Goal: Task Accomplishment & Management: Complete application form

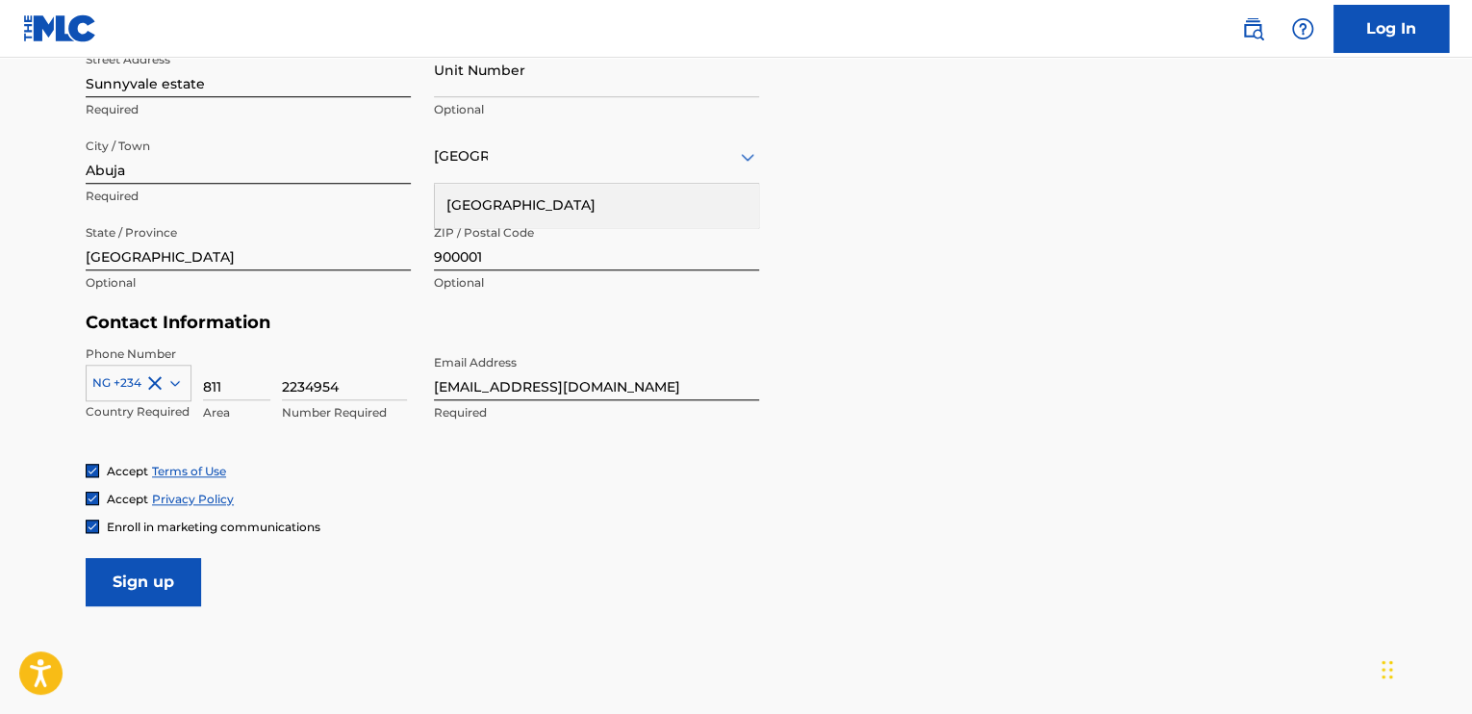
scroll to position [789, 0]
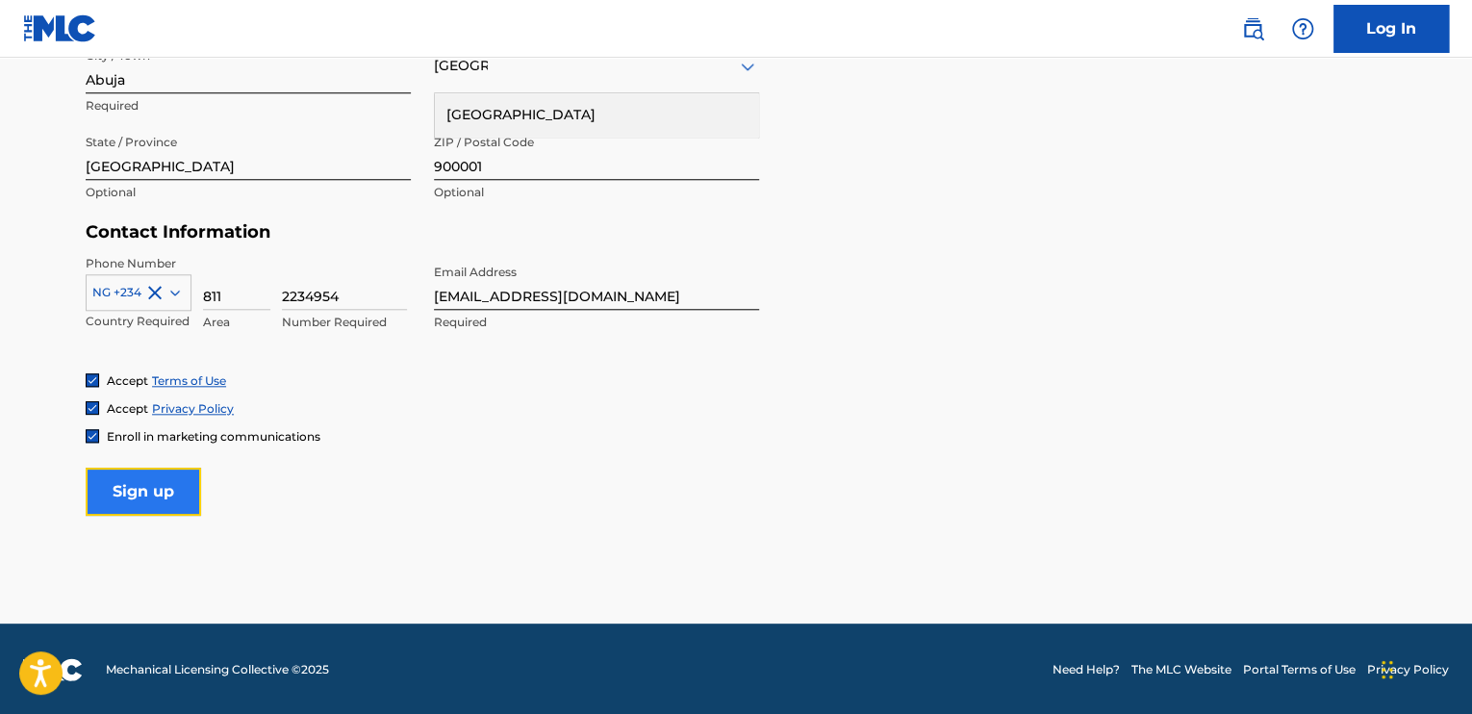
click at [177, 497] on input "Sign up" at bounding box center [143, 492] width 115 height 48
click at [180, 488] on input "Sign up" at bounding box center [143, 492] width 115 height 48
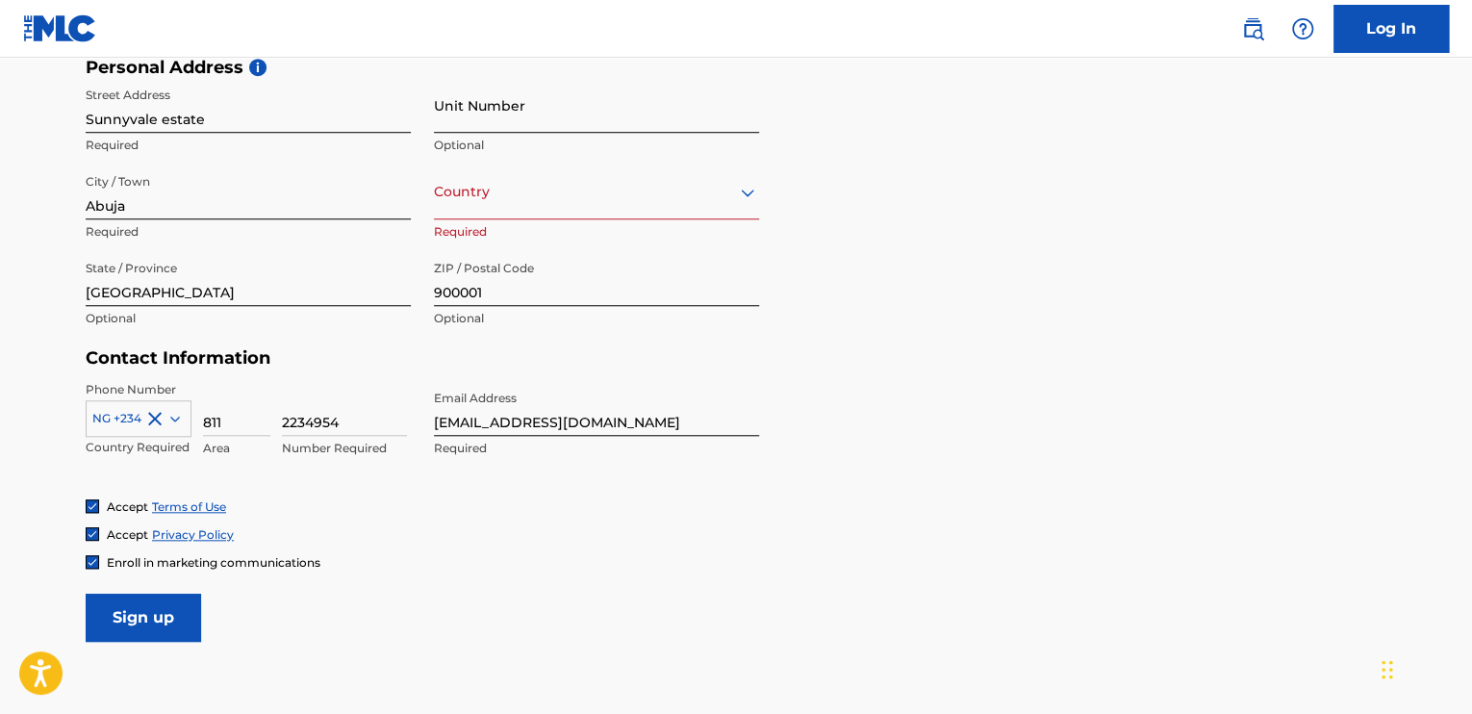
scroll to position [500, 0]
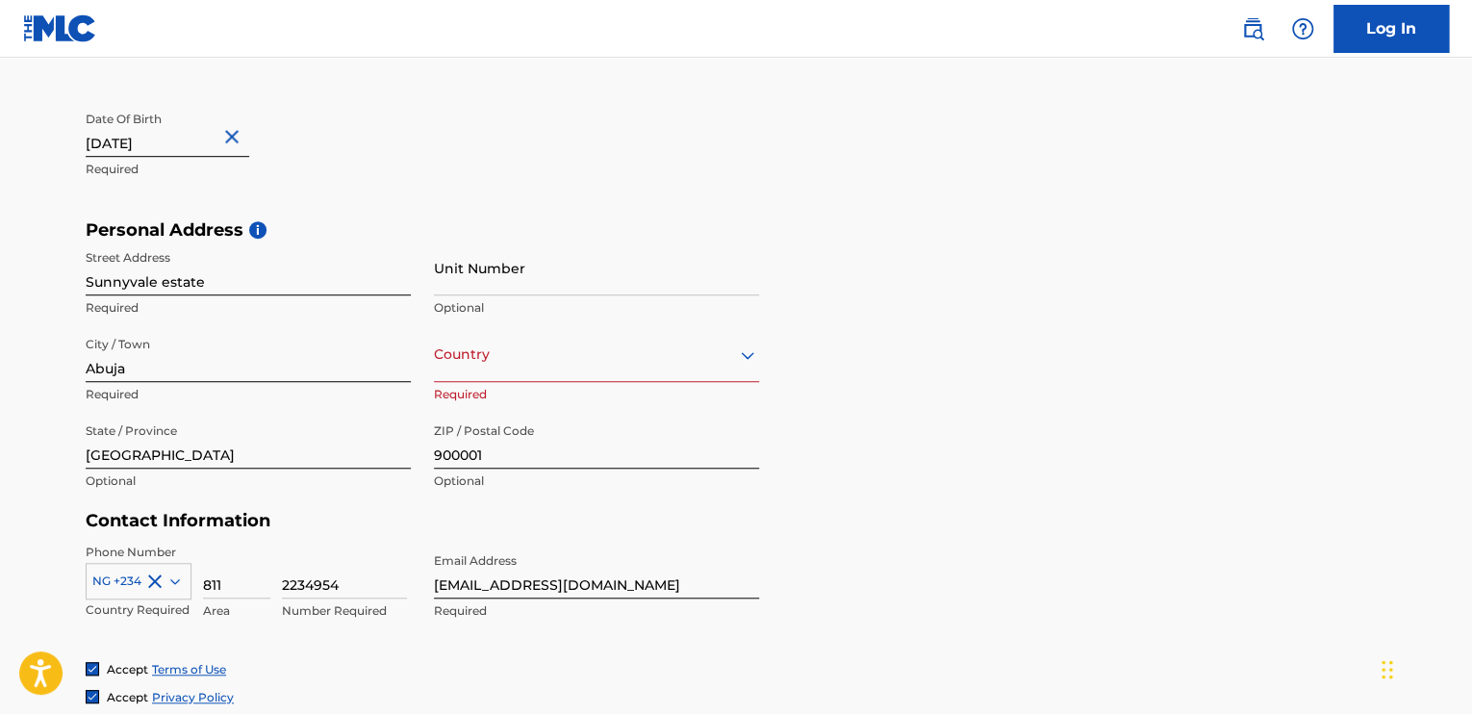
click at [546, 354] on div "Nigeria" at bounding box center [596, 355] width 325 height 24
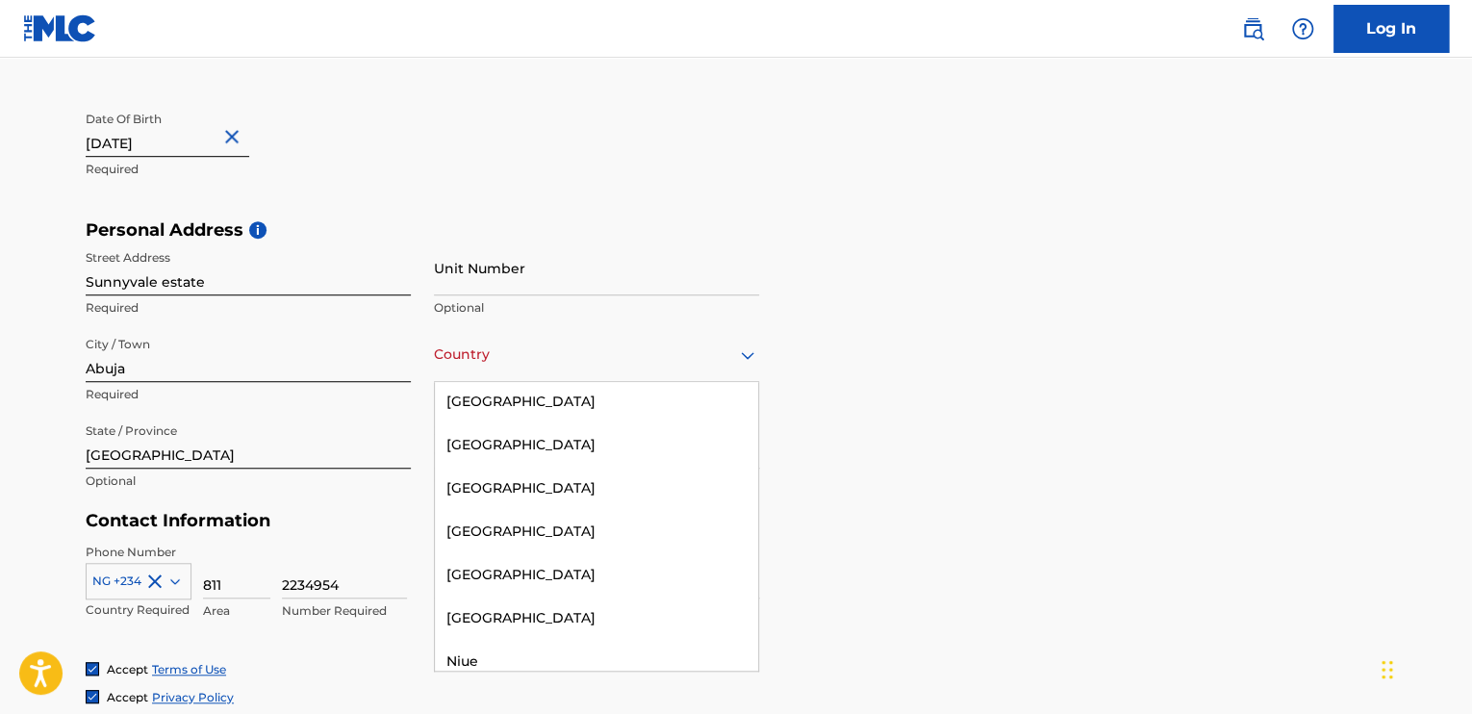
scroll to position [6254, 0]
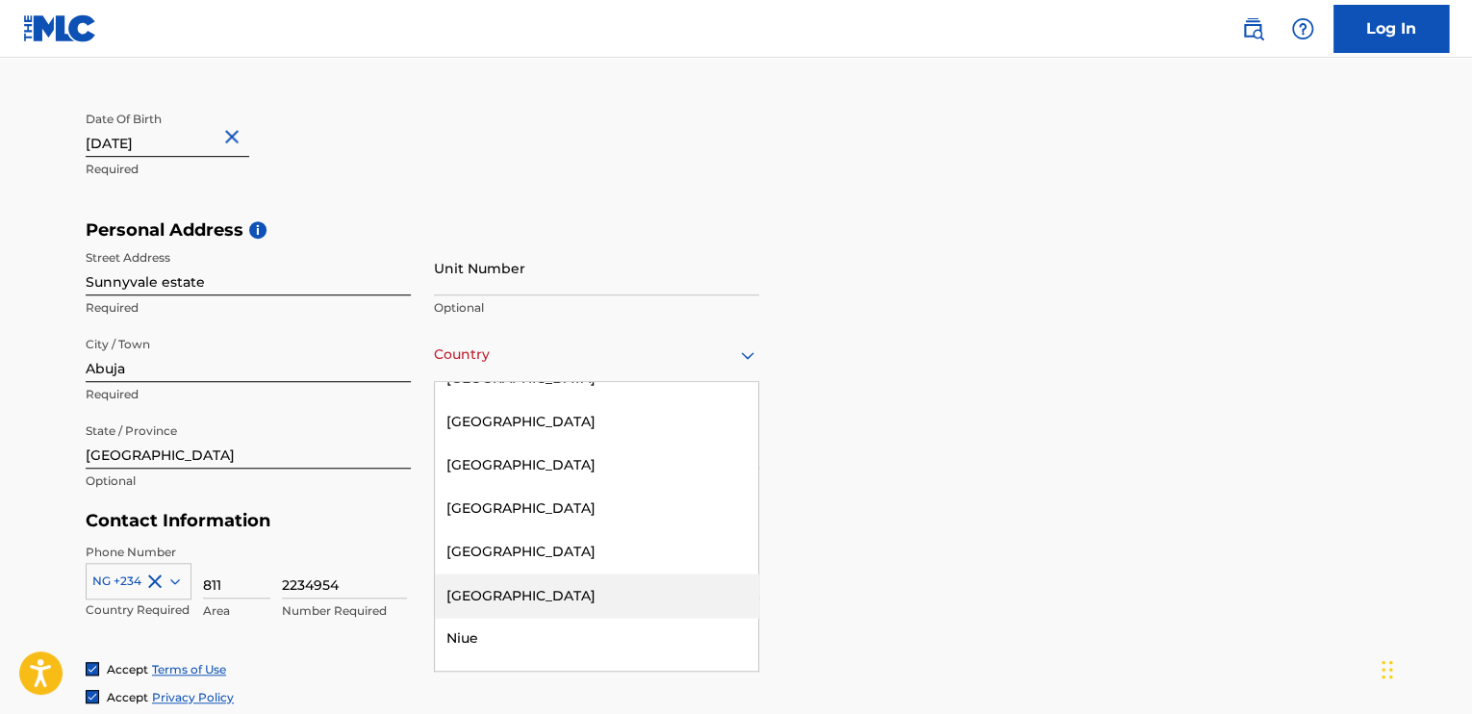
click at [501, 573] on div "Nigeria" at bounding box center [596, 594] width 323 height 43
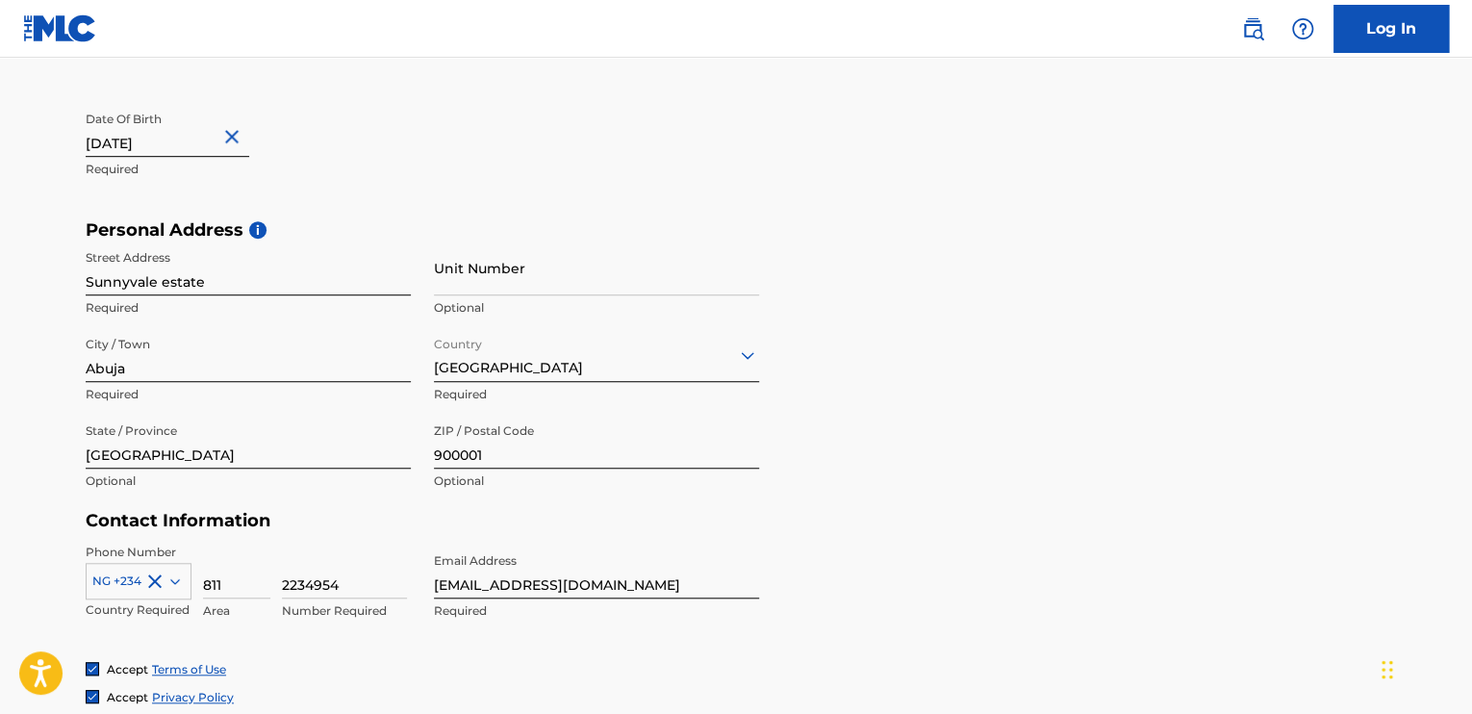
scroll to position [789, 0]
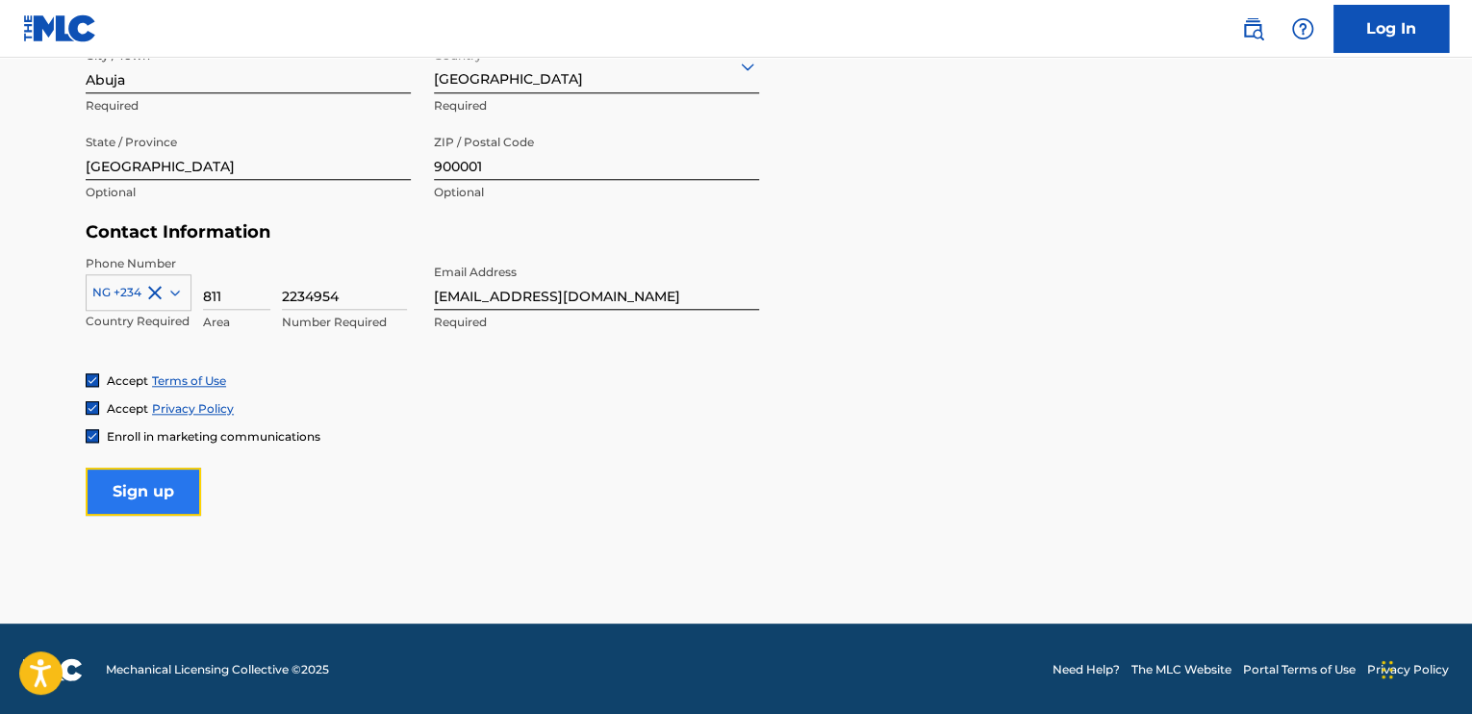
click at [136, 476] on input "Sign up" at bounding box center [143, 492] width 115 height 48
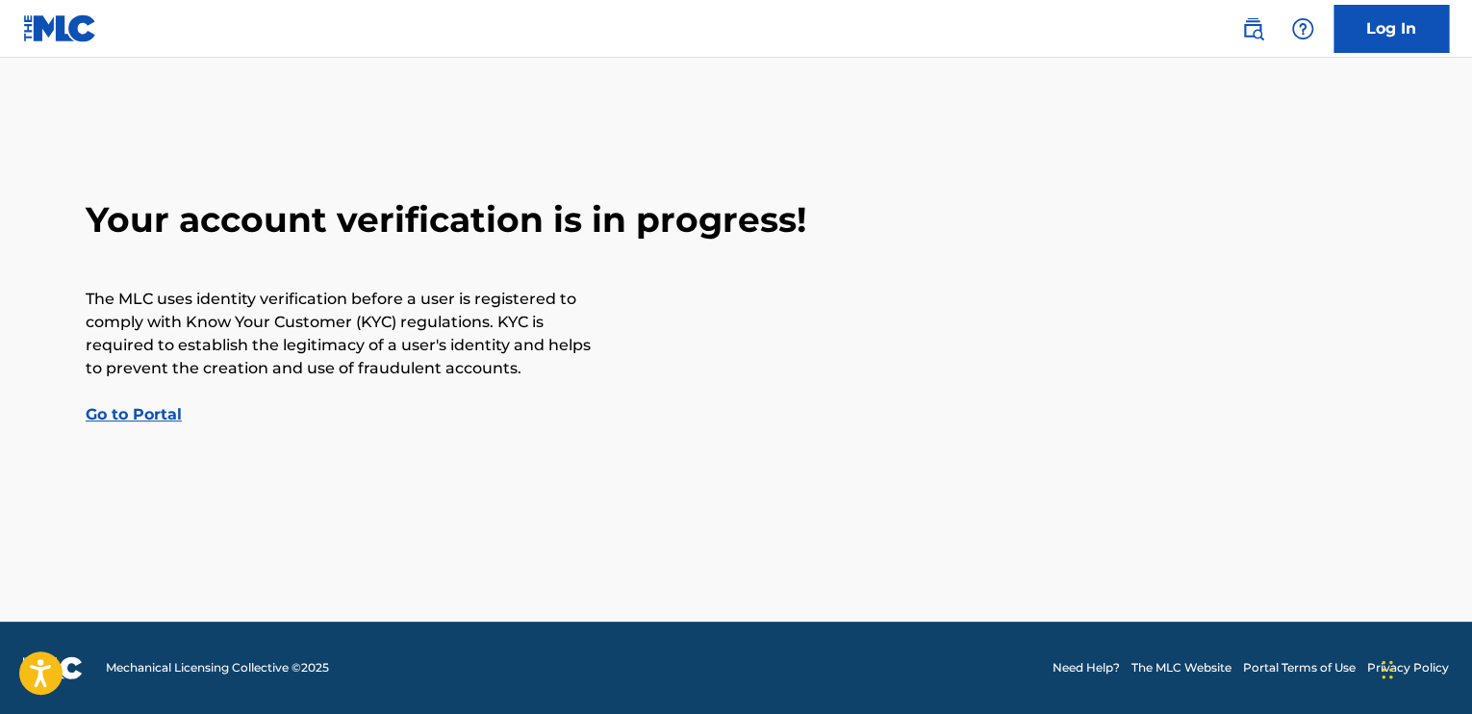
click at [139, 407] on link "Go to Portal" at bounding box center [134, 414] width 96 height 18
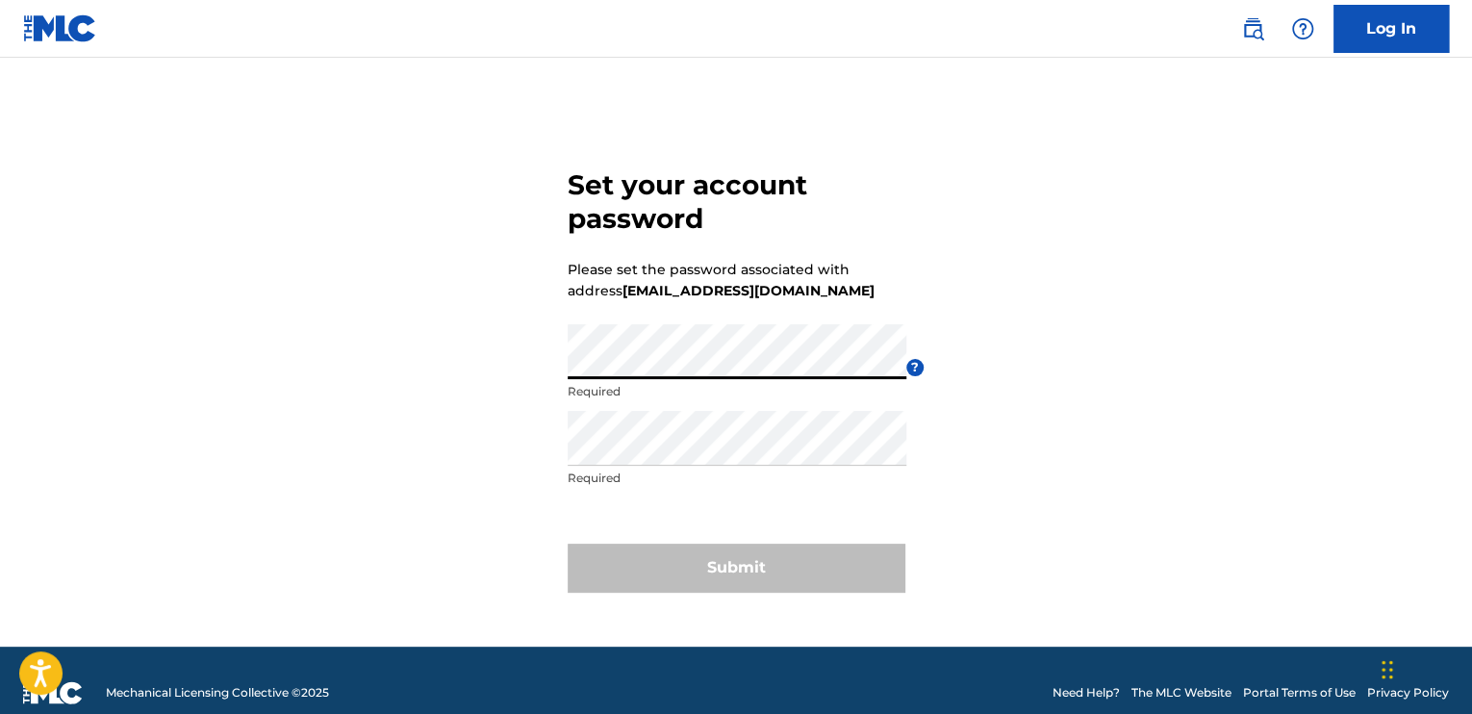
click at [911, 264] on div "Set your account password Please set the password associated with address [EMAI…" at bounding box center [736, 376] width 1347 height 541
click at [1058, 226] on div "Set your account password Please set the password associated with address [EMAI…" at bounding box center [736, 376] width 1347 height 541
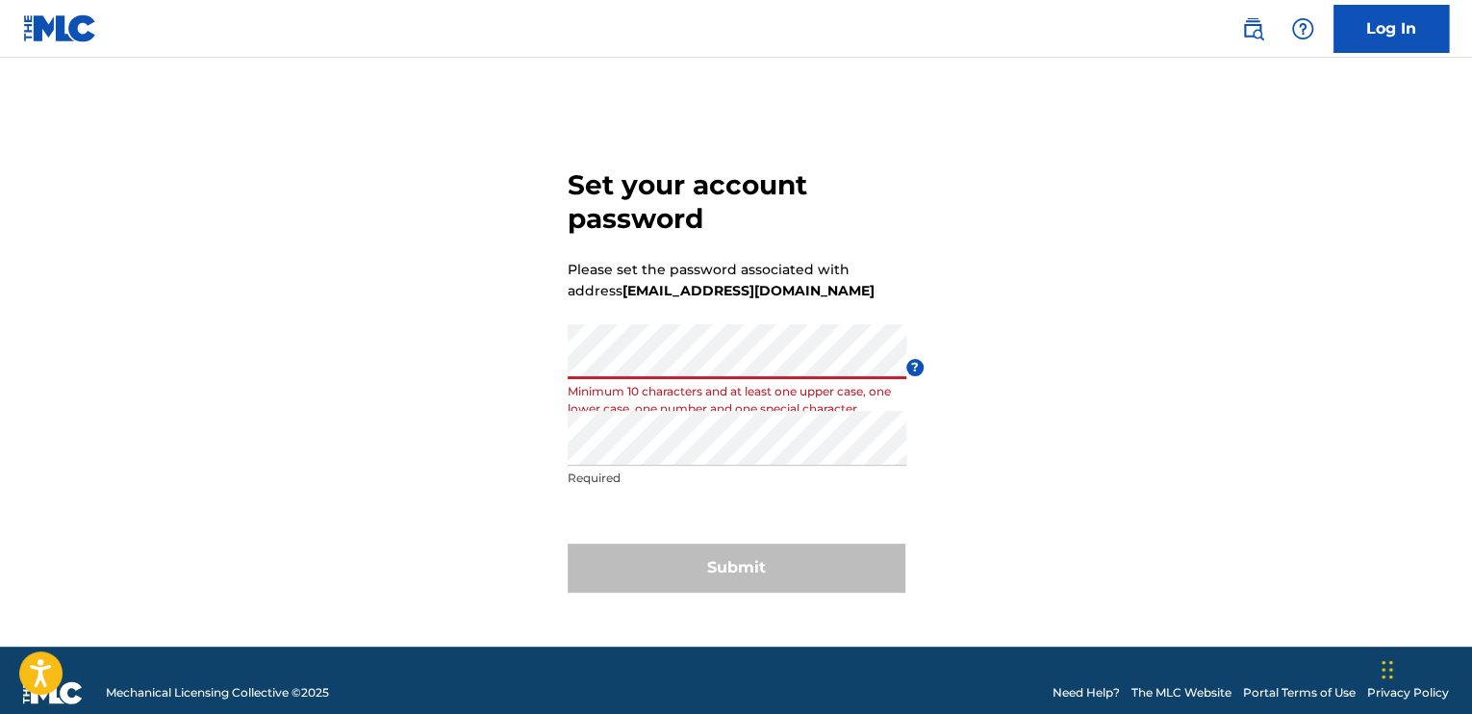
click at [474, 337] on div "Set your account password Please set the password associated with address [EMAI…" at bounding box center [736, 376] width 1347 height 541
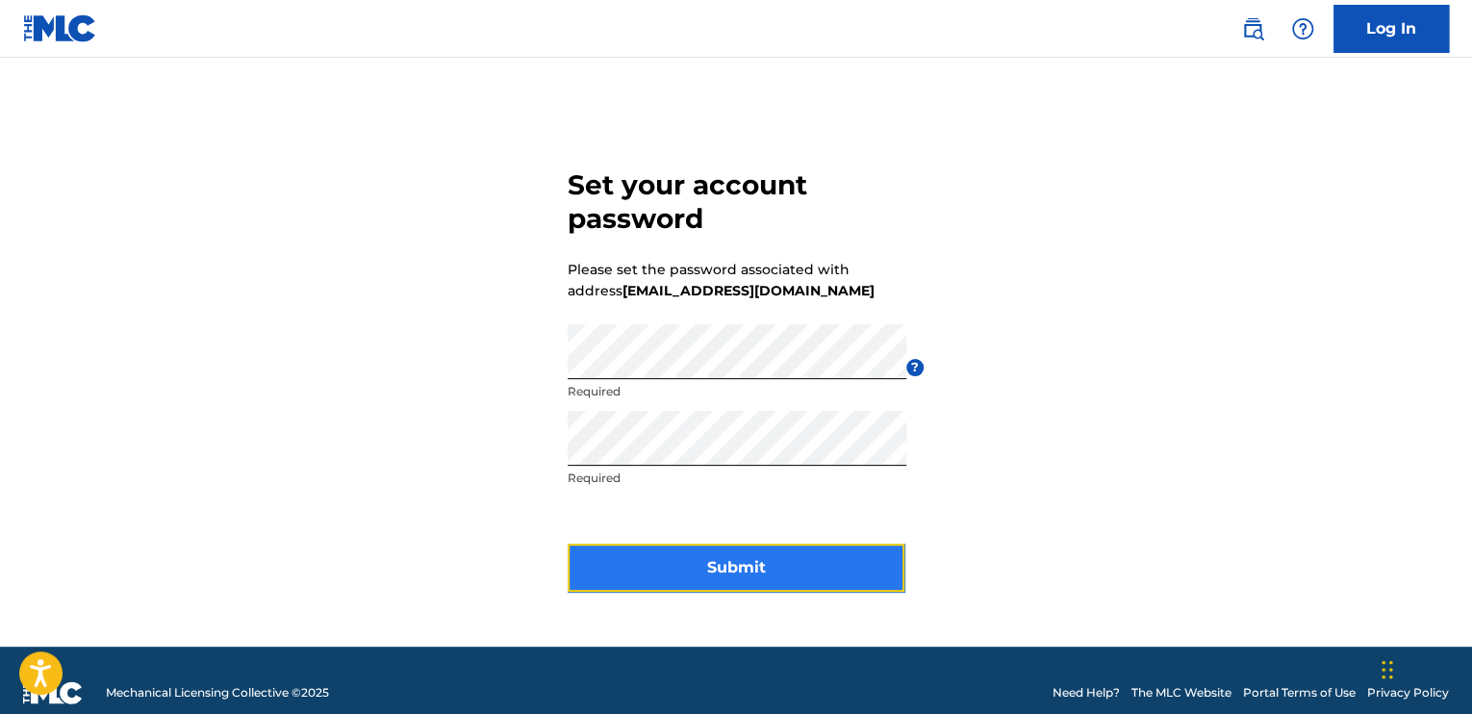
click at [720, 575] on button "Submit" at bounding box center [736, 568] width 337 height 48
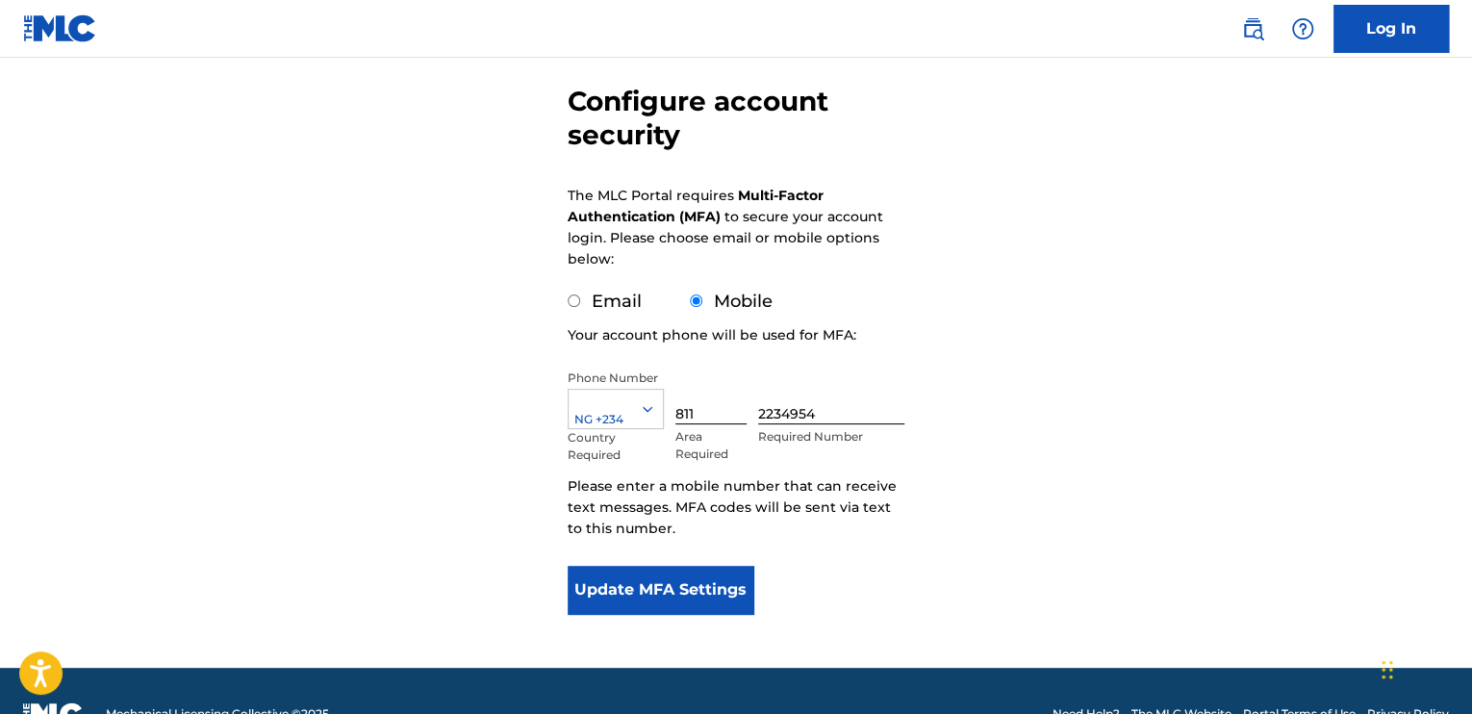
scroll to position [212, 0]
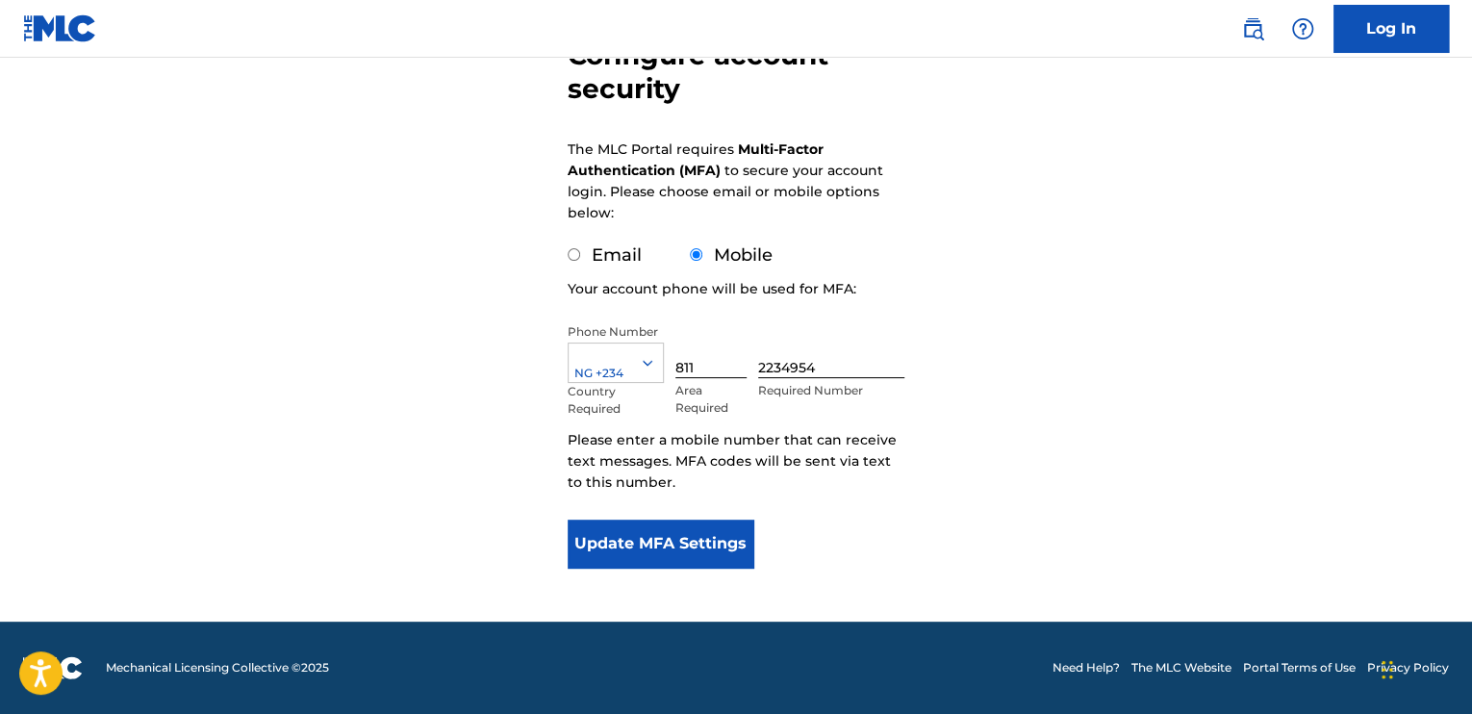
click at [572, 257] on input "Email" at bounding box center [574, 254] width 13 height 13
radio input "true"
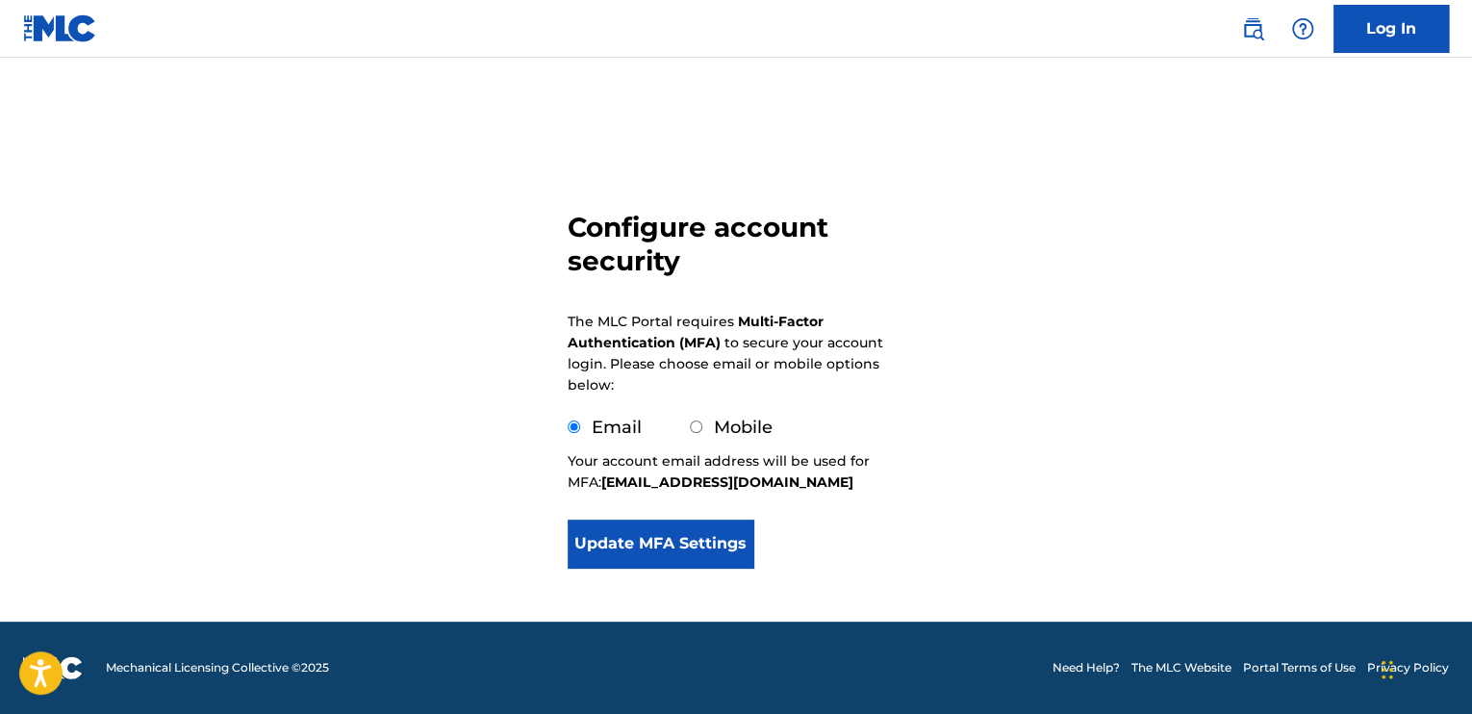
scroll to position [38, 0]
click at [690, 430] on input "Mobile" at bounding box center [696, 427] width 13 height 13
radio input "true"
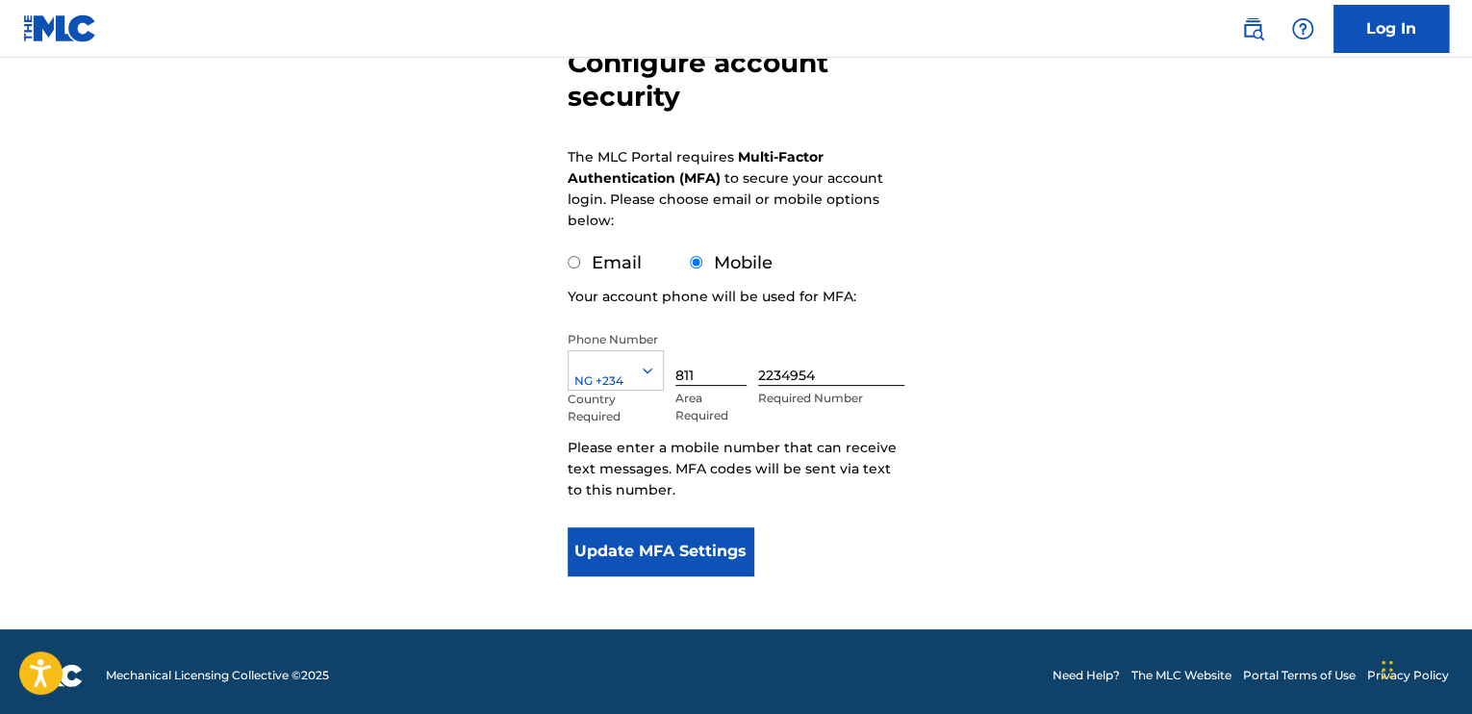
scroll to position [212, 0]
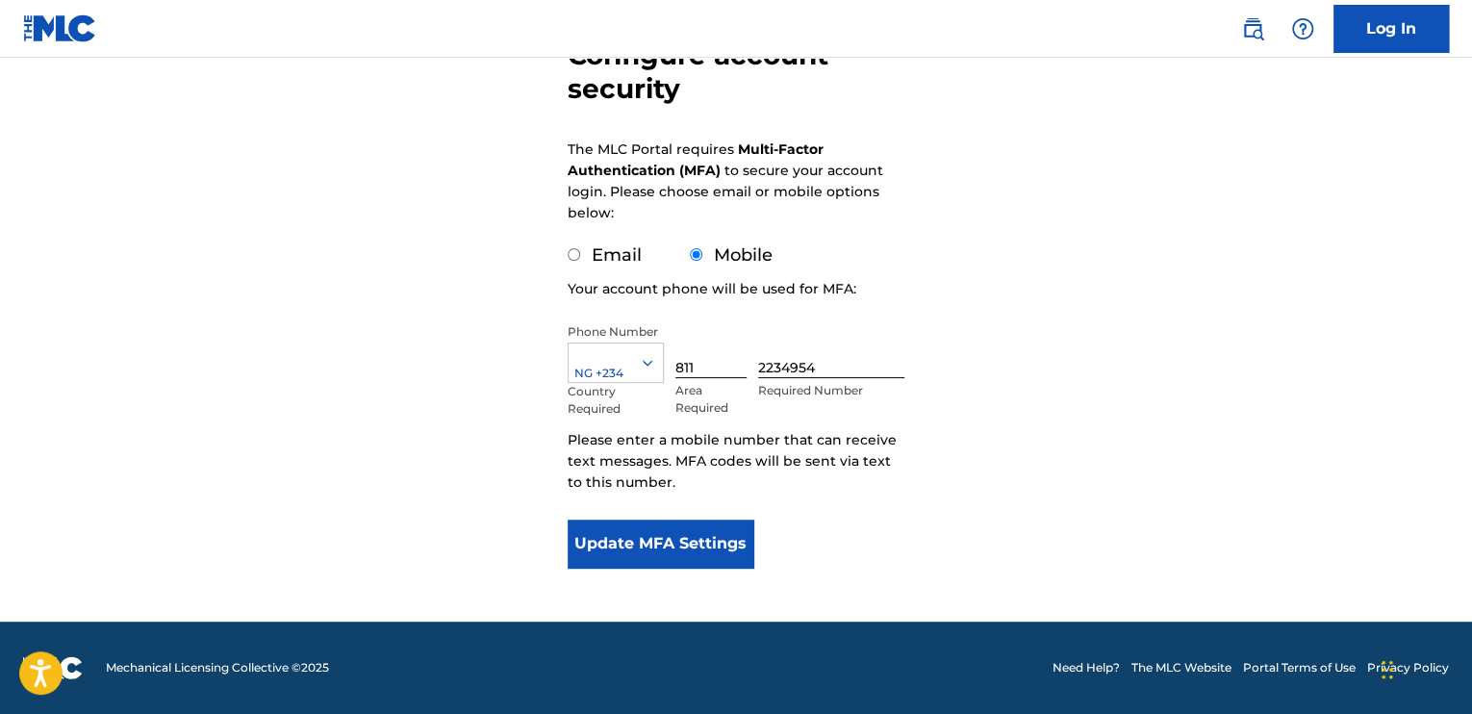
click at [568, 251] on input "Email" at bounding box center [574, 254] width 13 height 13
radio input "true"
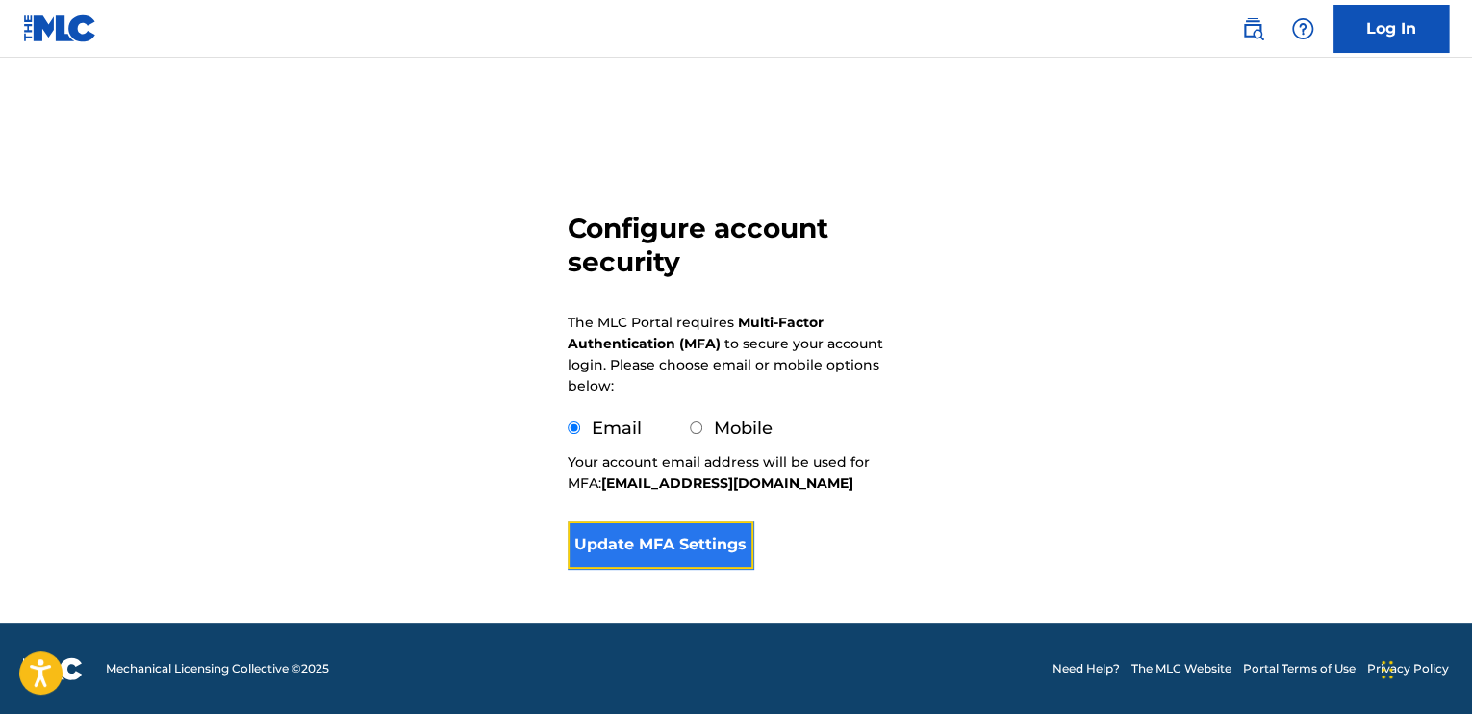
click at [687, 546] on button "Update MFA Settings" at bounding box center [661, 545] width 186 height 48
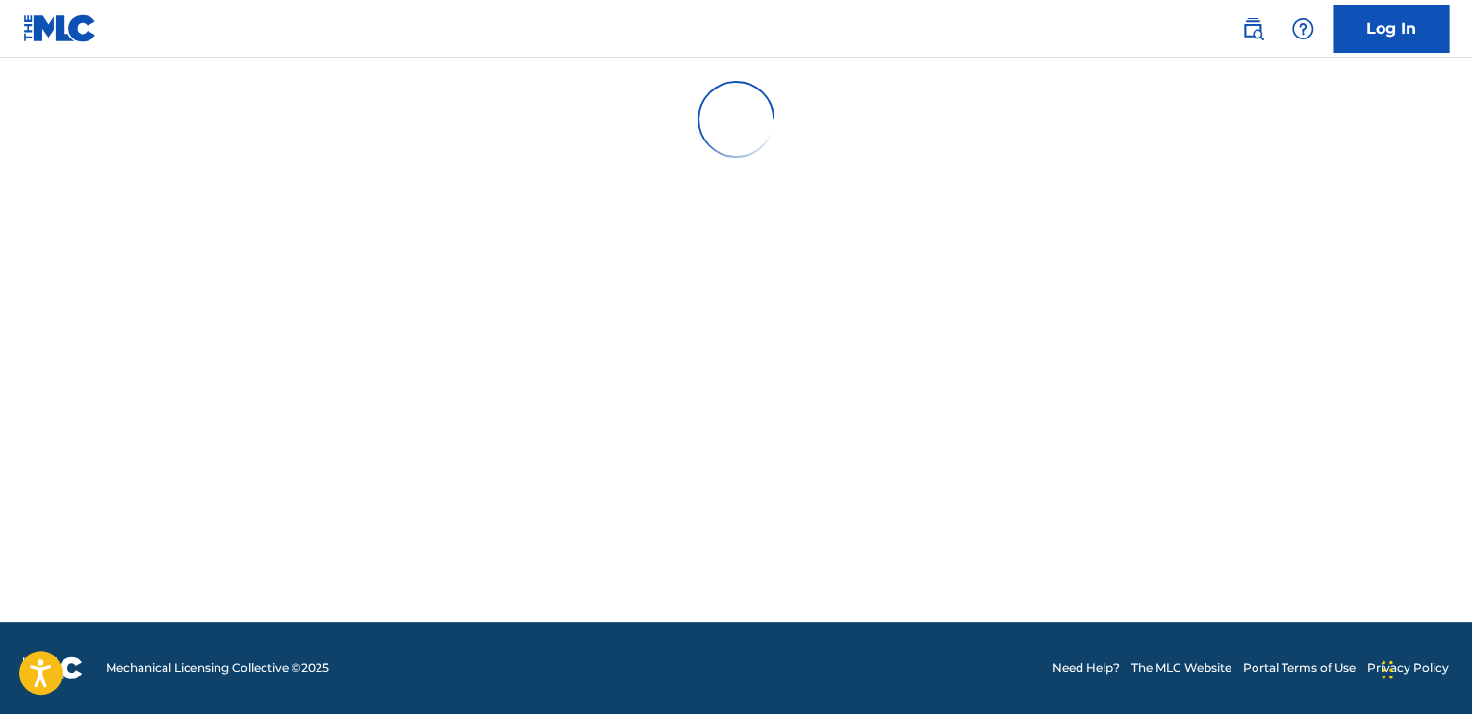
scroll to position [0, 0]
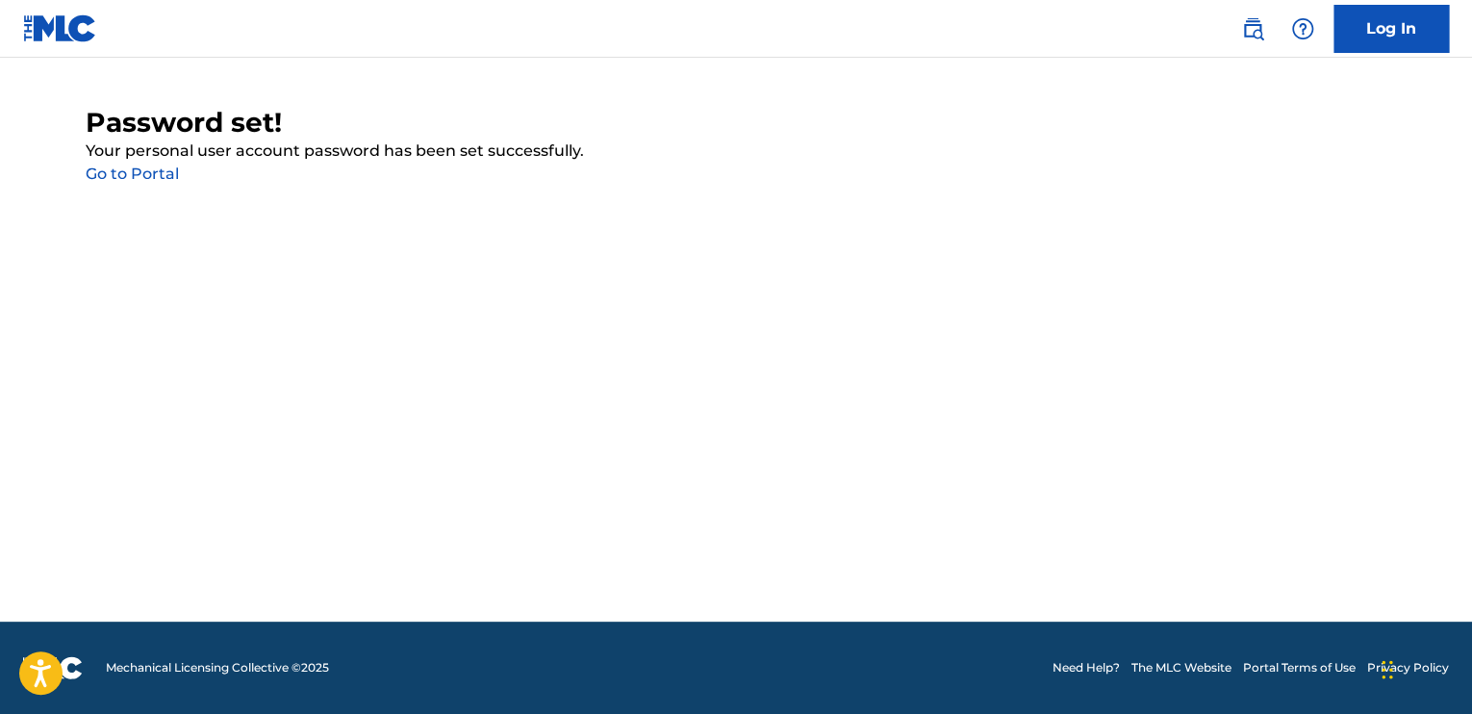
click at [143, 170] on link "Go to Portal" at bounding box center [132, 174] width 93 height 18
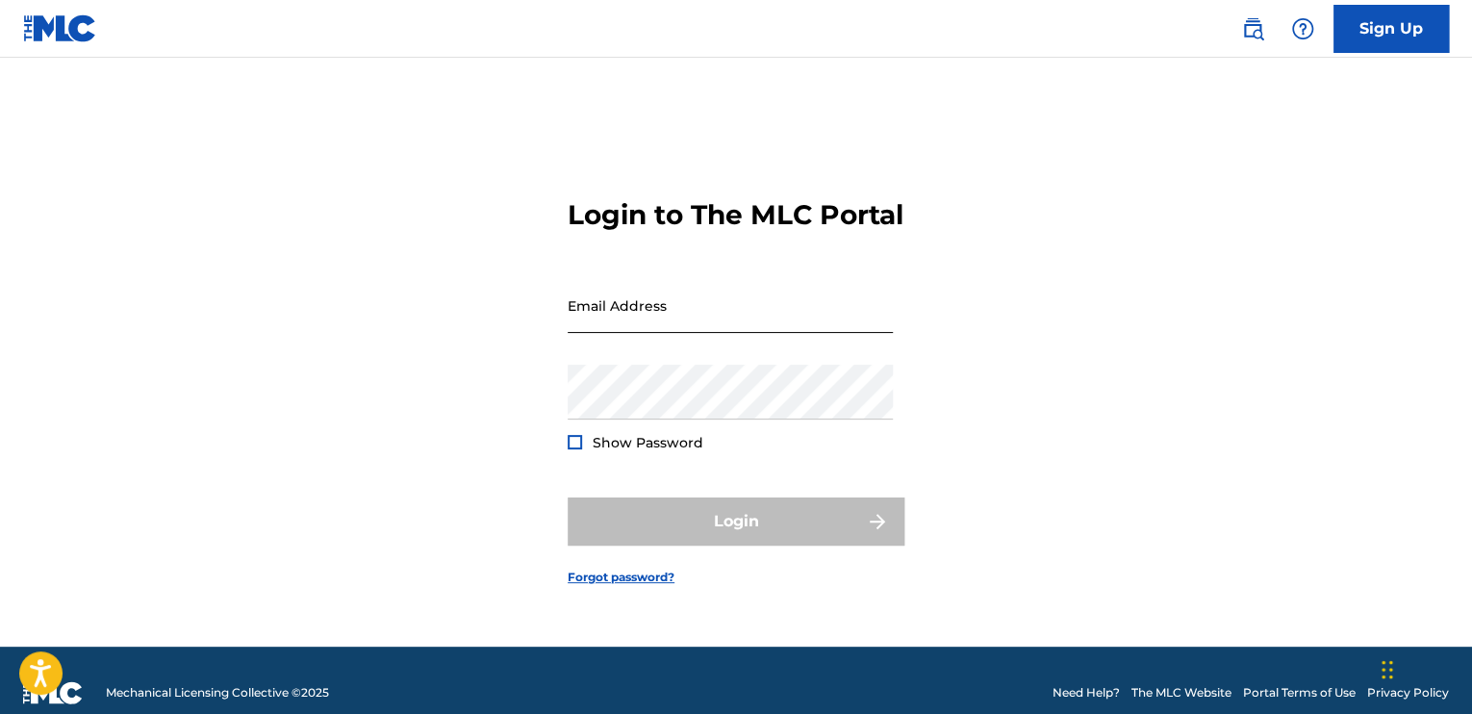
click at [605, 330] on input "Email Address" at bounding box center [730, 305] width 325 height 55
type input "[EMAIL_ADDRESS][DOMAIN_NAME]"
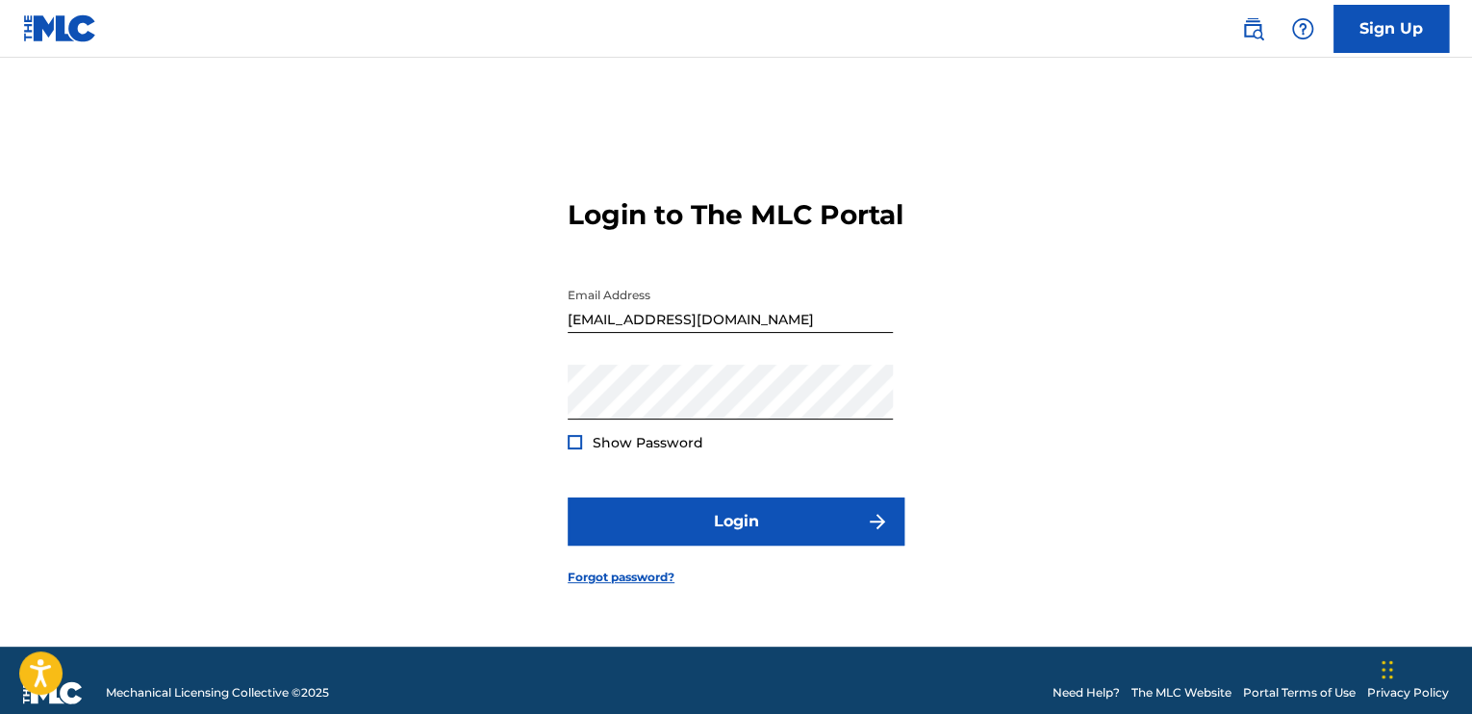
drag, startPoint x: 566, startPoint y: 460, endPoint x: 601, endPoint y: 475, distance: 38.8
click at [570, 460] on div "Login to The MLC Portal Email Address [EMAIL_ADDRESS][DOMAIN_NAME] Password Sho…" at bounding box center [736, 376] width 1347 height 541
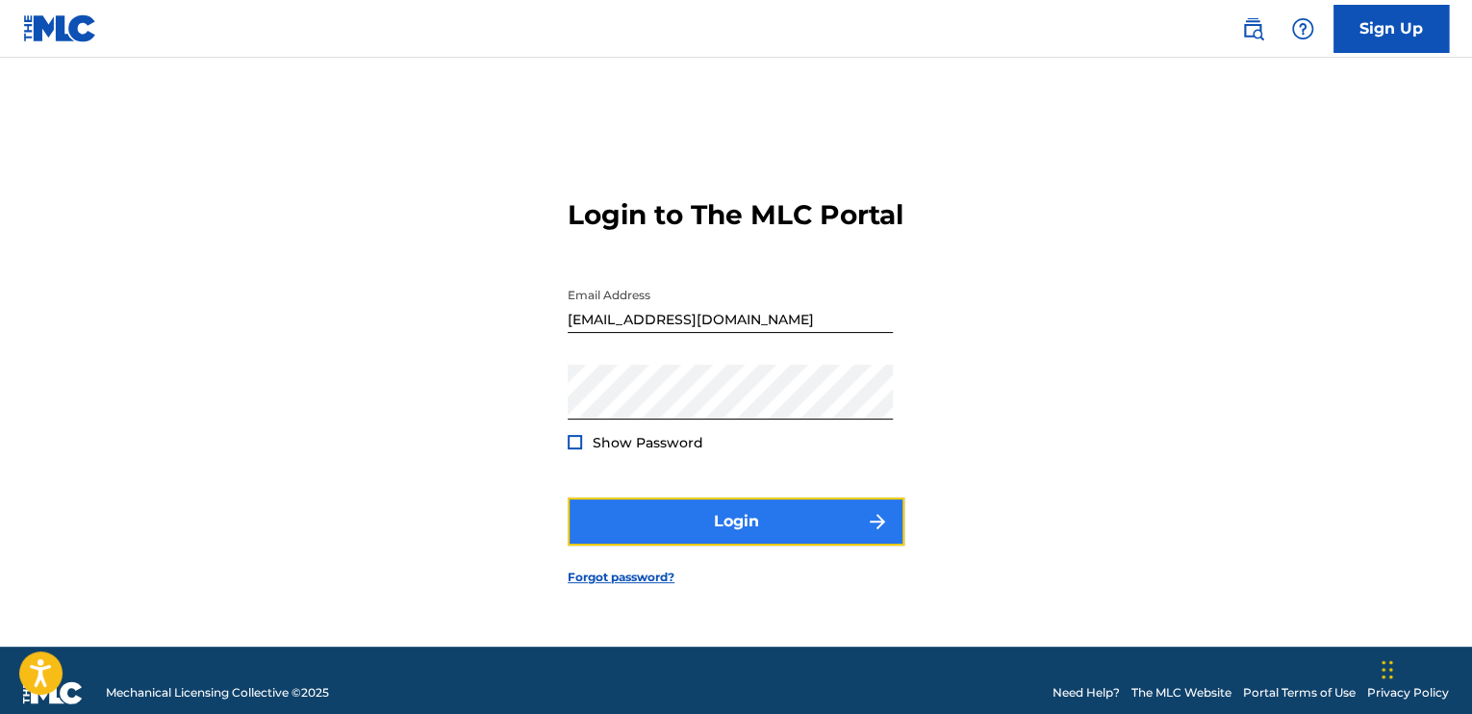
click at [618, 534] on button "Login" at bounding box center [736, 521] width 337 height 48
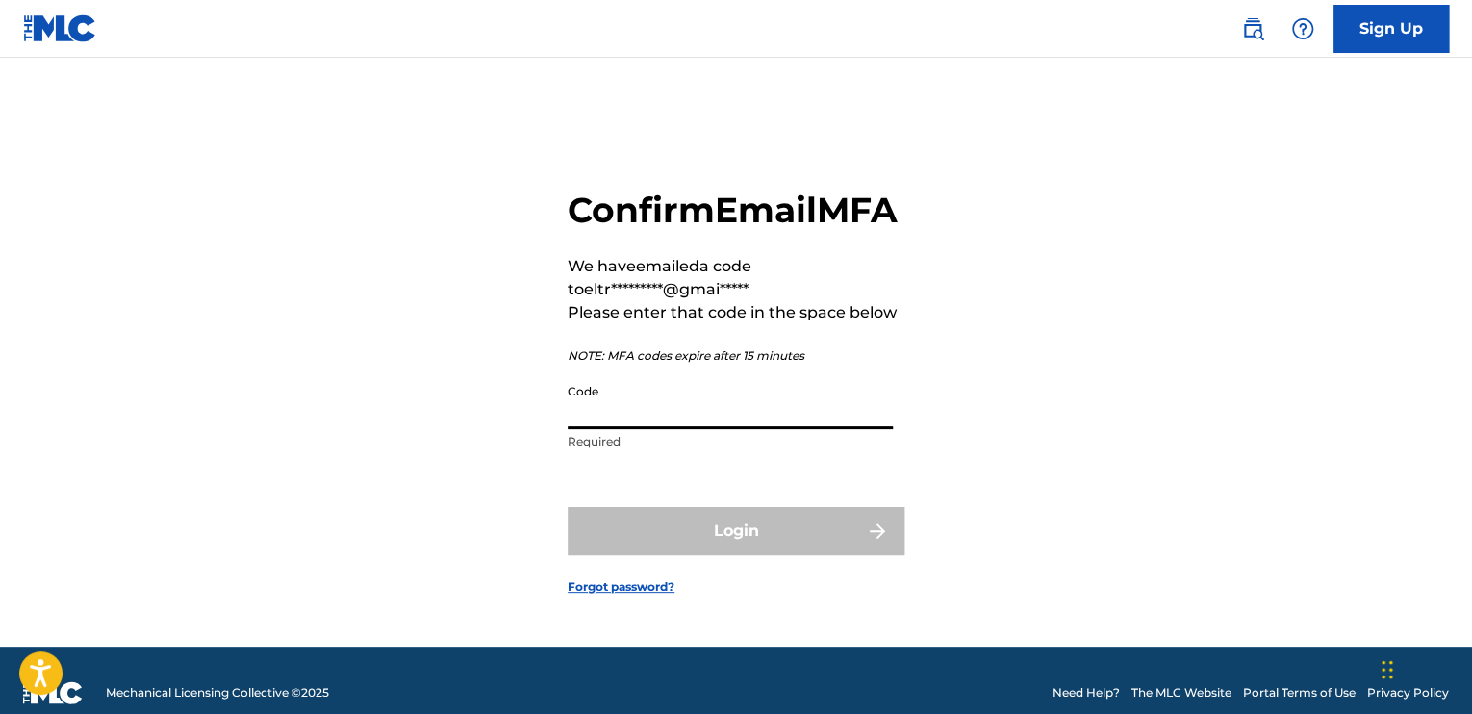
click at [659, 429] on input "Code" at bounding box center [730, 401] width 325 height 55
paste input "107021"
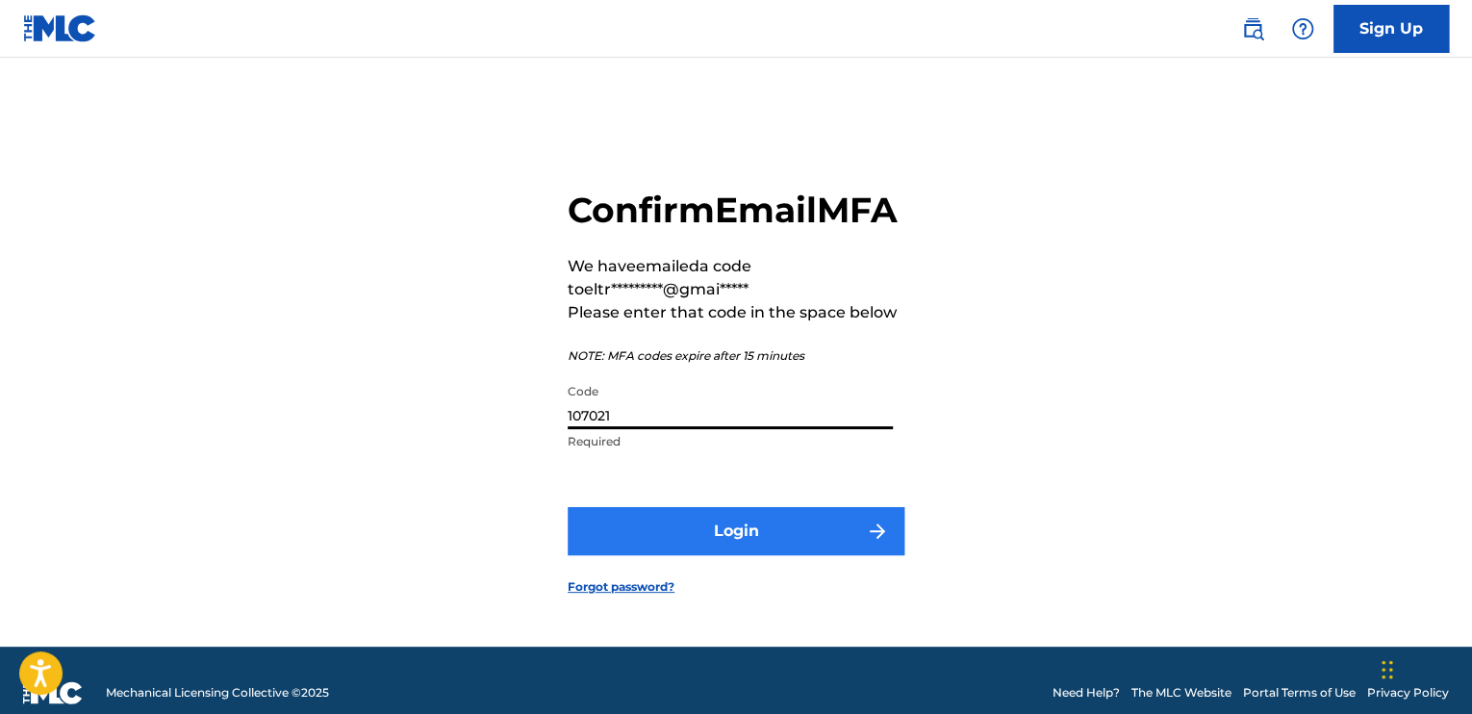
type input "107021"
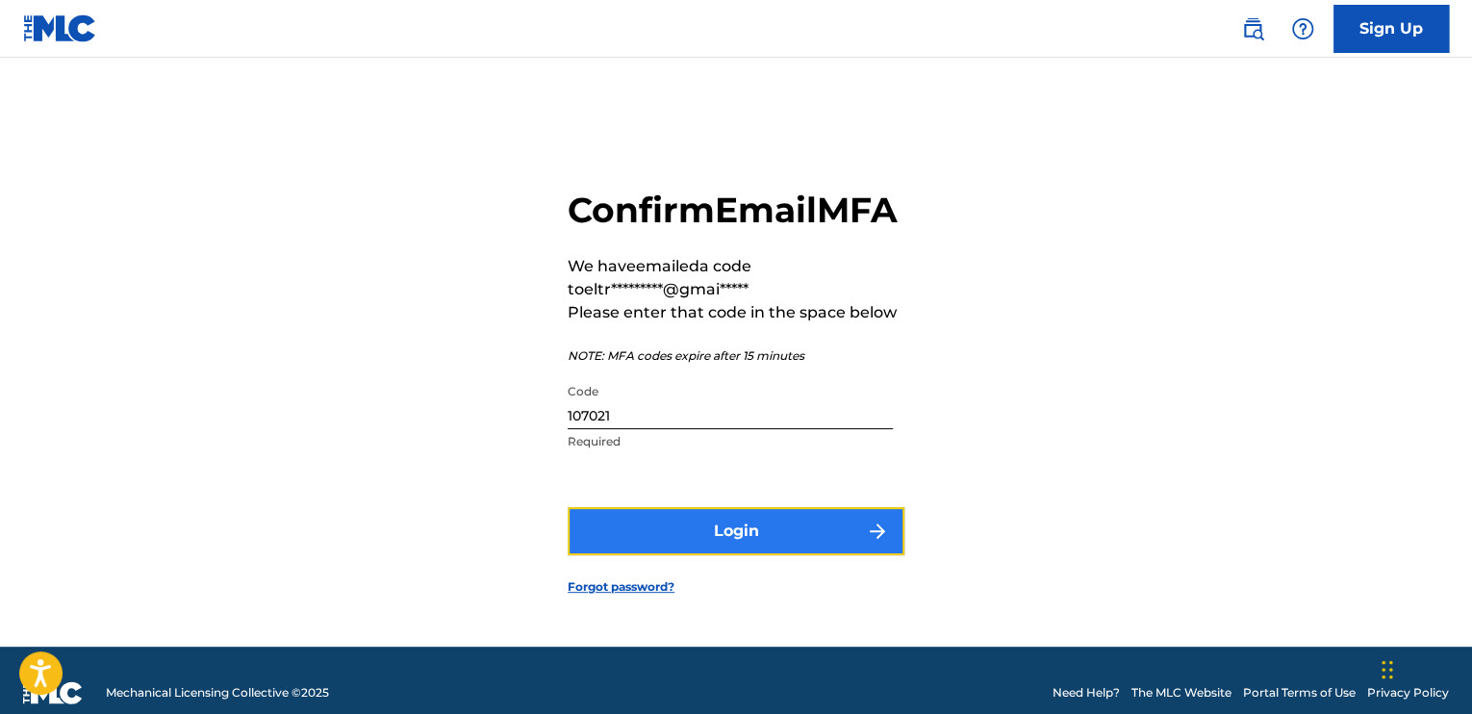
click at [673, 555] on button "Login" at bounding box center [736, 531] width 337 height 48
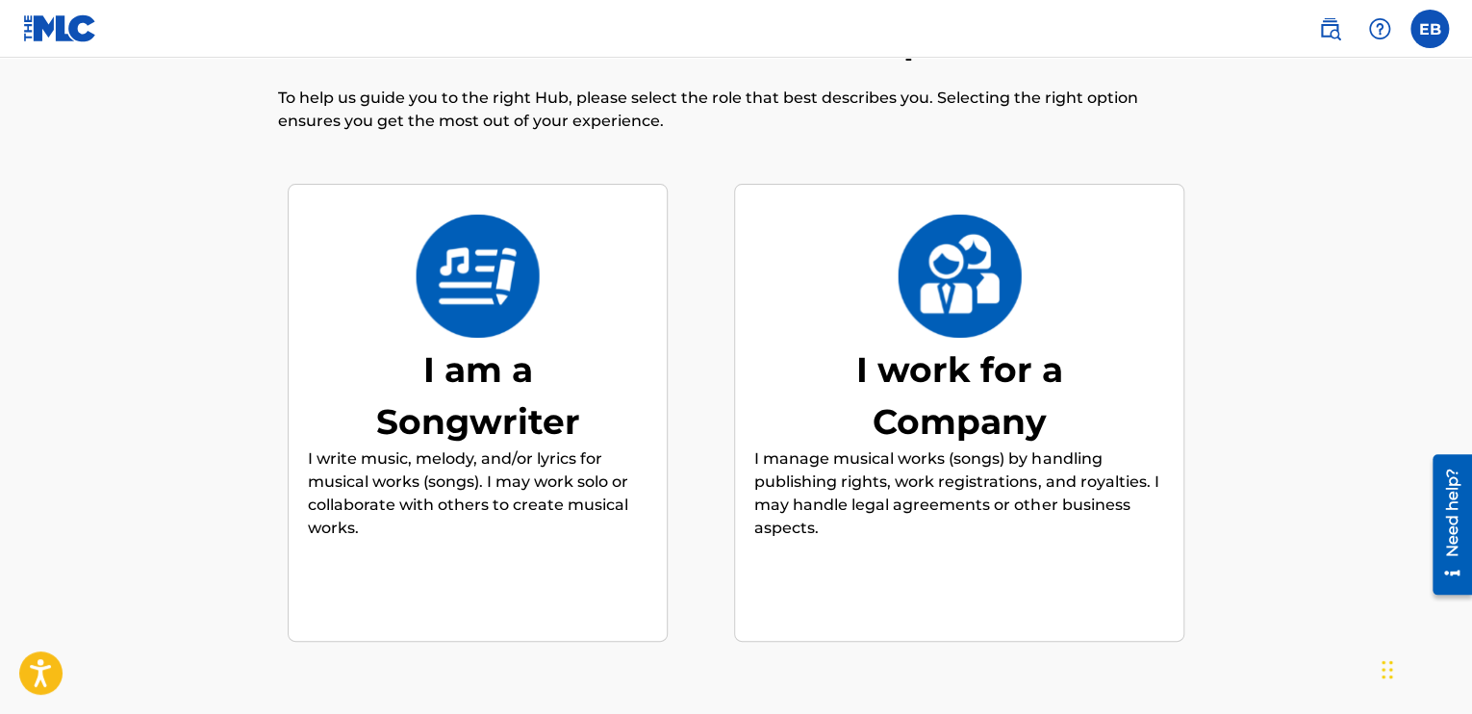
click at [466, 292] on img at bounding box center [478, 276] width 126 height 123
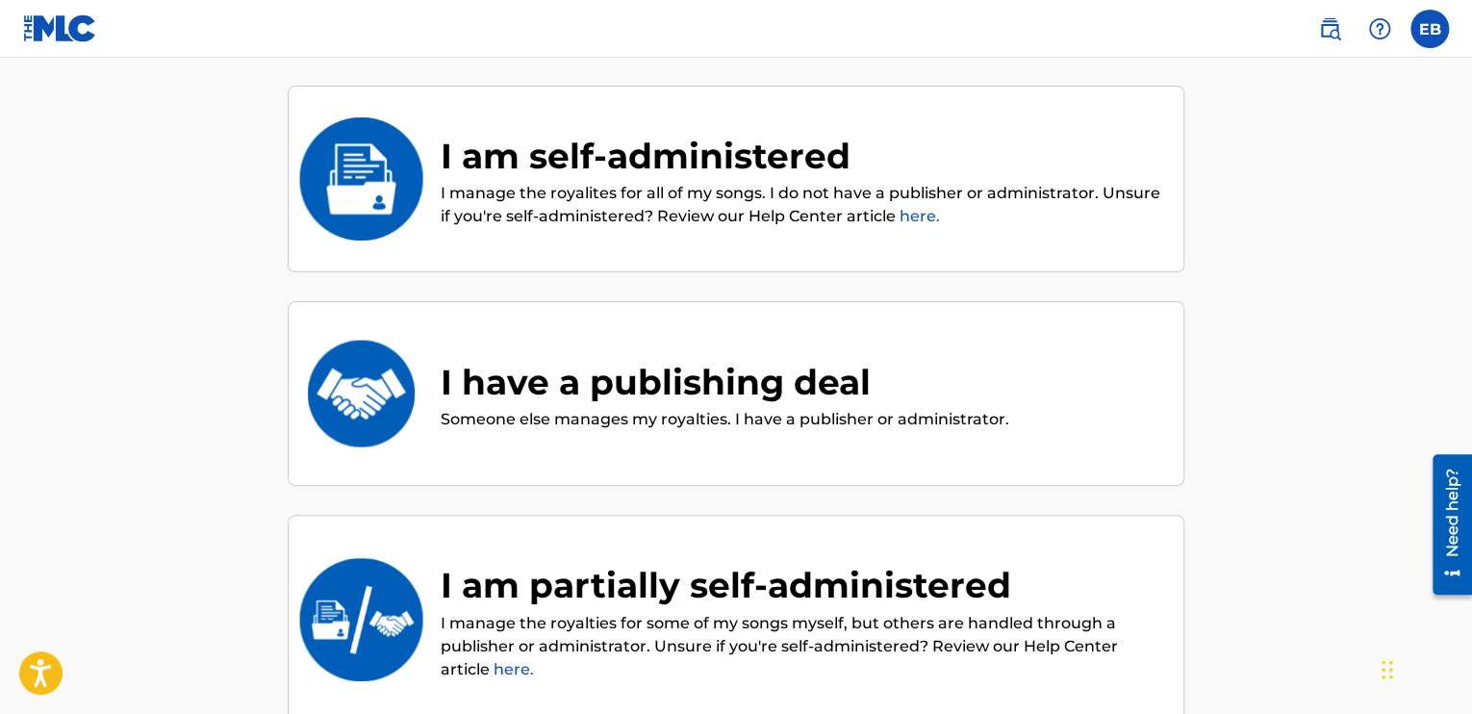
scroll to position [183, 0]
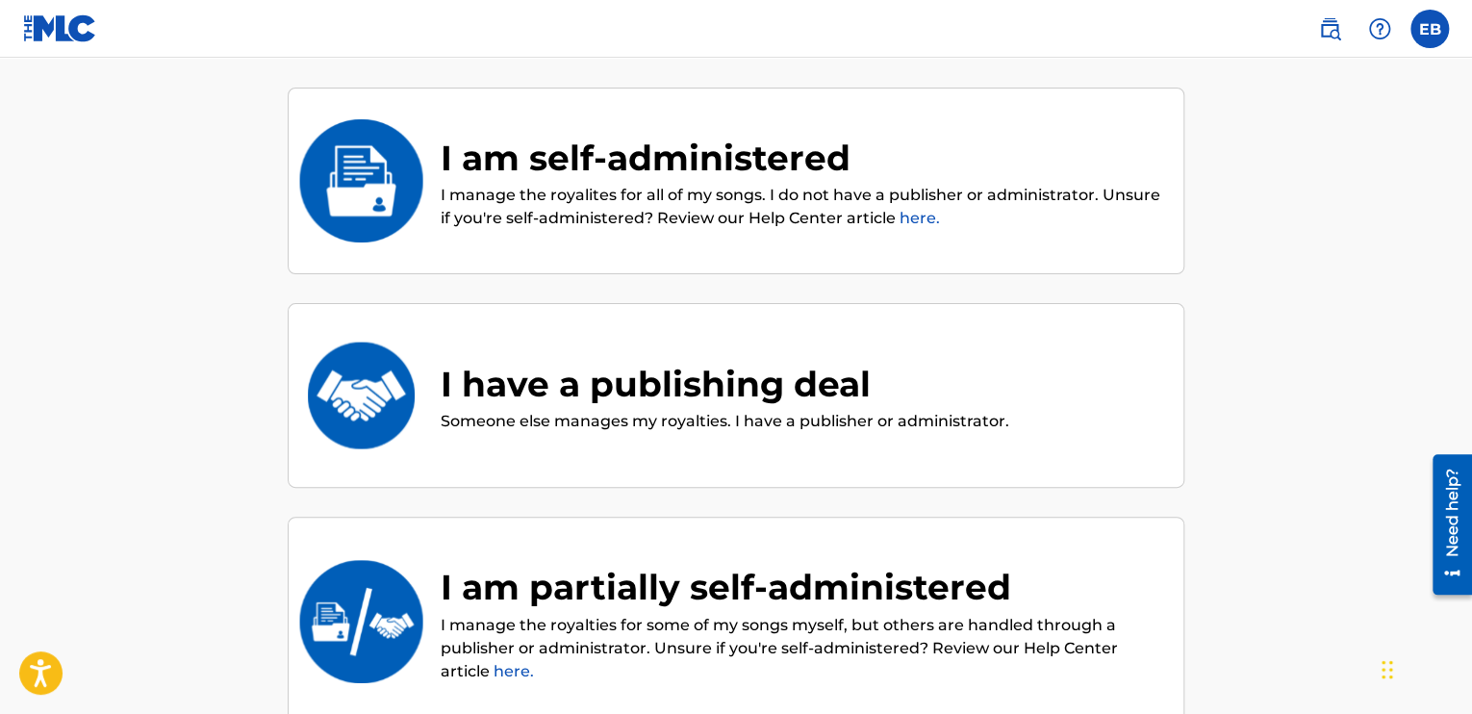
click at [658, 153] on div "I am self-administered" at bounding box center [803, 158] width 724 height 52
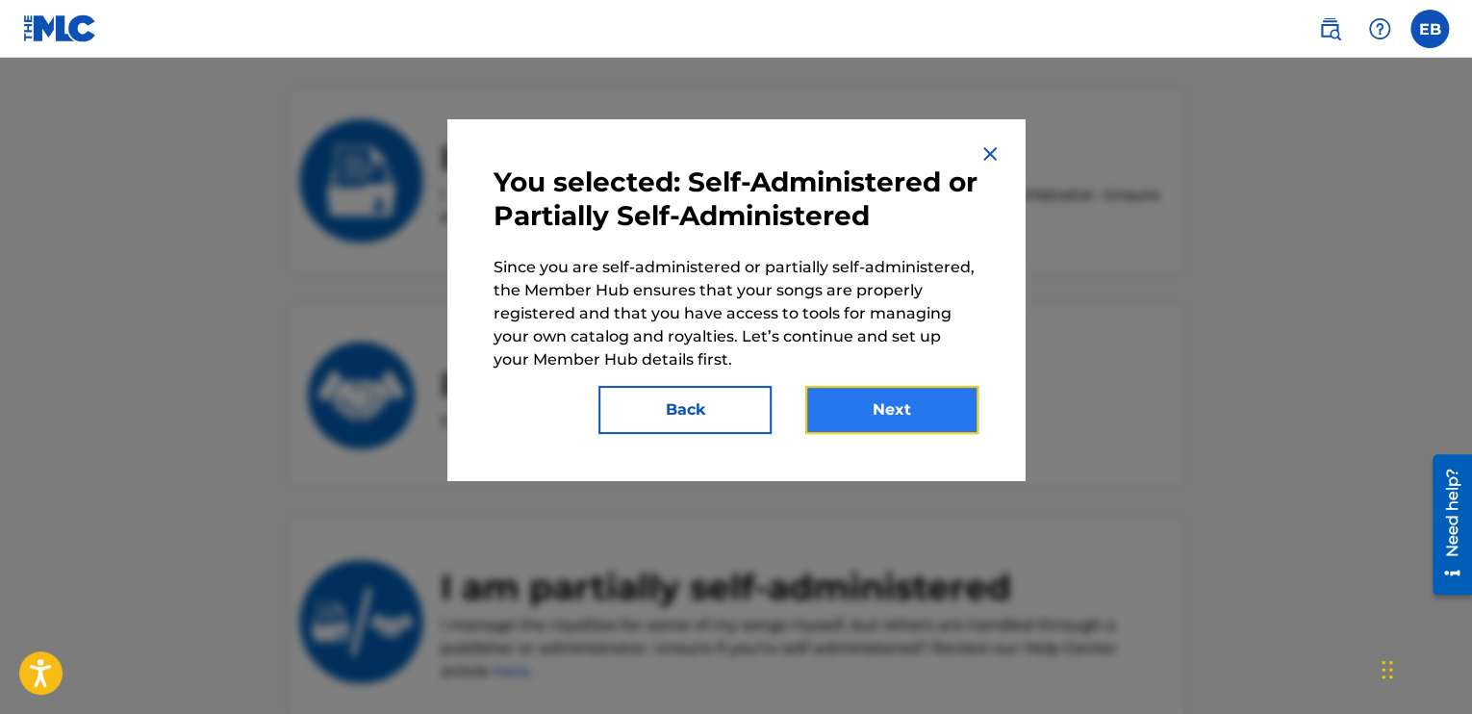
click at [869, 409] on button "Next" at bounding box center [891, 410] width 173 height 48
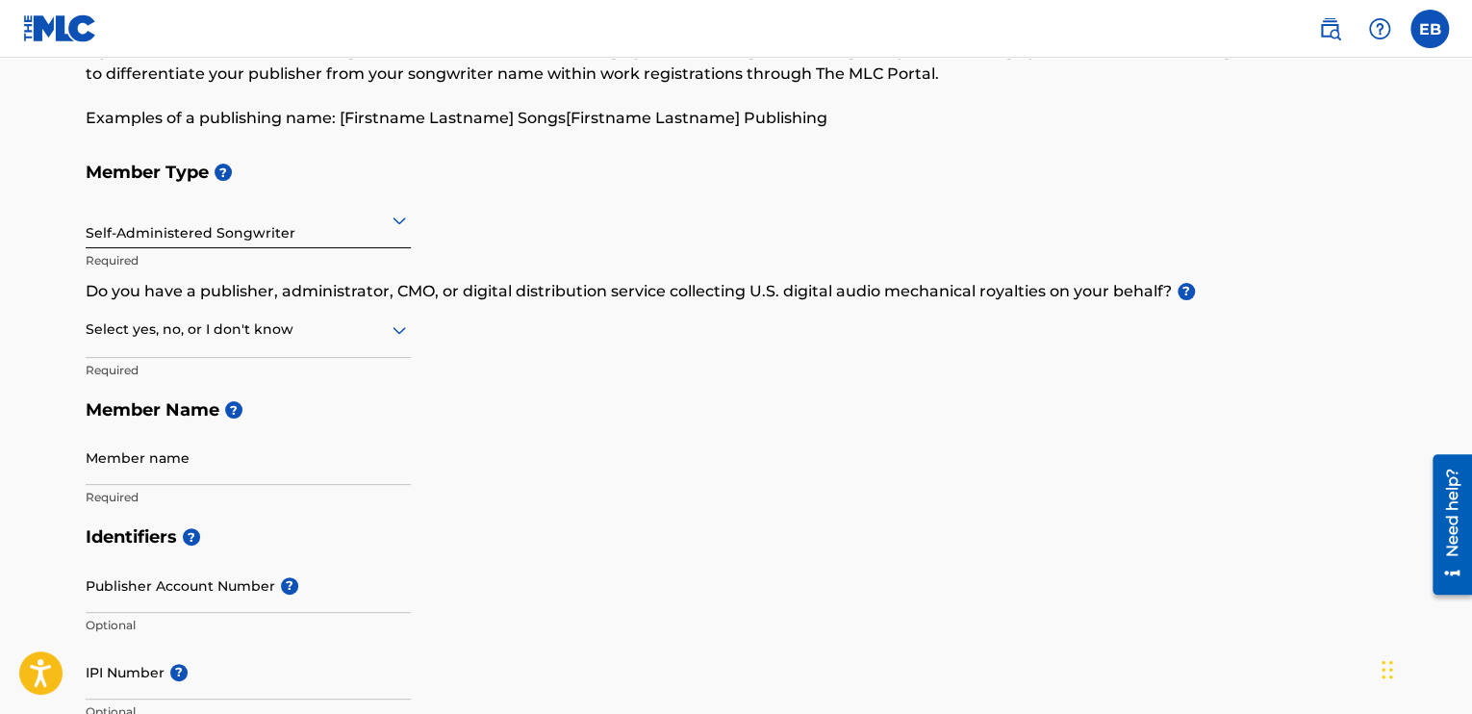
scroll to position [96, 0]
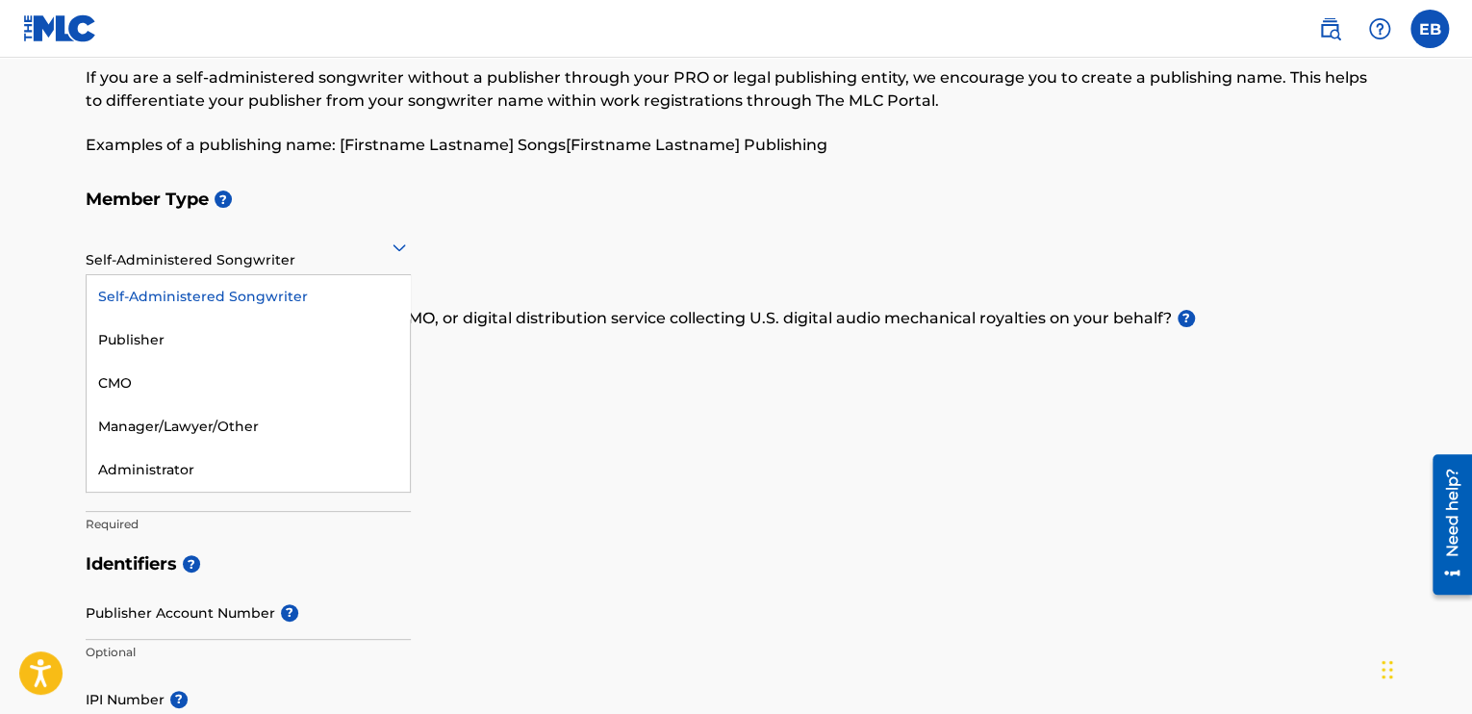
click at [250, 257] on div at bounding box center [248, 247] width 325 height 24
click at [223, 296] on div "Self-Administered Songwriter" at bounding box center [248, 296] width 323 height 43
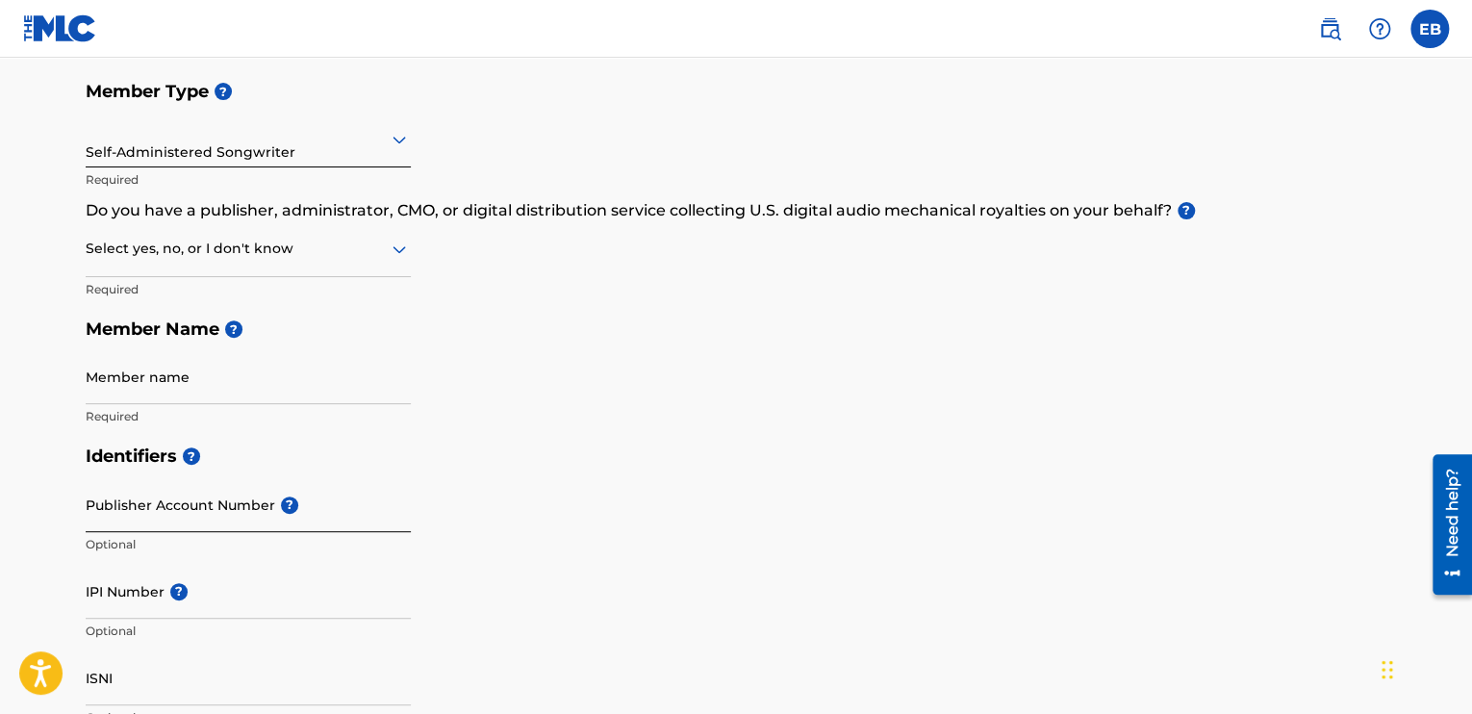
scroll to position [200, 0]
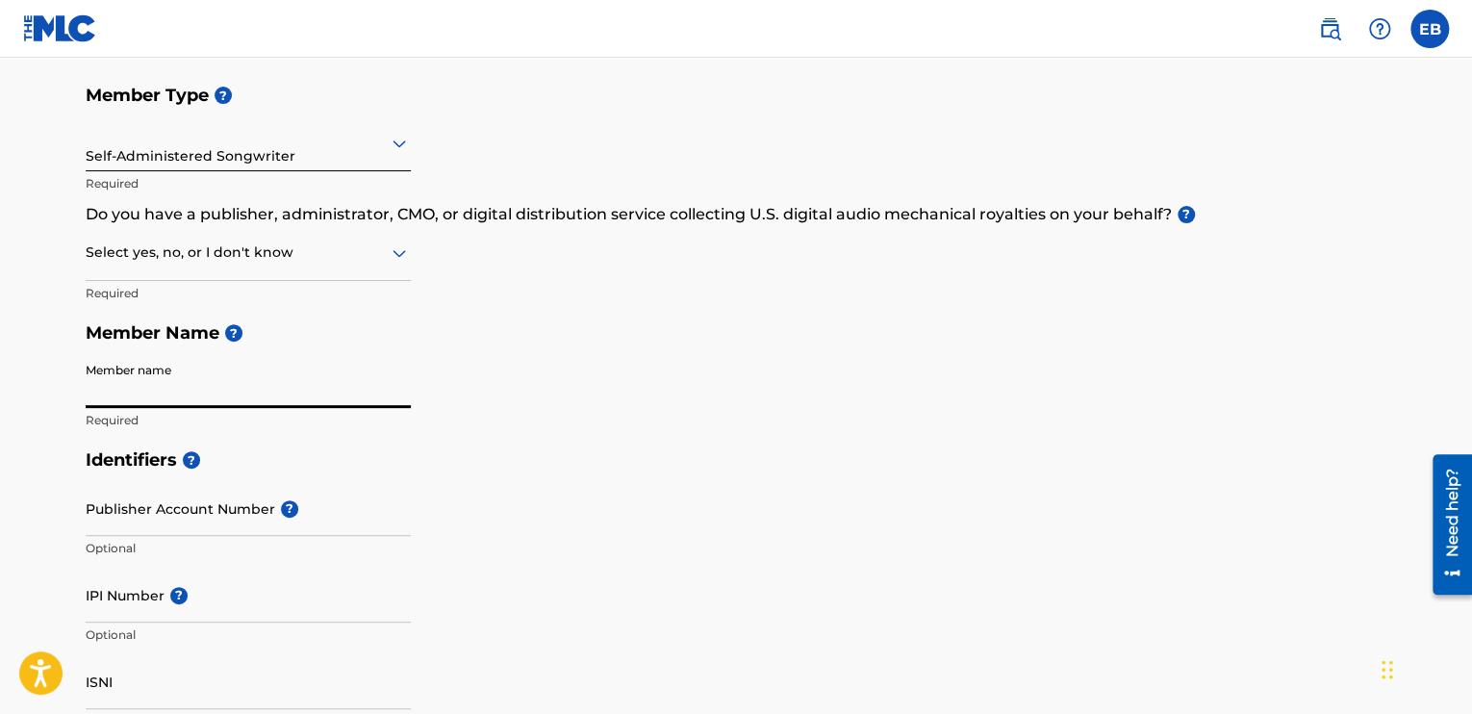
click at [226, 380] on input "Member name" at bounding box center [248, 380] width 325 height 55
type input "eltrapsupreme"
type input "Sunnyvale estate"
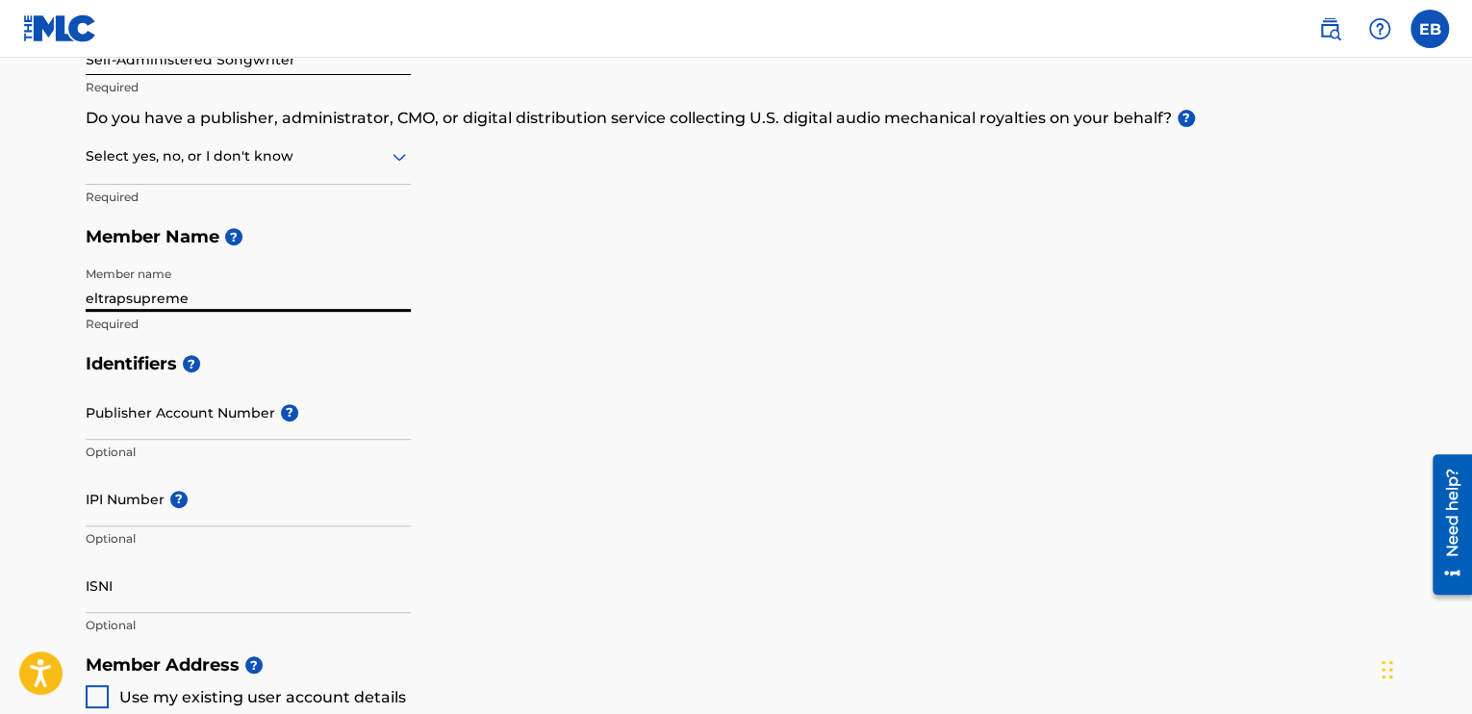
scroll to position [393, 0]
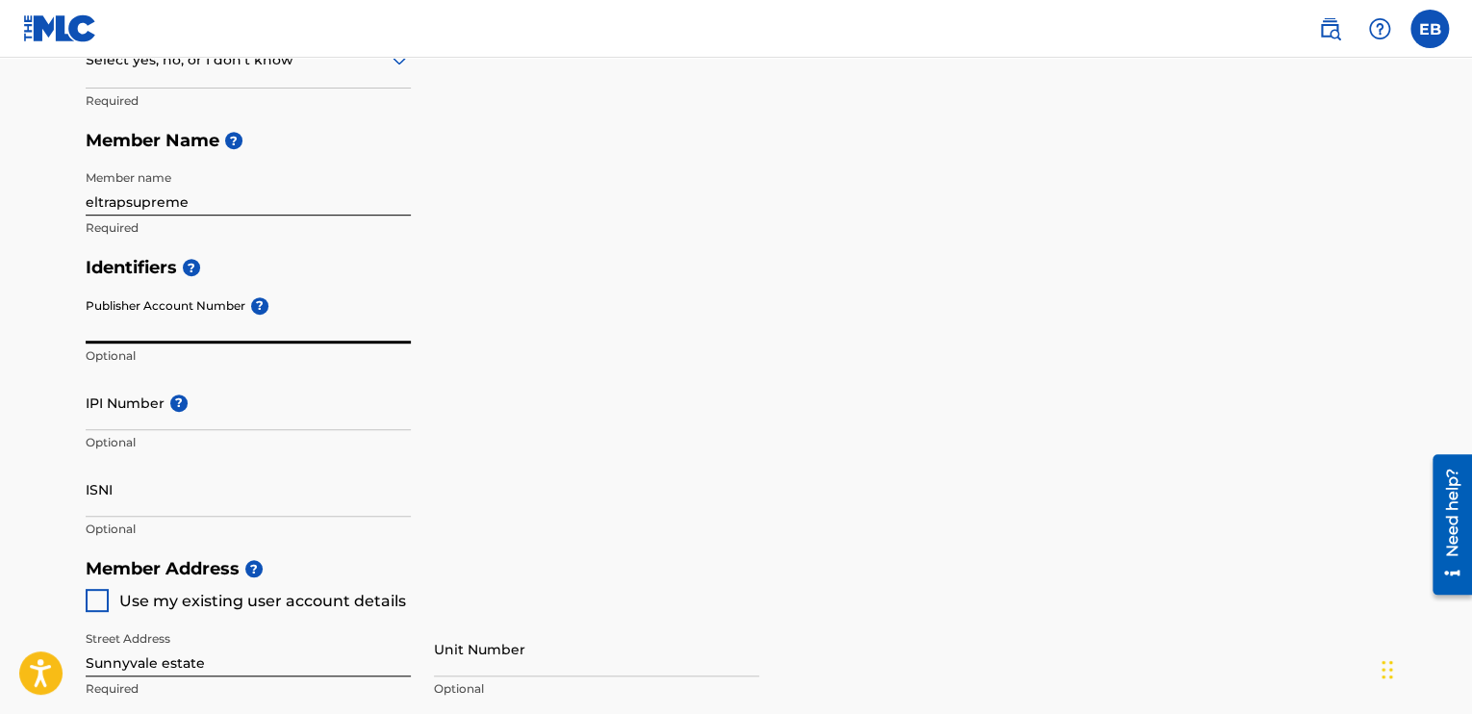
click at [219, 316] on input "Publisher Account Number ?" at bounding box center [248, 316] width 325 height 55
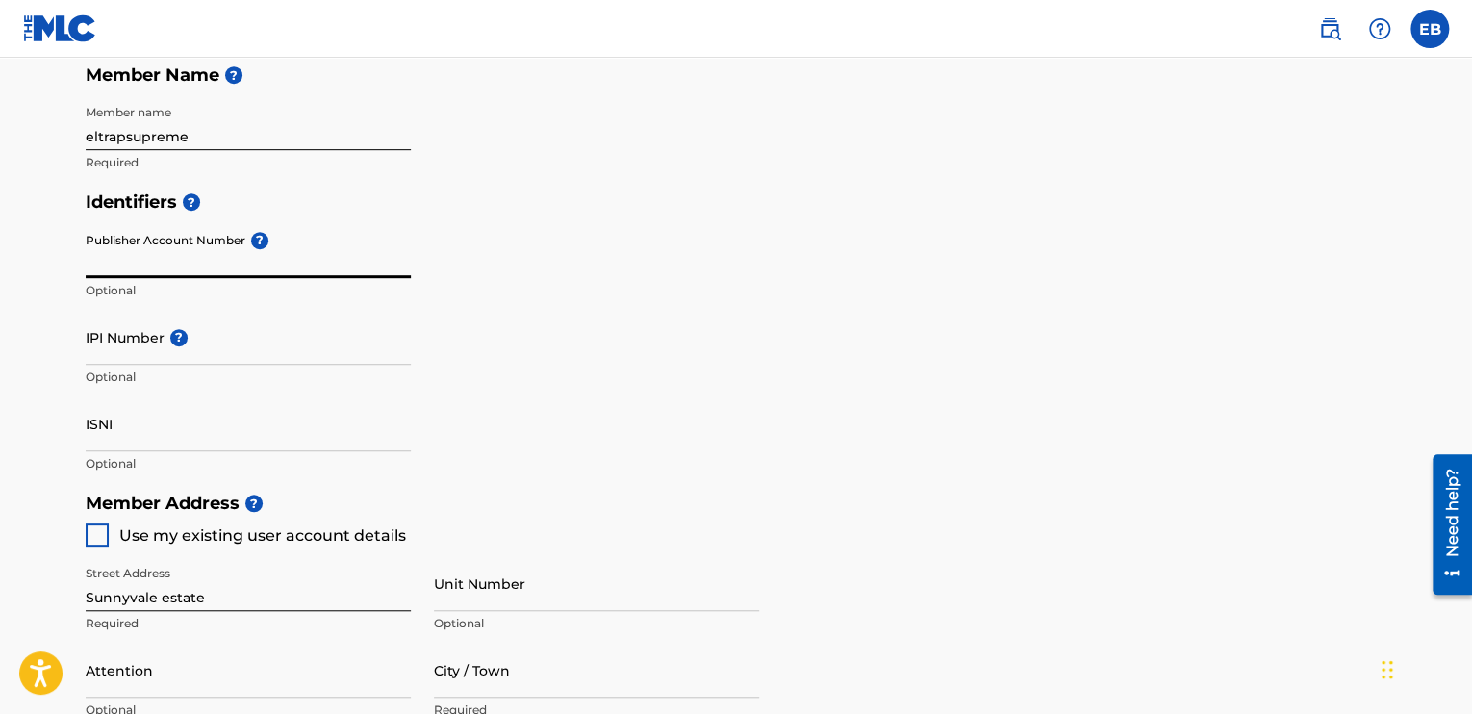
scroll to position [489, 0]
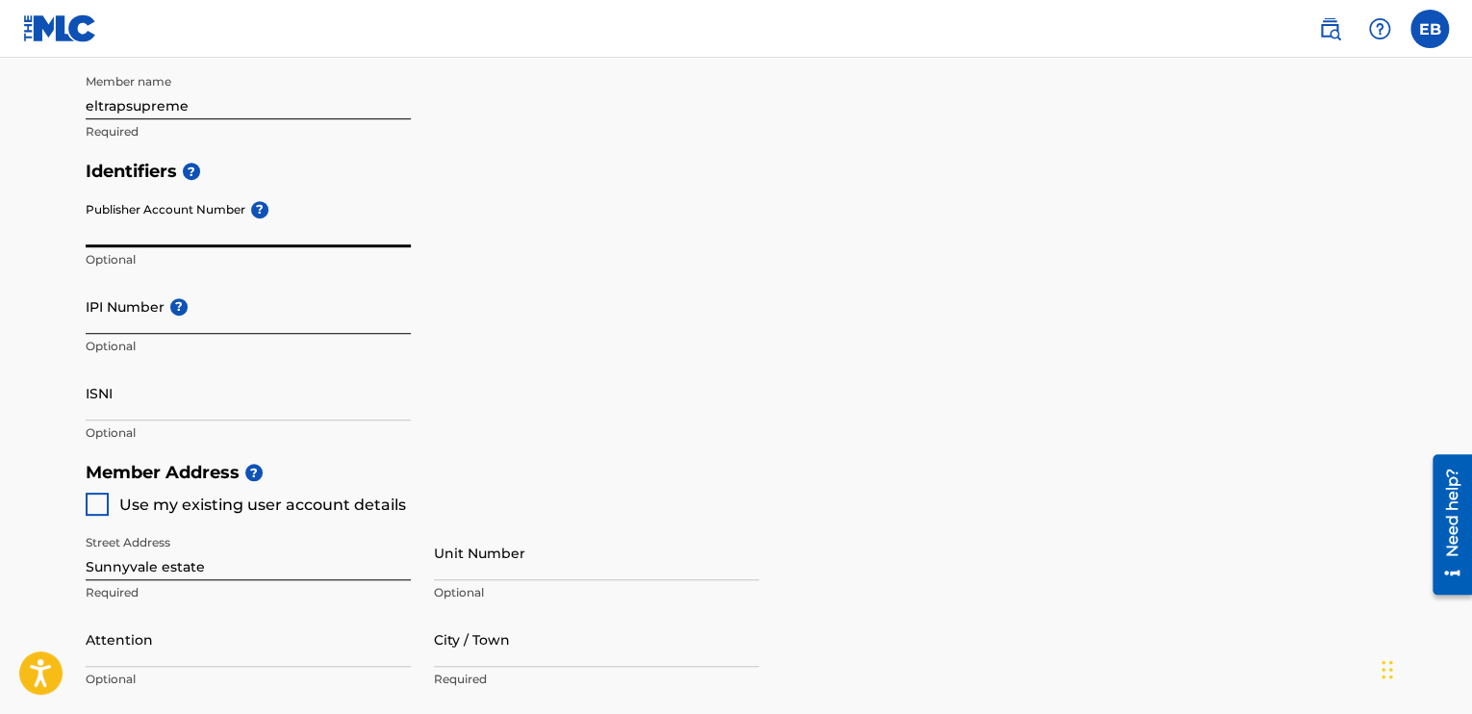
click at [124, 326] on input "IPI Number ?" at bounding box center [248, 306] width 325 height 55
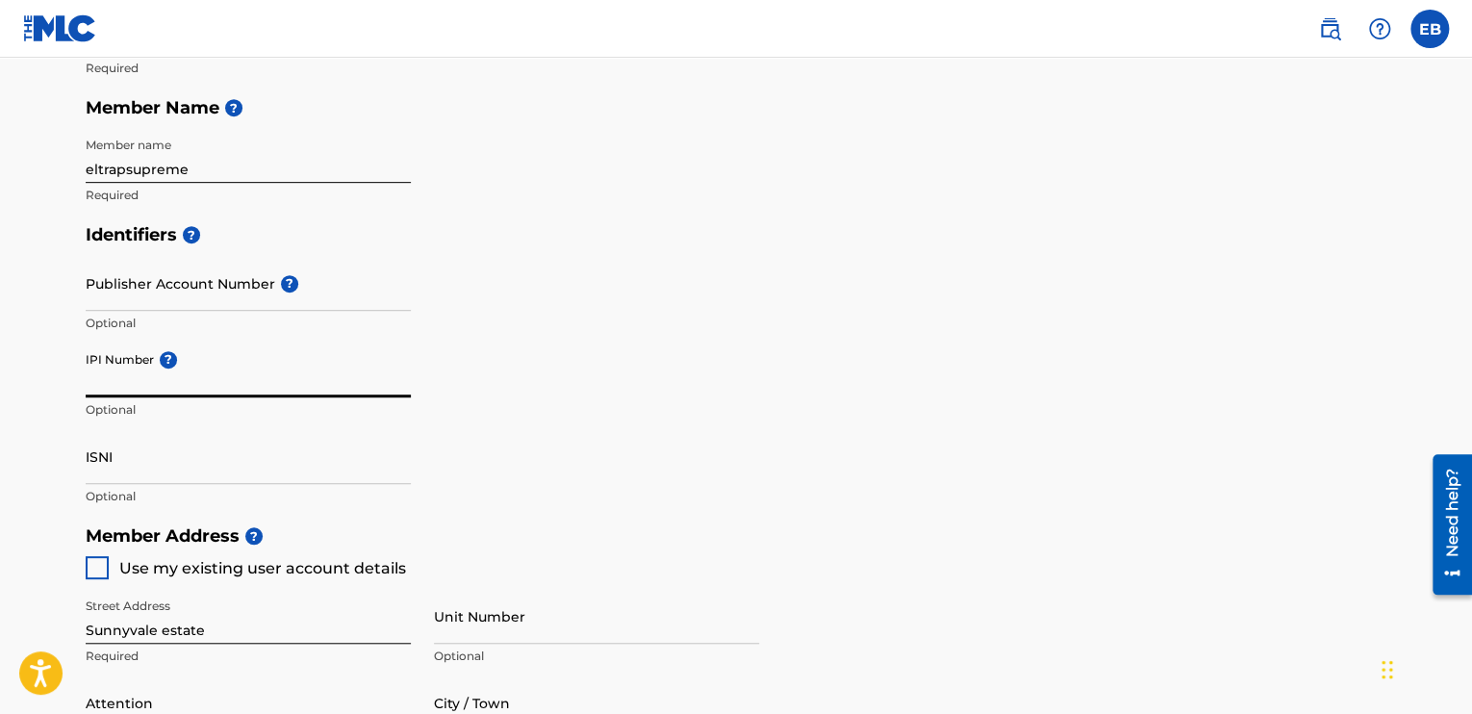
scroll to position [393, 0]
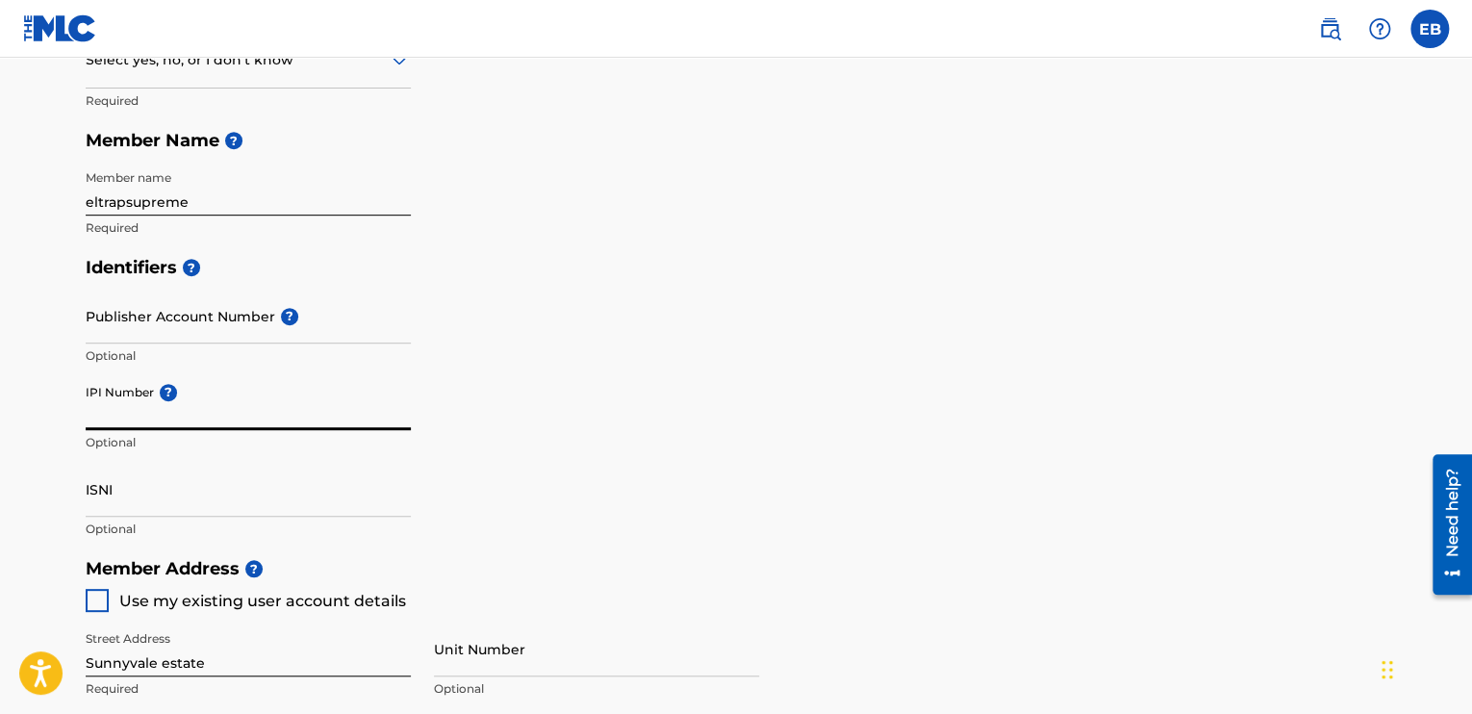
click at [194, 422] on input "IPI Number ?" at bounding box center [248, 402] width 325 height 55
paste input "01312166002"
type input "01312166002"
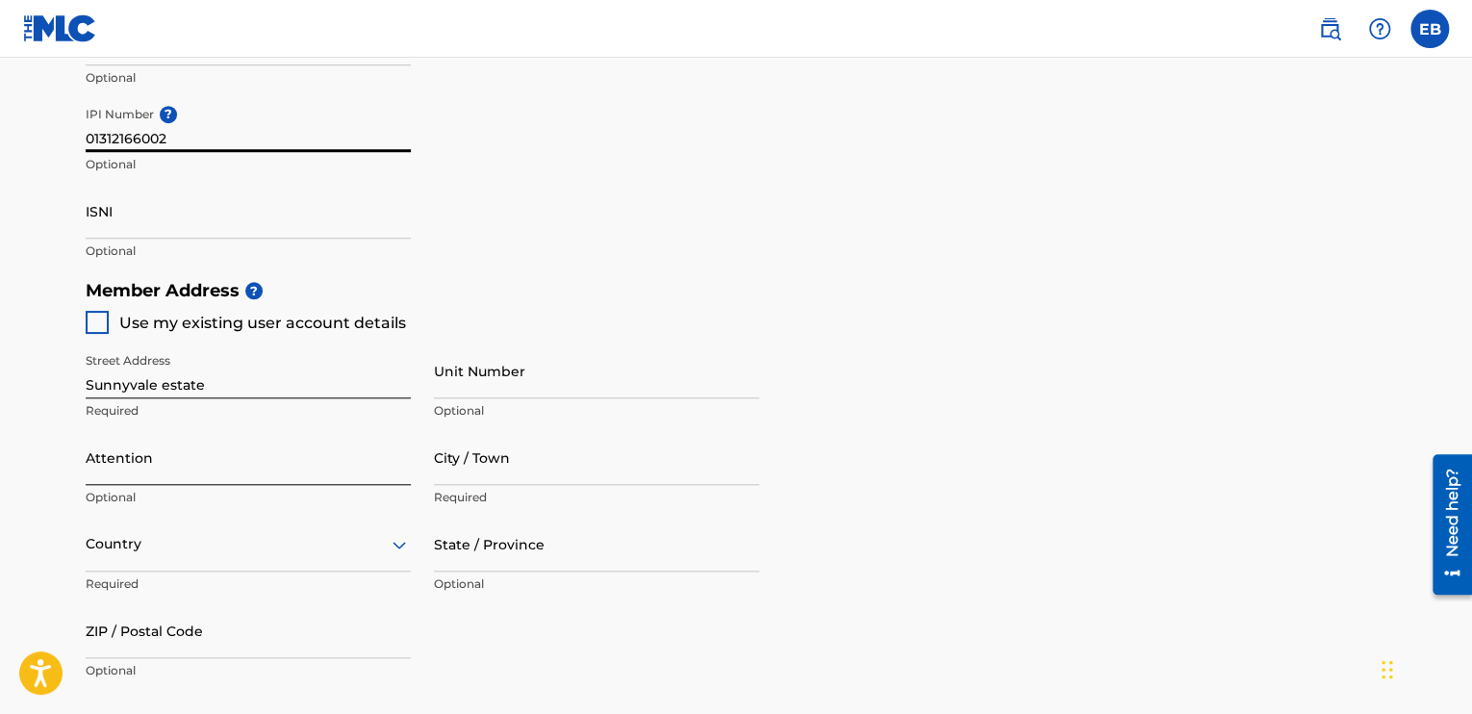
scroll to position [681, 0]
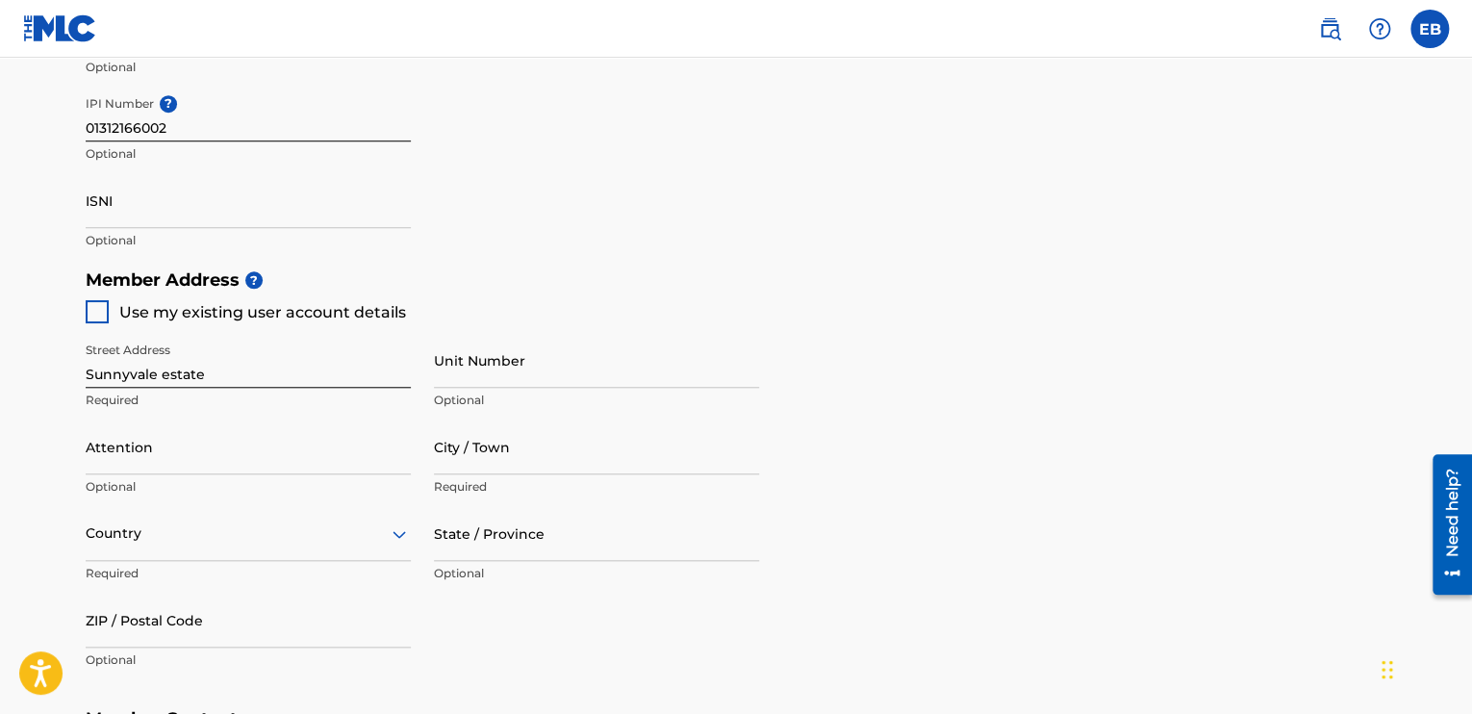
click at [108, 319] on div at bounding box center [97, 311] width 23 height 23
type input "Abuja"
type input "[GEOGRAPHIC_DATA]"
type input "900001"
type input "811"
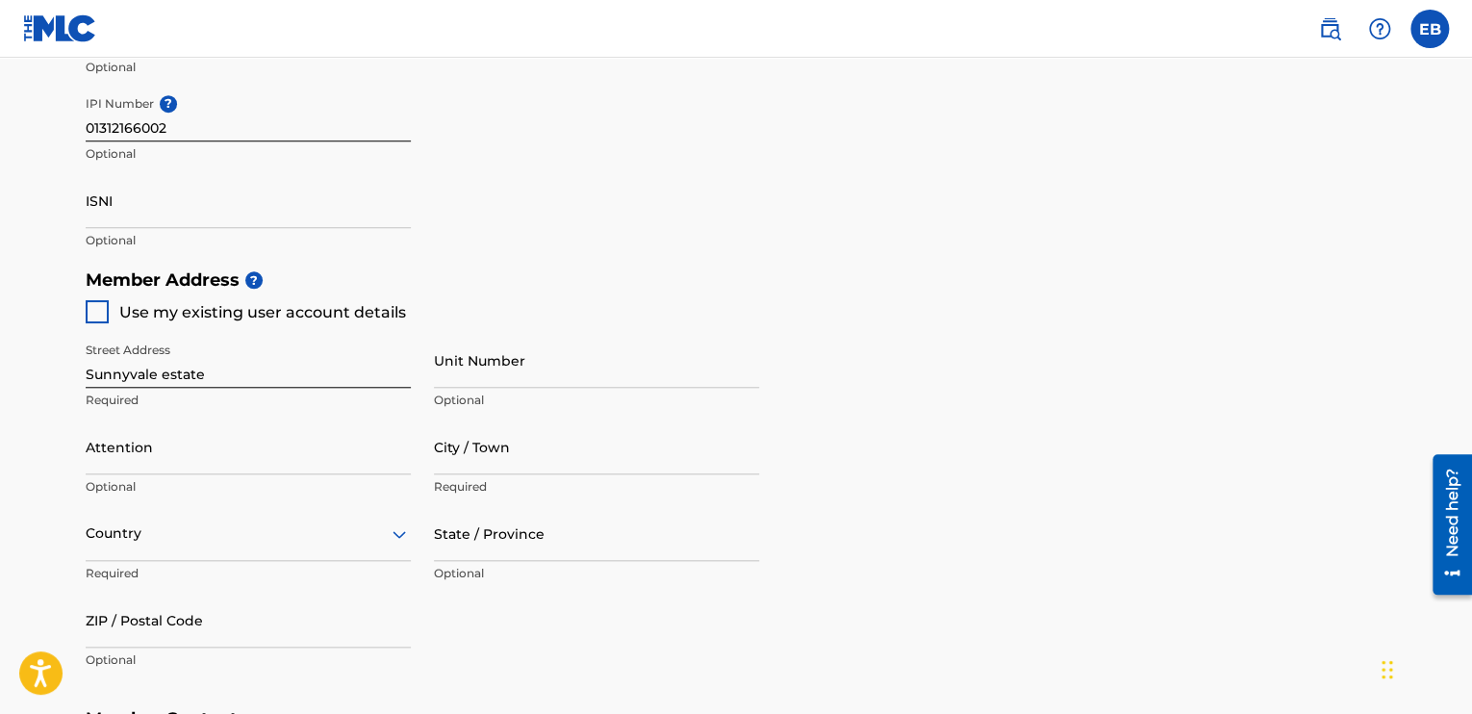
type input "2234954"
type input "[EMAIL_ADDRESS][DOMAIN_NAME]"
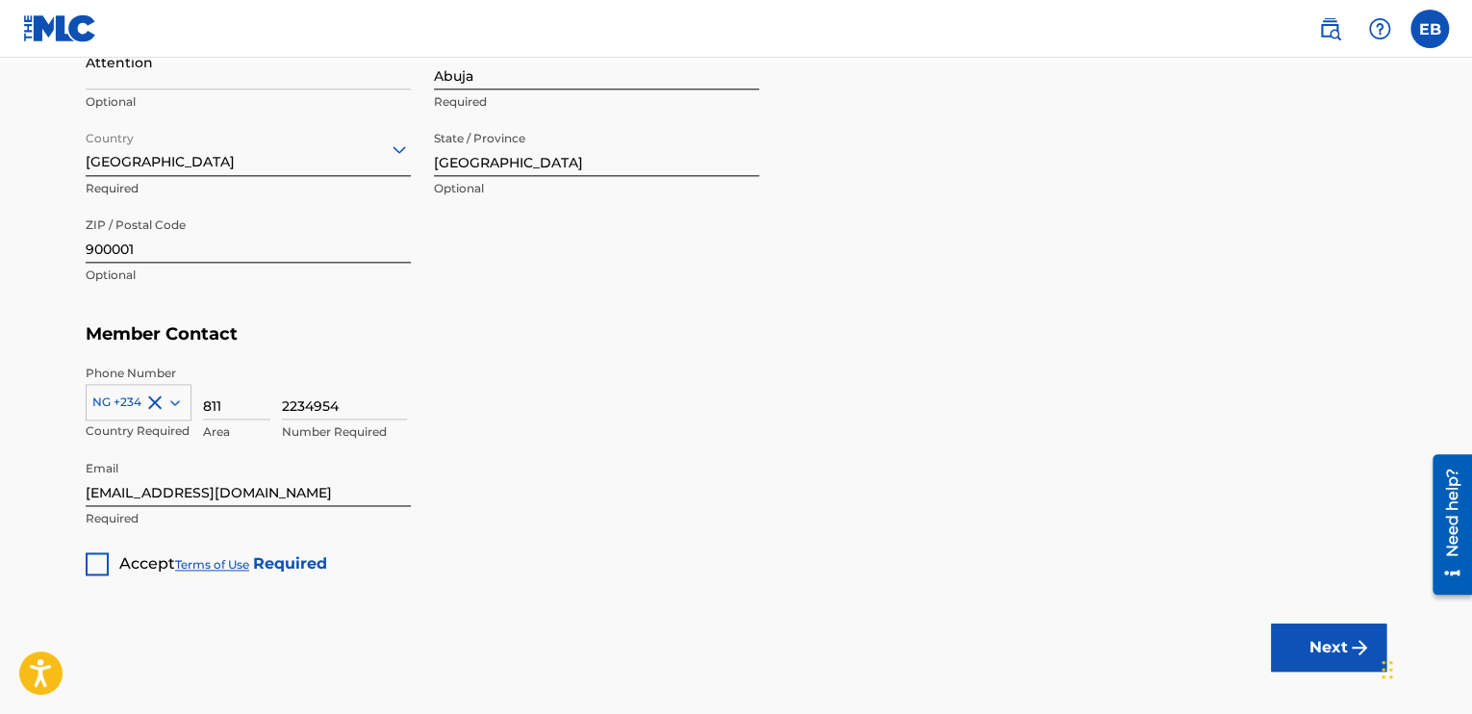
scroll to position [1162, 0]
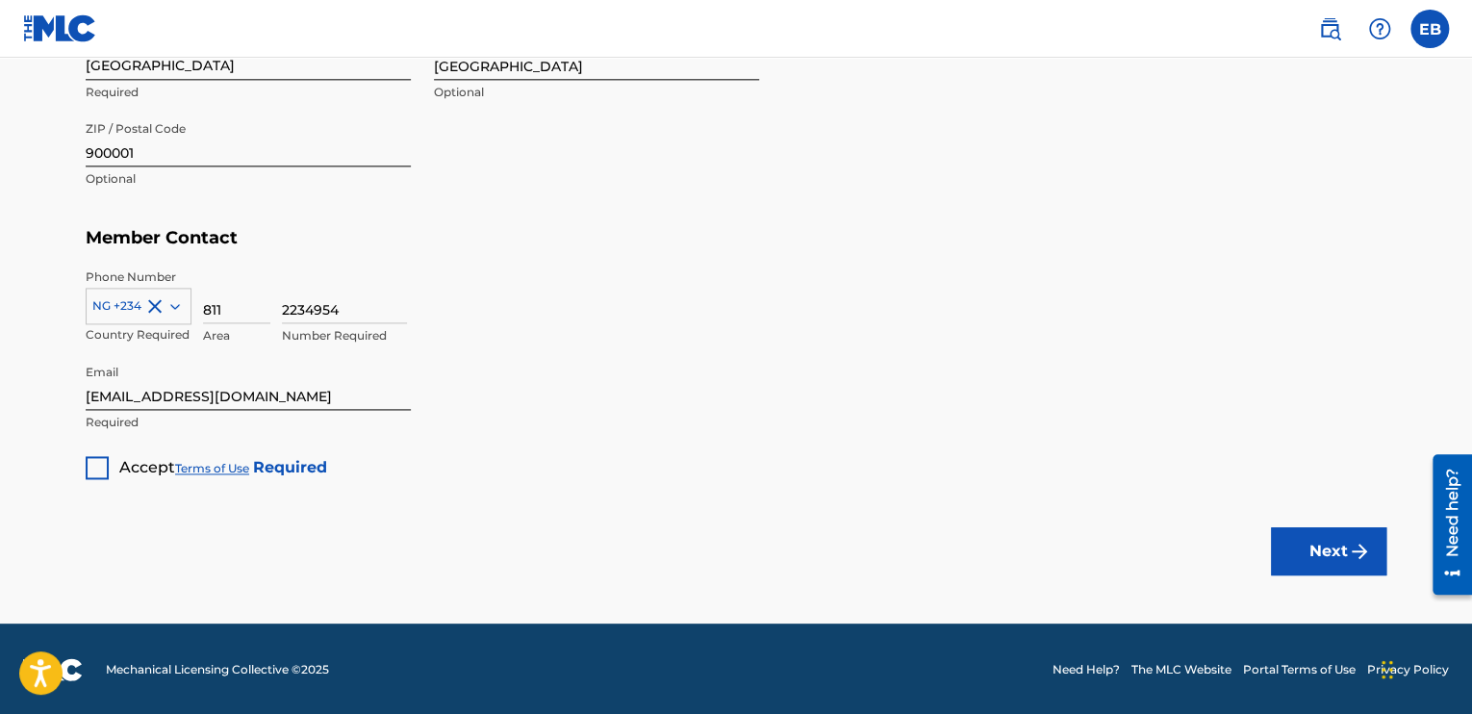
click at [104, 466] on div at bounding box center [97, 467] width 23 height 23
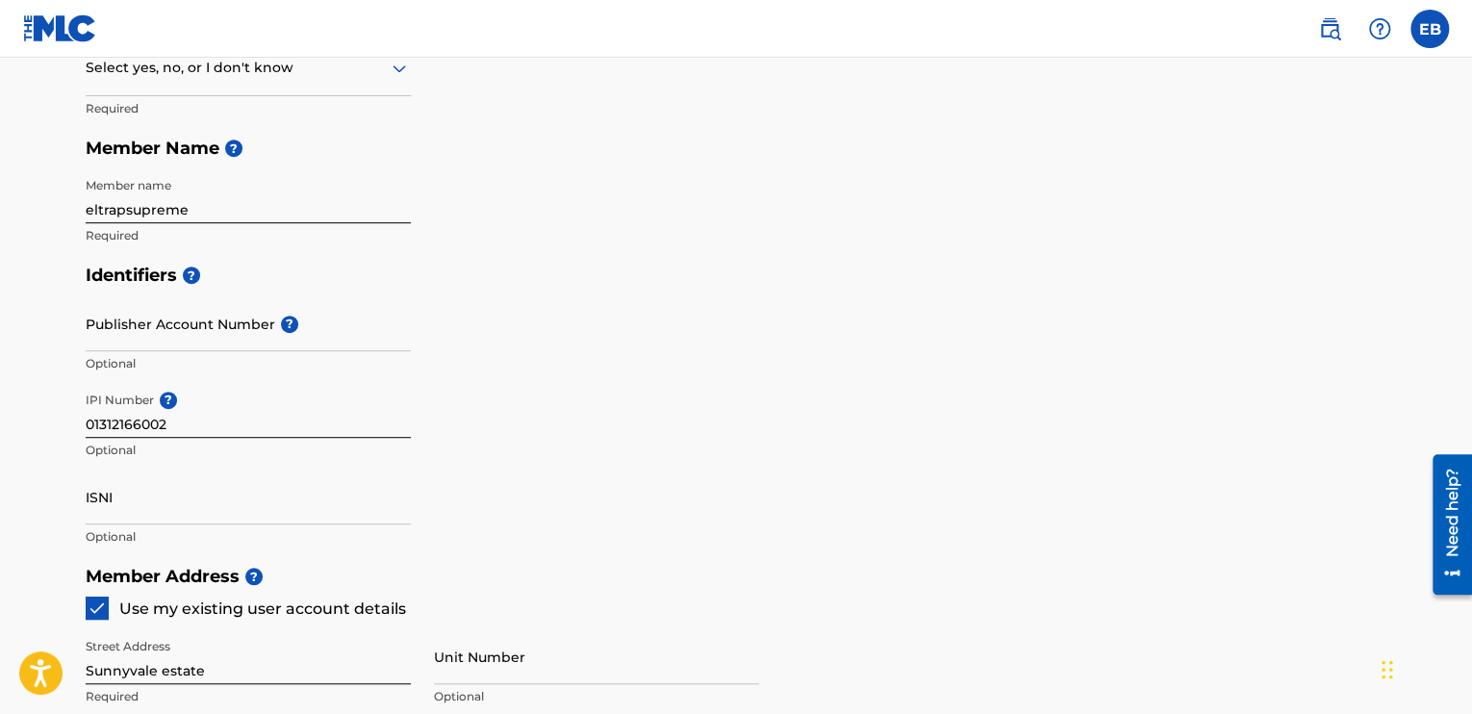
scroll to position [296, 0]
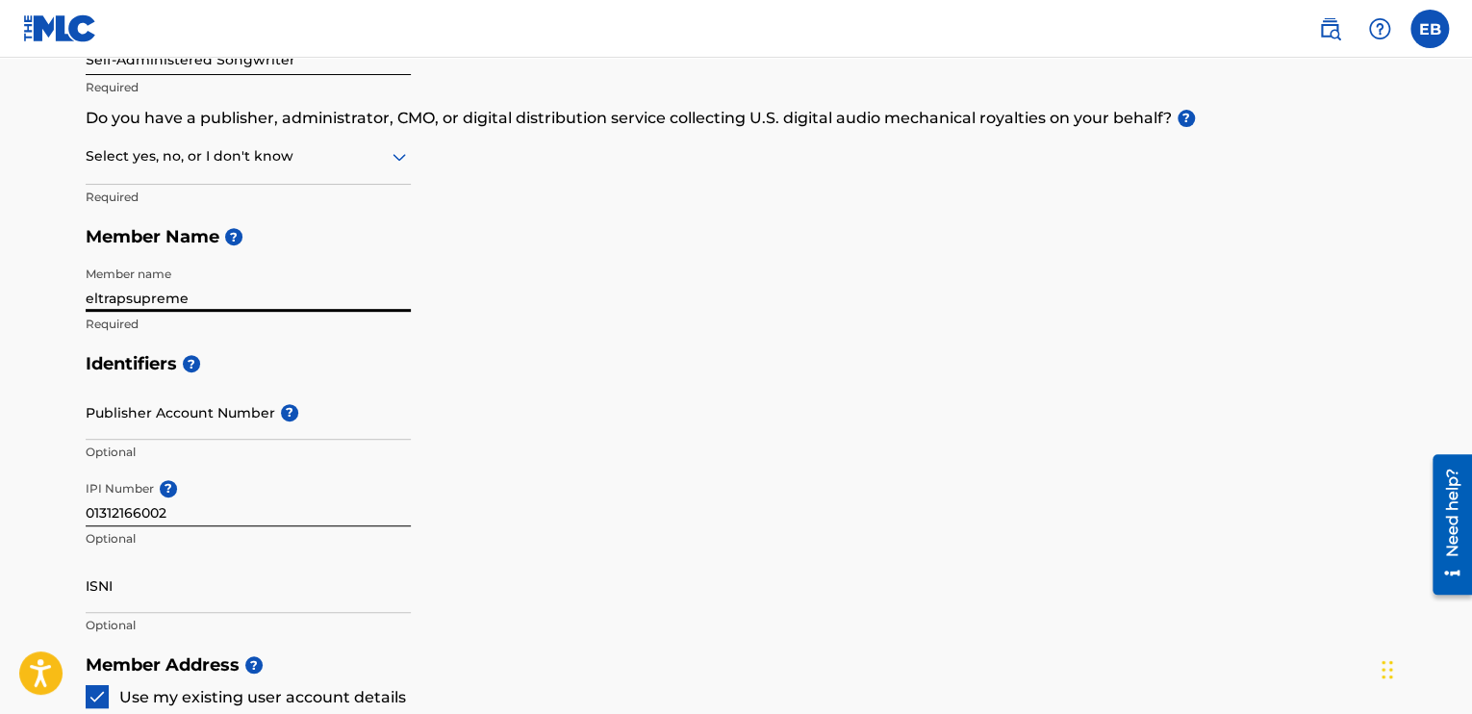
drag, startPoint x: 204, startPoint y: 308, endPoint x: 15, endPoint y: 295, distance: 189.0
click at [15, 295] on main "Create a Member If you are a self-administered songwriter without a publisher t…" at bounding box center [736, 625] width 1472 height 1728
type input "[PERSON_NAME]"
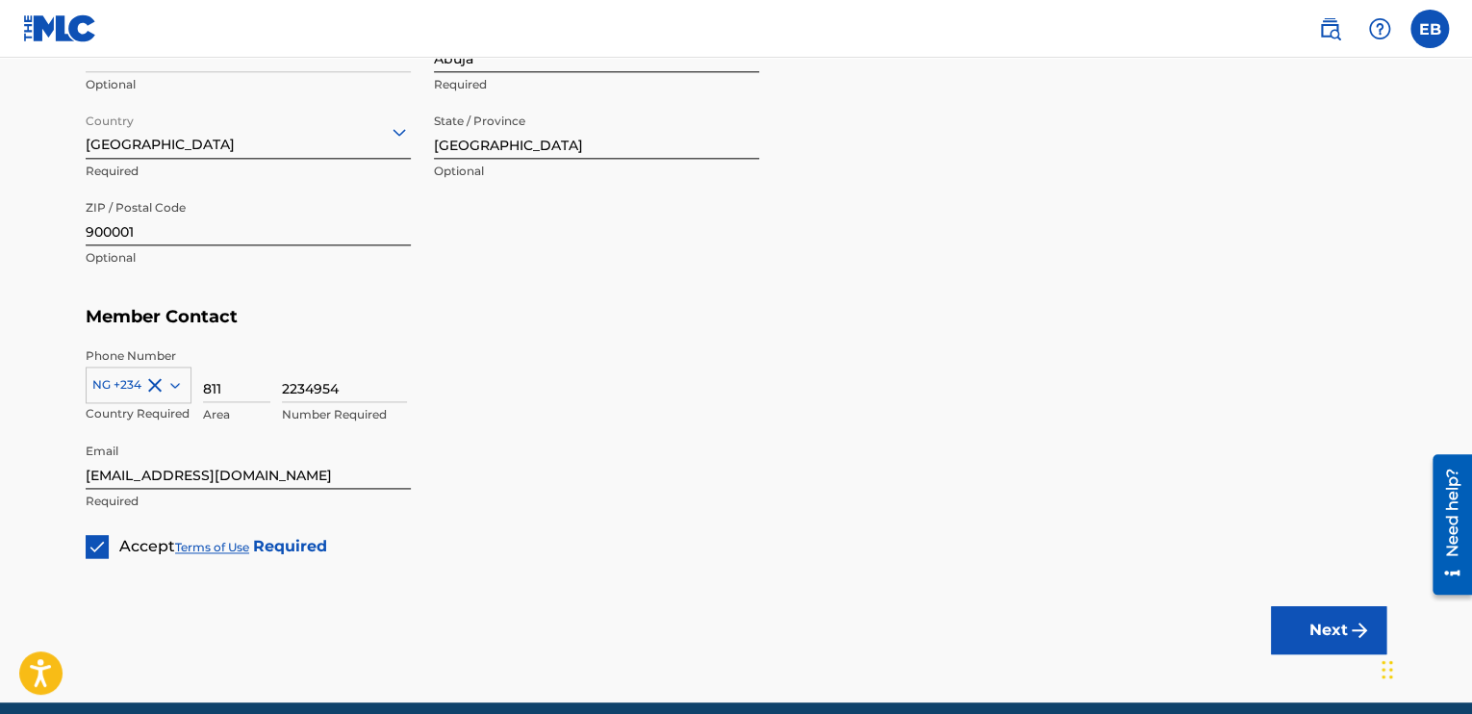
scroll to position [1162, 0]
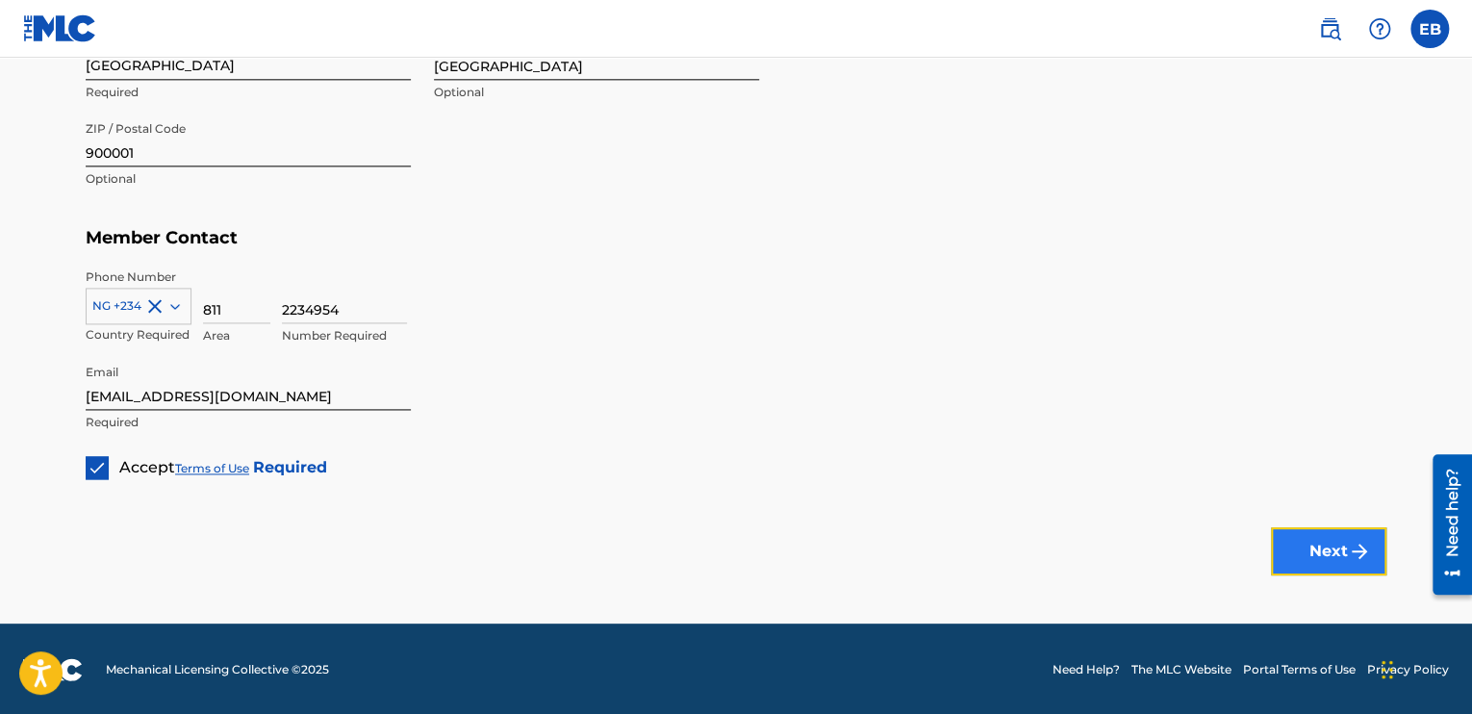
click at [1306, 557] on button "Next" at bounding box center [1328, 551] width 115 height 48
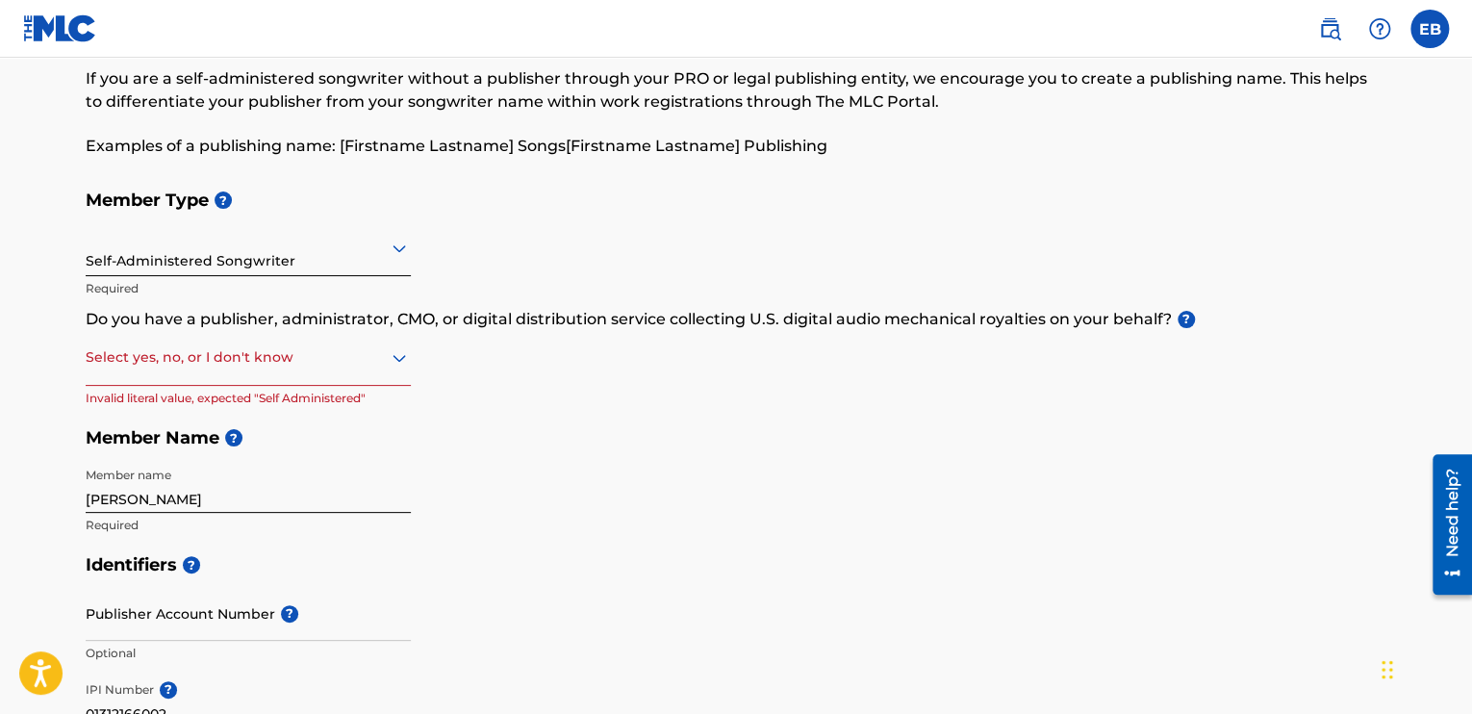
click at [318, 353] on div at bounding box center [248, 357] width 325 height 24
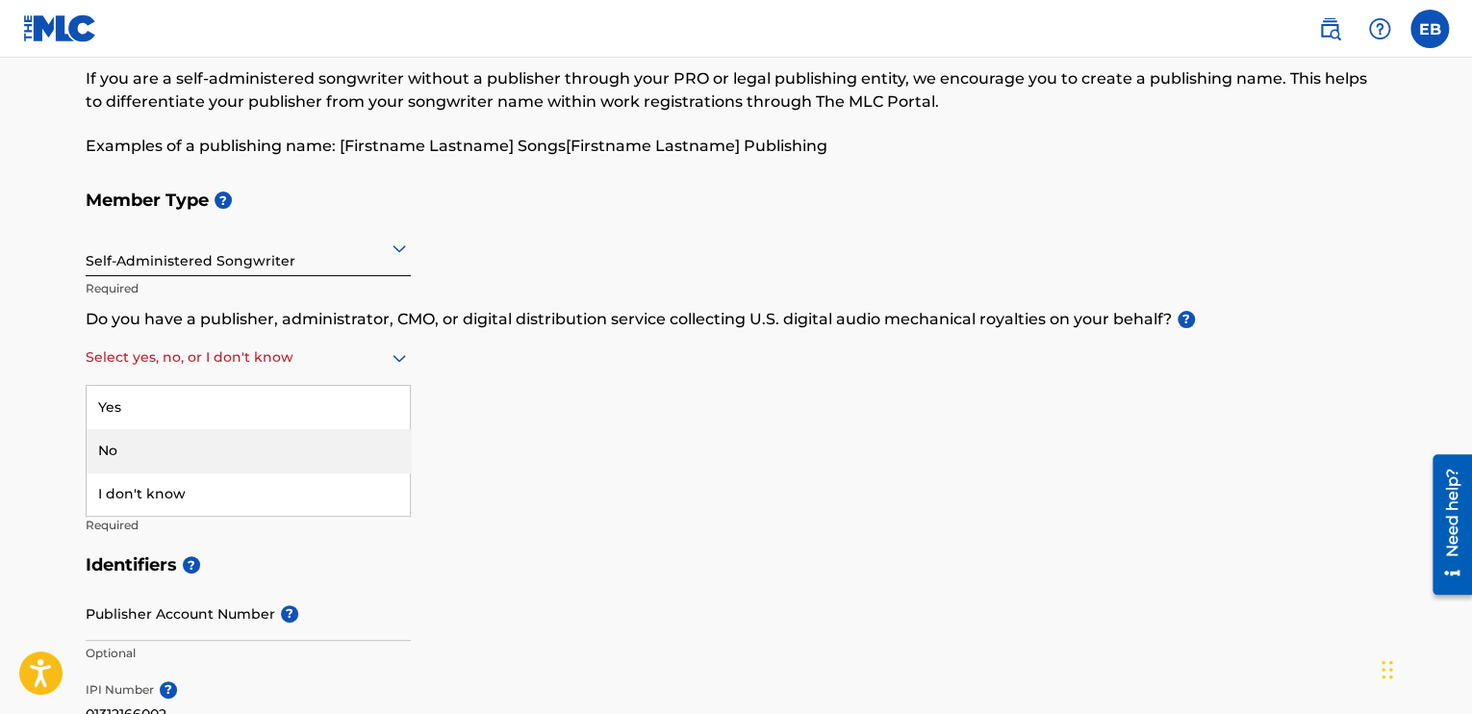
click at [181, 447] on div "No" at bounding box center [248, 450] width 323 height 43
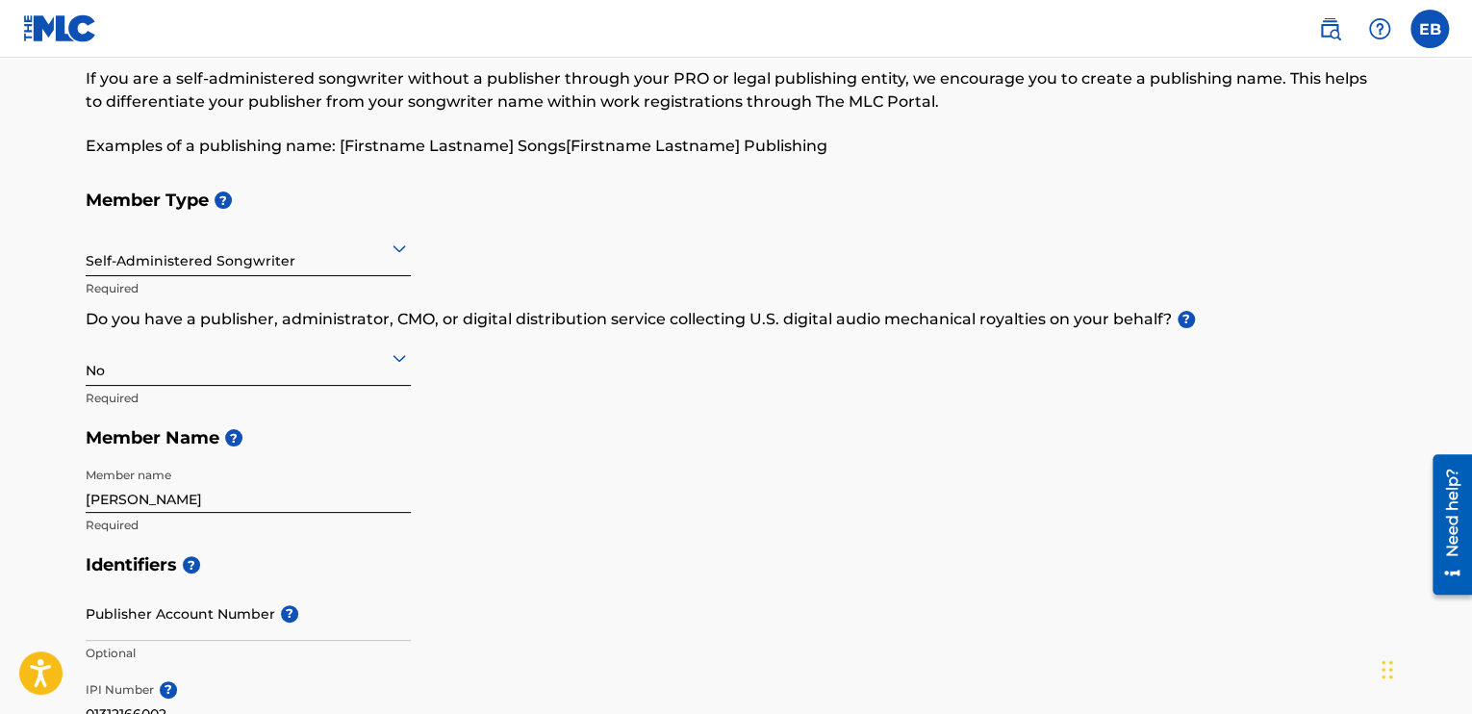
click at [496, 368] on div "Member Type ? Self-Administered Songwriter Required Do you have a publisher, ad…" at bounding box center [736, 362] width 1301 height 365
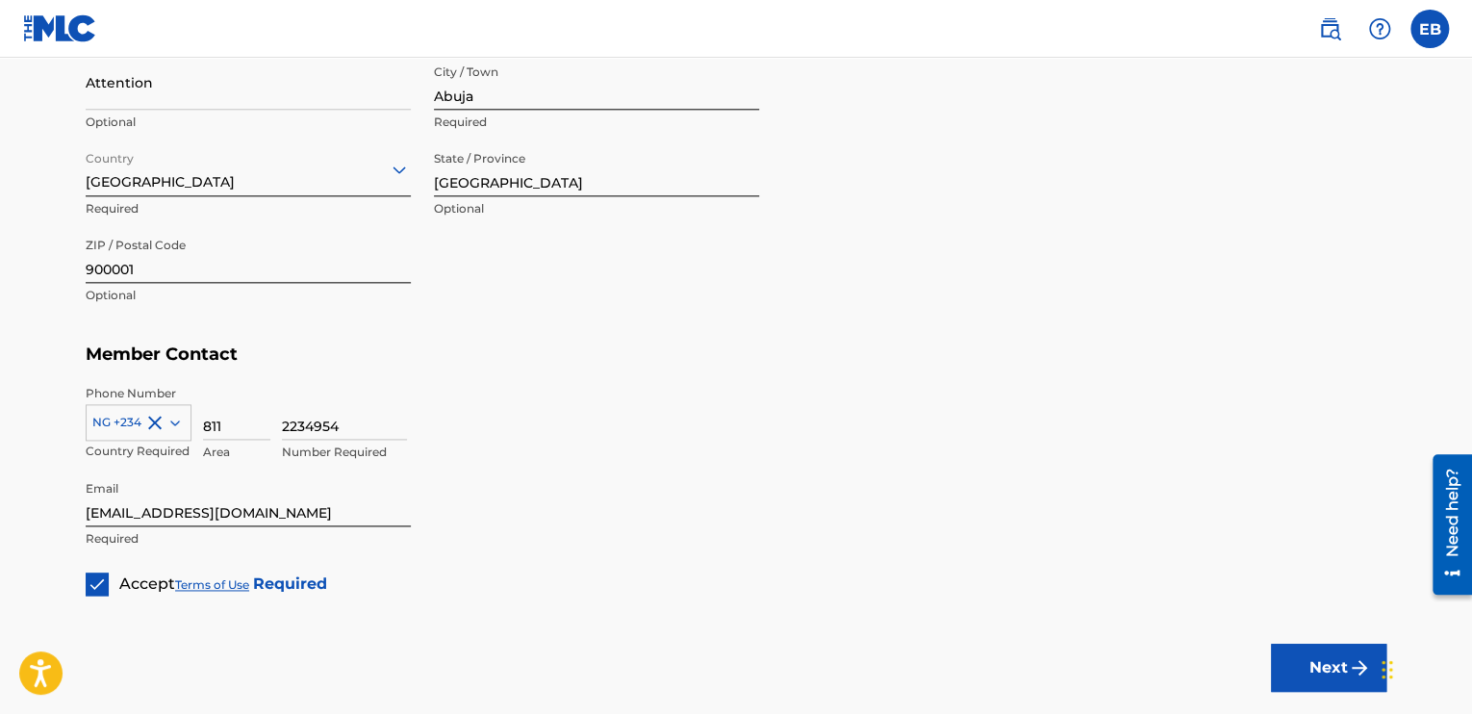
scroll to position [1057, 0]
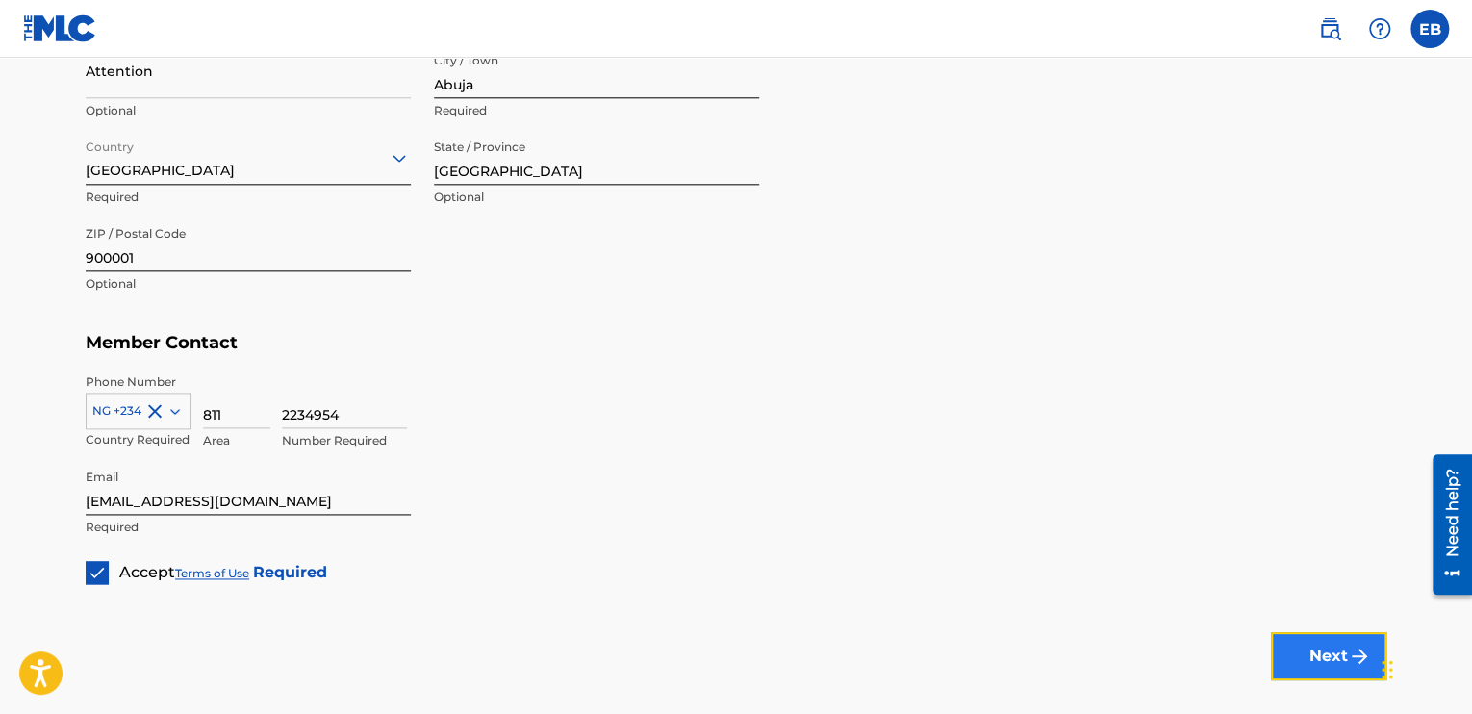
click at [1315, 644] on button "Next" at bounding box center [1328, 656] width 115 height 48
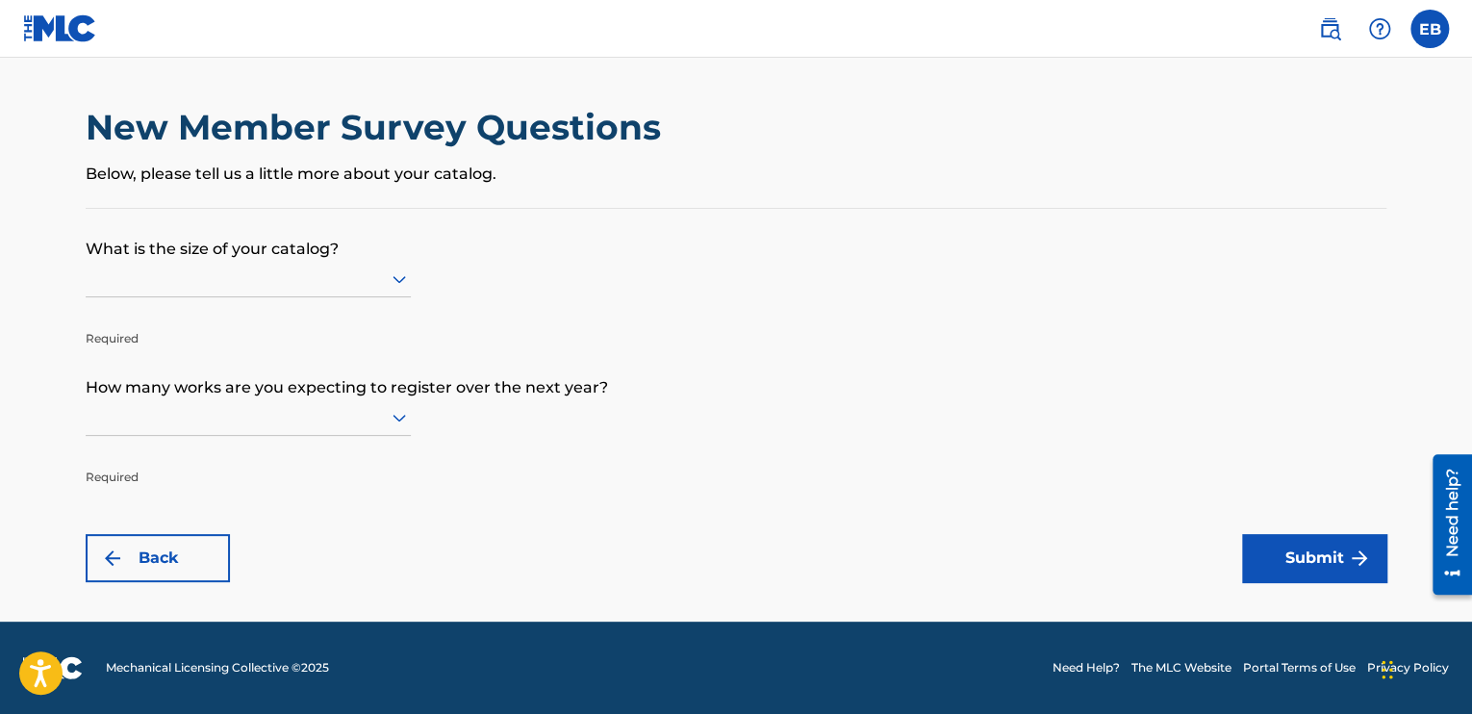
click at [148, 268] on div at bounding box center [248, 279] width 325 height 24
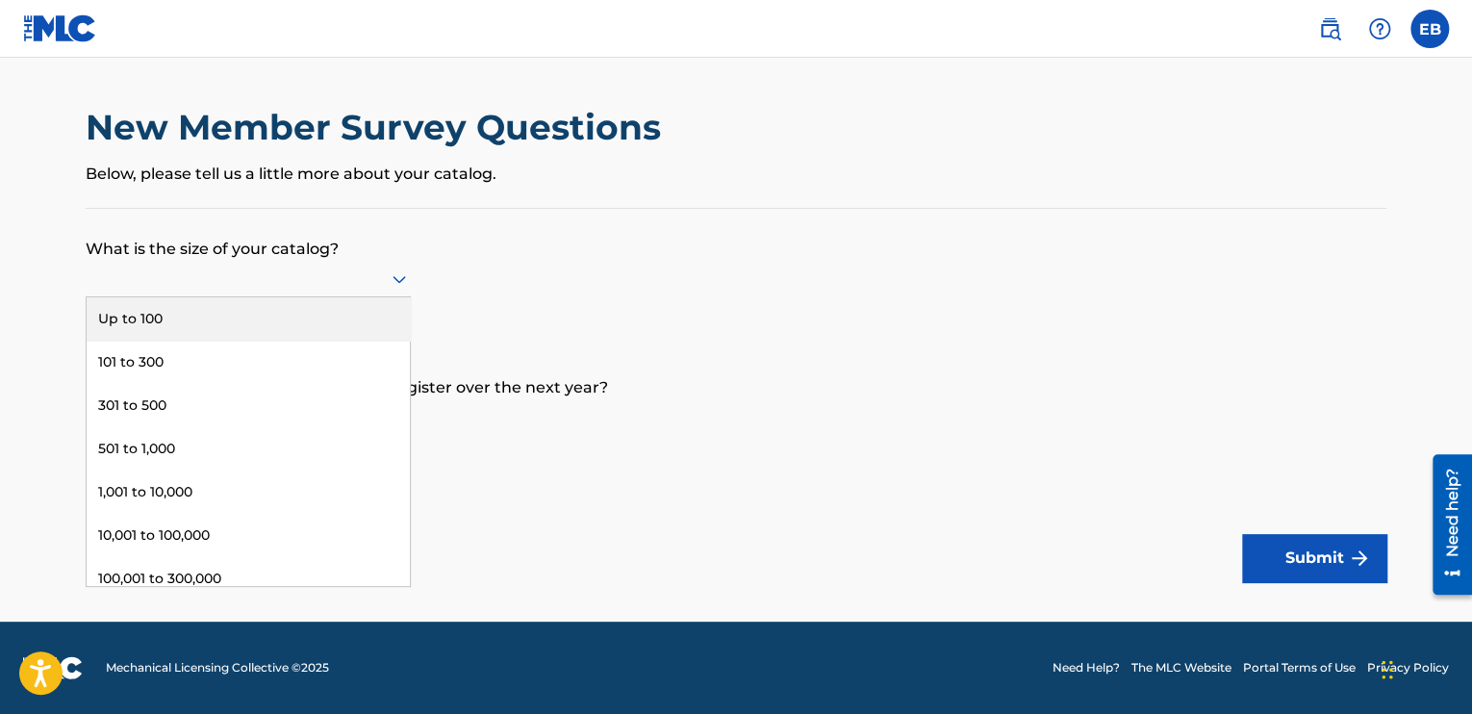
click at [356, 309] on div "Up to 100" at bounding box center [248, 318] width 323 height 43
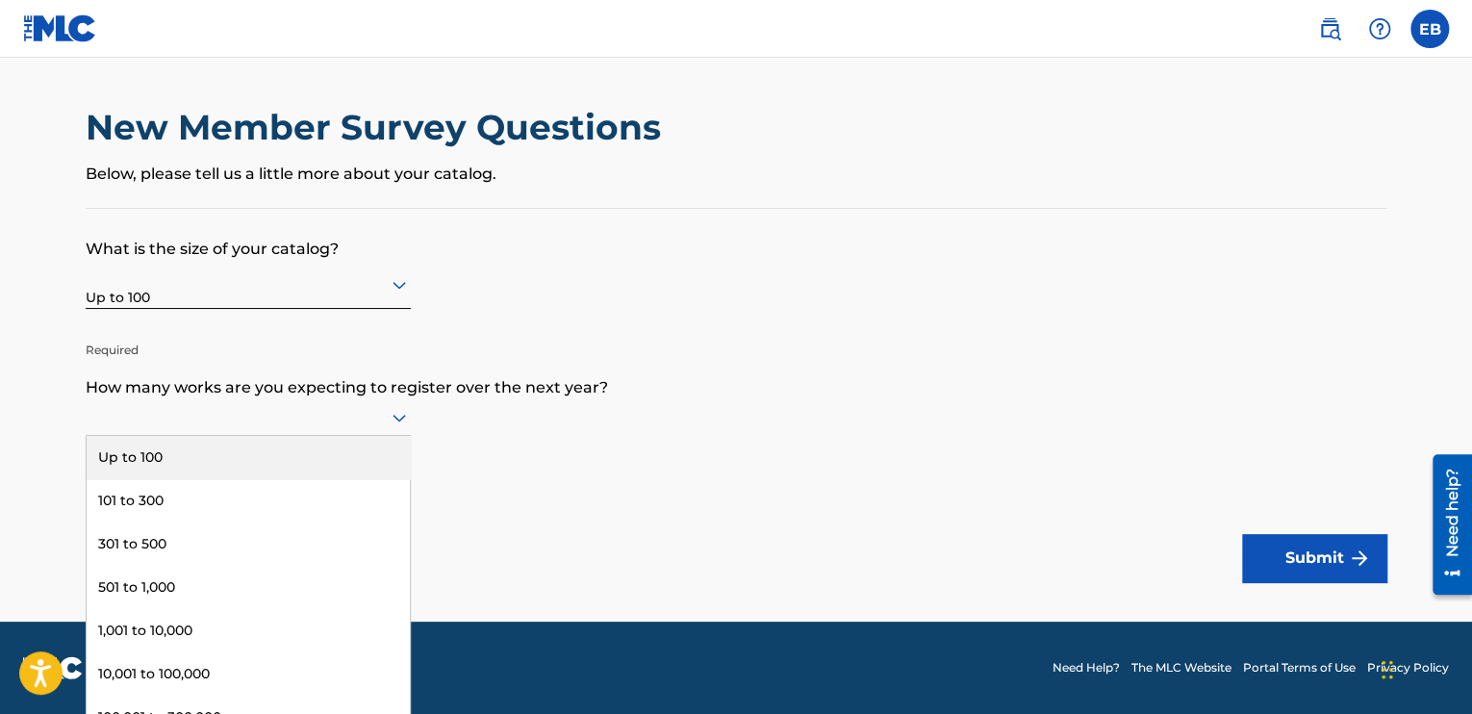
click at [407, 406] on icon at bounding box center [399, 417] width 23 height 23
click at [212, 463] on div "Up to 100" at bounding box center [248, 457] width 323 height 43
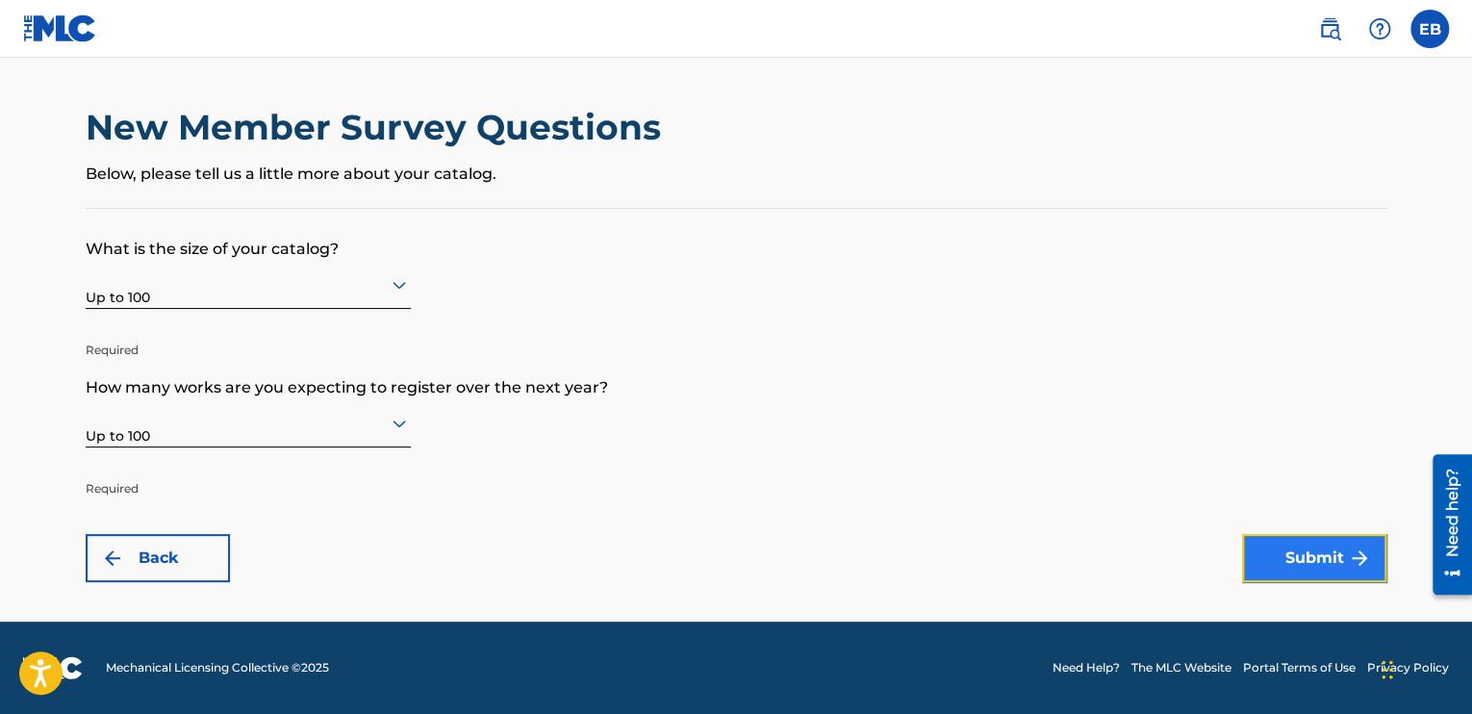
click at [1308, 553] on button "Submit" at bounding box center [1314, 558] width 144 height 48
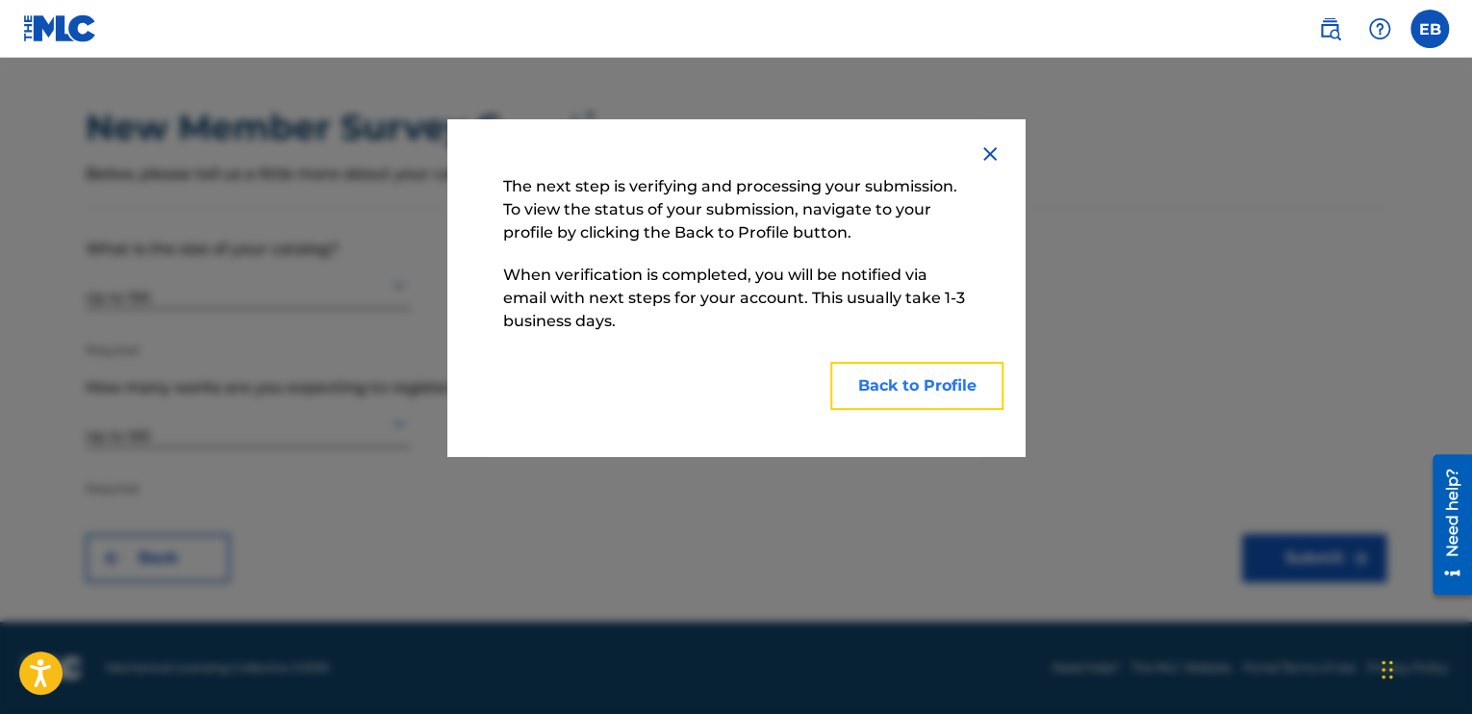
click at [934, 395] on button "Back to Profile" at bounding box center [916, 386] width 173 height 48
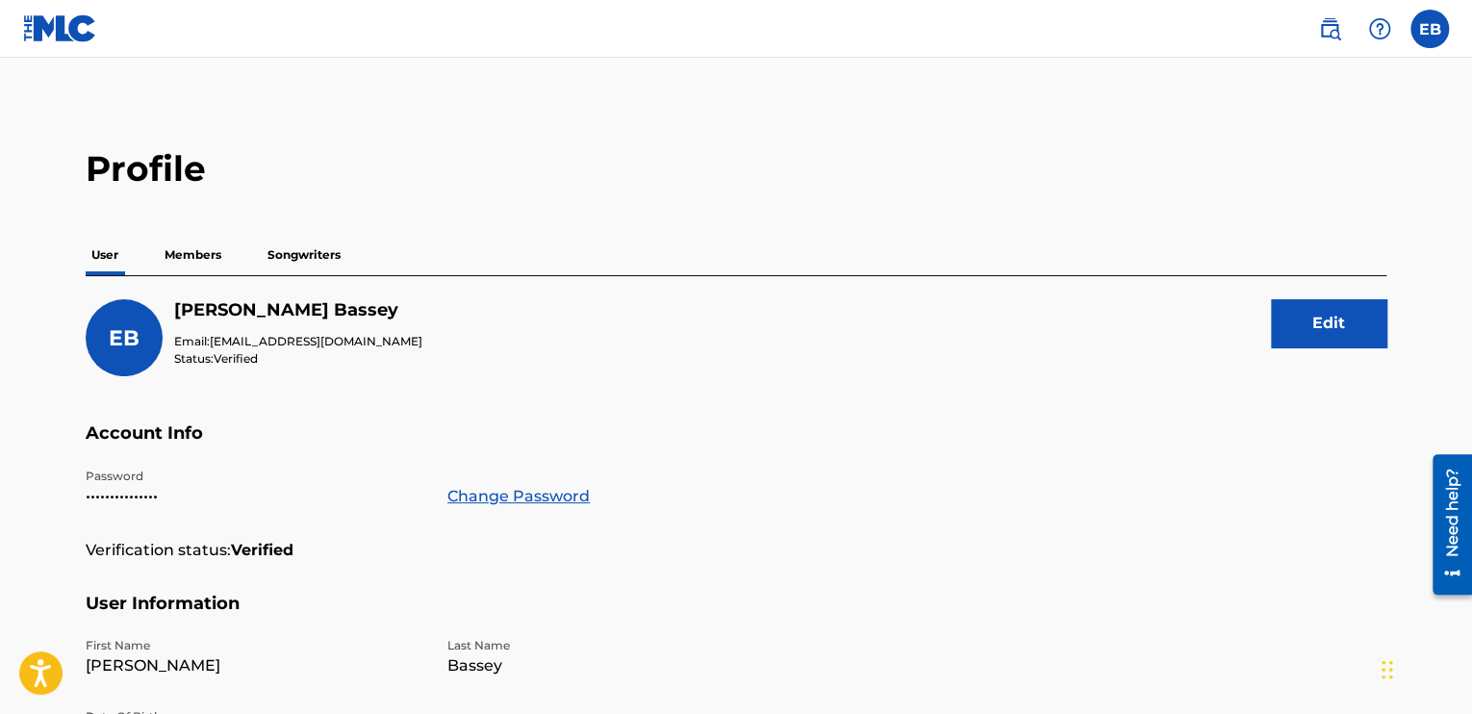
scroll to position [195, 0]
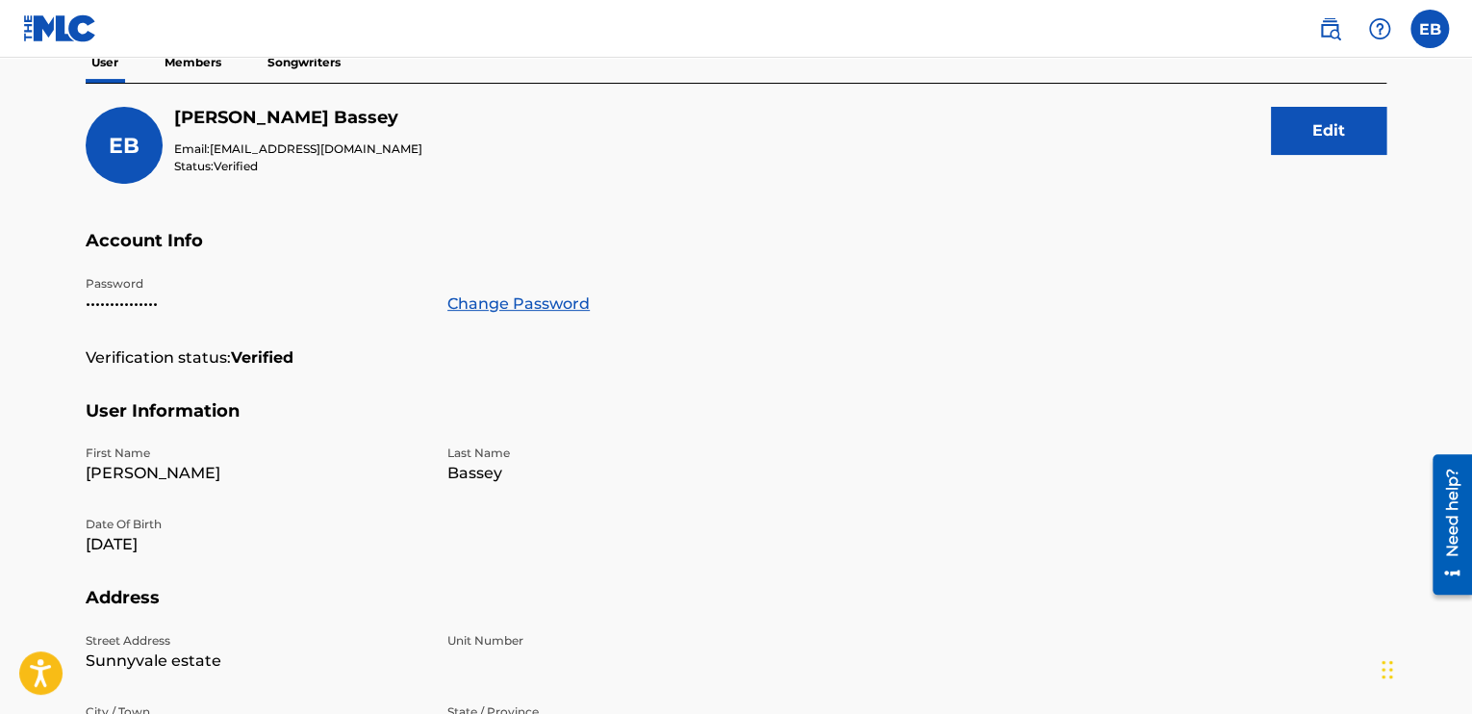
click at [206, 58] on p "Members" at bounding box center [193, 62] width 68 height 40
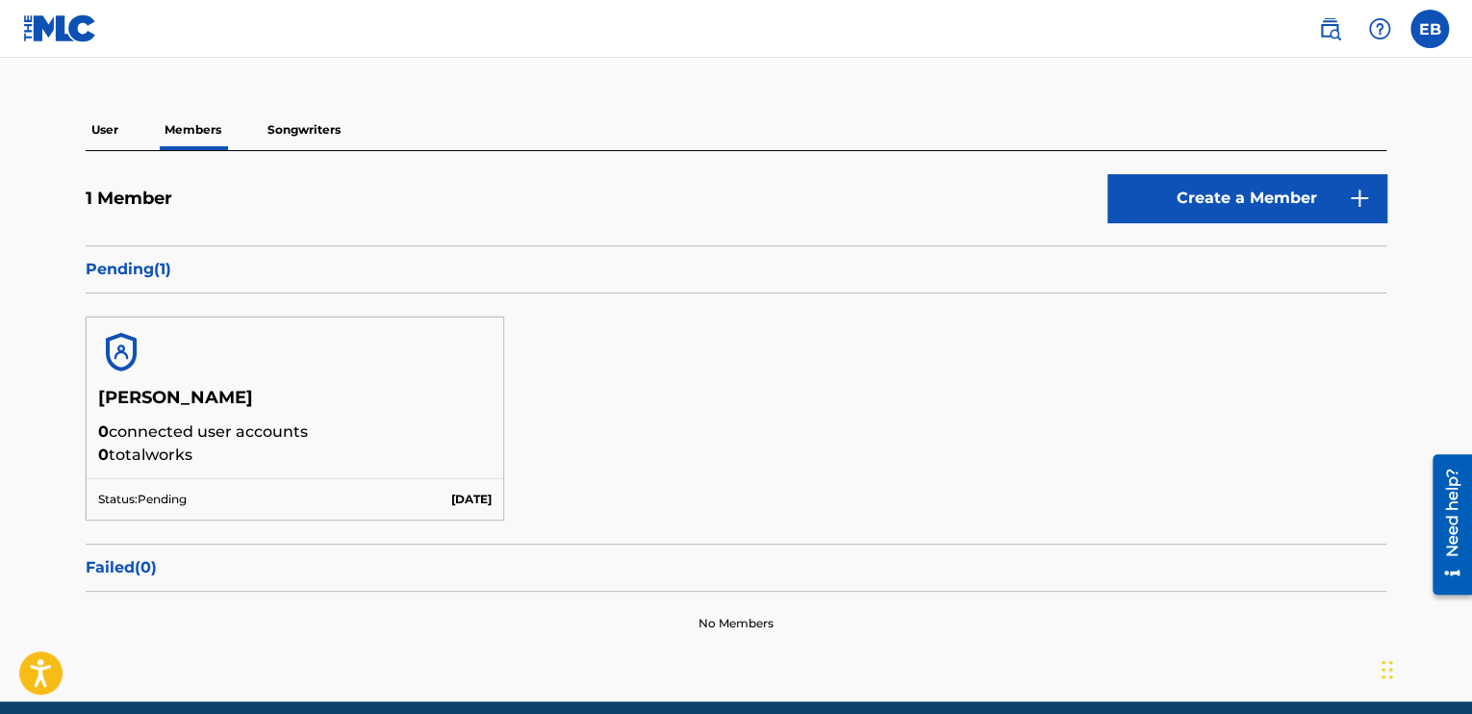
scroll to position [96, 0]
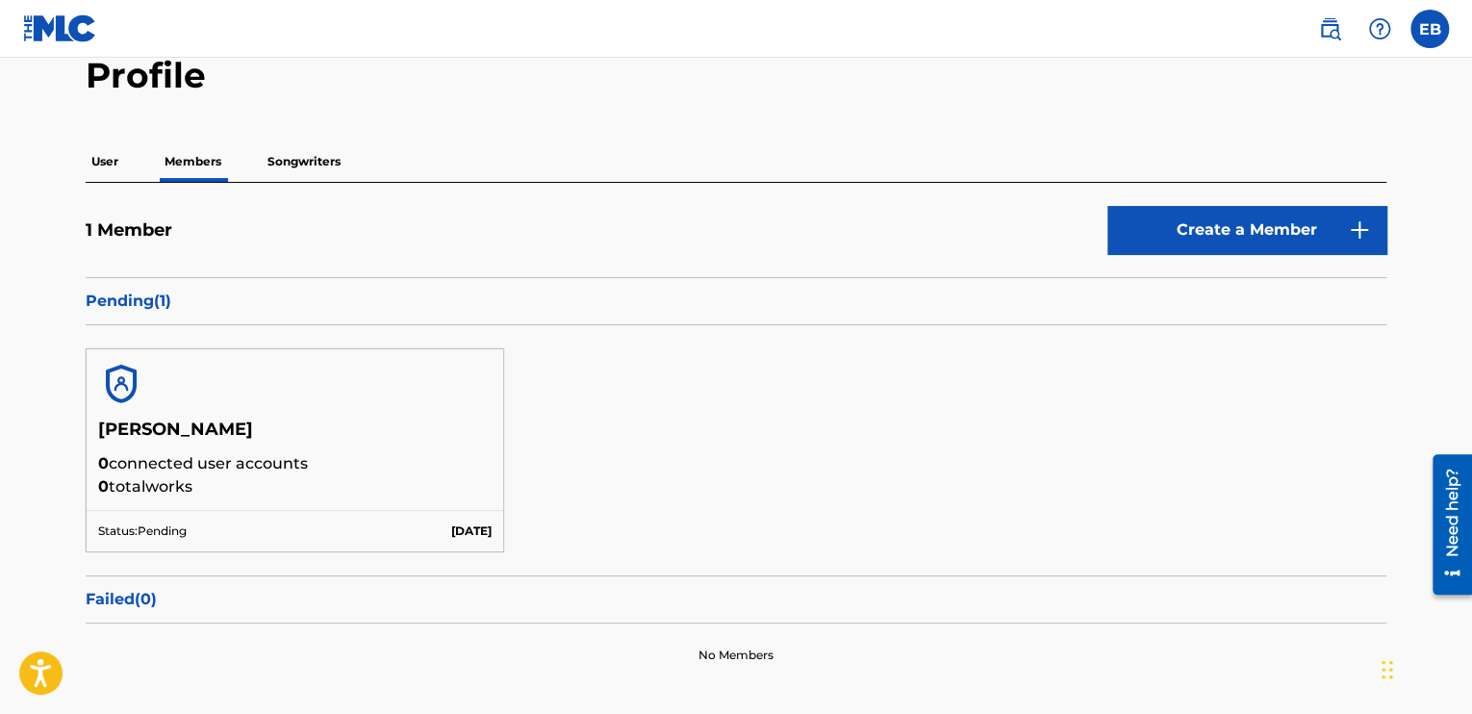
click at [305, 164] on p "Songwriters" at bounding box center [304, 161] width 85 height 40
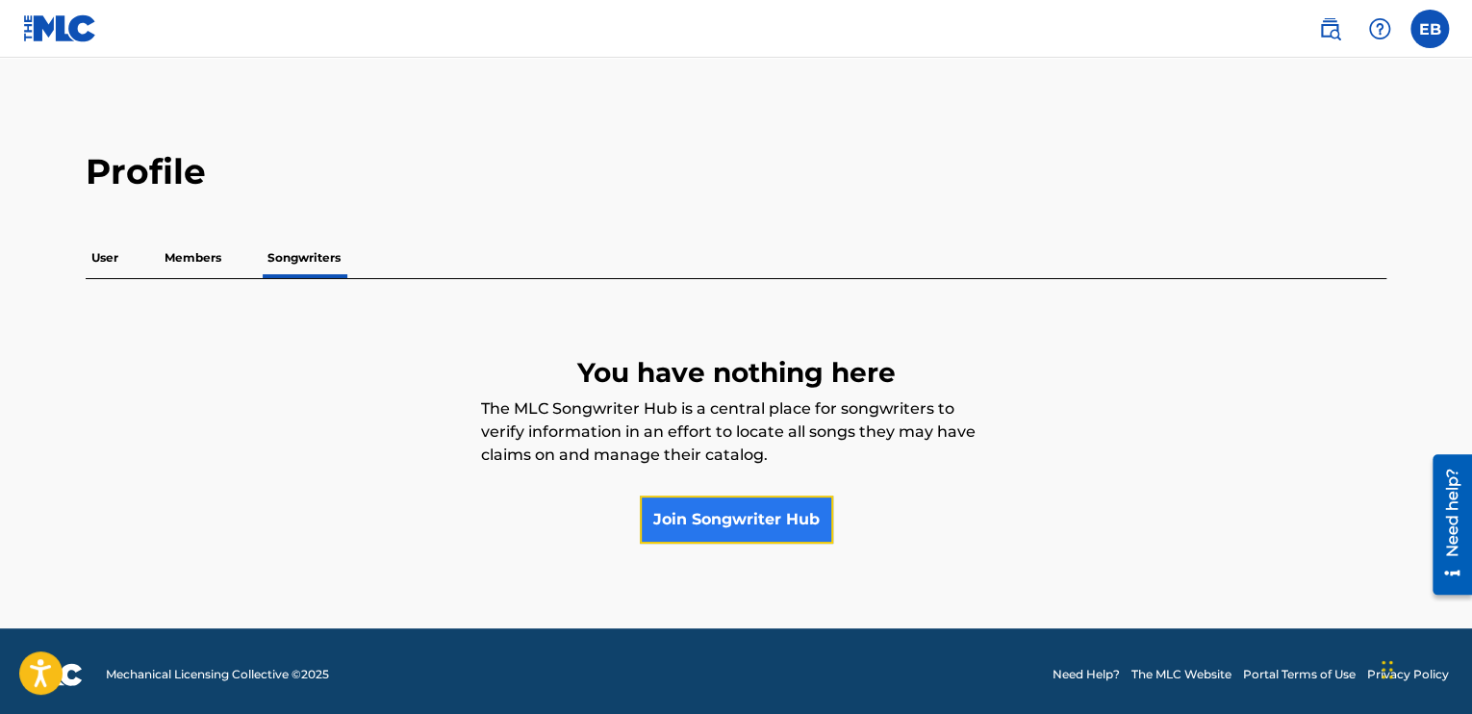
click at [704, 514] on link "Join Songwriter Hub" at bounding box center [736, 519] width 193 height 48
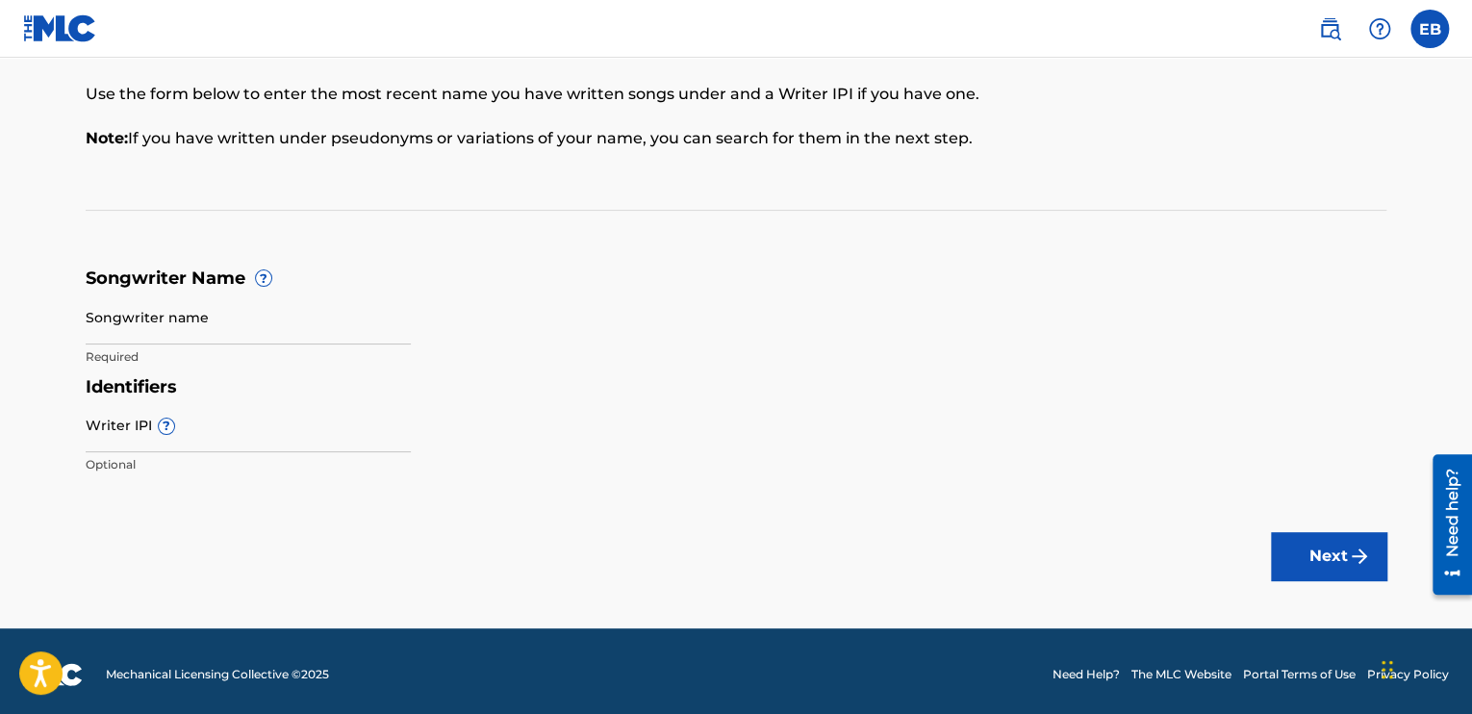
scroll to position [153, 0]
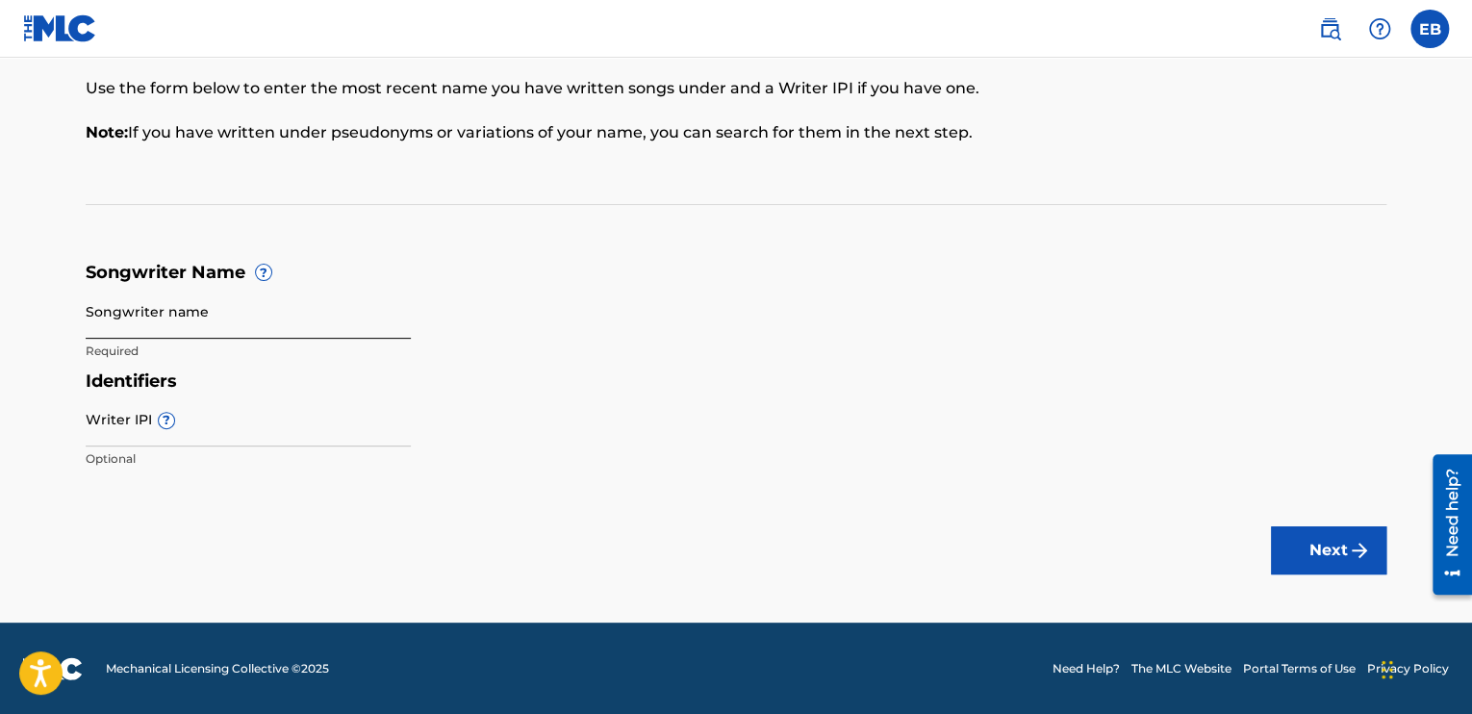
click at [168, 324] on input "Songwriter name" at bounding box center [248, 311] width 325 height 55
type input "[PERSON_NAME]"
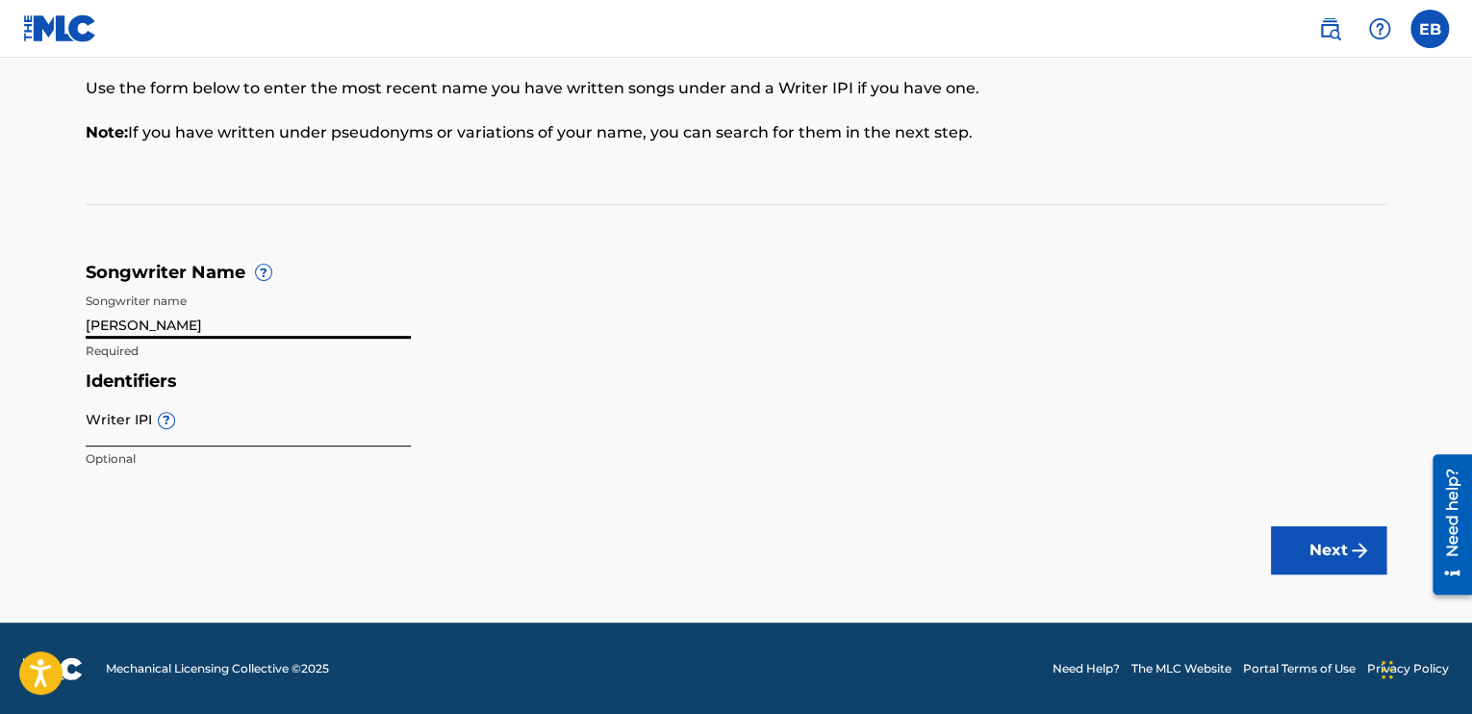
click at [200, 431] on input "Writer IPI ?" at bounding box center [248, 419] width 325 height 55
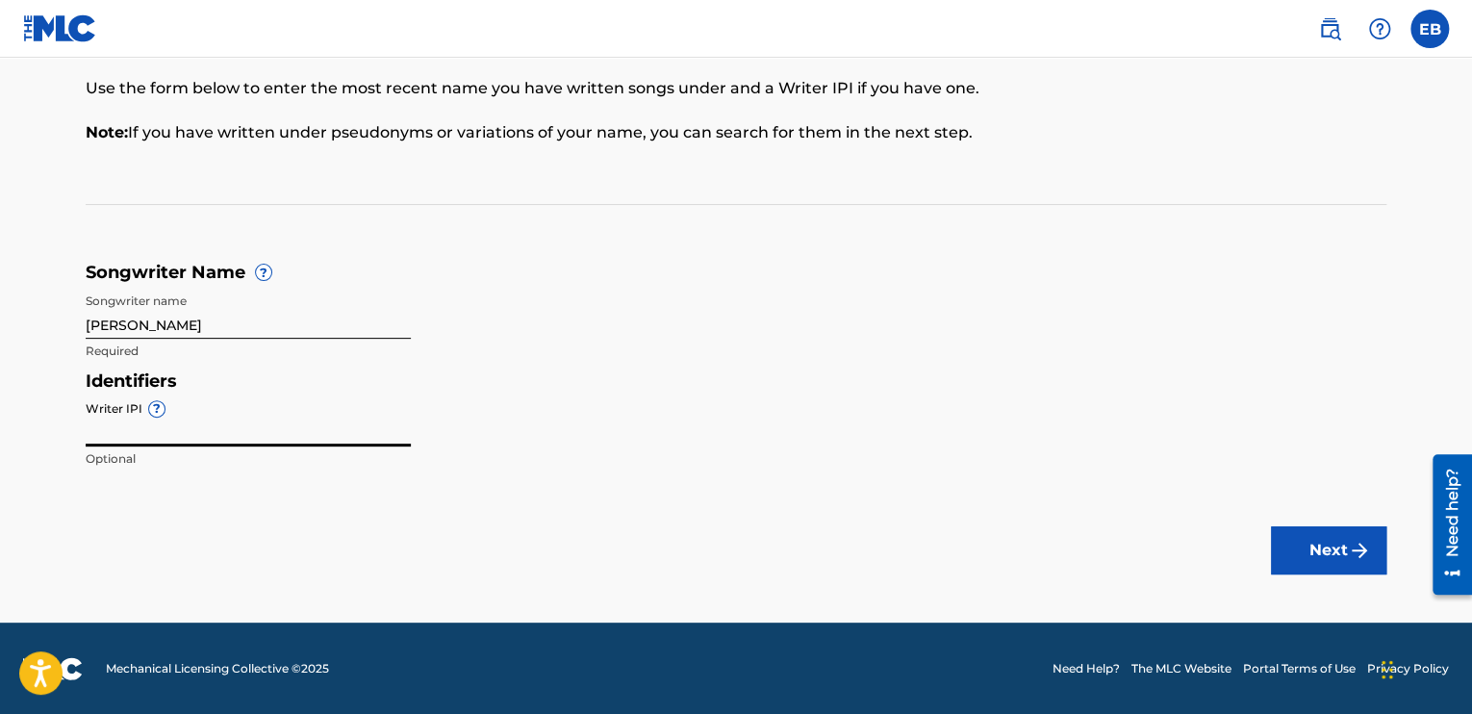
type input "01312166002"
click at [223, 481] on main "Songwriter Name To make sure we find the correct songs (also known as musical w…" at bounding box center [736, 264] width 1472 height 718
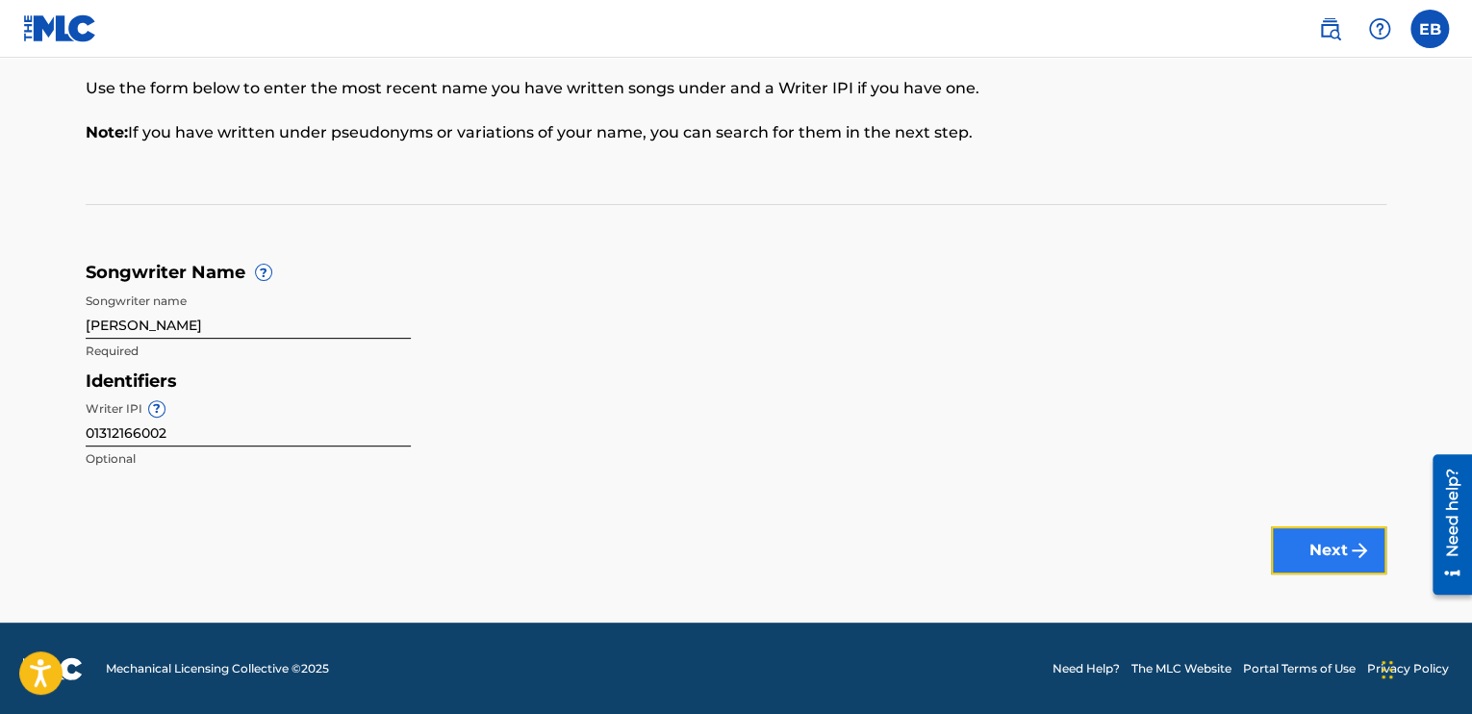
click at [1328, 534] on button "Next" at bounding box center [1328, 550] width 115 height 48
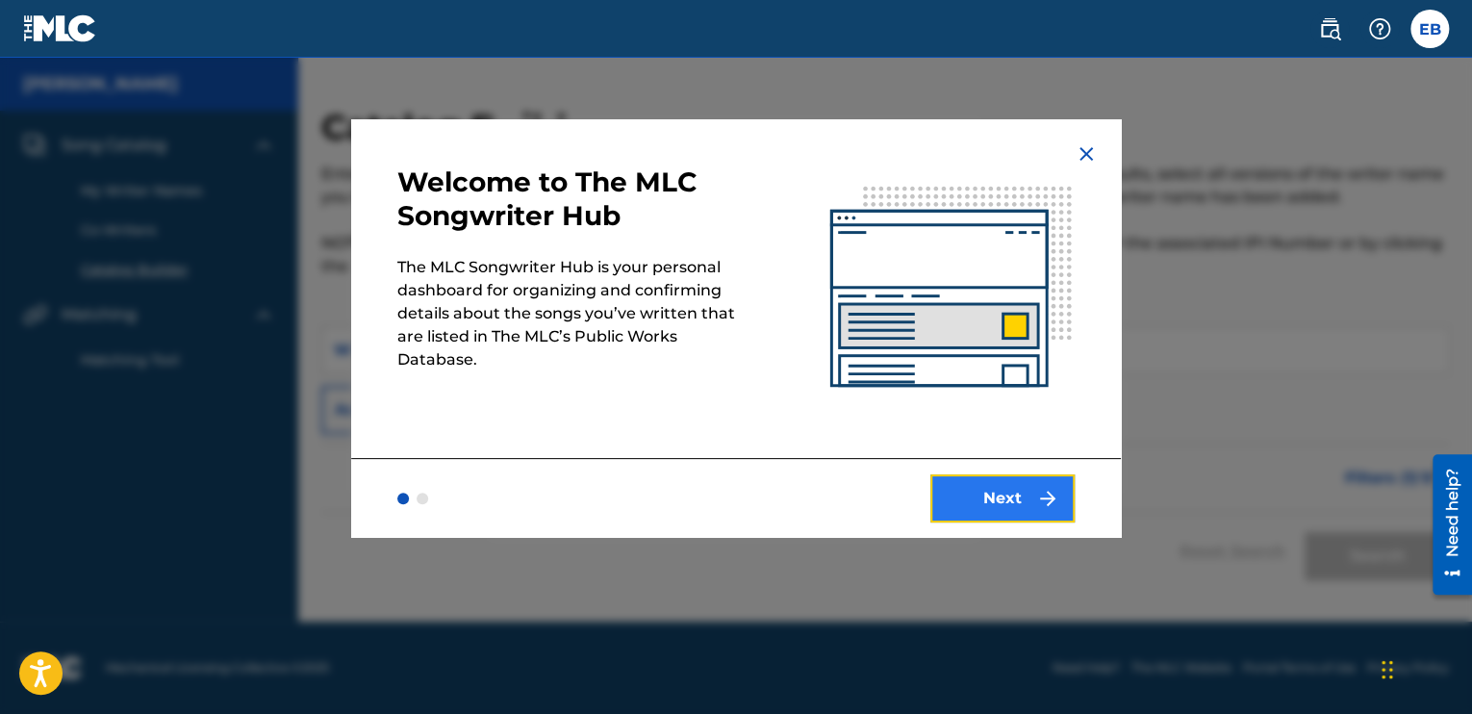
click at [1025, 509] on button "Next" at bounding box center [1002, 498] width 144 height 48
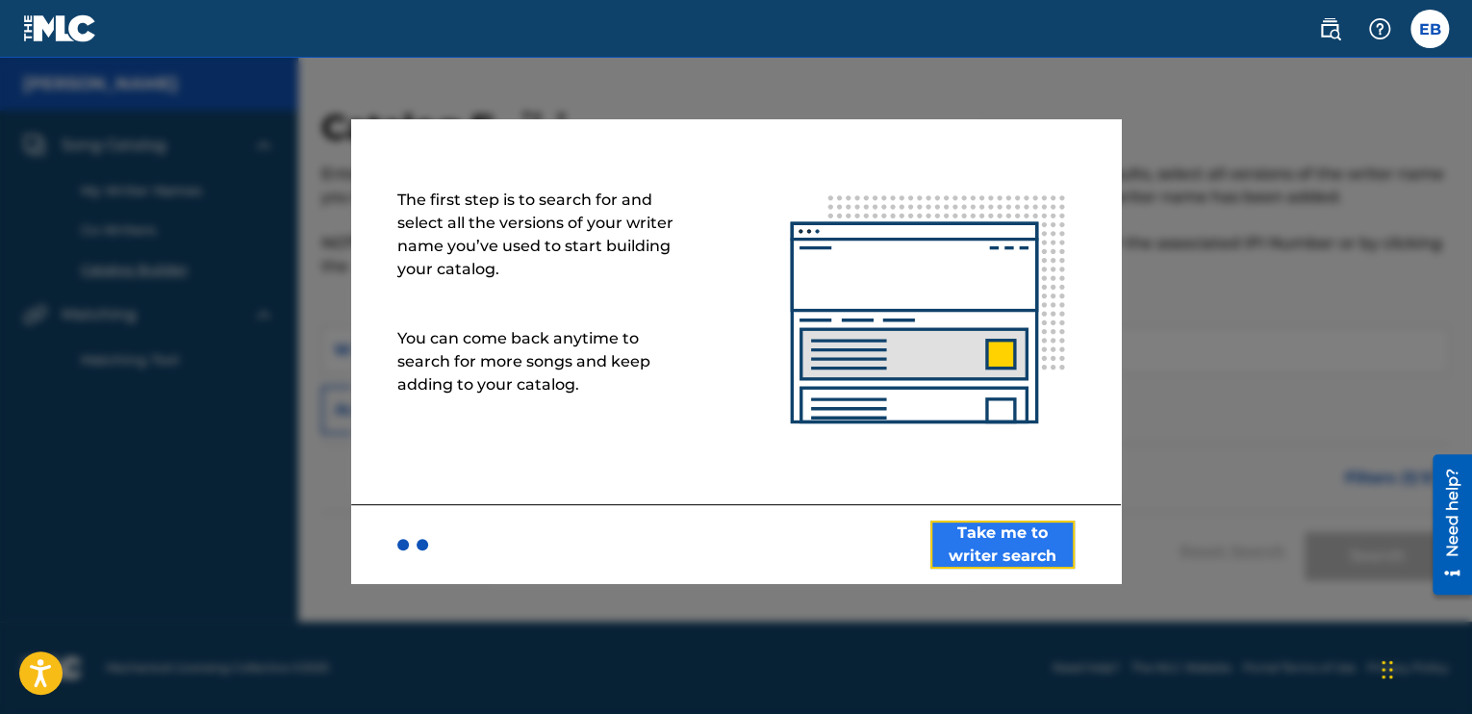
click at [971, 534] on button "Take me to writer search" at bounding box center [1002, 545] width 144 height 48
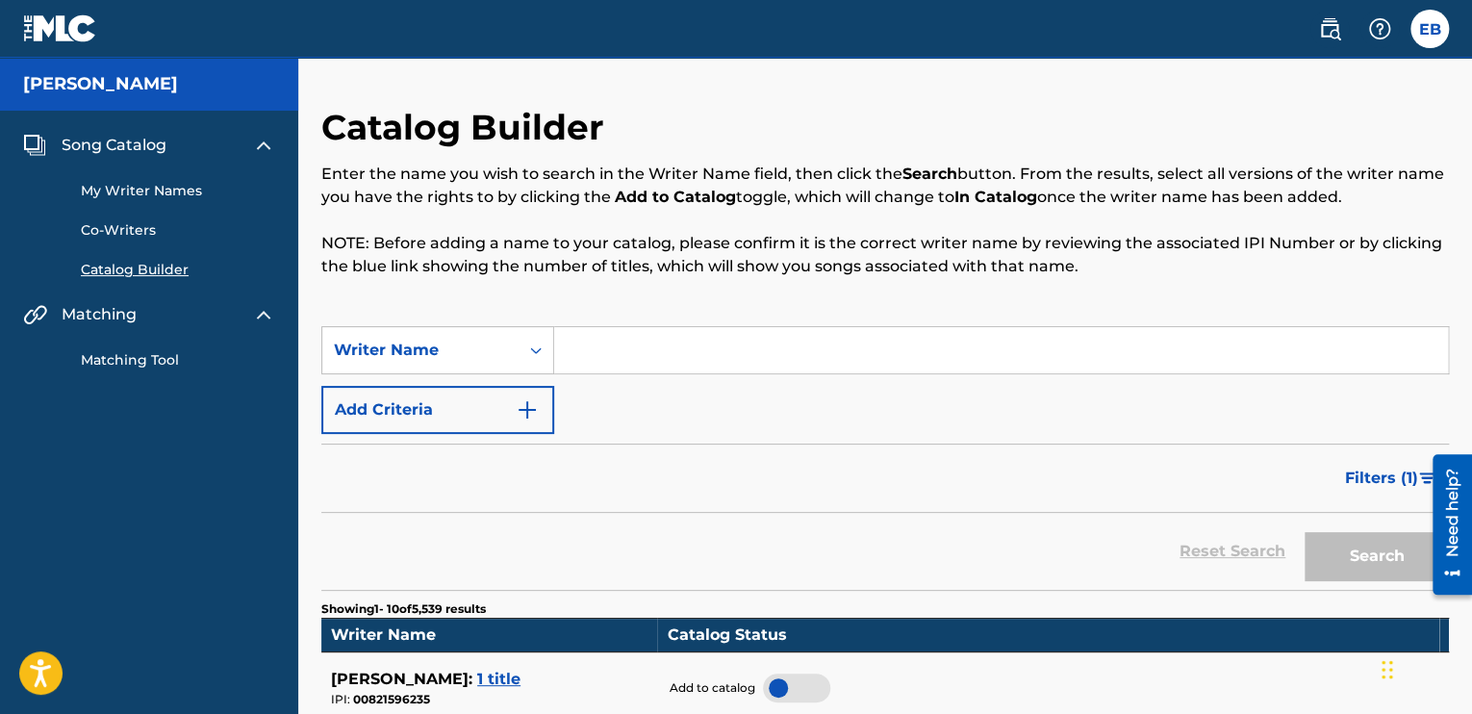
click at [604, 356] on input "Search Form" at bounding box center [1001, 350] width 894 height 46
type input "e"
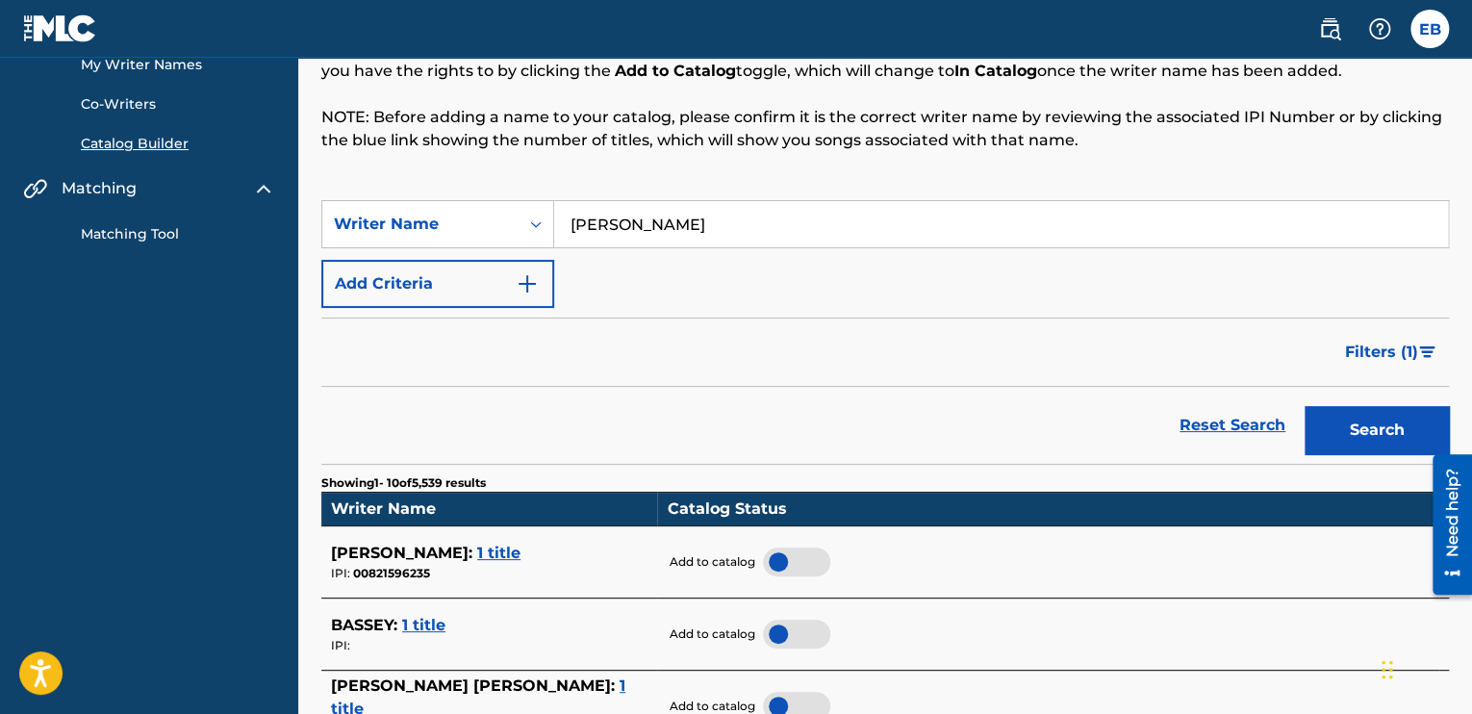
scroll to position [96, 0]
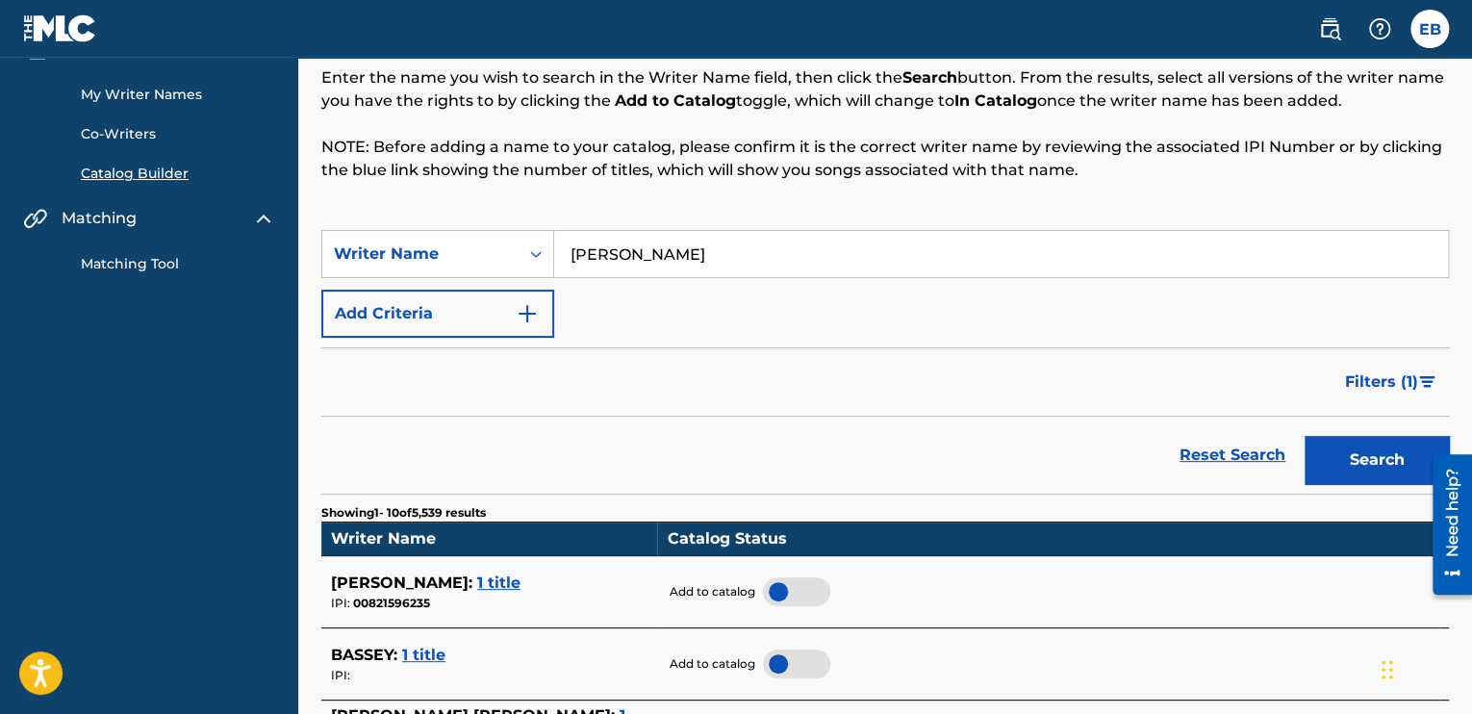
type input "[PERSON_NAME]"
click at [642, 311] on div "SearchWithCriteria0e018a61-caab-4d81-ae58-708434fcfeee Writer Name [PERSON_NAME…" at bounding box center [885, 284] width 1128 height 108
click at [521, 315] on img "Search Form" at bounding box center [527, 313] width 23 height 23
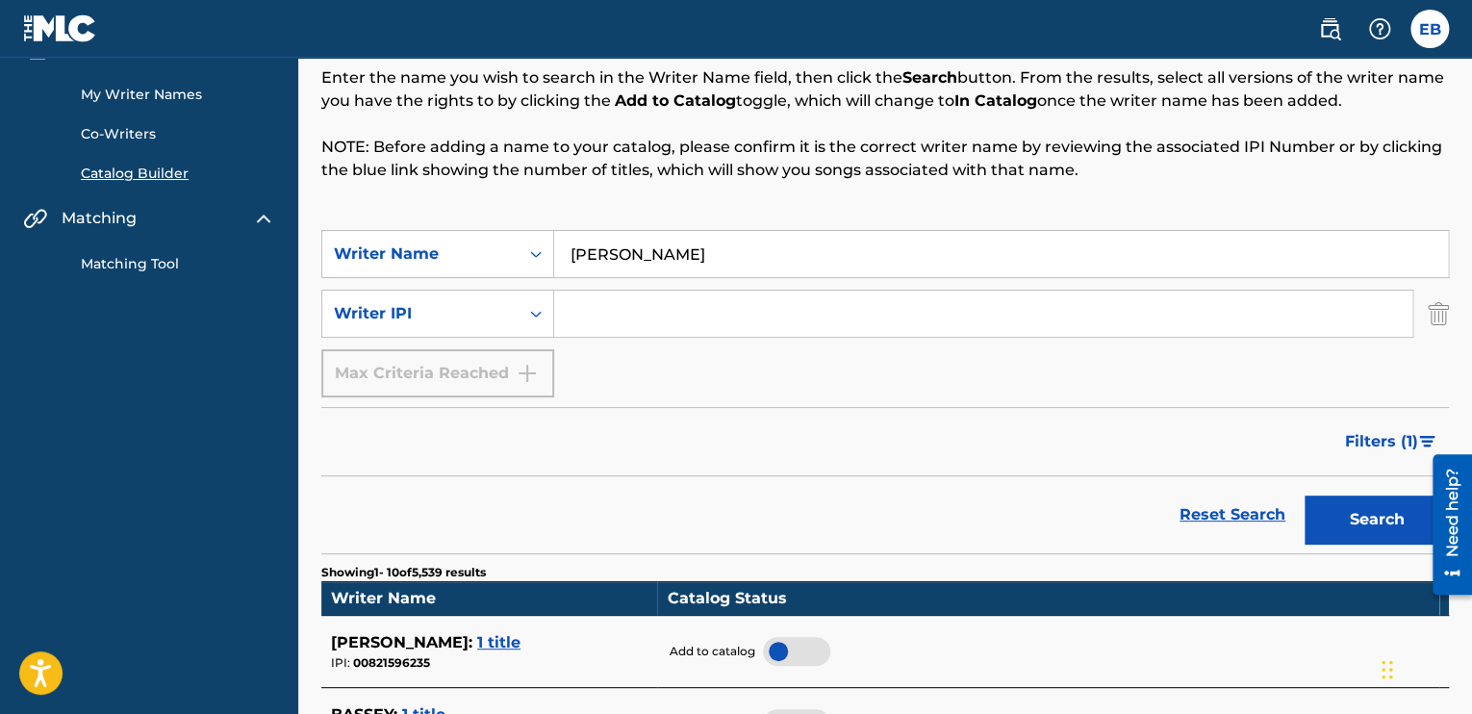
click at [625, 306] on input "Search Form" at bounding box center [983, 314] width 858 height 46
click at [625, 313] on input "Search Form" at bounding box center [983, 314] width 858 height 46
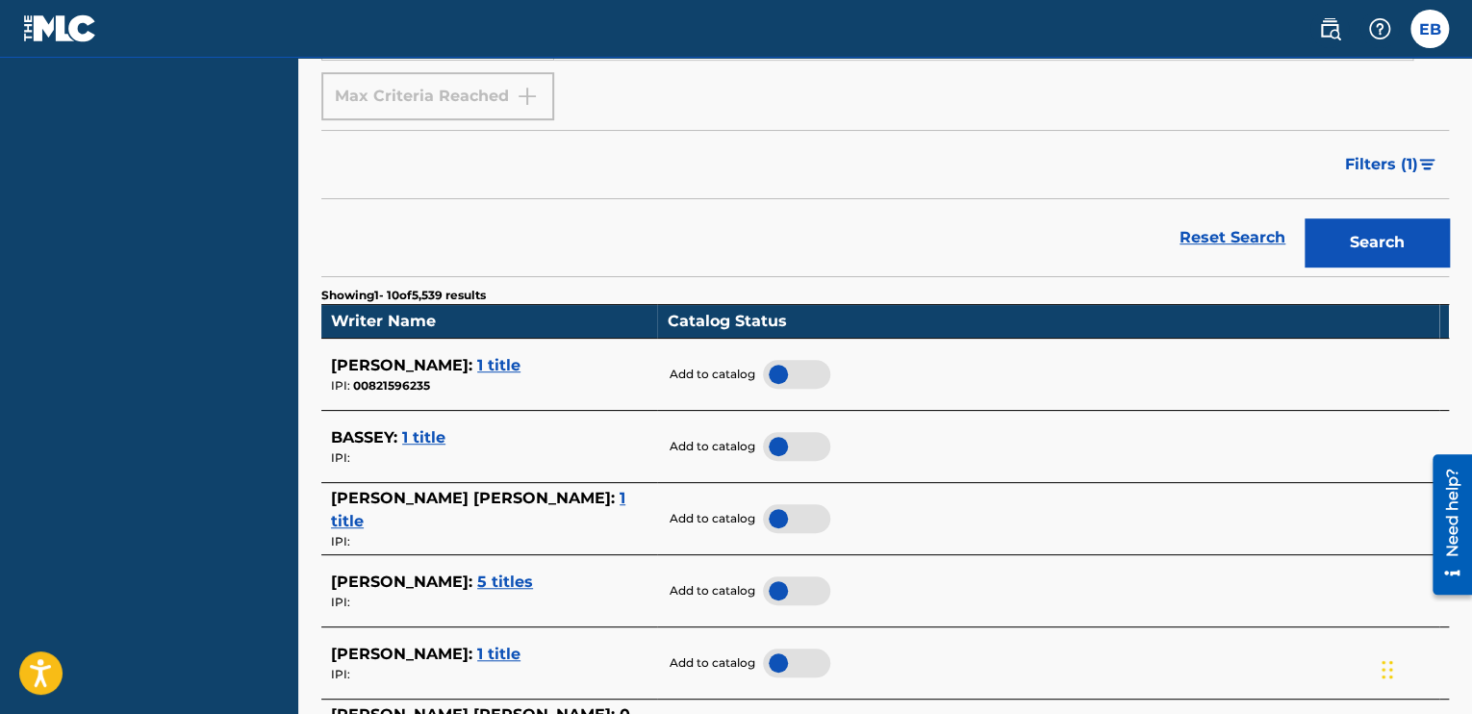
scroll to position [192, 0]
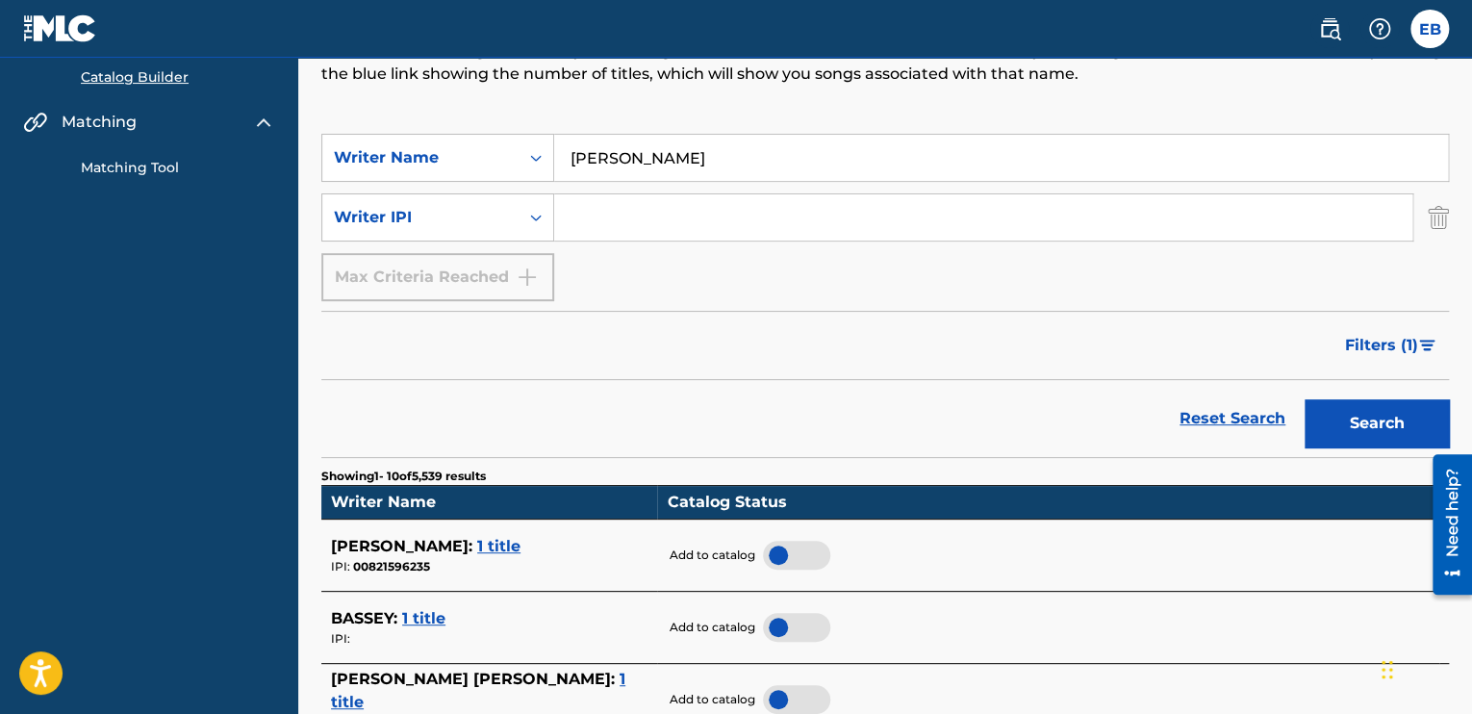
click at [575, 230] on input "Search Form" at bounding box center [983, 217] width 858 height 46
paste input "01312166002"
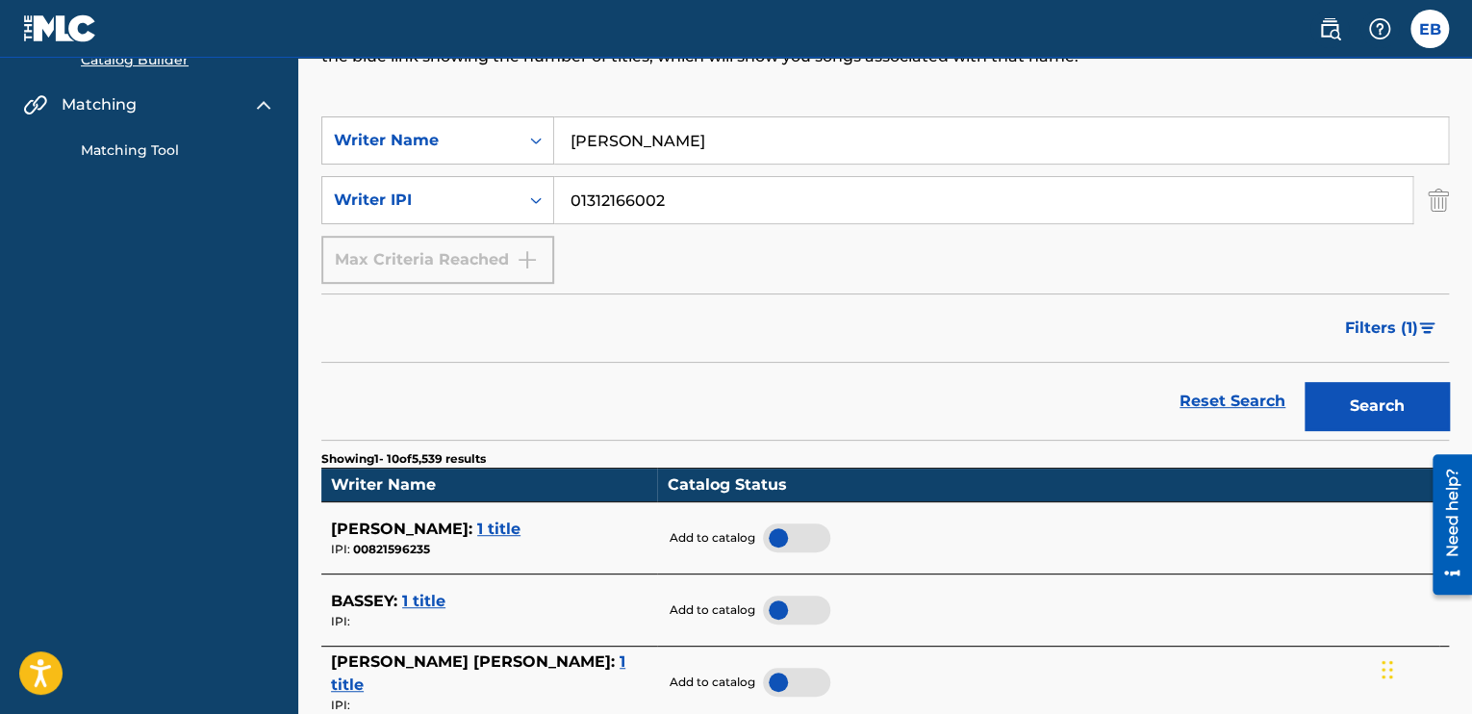
scroll to position [96, 0]
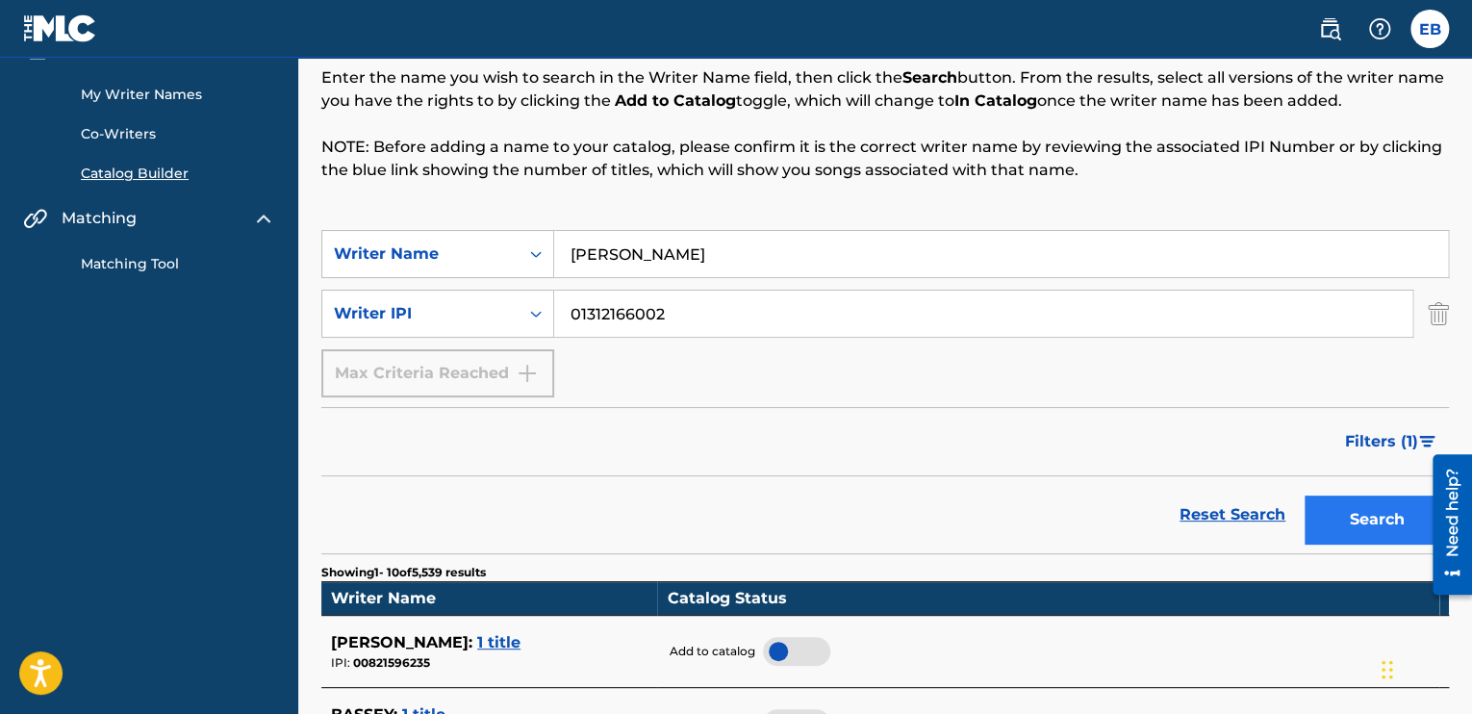
type input "01312166002"
click at [1329, 507] on button "Search" at bounding box center [1377, 519] width 144 height 48
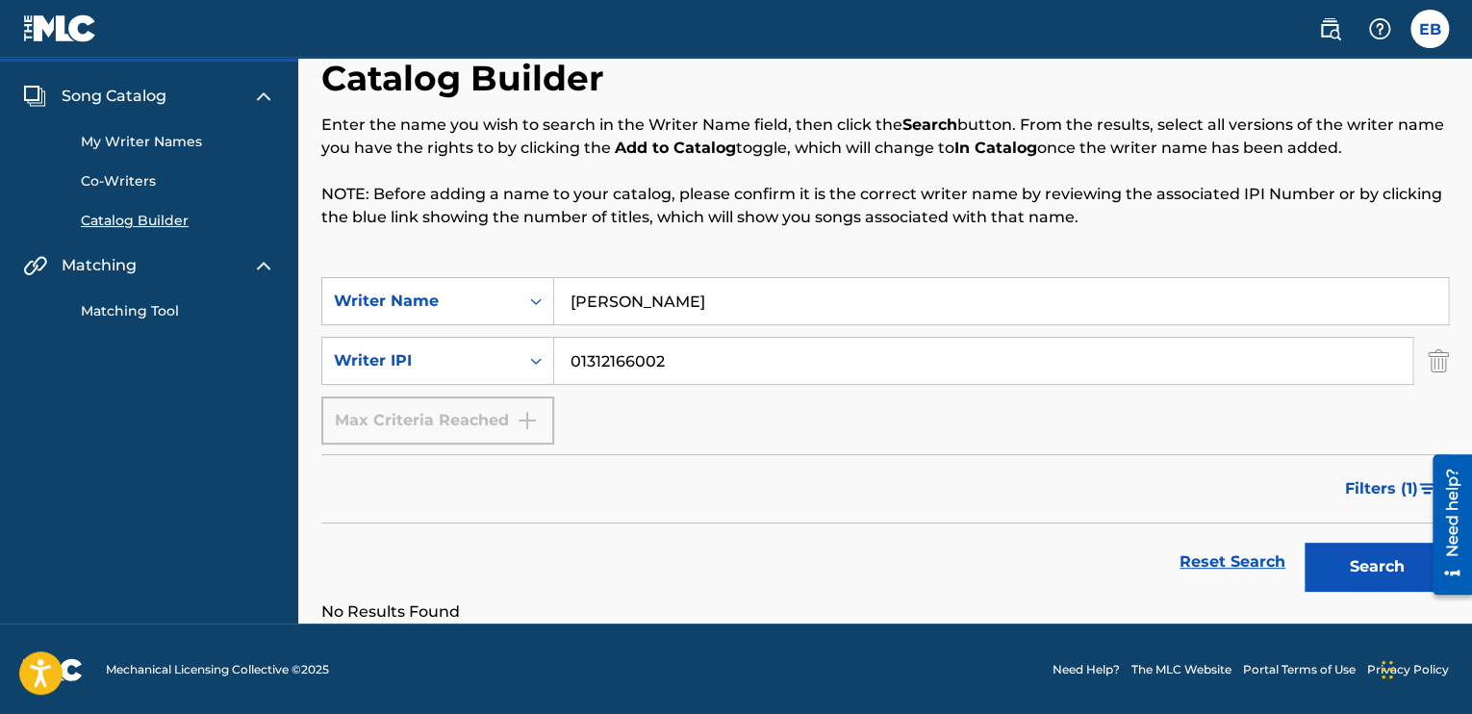
scroll to position [50, 0]
click at [623, 315] on input "[PERSON_NAME]" at bounding box center [1001, 300] width 894 height 46
click at [535, 293] on icon "Search Form" at bounding box center [535, 300] width 19 height 19
click at [484, 357] on div "Writer Name" at bounding box center [437, 348] width 231 height 48
click at [577, 300] on input "Search Form" at bounding box center [1001, 300] width 894 height 46
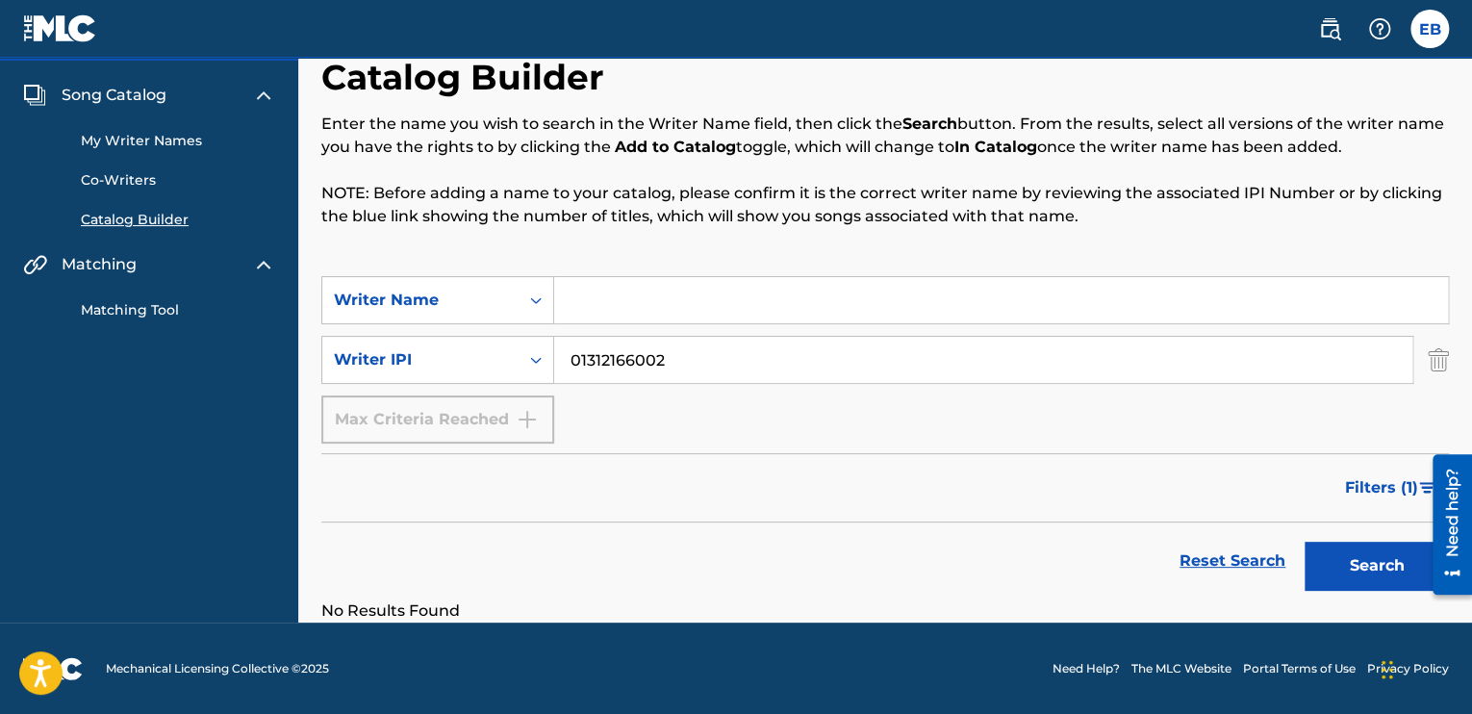
type input "[PERSON_NAME]"
click at [529, 363] on icon "Search Form" at bounding box center [535, 359] width 19 height 19
click at [486, 417] on div "Writer IPI" at bounding box center [437, 408] width 231 height 48
click at [599, 357] on input "Search Form" at bounding box center [983, 360] width 858 height 46
type input "01312166002"
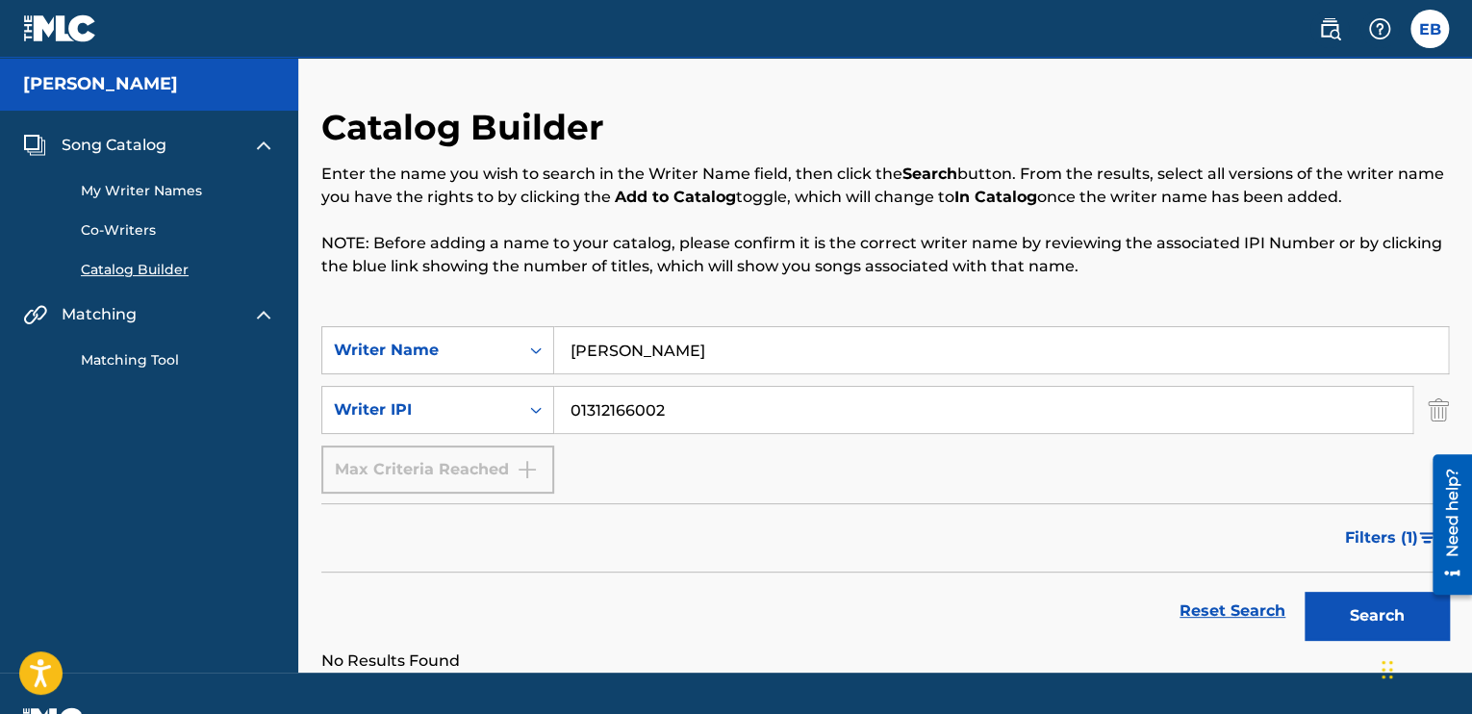
scroll to position [0, 0]
click at [750, 344] on input "[PERSON_NAME]" at bounding box center [1001, 350] width 894 height 46
drag, startPoint x: 750, startPoint y: 344, endPoint x: 492, endPoint y: 336, distance: 259.0
click at [493, 337] on div "SearchWithCriteria8744b45f-e124-4e50-81de-5a6926363672 Writer Name [PERSON_NAME]" at bounding box center [885, 350] width 1128 height 48
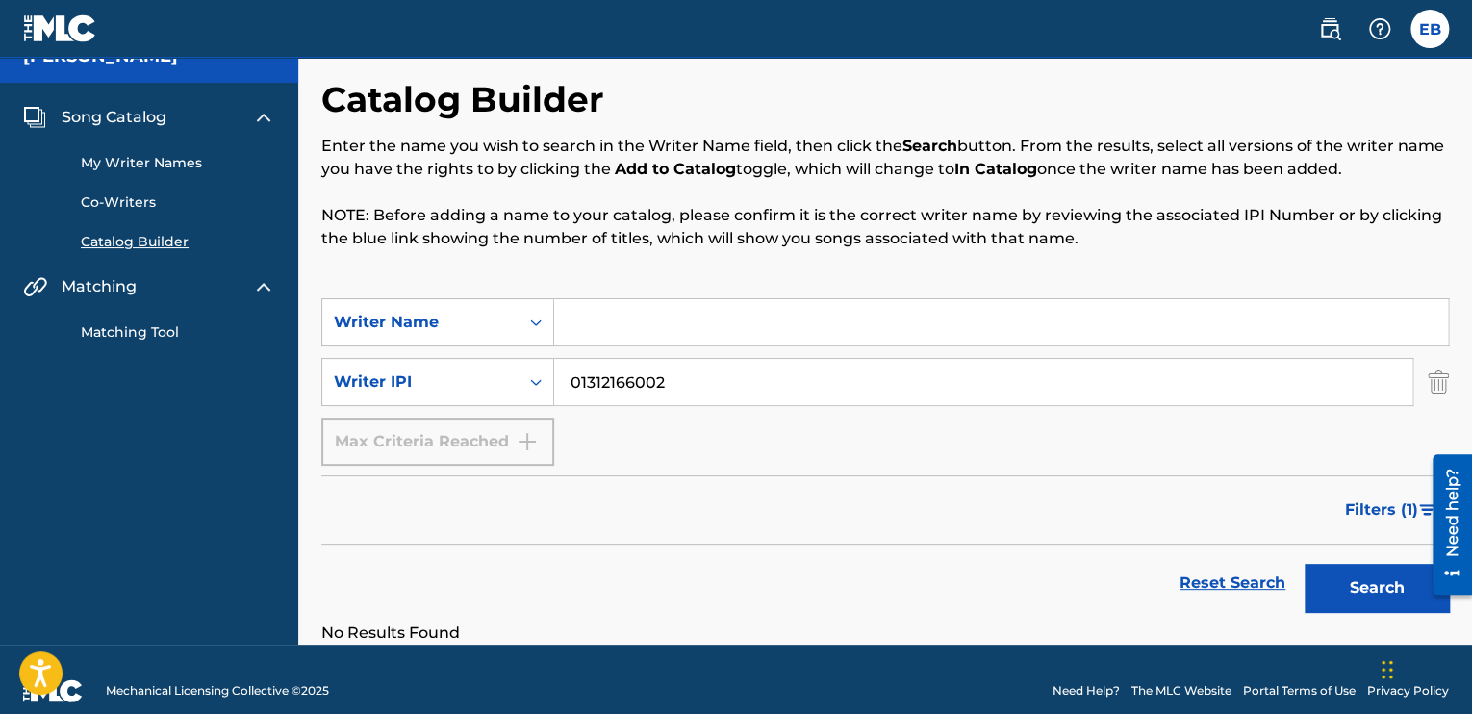
scroll to position [50, 0]
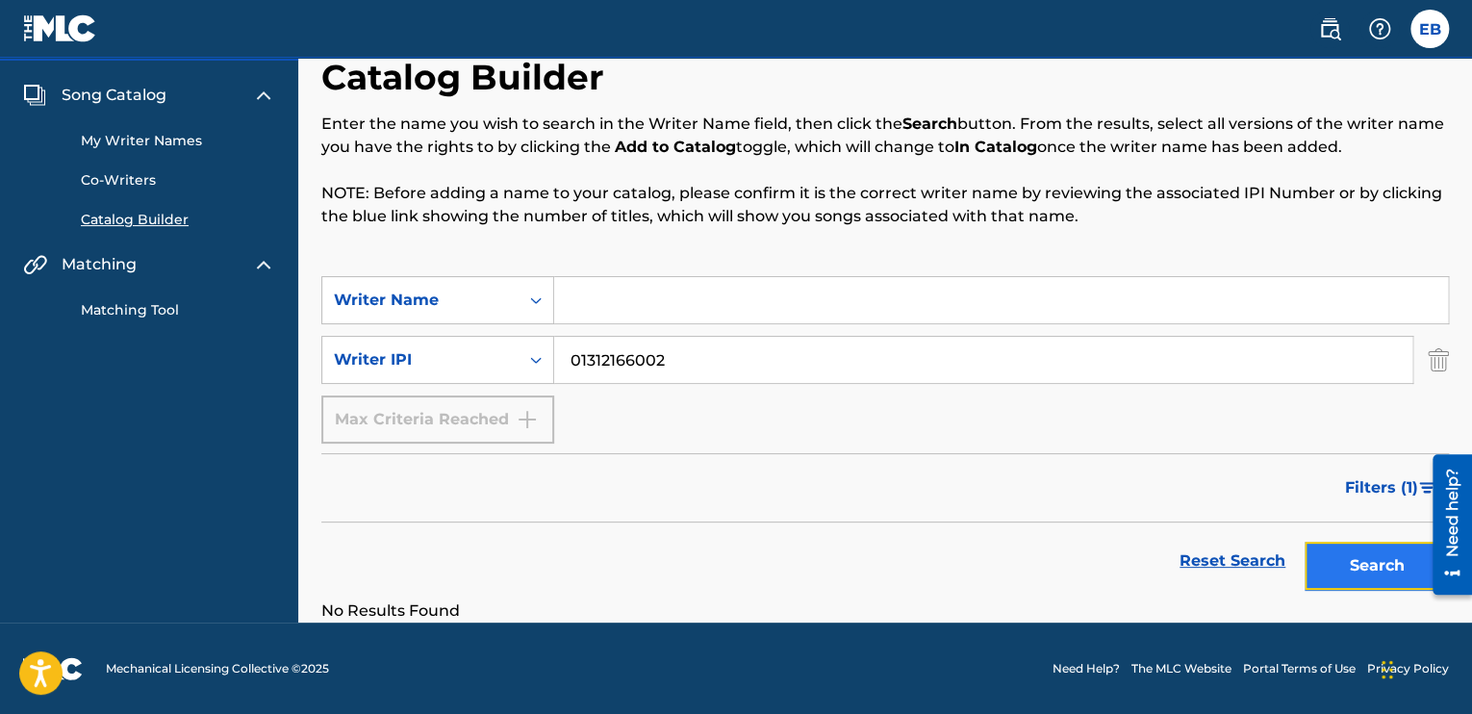
click at [1341, 557] on button "Search" at bounding box center [1377, 566] width 144 height 48
click at [705, 304] on input "Search Form" at bounding box center [1001, 300] width 894 height 46
click at [655, 354] on input "01312166002" at bounding box center [983, 360] width 858 height 46
drag, startPoint x: 692, startPoint y: 352, endPoint x: 585, endPoint y: 345, distance: 107.0
click at [585, 345] on input "01312166002" at bounding box center [983, 360] width 858 height 46
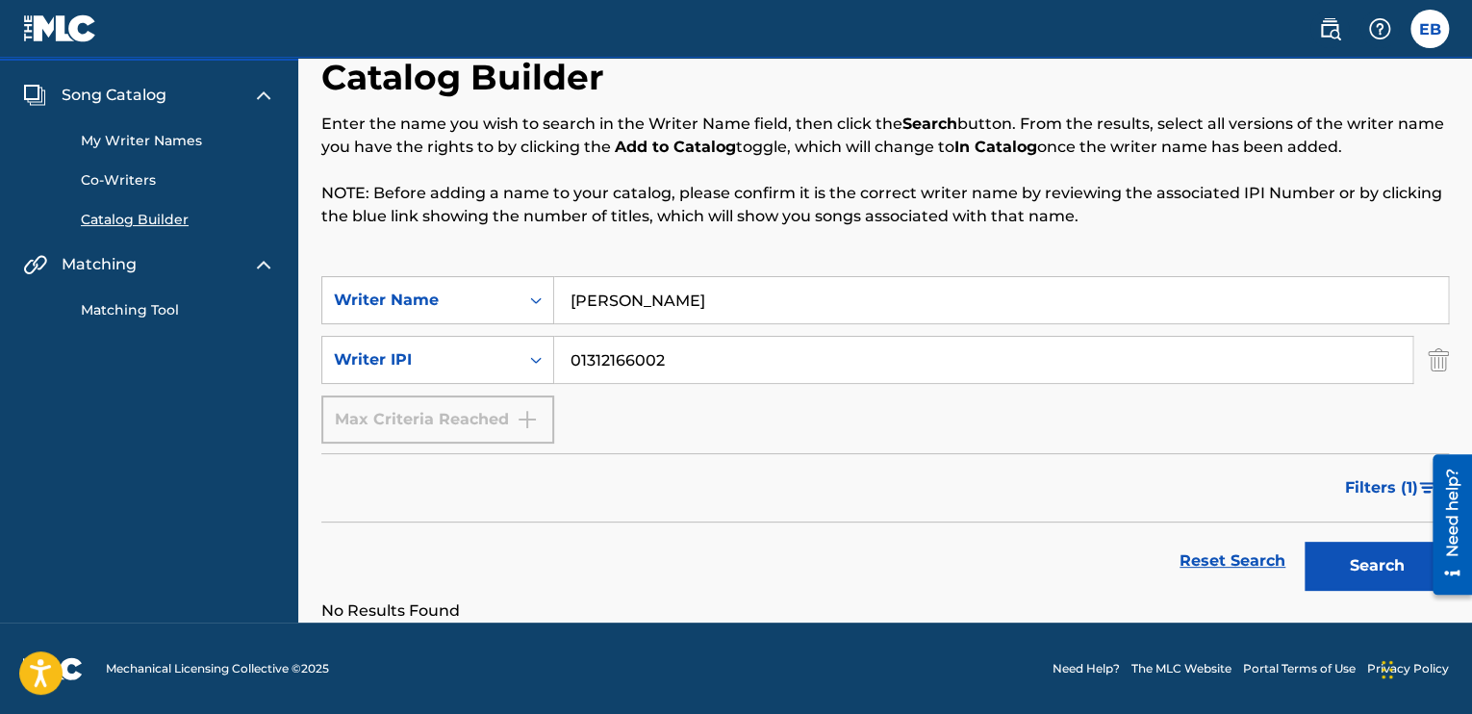
click at [723, 314] on input "[PERSON_NAME]" at bounding box center [1001, 300] width 894 height 46
drag, startPoint x: 733, startPoint y: 296, endPoint x: 375, endPoint y: 290, distance: 358.0
click at [375, 290] on div "SearchWithCriteria8744b45f-e124-4e50-81de-5a6926363672 Writer Name [PERSON_NAME]" at bounding box center [885, 300] width 1128 height 48
type input "eltrapsupreme"
drag, startPoint x: 708, startPoint y: 355, endPoint x: 541, endPoint y: 347, distance: 167.6
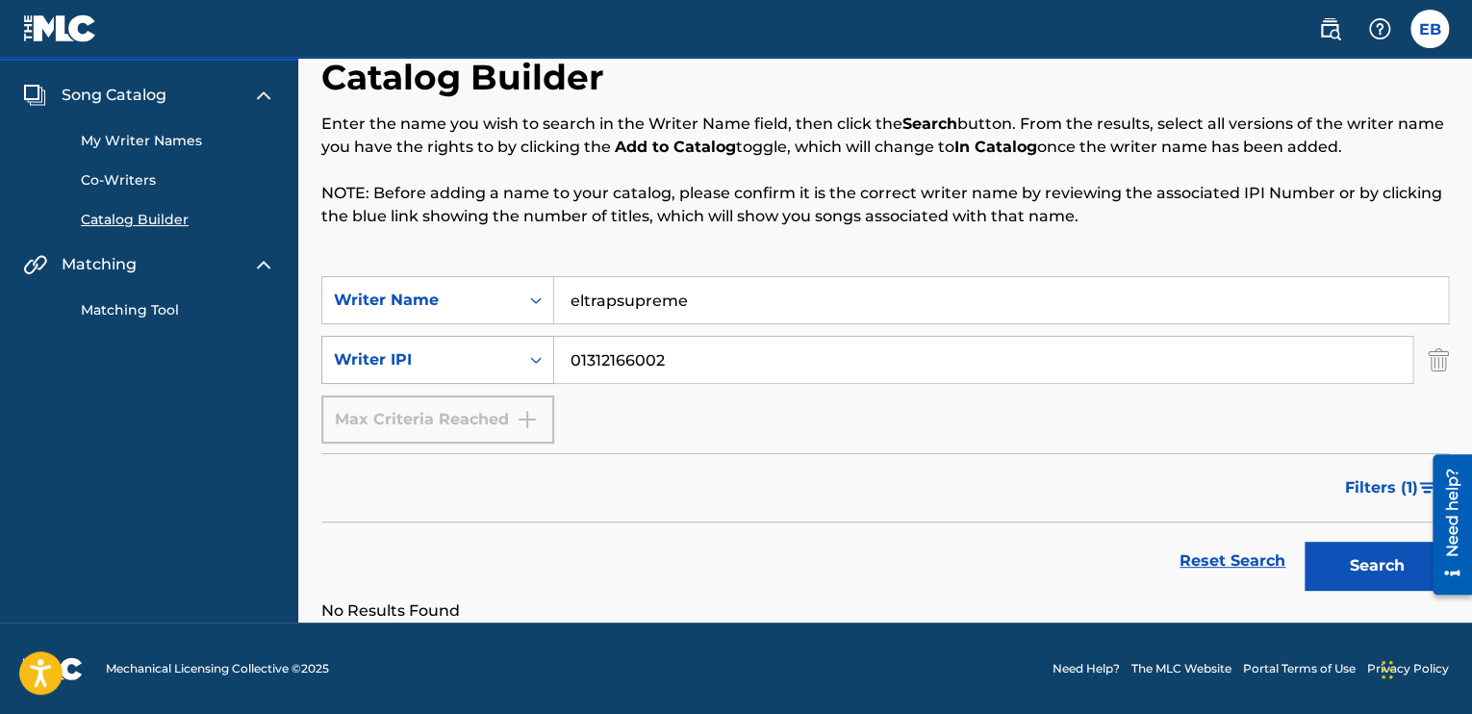
click at [546, 349] on div "SearchWithCriteriaefc1d0a5-14f8-47cd-a13a-aa29dd80d9df Writer IPI 01312166002" at bounding box center [885, 360] width 1128 height 48
click at [1335, 560] on button "Search" at bounding box center [1377, 566] width 144 height 48
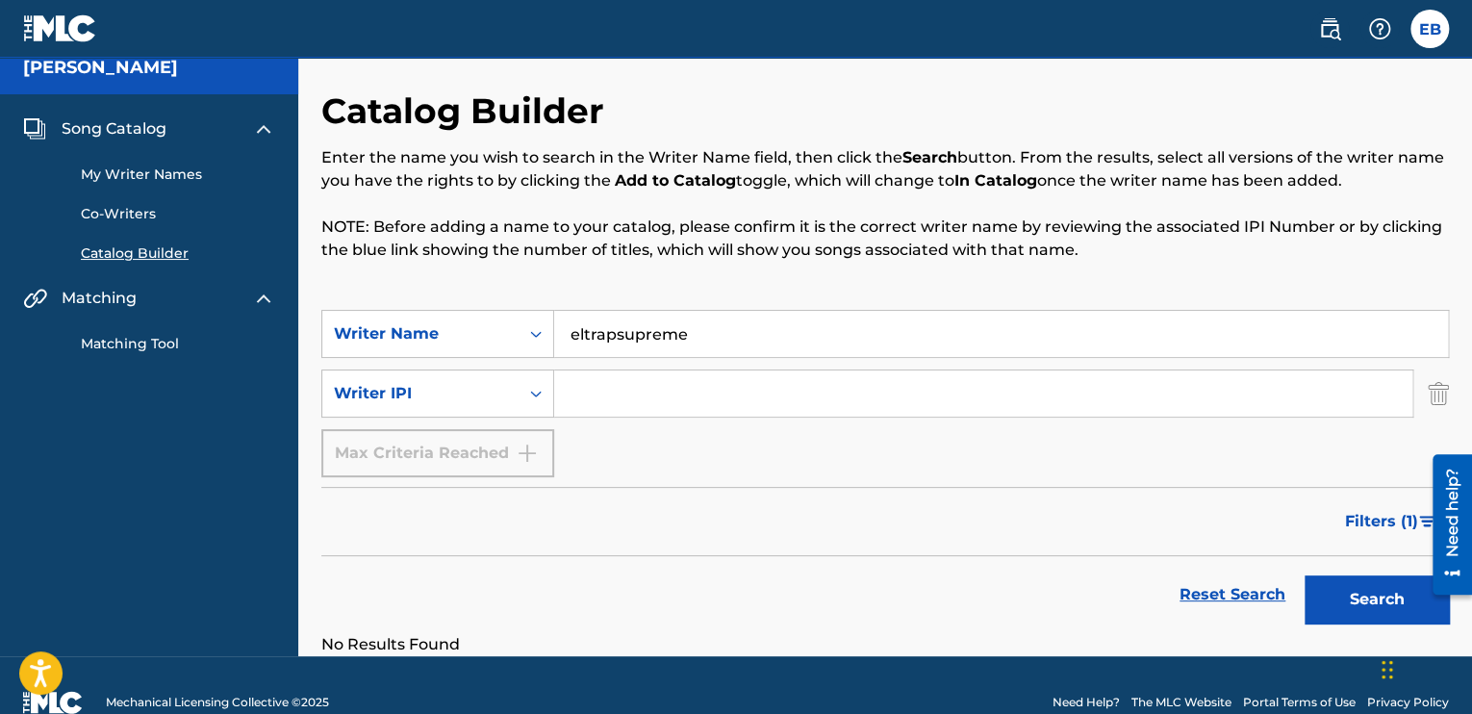
scroll to position [0, 0]
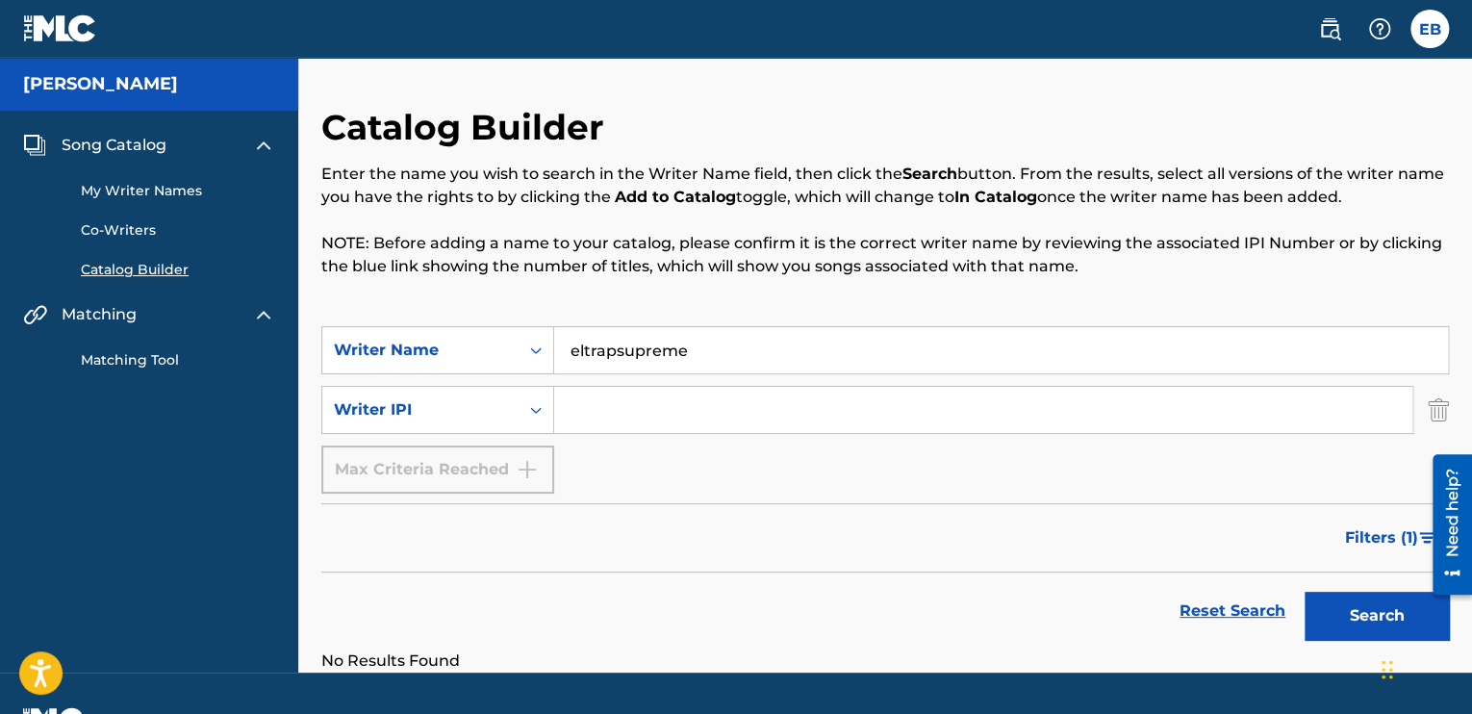
click at [159, 188] on link "My Writer Names" at bounding box center [178, 191] width 194 height 20
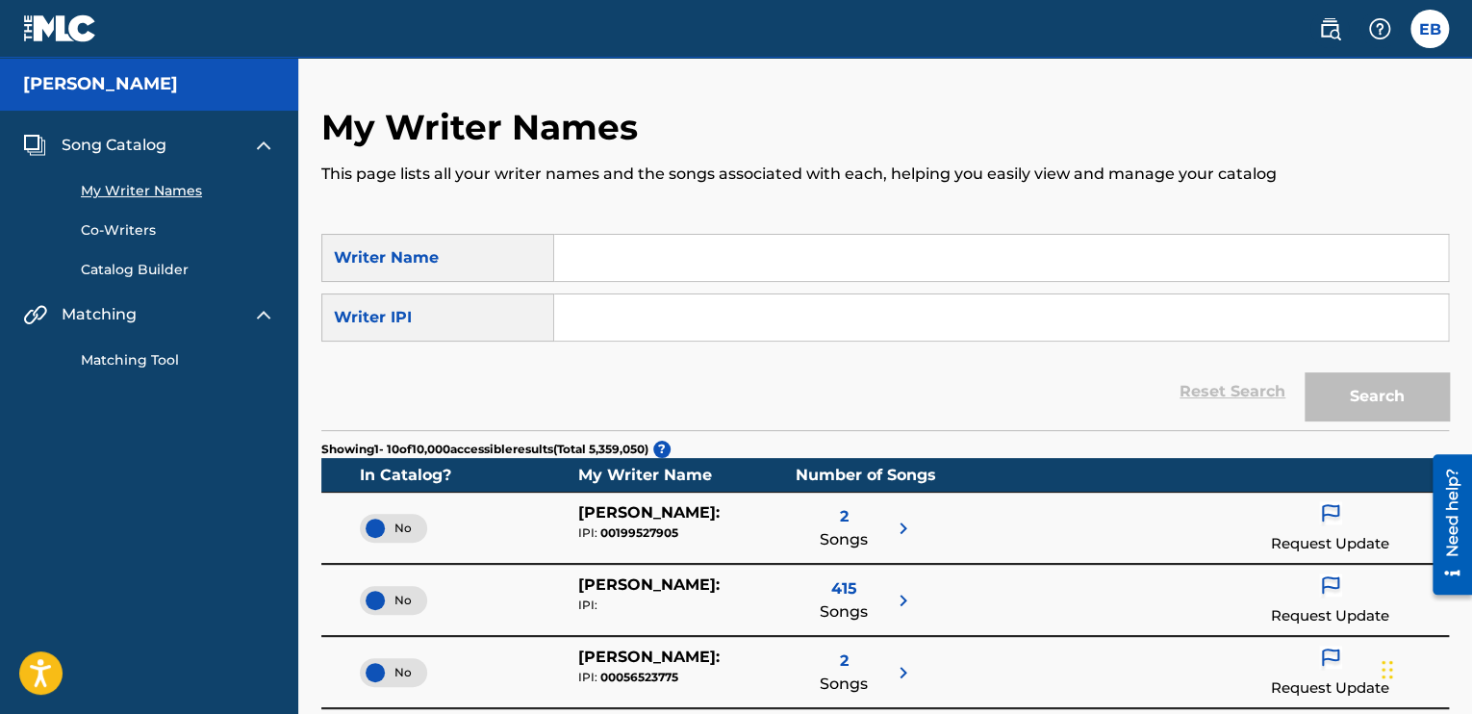
click at [643, 252] on input "Search Form" at bounding box center [1001, 258] width 894 height 46
type input "[PERSON_NAME]"
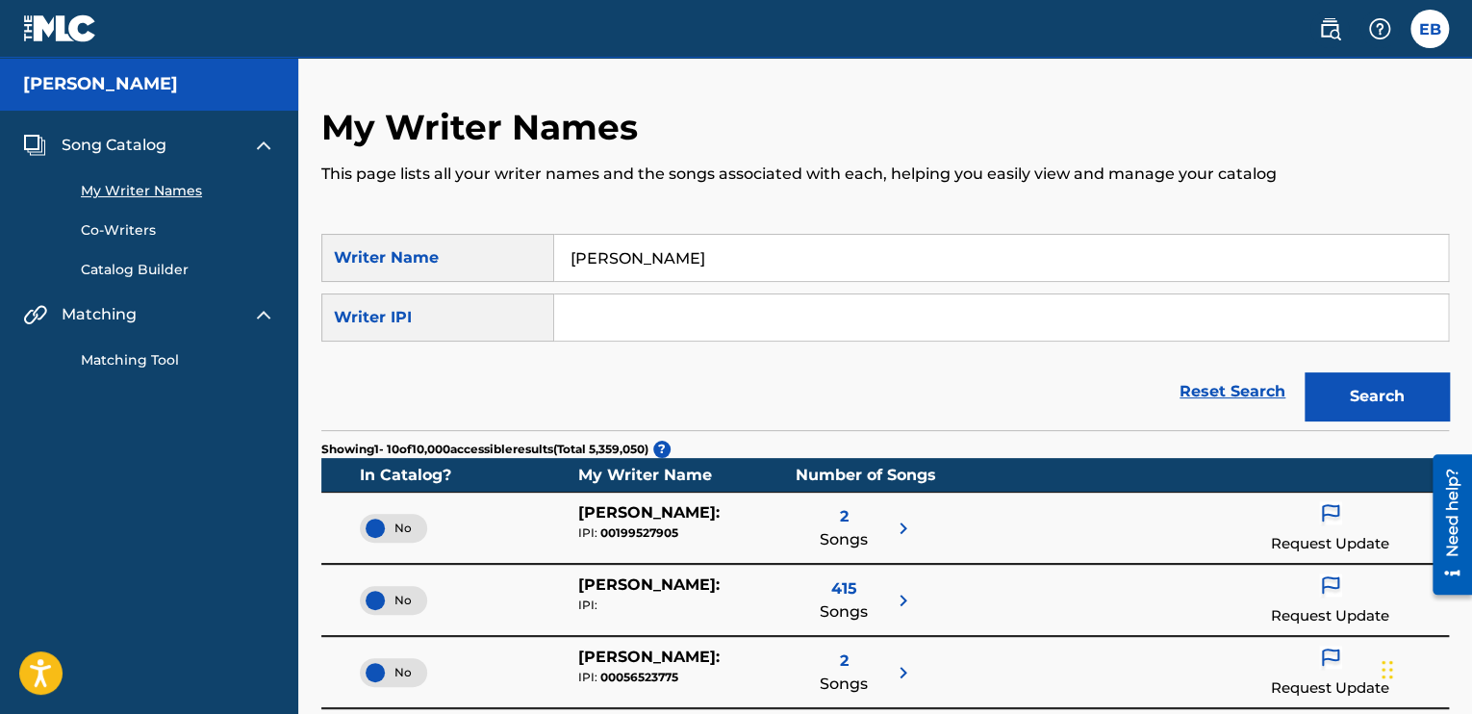
click at [604, 326] on input "Search Form" at bounding box center [1001, 317] width 894 height 46
type input "01312166002"
click at [1346, 395] on button "Search" at bounding box center [1377, 396] width 144 height 48
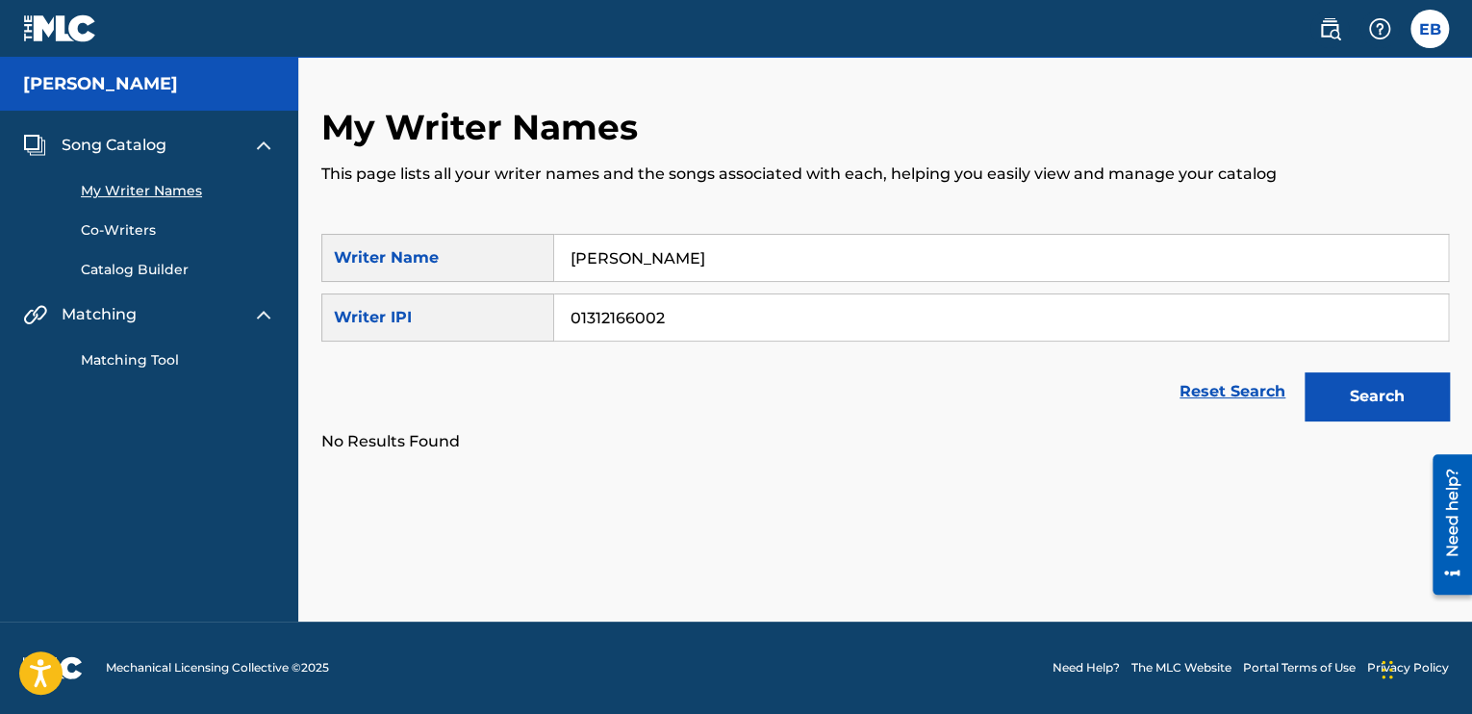
click at [142, 345] on div "Matching Tool" at bounding box center [149, 348] width 252 height 44
click at [135, 354] on link "Matching Tool" at bounding box center [178, 360] width 194 height 20
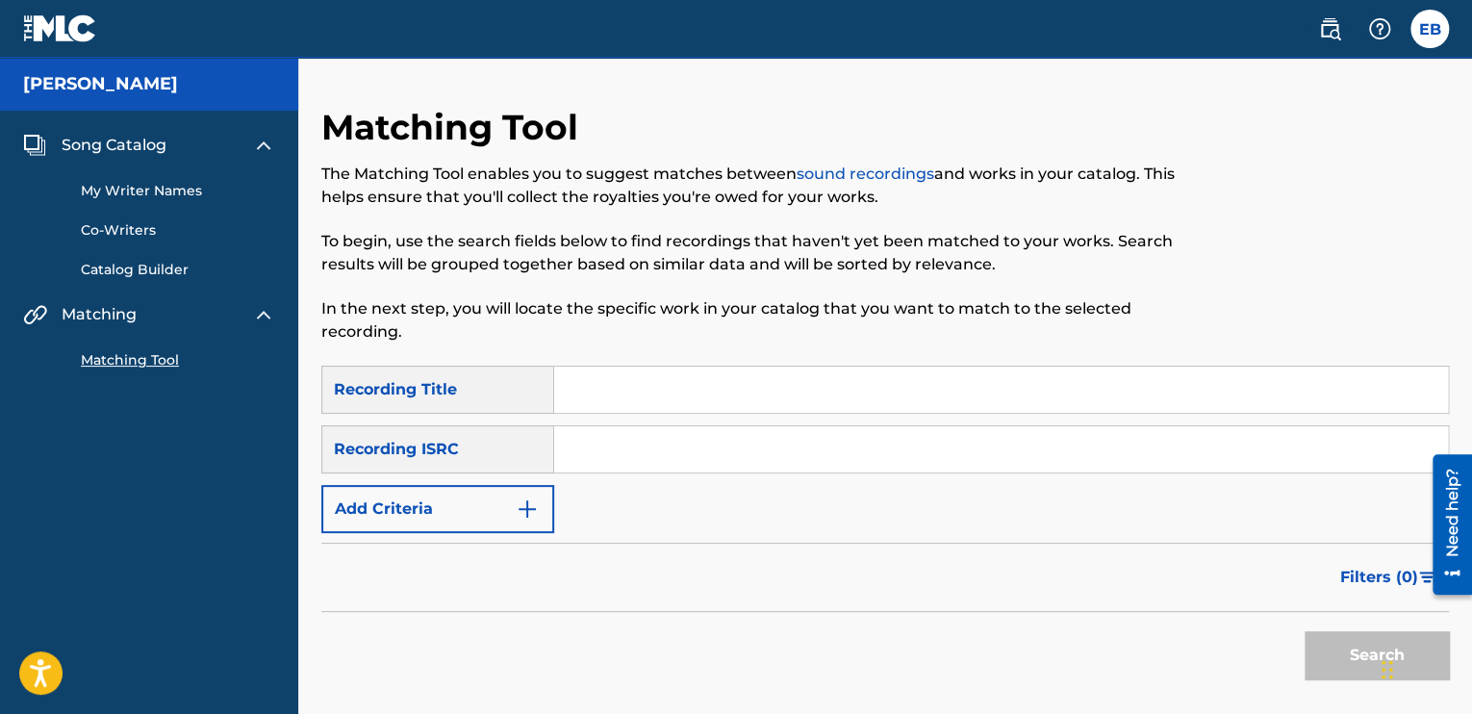
scroll to position [96, 0]
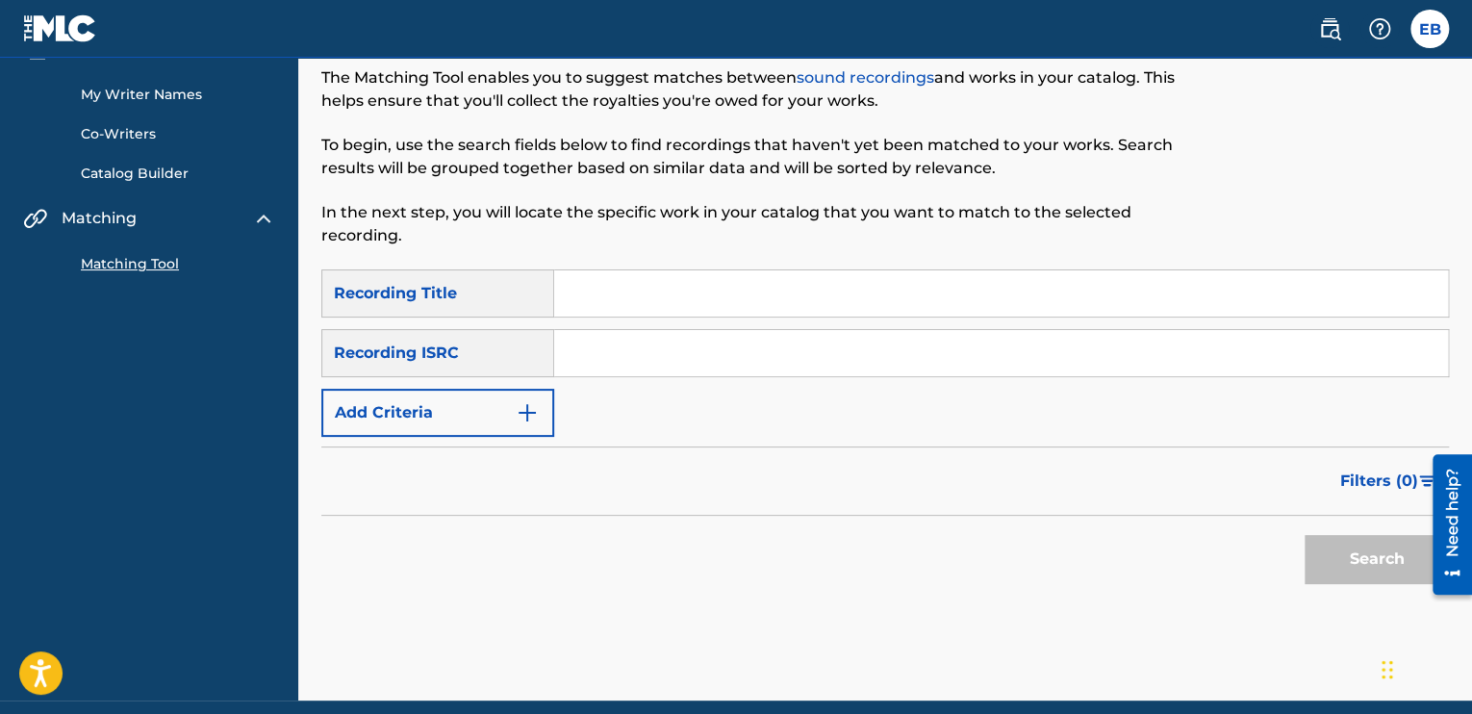
click at [618, 287] on input "Search Form" at bounding box center [1001, 293] width 894 height 46
click at [571, 349] on input "Search Form" at bounding box center [1001, 353] width 894 height 46
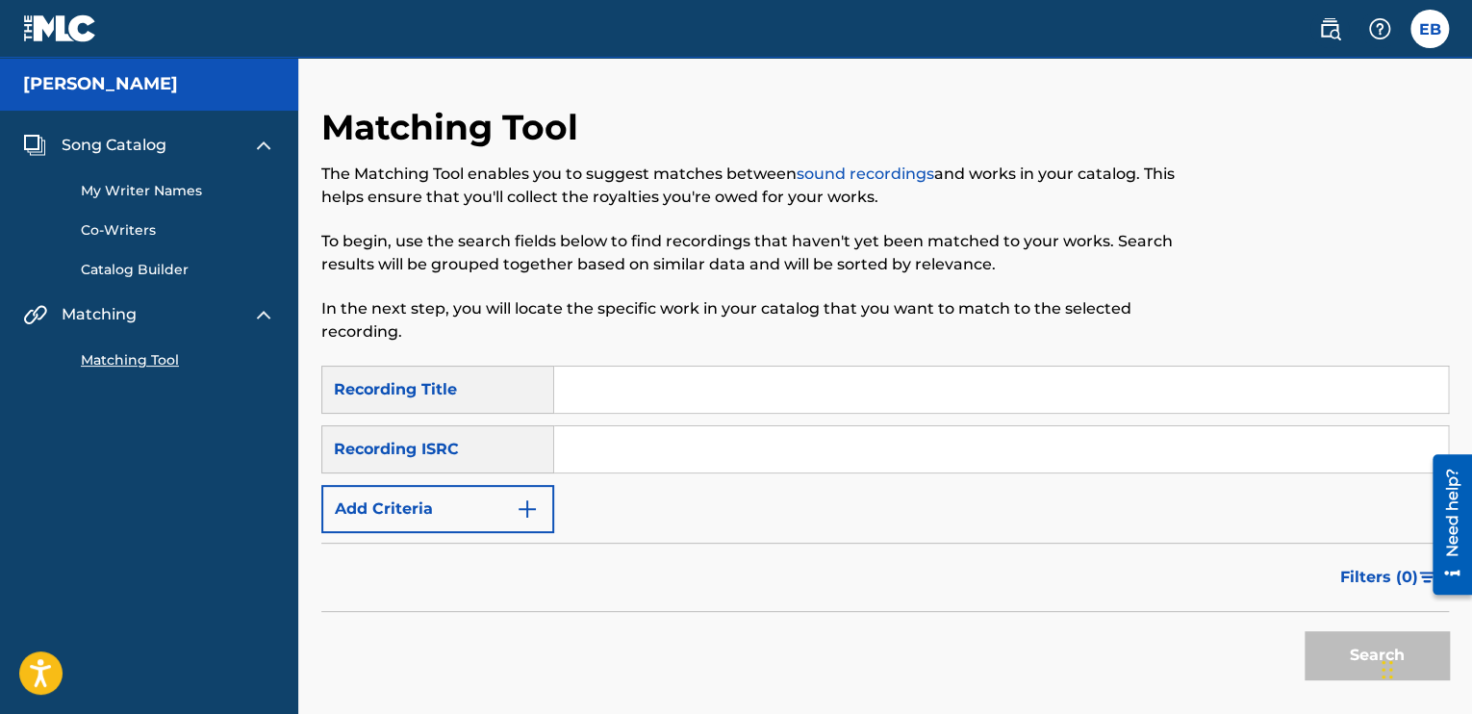
click at [623, 446] on input "Search Form" at bounding box center [1001, 449] width 894 height 46
paste input "SE6XY2524070"
click at [1313, 645] on button "Search" at bounding box center [1377, 655] width 144 height 48
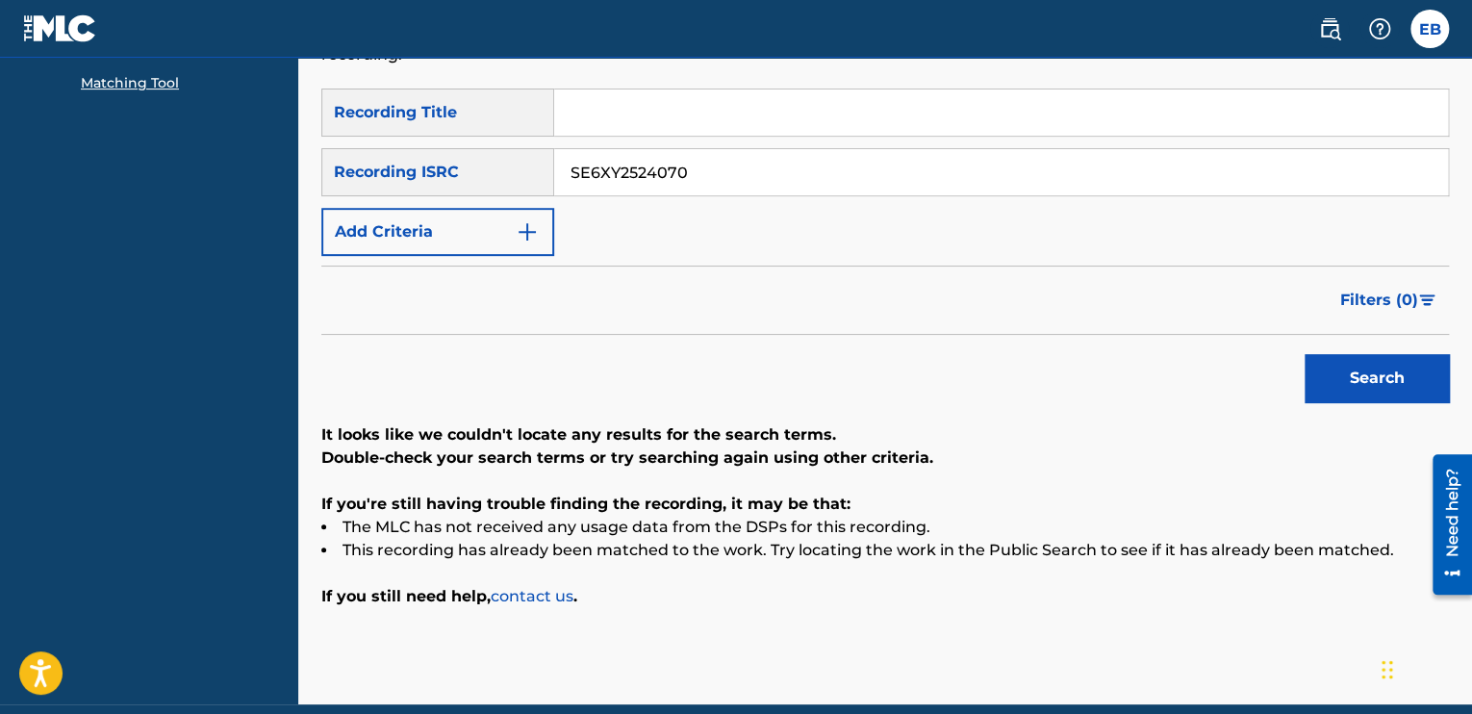
scroll to position [166, 0]
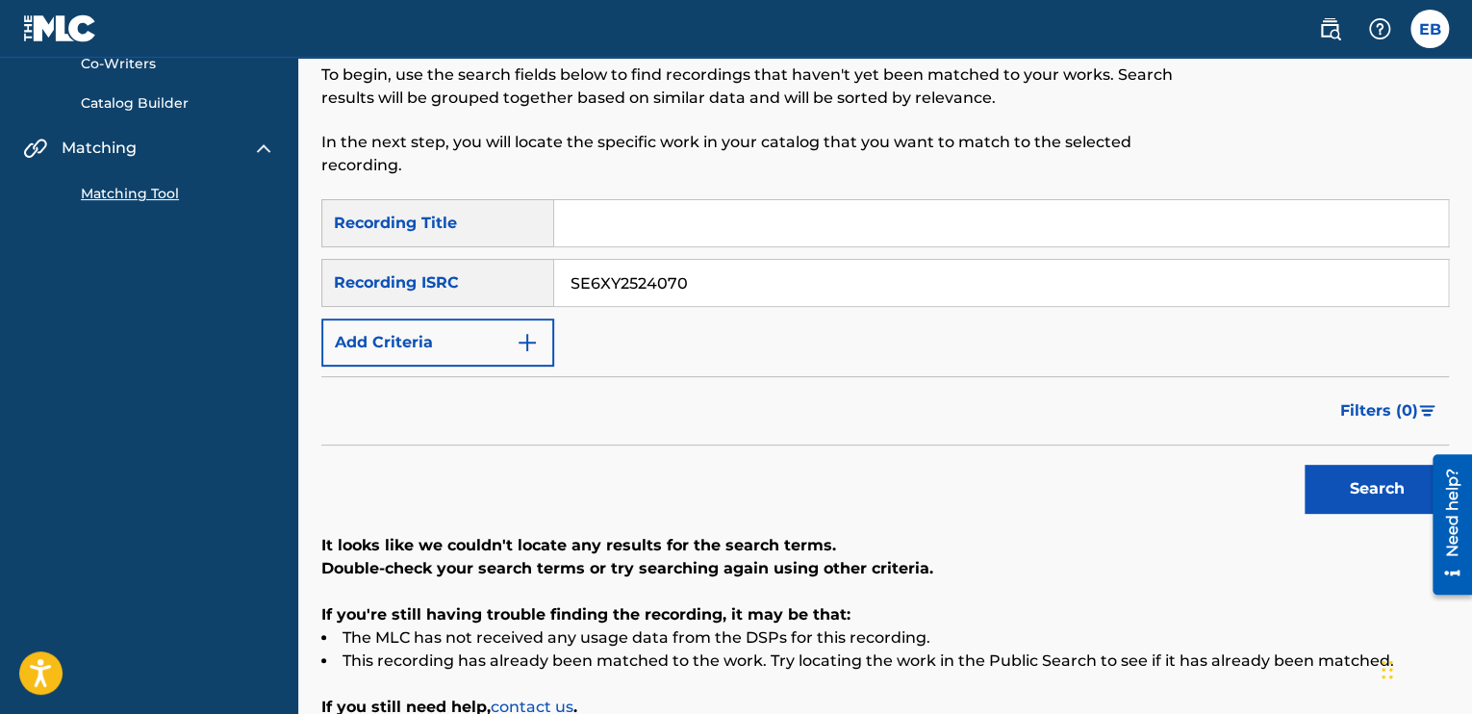
click at [668, 222] on input "Search Form" at bounding box center [1001, 223] width 894 height 46
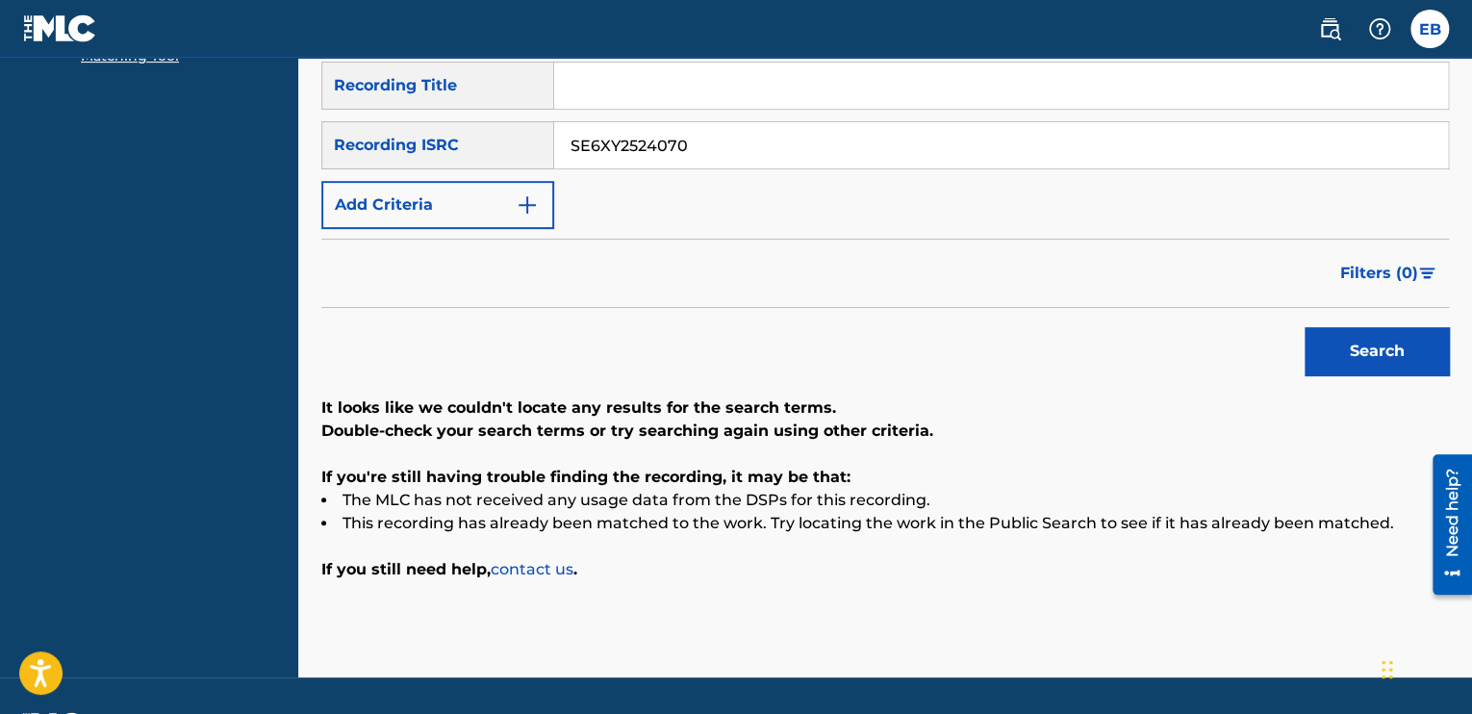
scroll to position [263, 0]
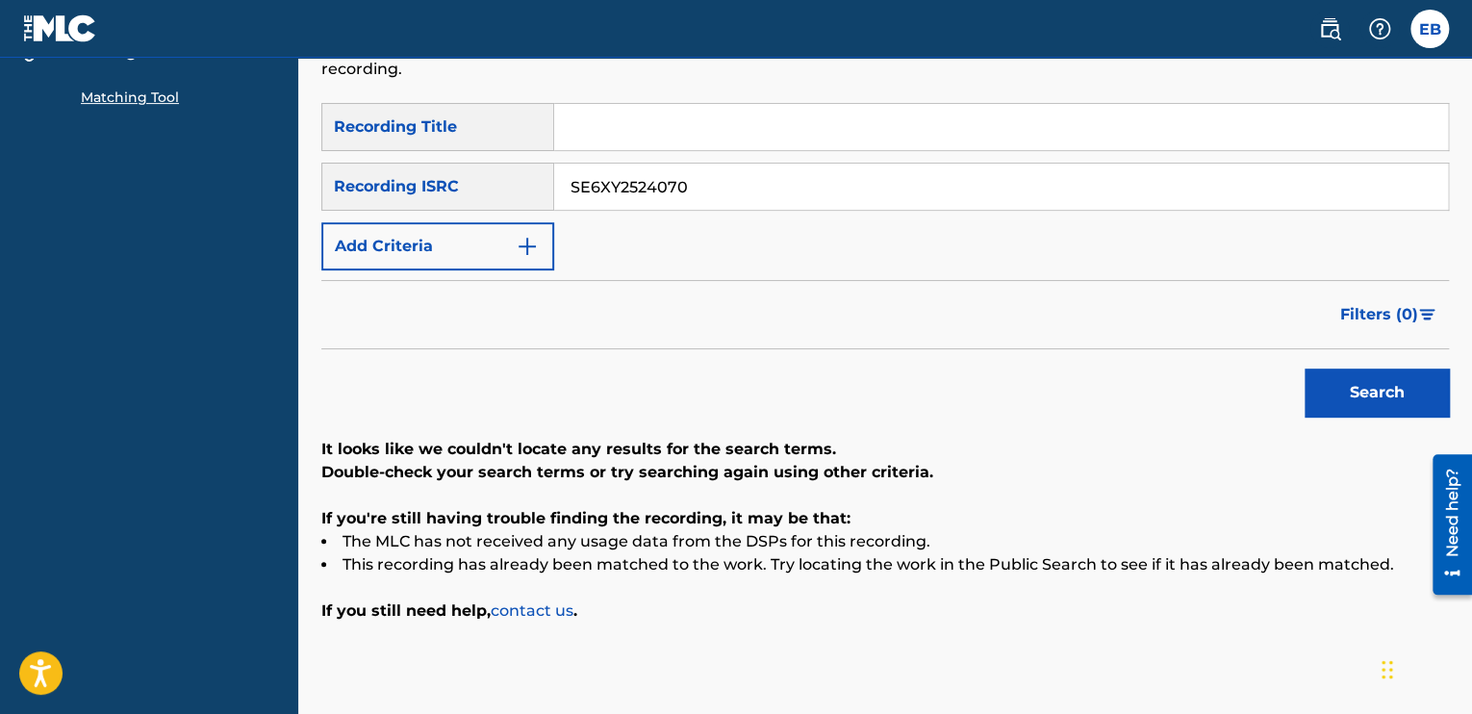
drag, startPoint x: 716, startPoint y: 182, endPoint x: 449, endPoint y: 187, distance: 266.5
click at [449, 187] on div "SearchWithCriteria06a591e6-7a74-4134-901d-d92297bec685 Recording ISRC SE6XY2524…" at bounding box center [885, 187] width 1128 height 48
paste input "5752474675"
type input "SE5752474675"
click at [1316, 381] on button "Search" at bounding box center [1377, 392] width 144 height 48
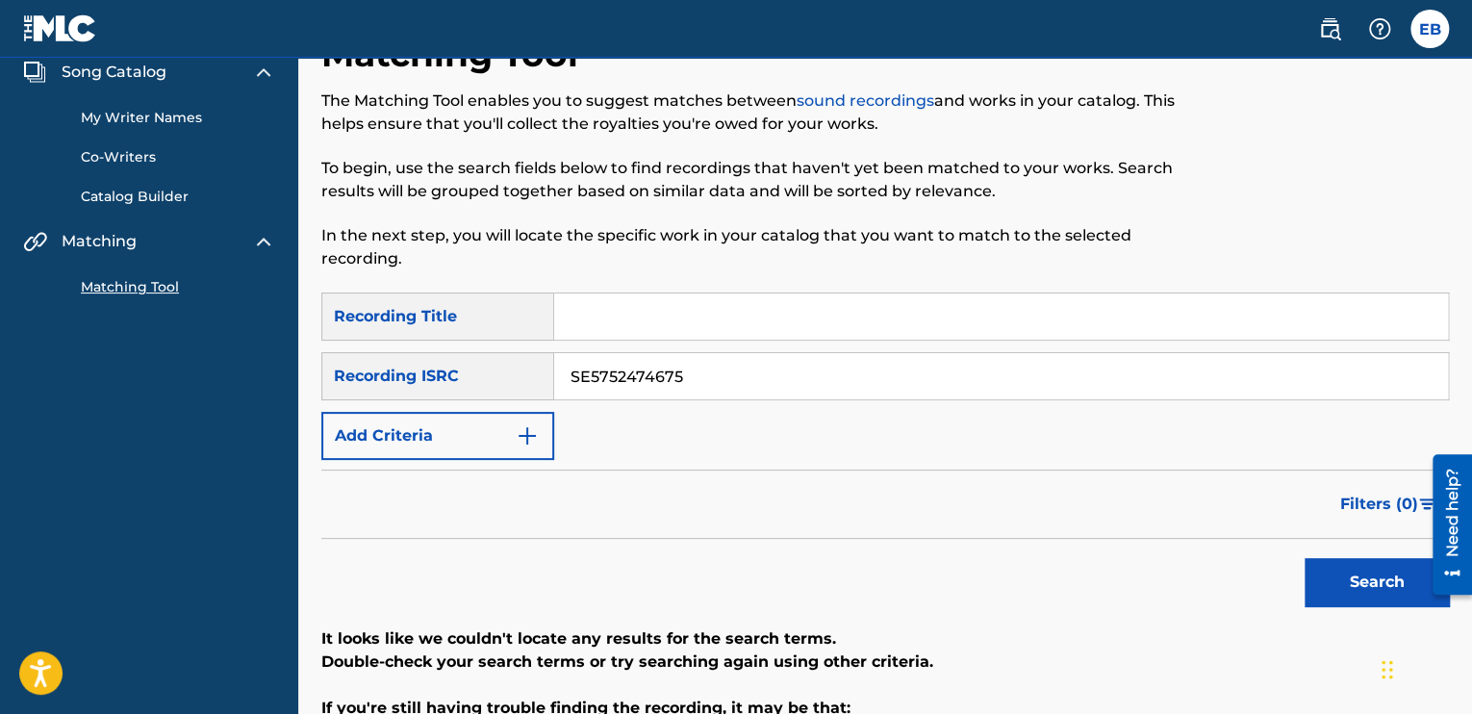
scroll to position [70, 0]
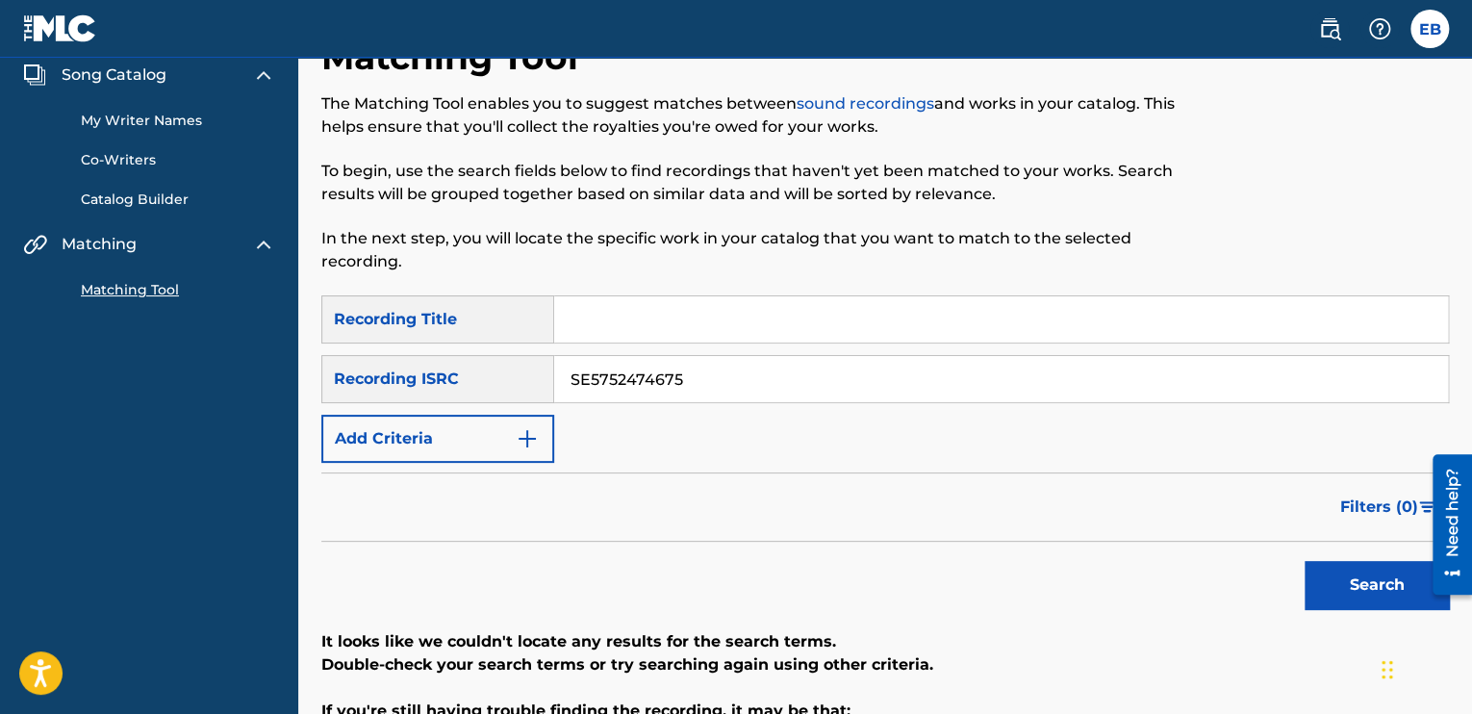
click at [653, 324] on input "Search Form" at bounding box center [1001, 319] width 894 height 46
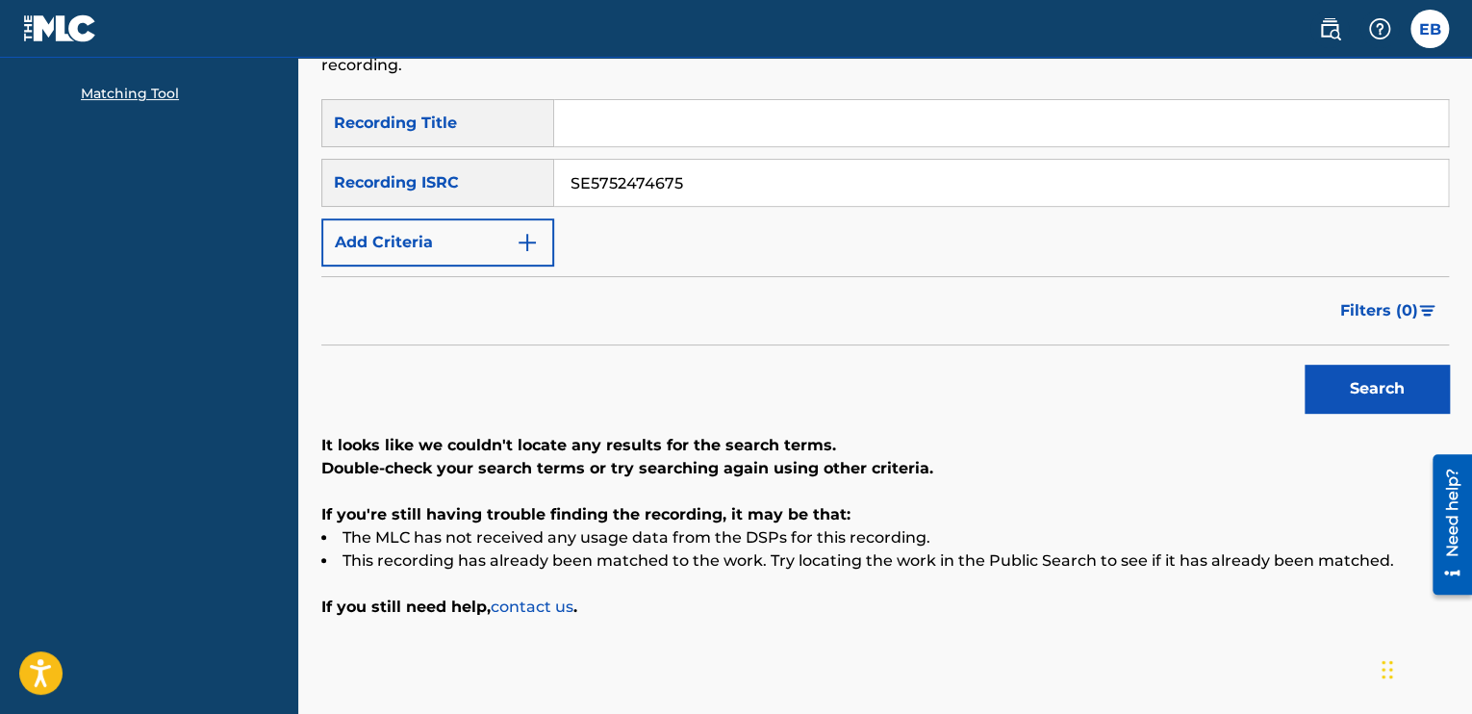
scroll to position [166, 0]
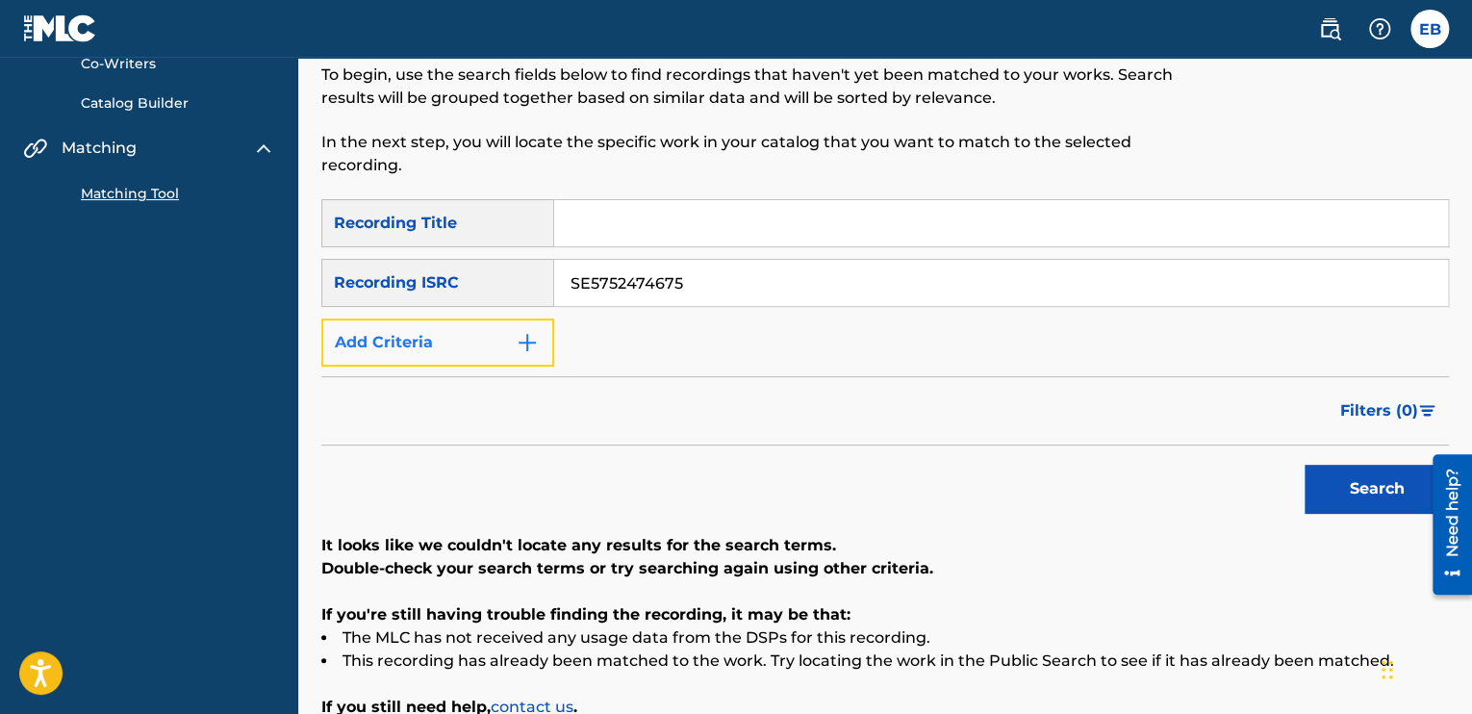
click at [523, 337] on img "Search Form" at bounding box center [527, 342] width 23 height 23
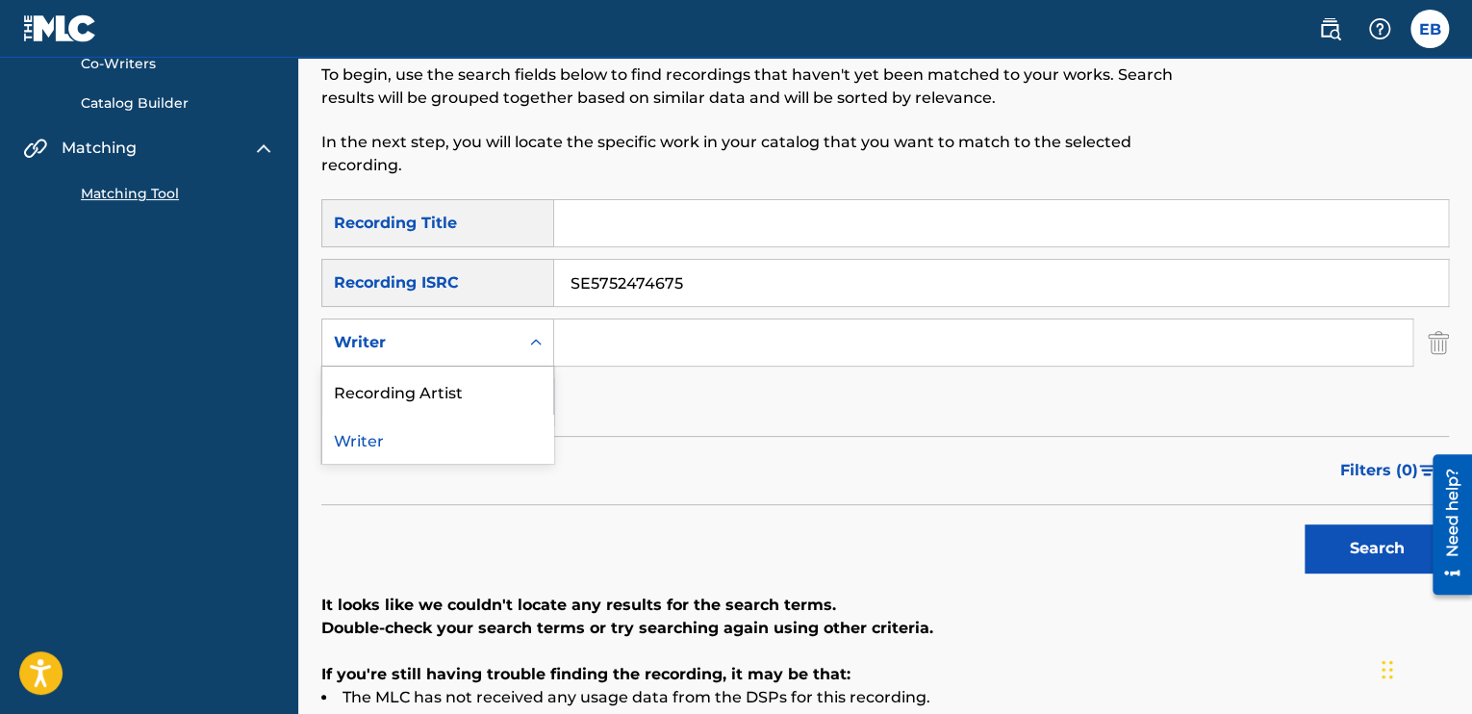
click at [478, 342] on div "Writer" at bounding box center [420, 342] width 173 height 23
click at [394, 437] on div "Writer" at bounding box center [437, 439] width 231 height 48
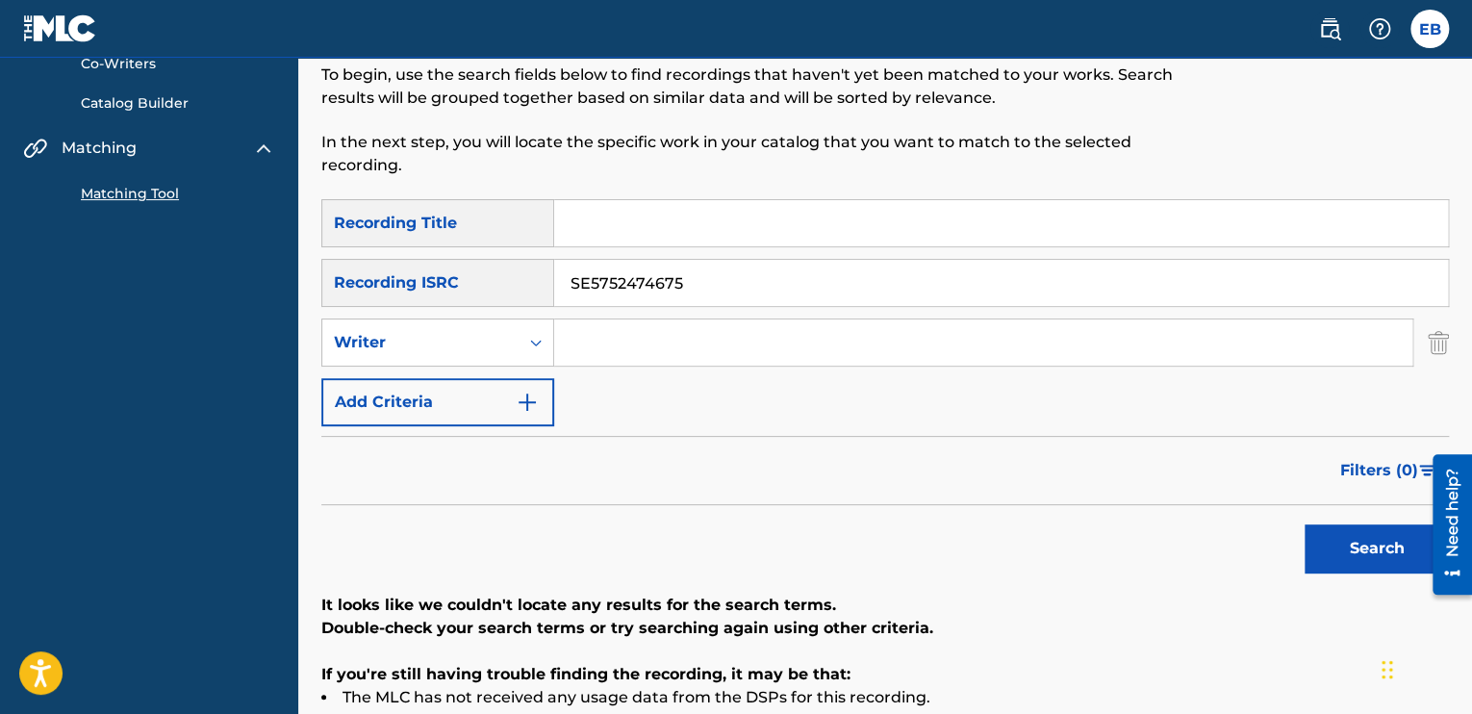
click at [625, 338] on input "Search Form" at bounding box center [983, 342] width 858 height 46
type input "E"
type input "eltrapsupreme"
drag, startPoint x: 726, startPoint y: 288, endPoint x: 570, endPoint y: 291, distance: 156.9
click at [570, 291] on input "SE5752474675" at bounding box center [1001, 283] width 894 height 46
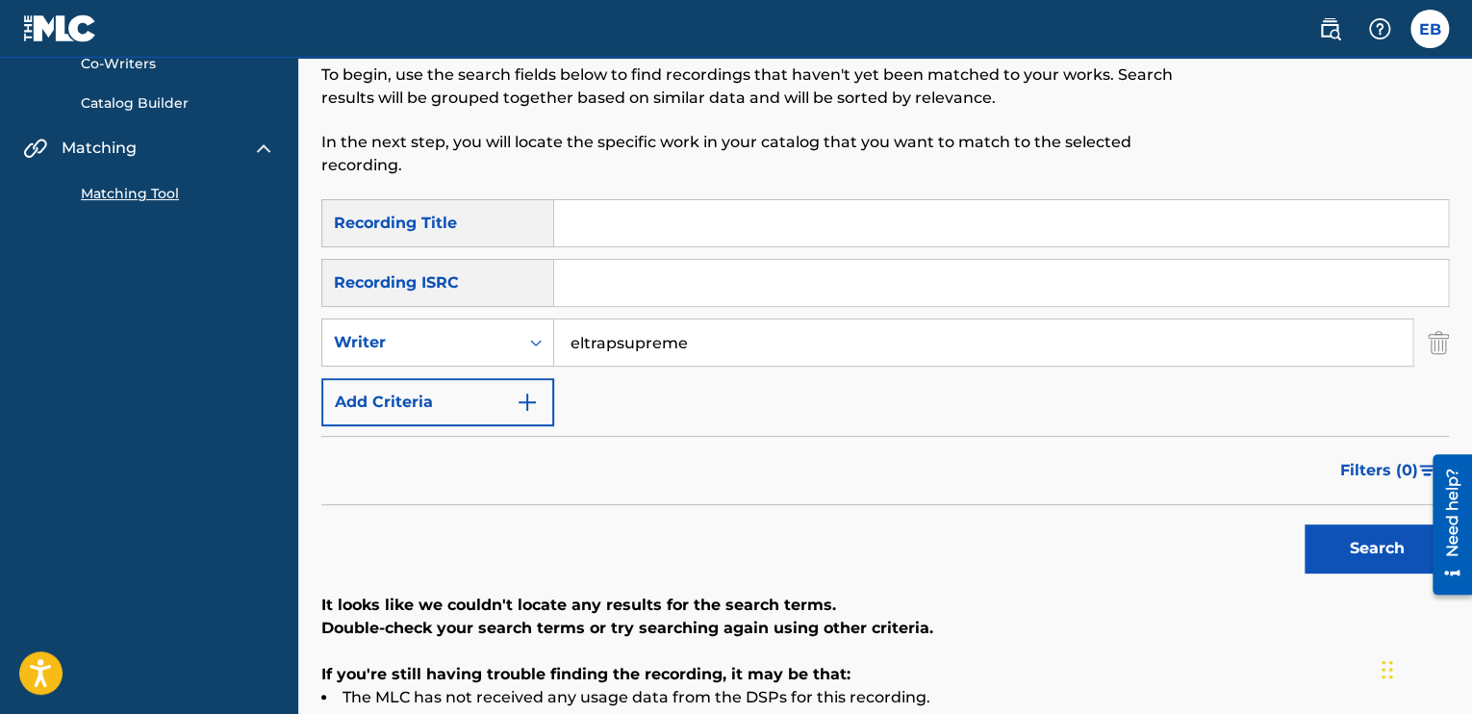
click at [654, 276] on input "Search Form" at bounding box center [1001, 283] width 894 height 46
click at [578, 289] on input "SE6XY2524070" at bounding box center [1001, 283] width 894 height 46
type input "SE6XY2524070"
drag, startPoint x: 717, startPoint y: 335, endPoint x: 292, endPoint y: 340, distance: 424.3
click at [292, 340] on main "[PERSON_NAME] Song Catalog My Writer Names Co-Writers Catalog Builder Matching …" at bounding box center [736, 382] width 1472 height 983
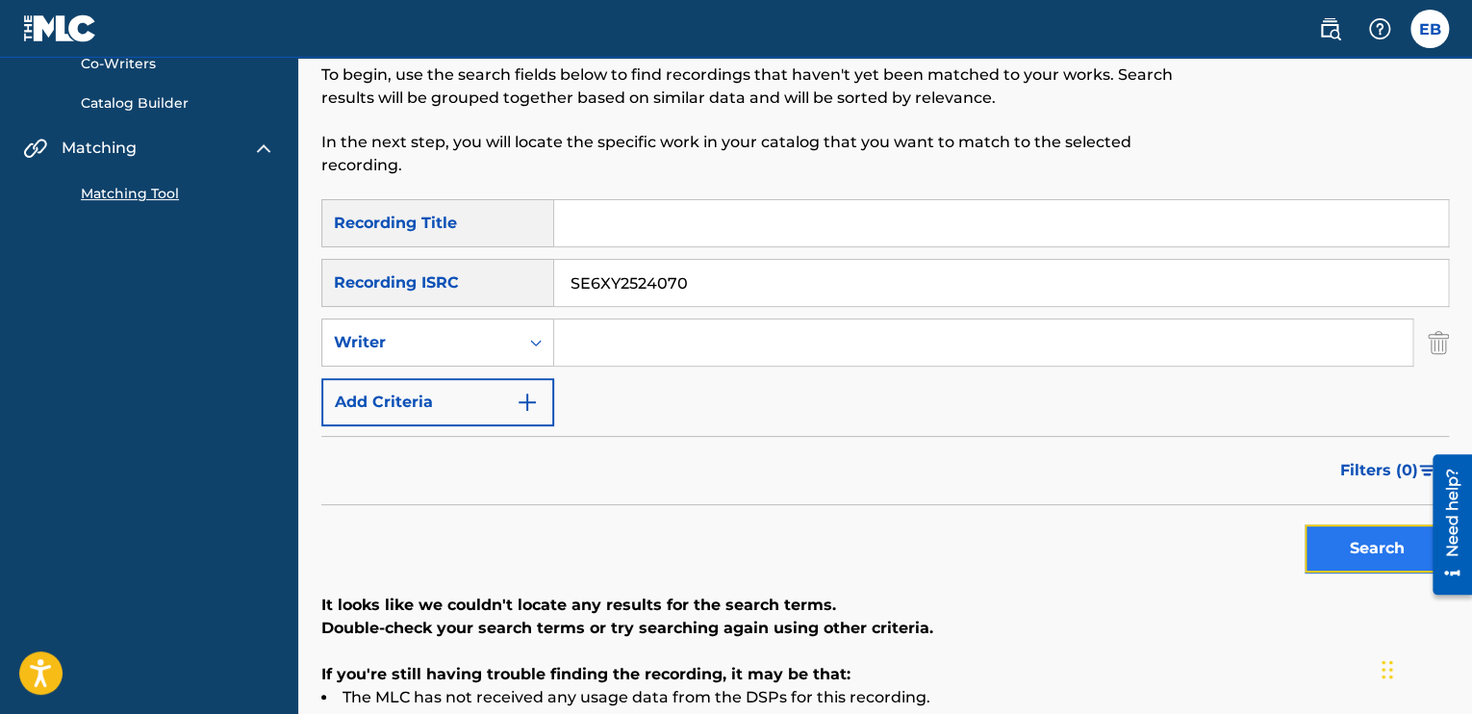
click at [1352, 549] on button "Search" at bounding box center [1377, 548] width 144 height 48
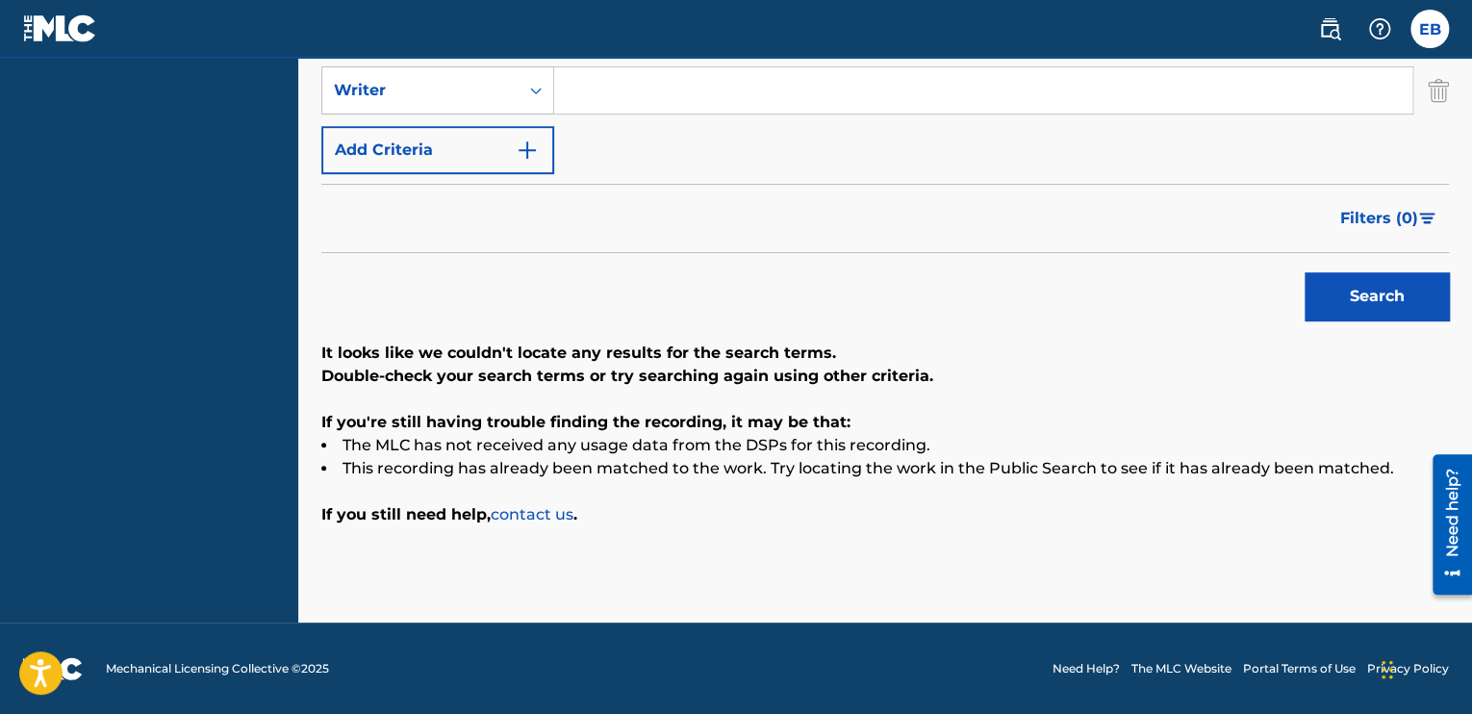
scroll to position [34, 0]
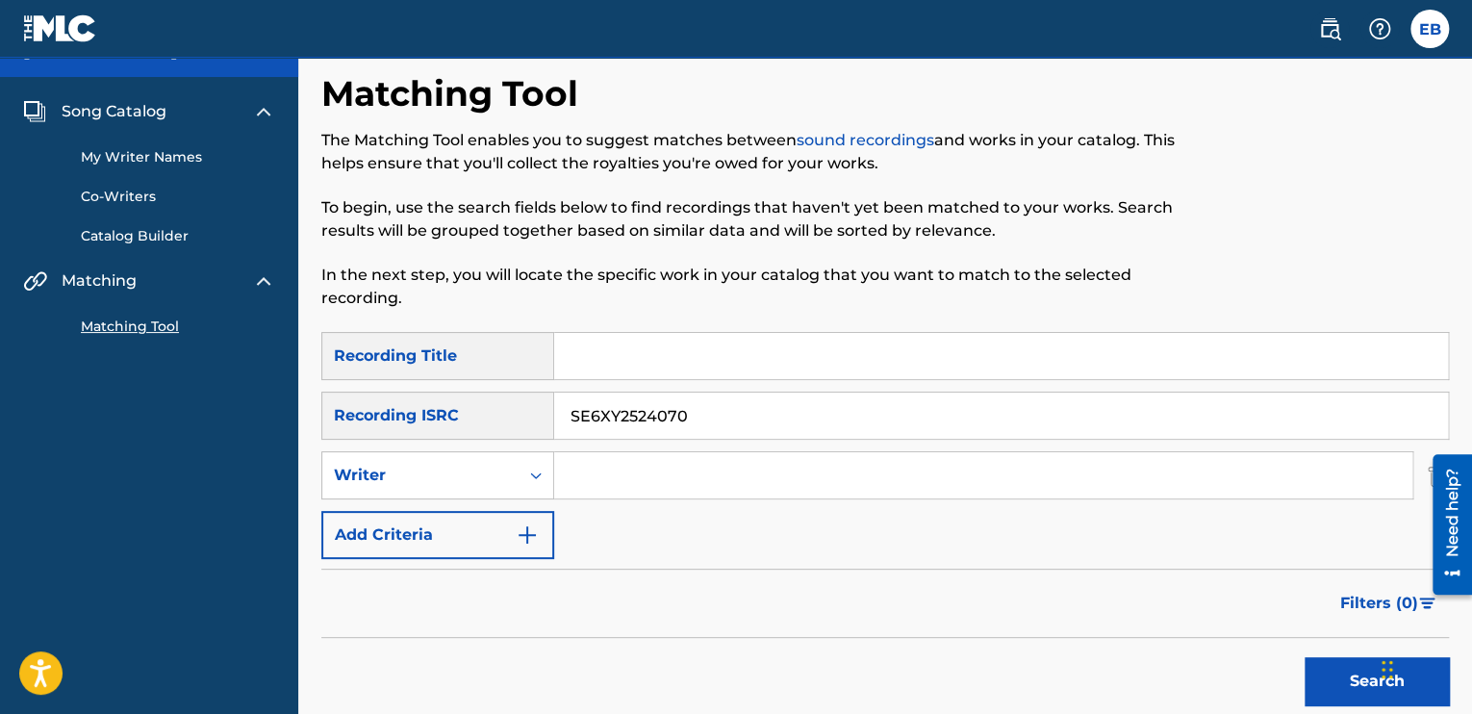
click at [720, 422] on input "SE6XY2524070" at bounding box center [1001, 416] width 894 height 46
click at [574, 417] on input "SE6XY2524070" at bounding box center [1001, 416] width 894 height 46
drag, startPoint x: 734, startPoint y: 412, endPoint x: 464, endPoint y: 412, distance: 270.4
click at [464, 412] on div "SearchWithCriteria06a591e6-7a74-4134-901d-d92297bec685 Recording ISRC SE6XY2524…" at bounding box center [885, 416] width 1128 height 48
click at [633, 476] on input "Search Form" at bounding box center [983, 475] width 858 height 46
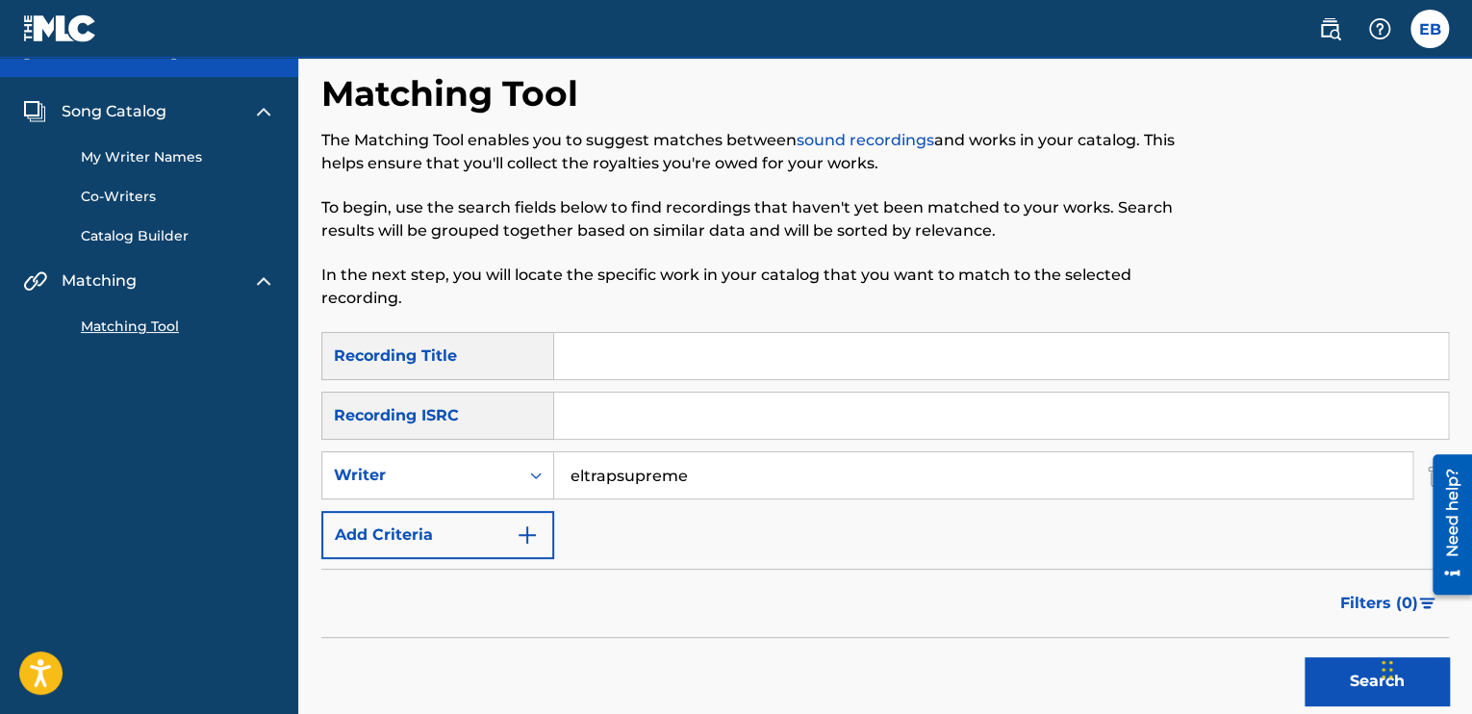
type input "eltrapsupreme"
click at [1305, 657] on button "Search" at bounding box center [1377, 681] width 144 height 48
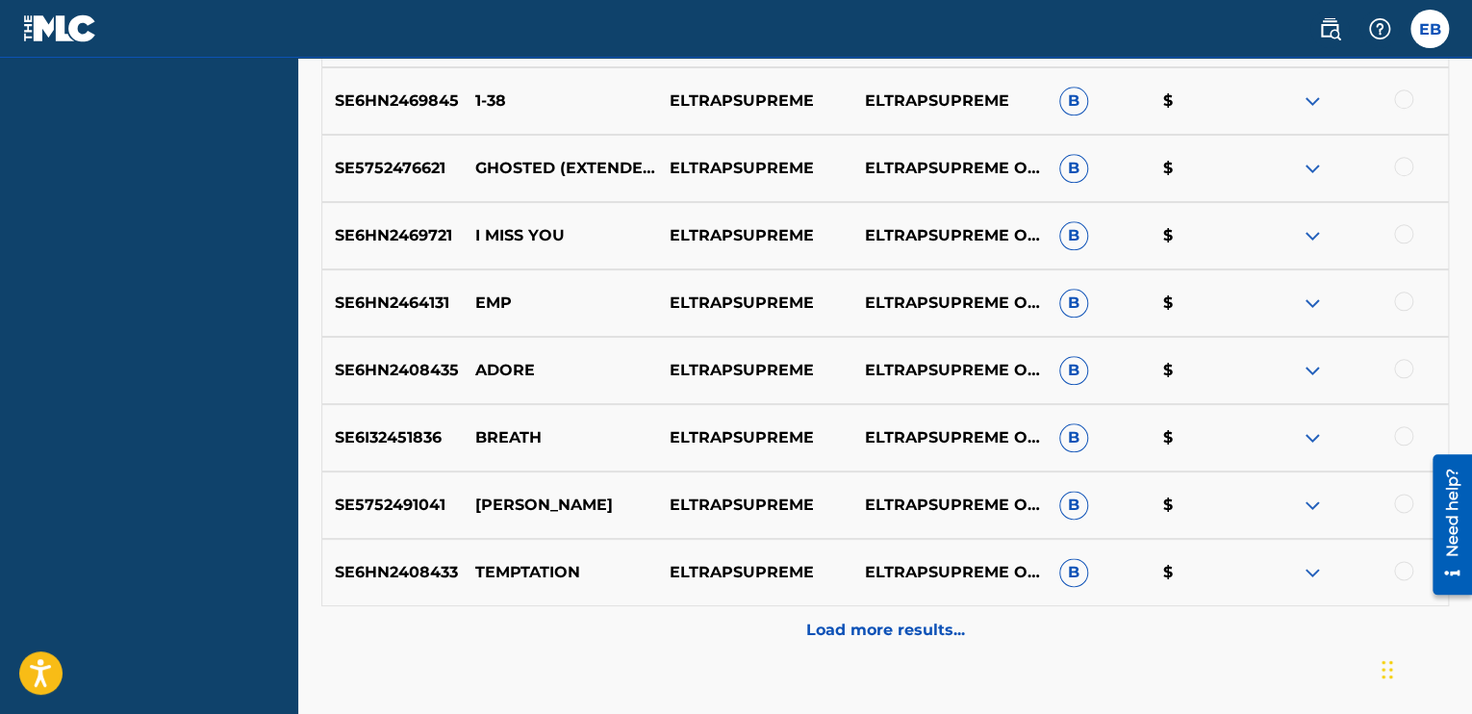
scroll to position [923, 0]
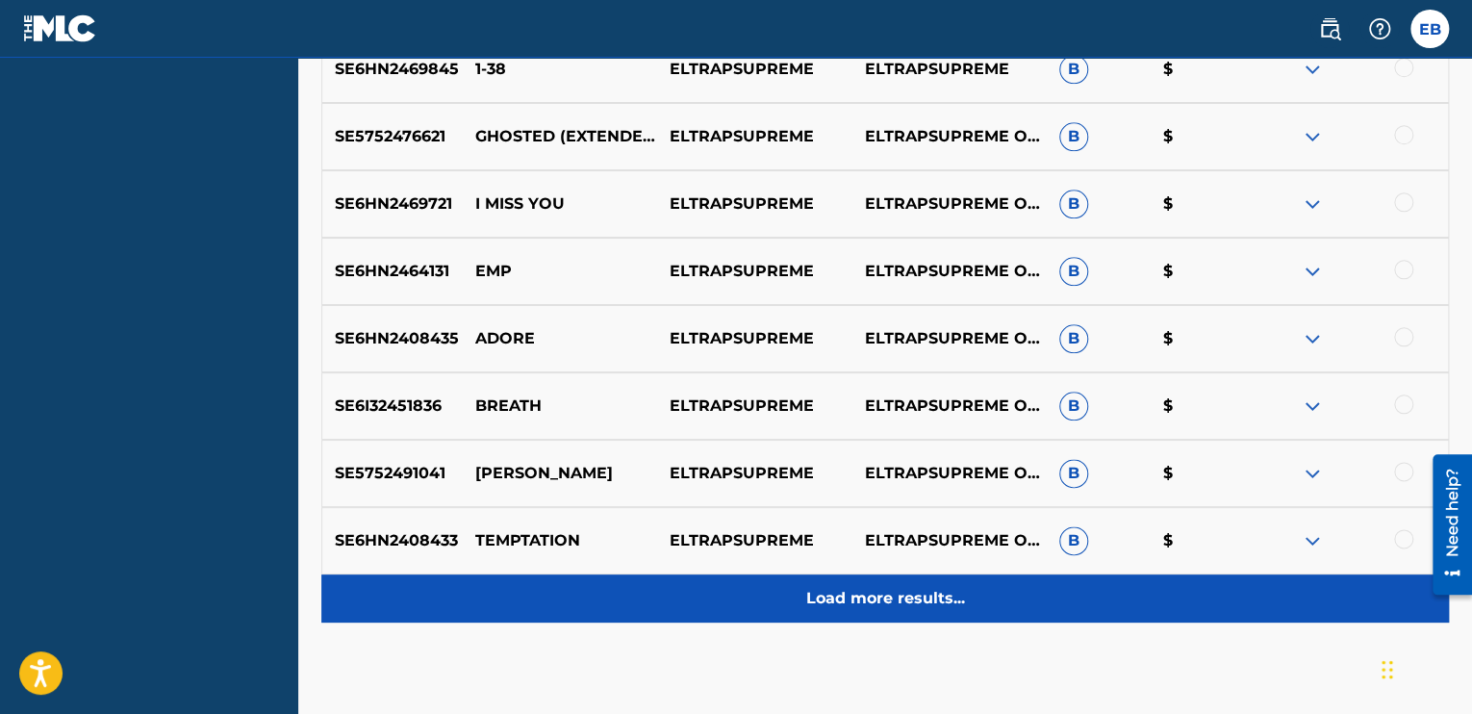
click at [895, 599] on p "Load more results..." at bounding box center [885, 598] width 159 height 23
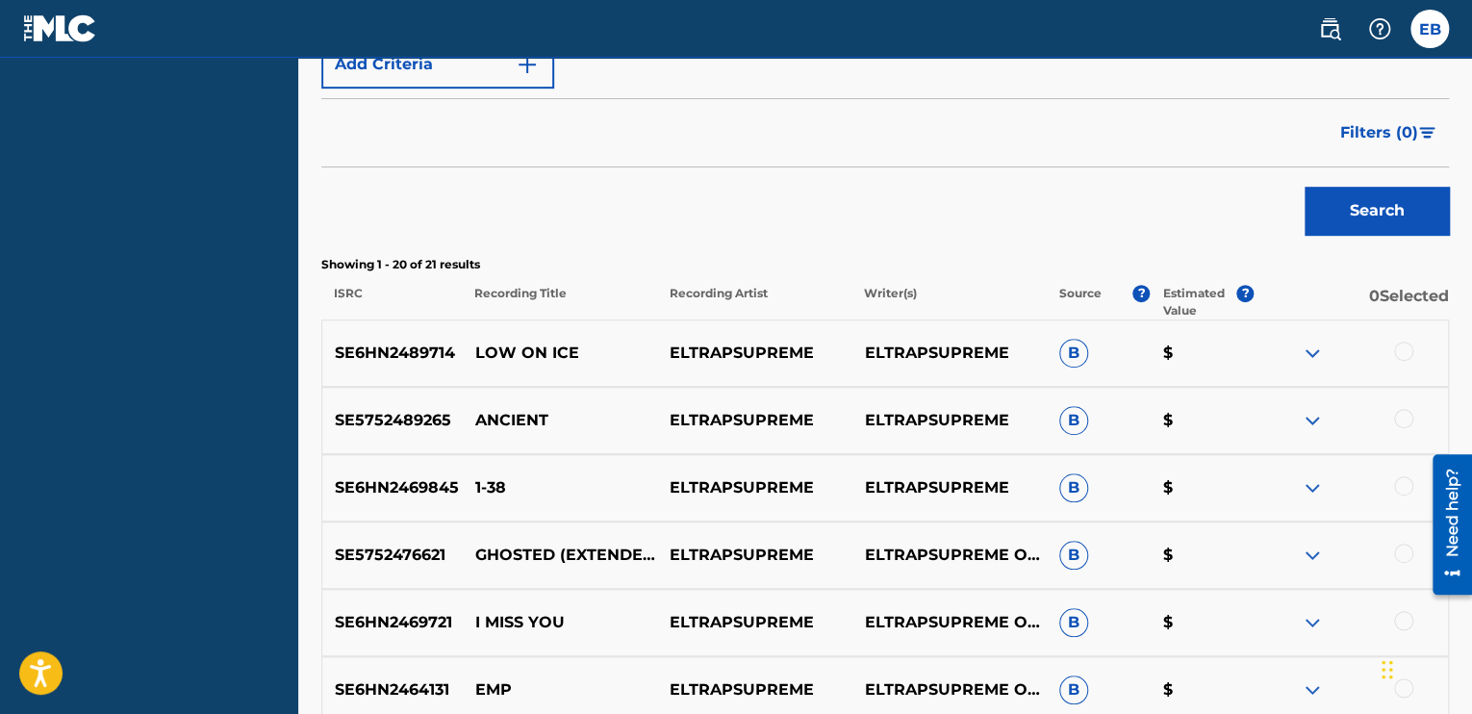
scroll to position [538, 0]
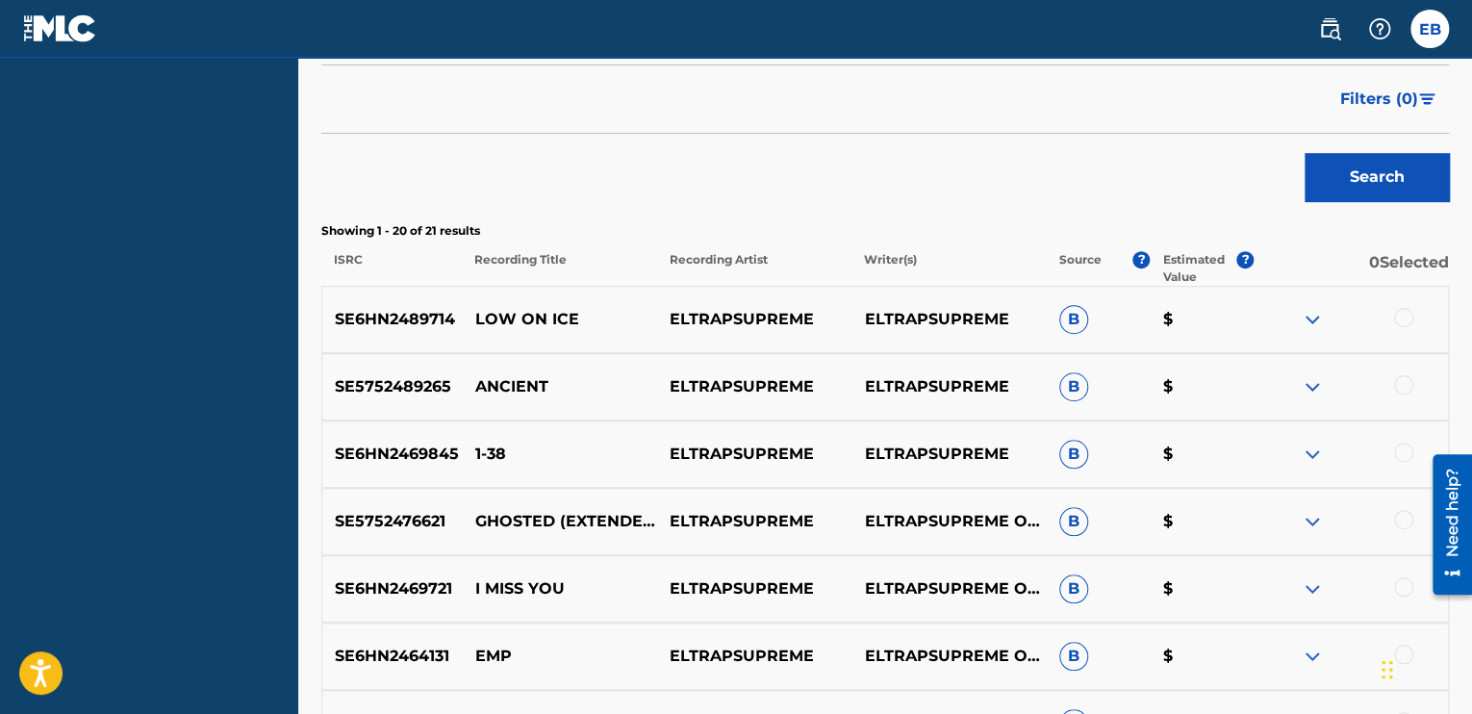
click at [1076, 323] on span "B" at bounding box center [1073, 319] width 29 height 29
click at [1076, 318] on span "B" at bounding box center [1073, 319] width 29 height 29
click at [1313, 315] on img at bounding box center [1312, 319] width 23 height 23
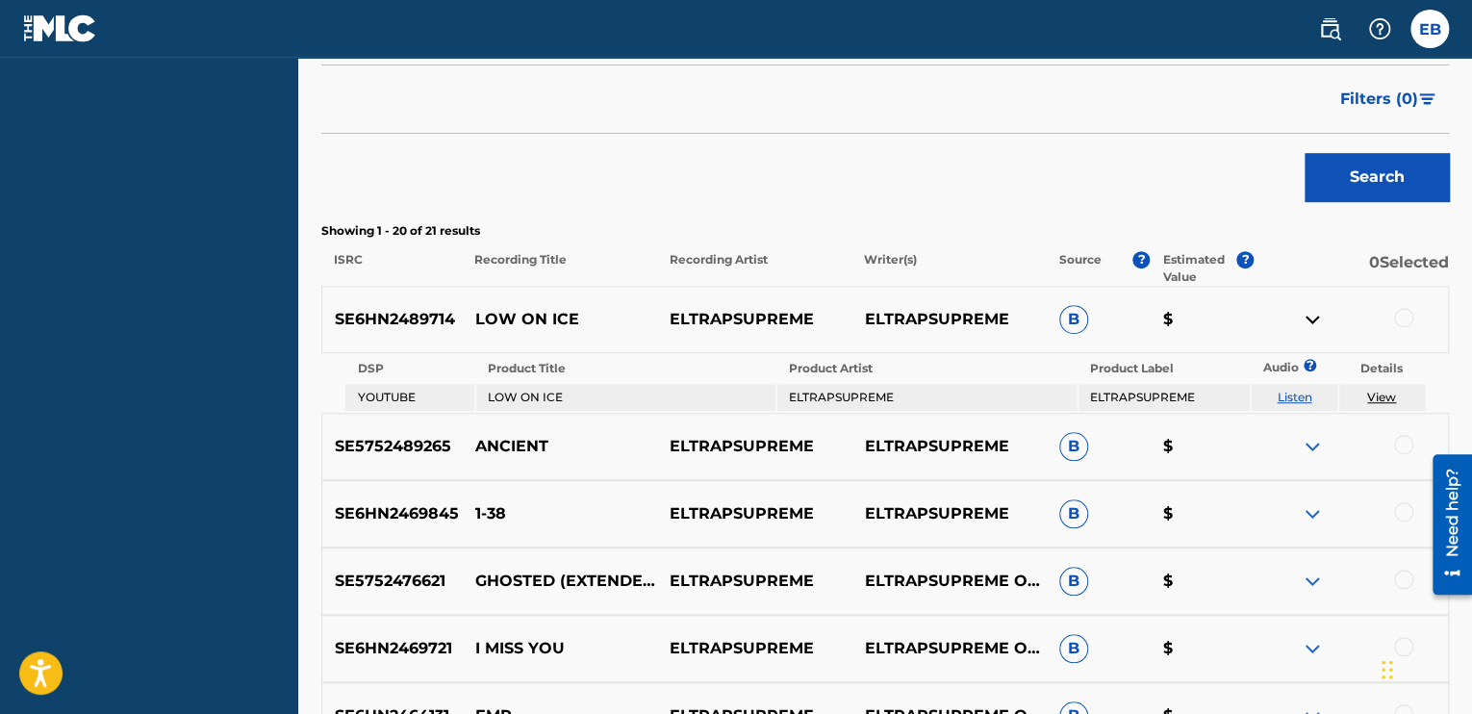
click at [1385, 391] on link "View" at bounding box center [1381, 397] width 29 height 14
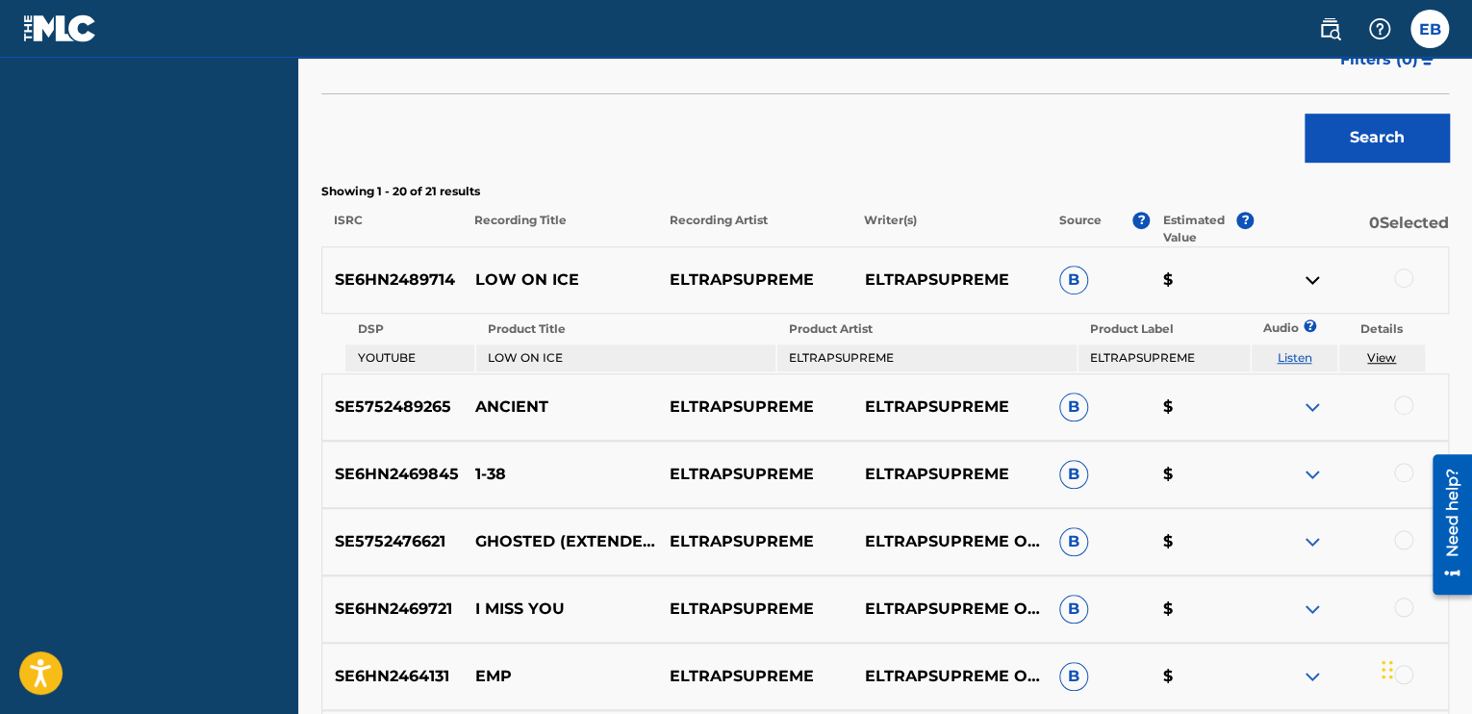
scroll to position [673, 0]
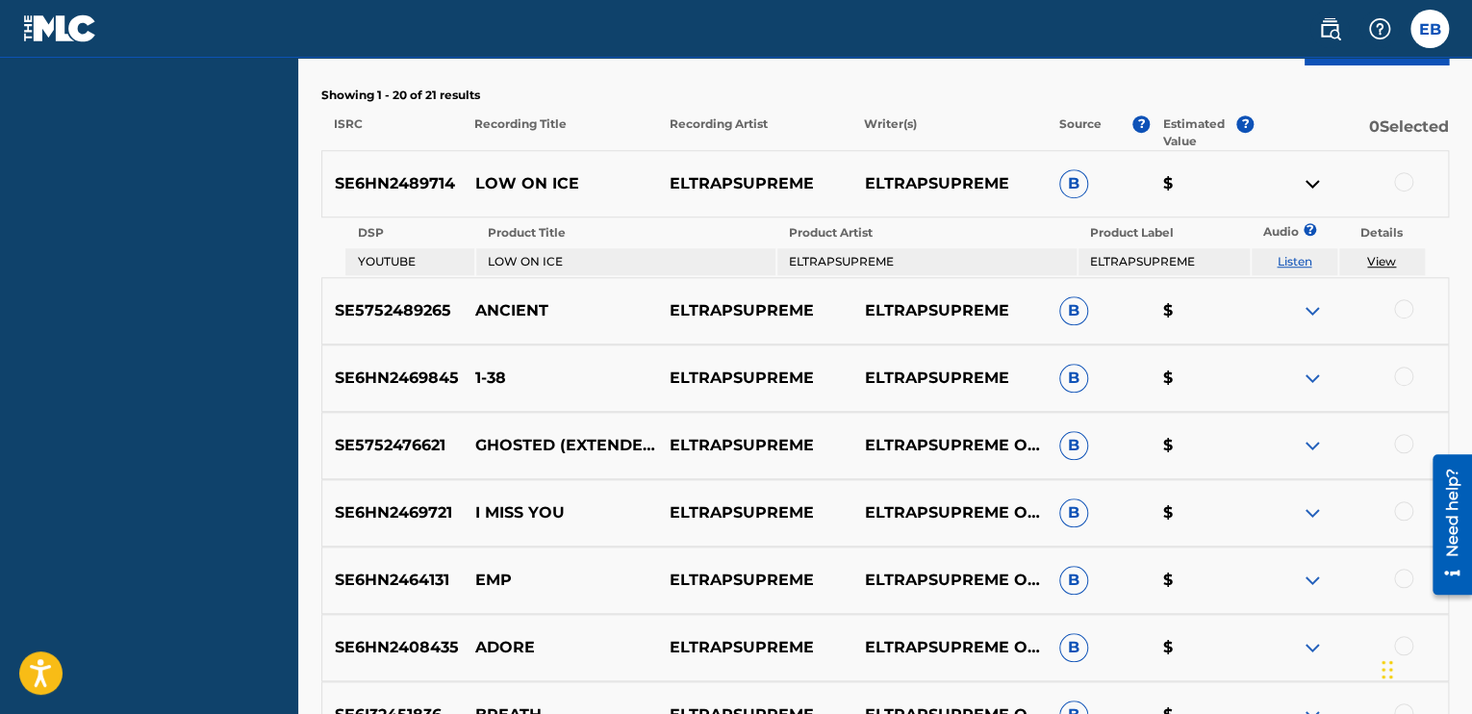
click at [1170, 184] on p "$" at bounding box center [1202, 183] width 104 height 23
click at [1163, 312] on p "$" at bounding box center [1202, 310] width 104 height 23
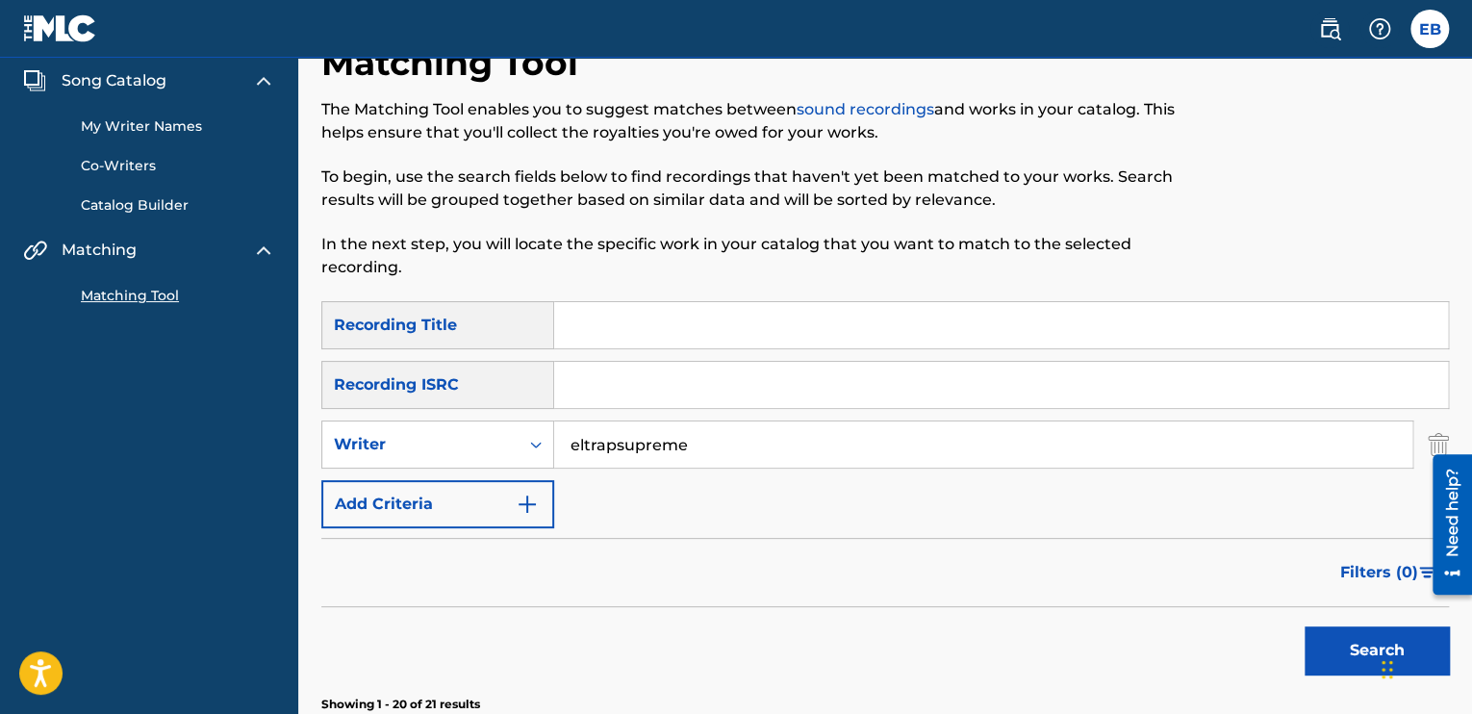
scroll to position [96, 0]
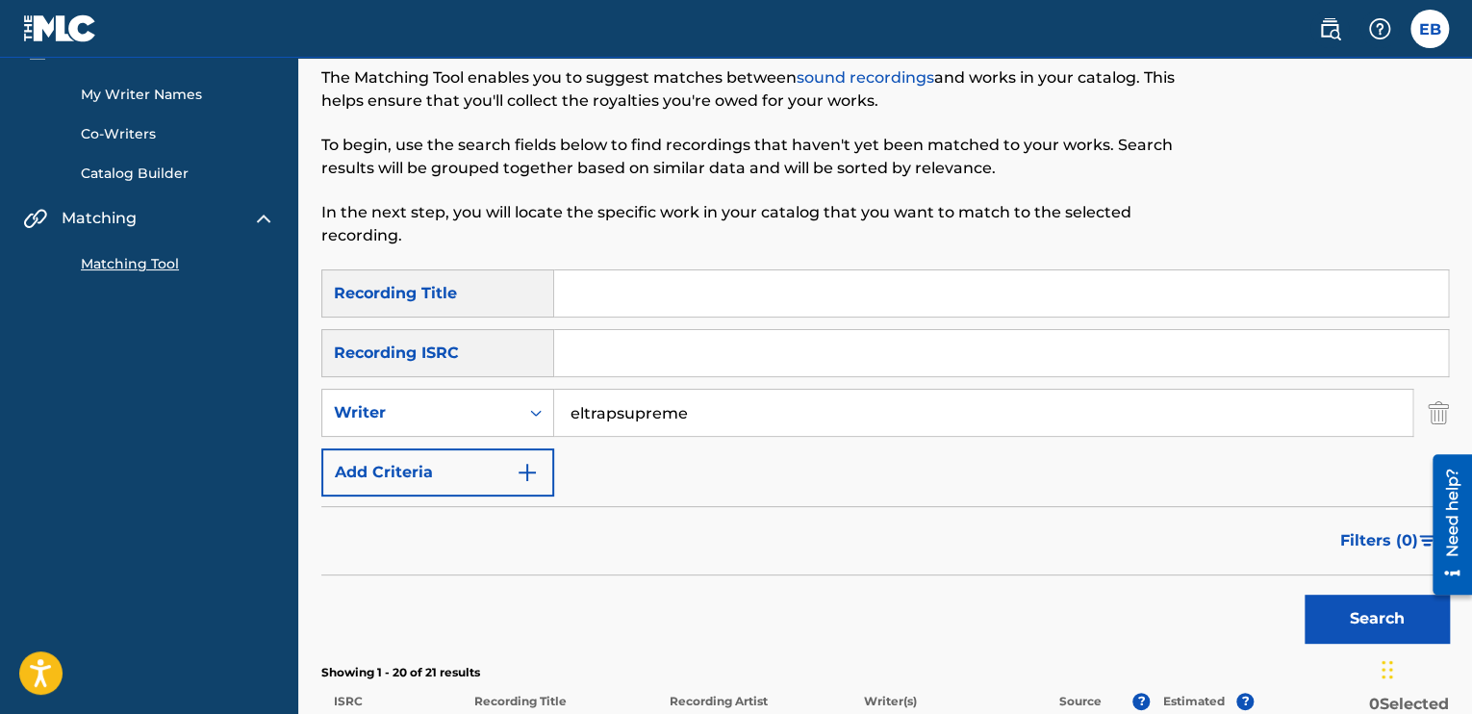
click at [709, 413] on input "eltrapsupreme" at bounding box center [983, 413] width 858 height 46
click at [531, 465] on img "Search Form" at bounding box center [527, 472] width 23 height 23
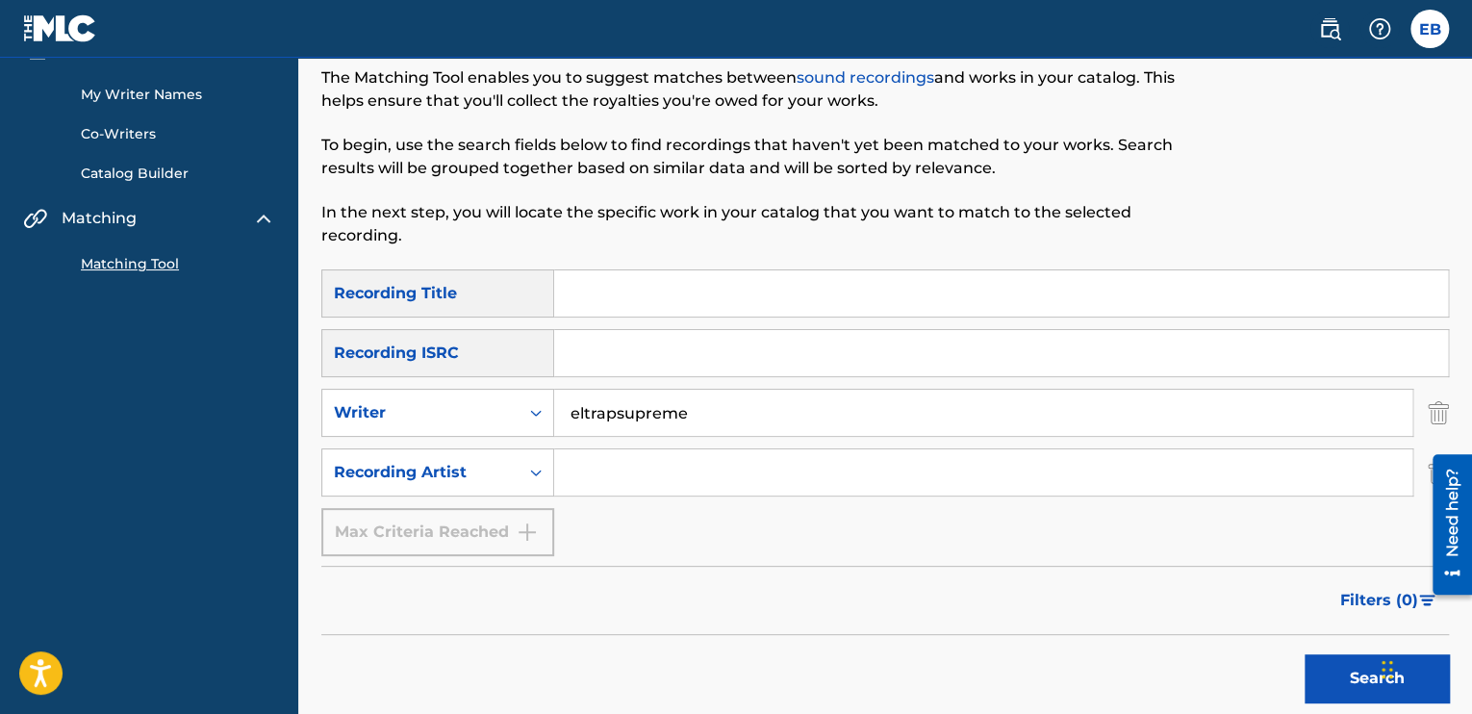
drag, startPoint x: 730, startPoint y: 413, endPoint x: 422, endPoint y: 320, distance: 321.4
click at [431, 321] on div "SearchWithCriteria469c3a5a-3994-4e84-8d65-2bd6ca00eab8 Recording Title SearchWi…" at bounding box center [885, 412] width 1128 height 287
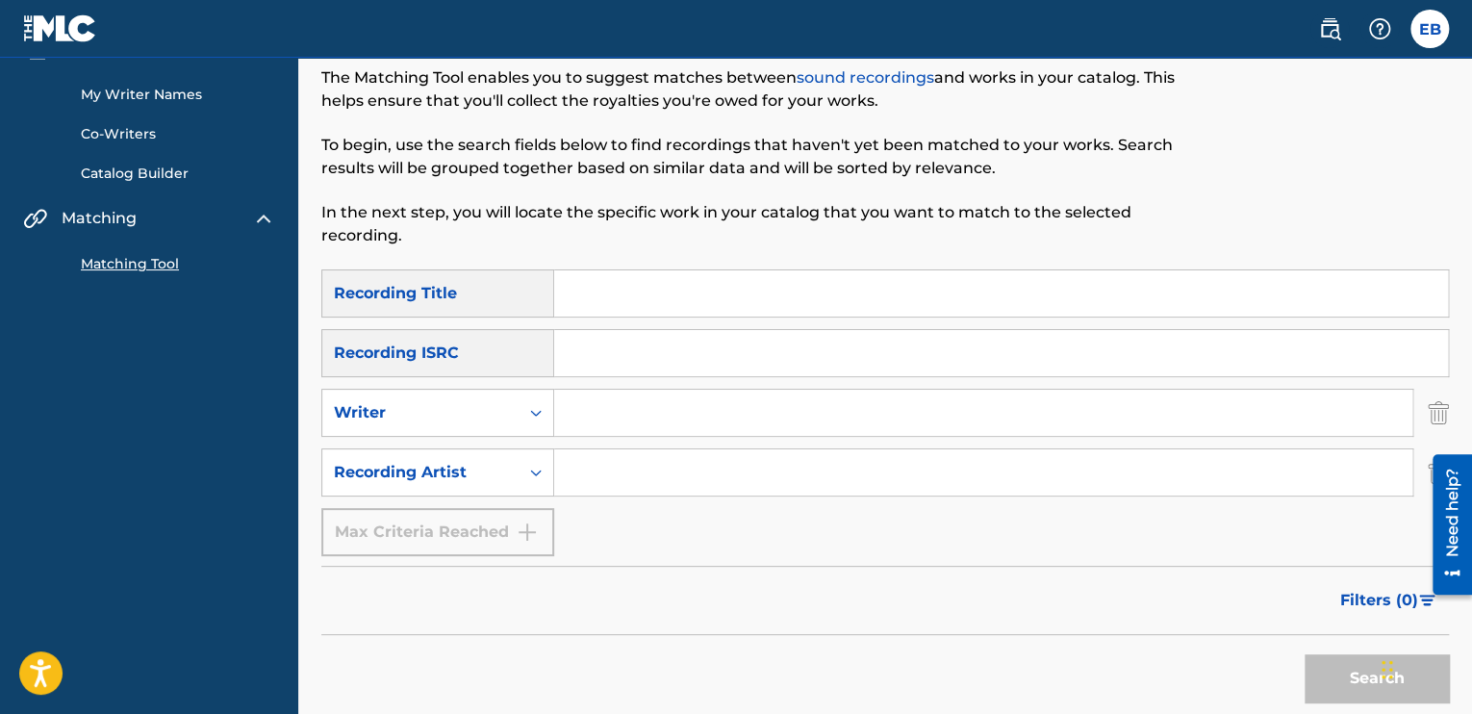
click at [577, 480] on input "Search Form" at bounding box center [983, 472] width 858 height 46
paste input "eltrapsupreme"
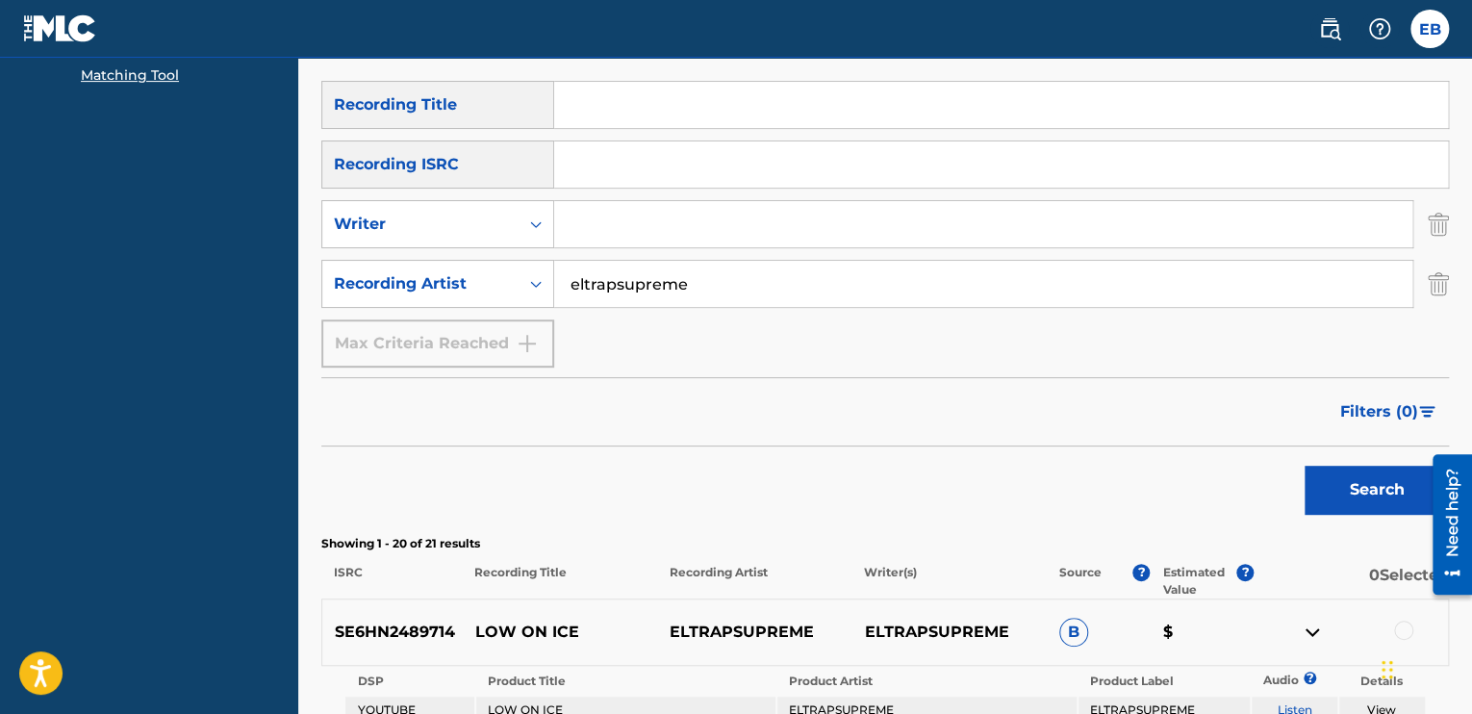
scroll to position [385, 0]
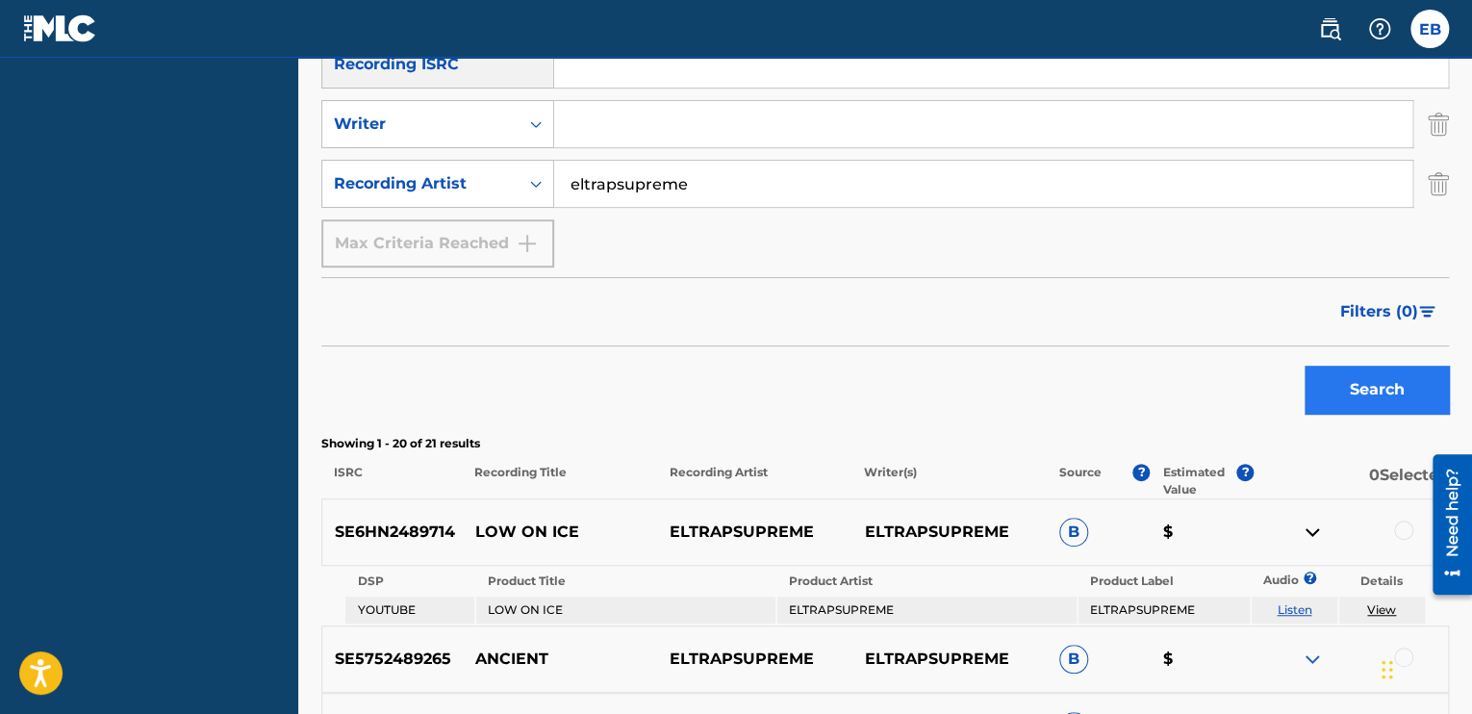
type input "eltrapsupreme"
click at [1359, 378] on button "Search" at bounding box center [1377, 390] width 144 height 48
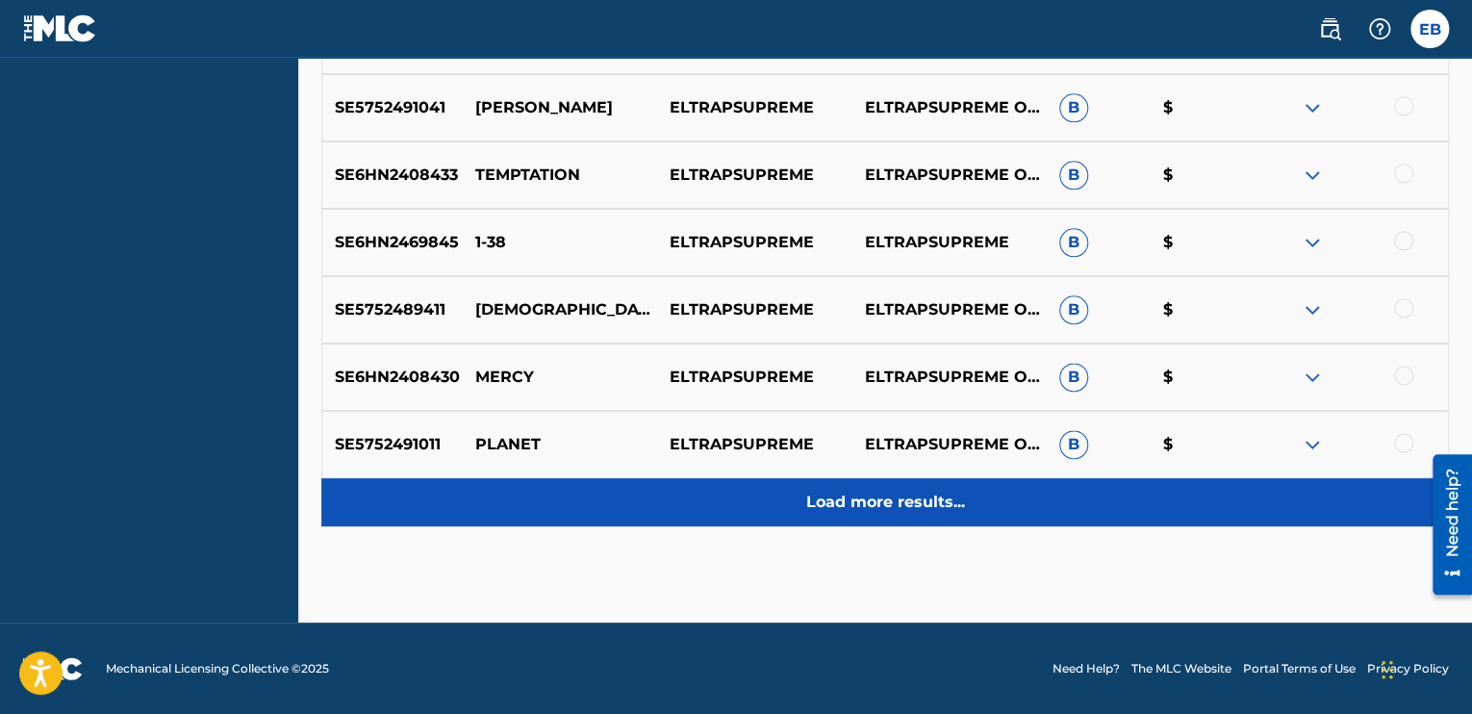
click at [908, 508] on p "Load more results..." at bounding box center [885, 502] width 159 height 23
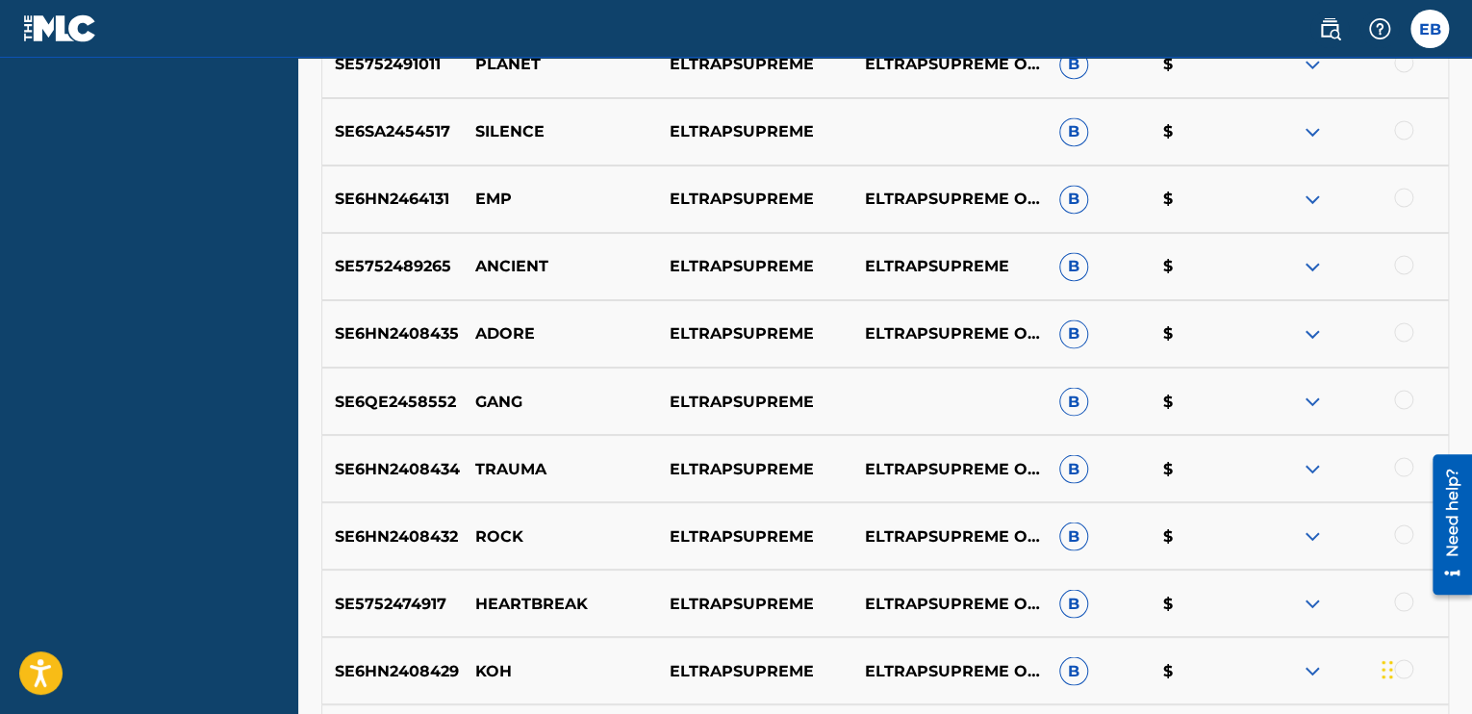
scroll to position [1271, 0]
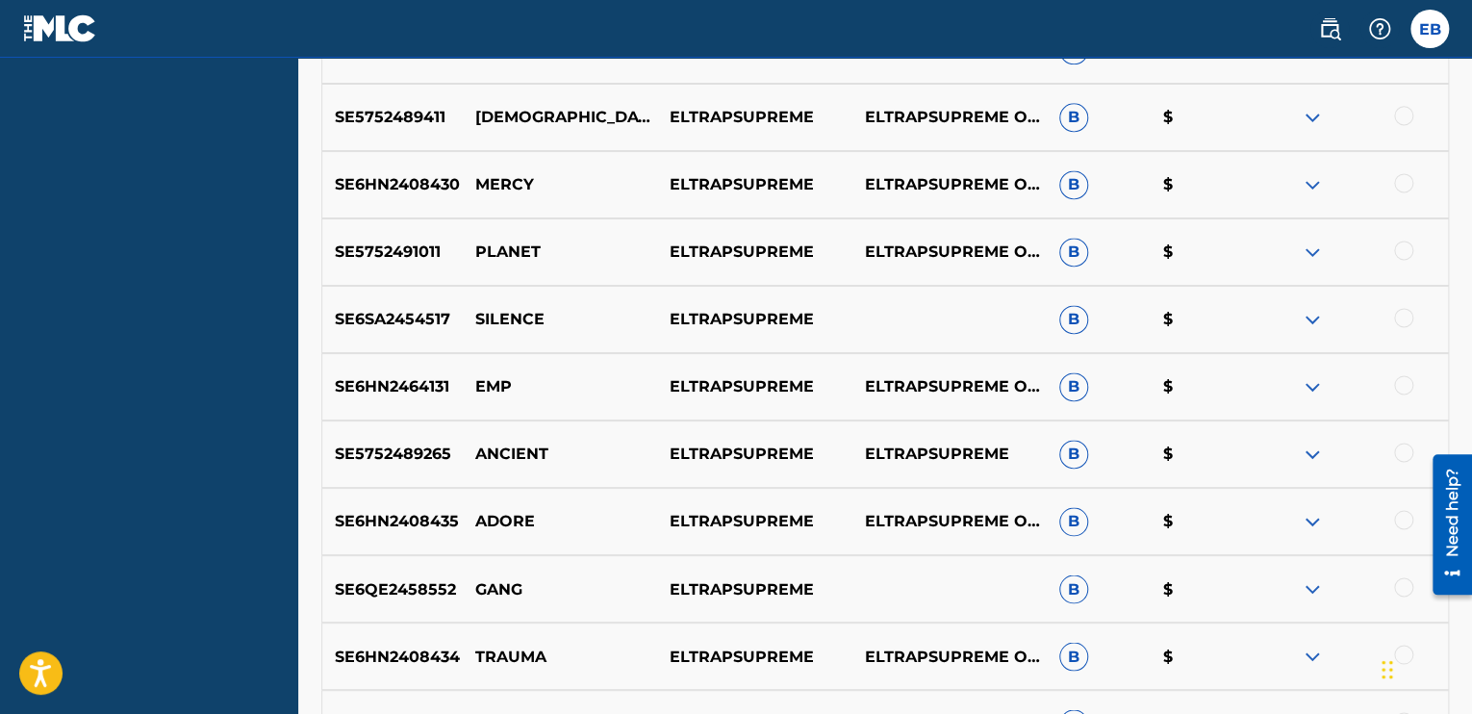
click at [1319, 315] on img at bounding box center [1312, 319] width 23 height 23
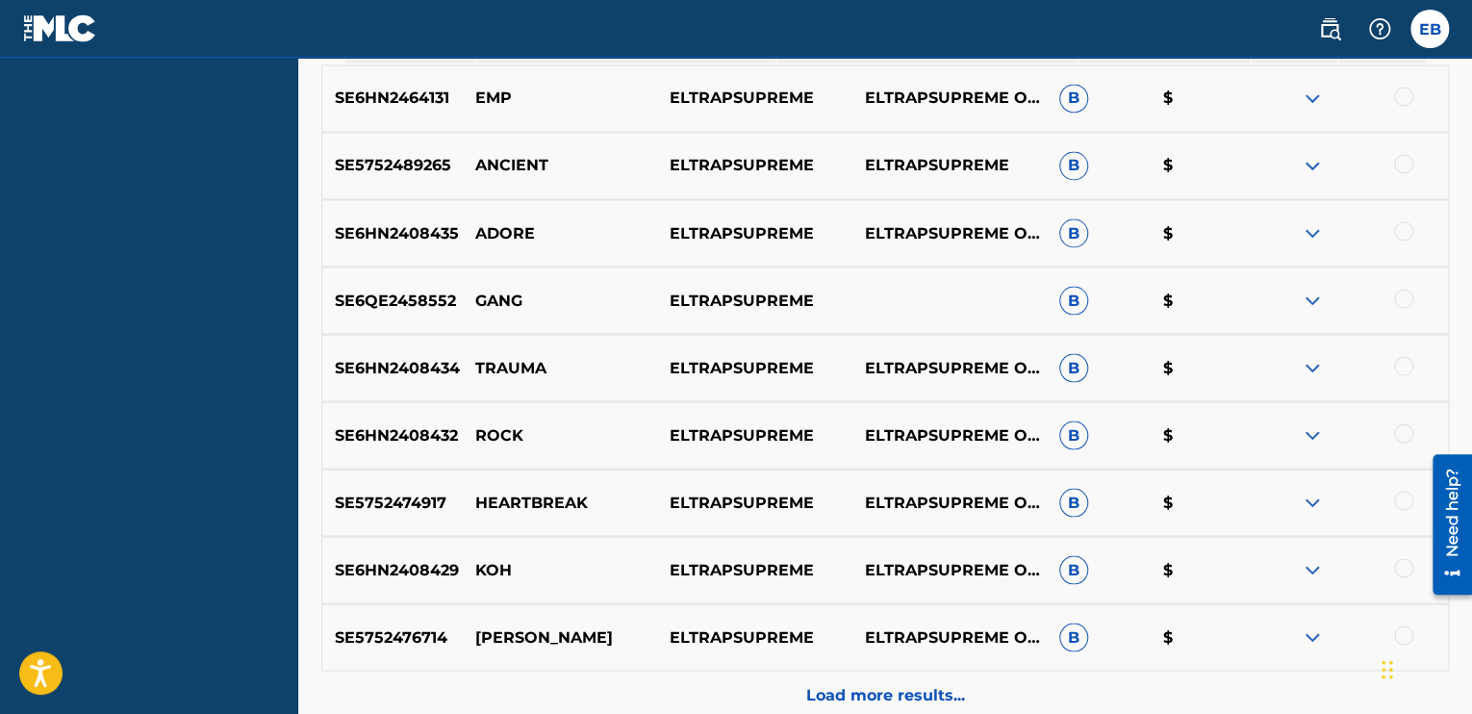
scroll to position [1618, 0]
click at [1308, 307] on img at bounding box center [1312, 301] width 23 height 23
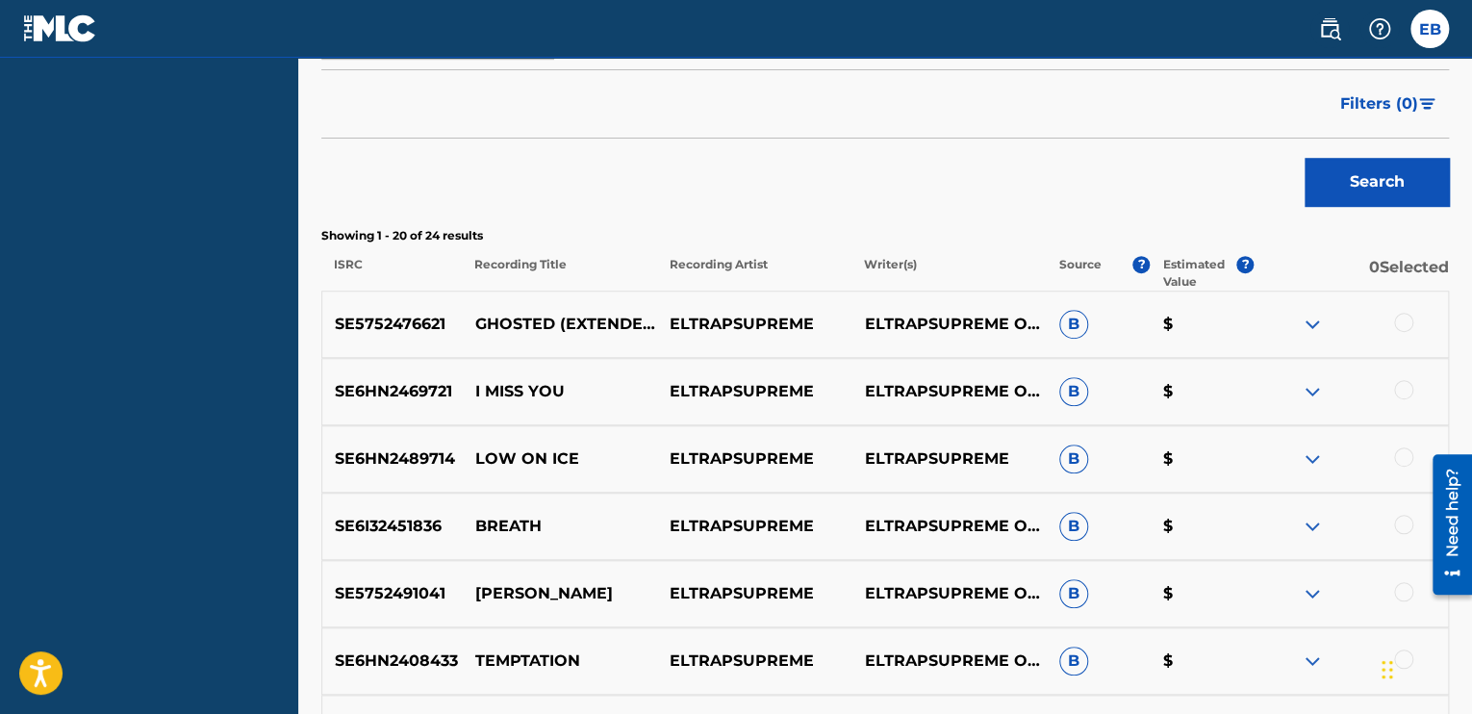
scroll to position [715, 0]
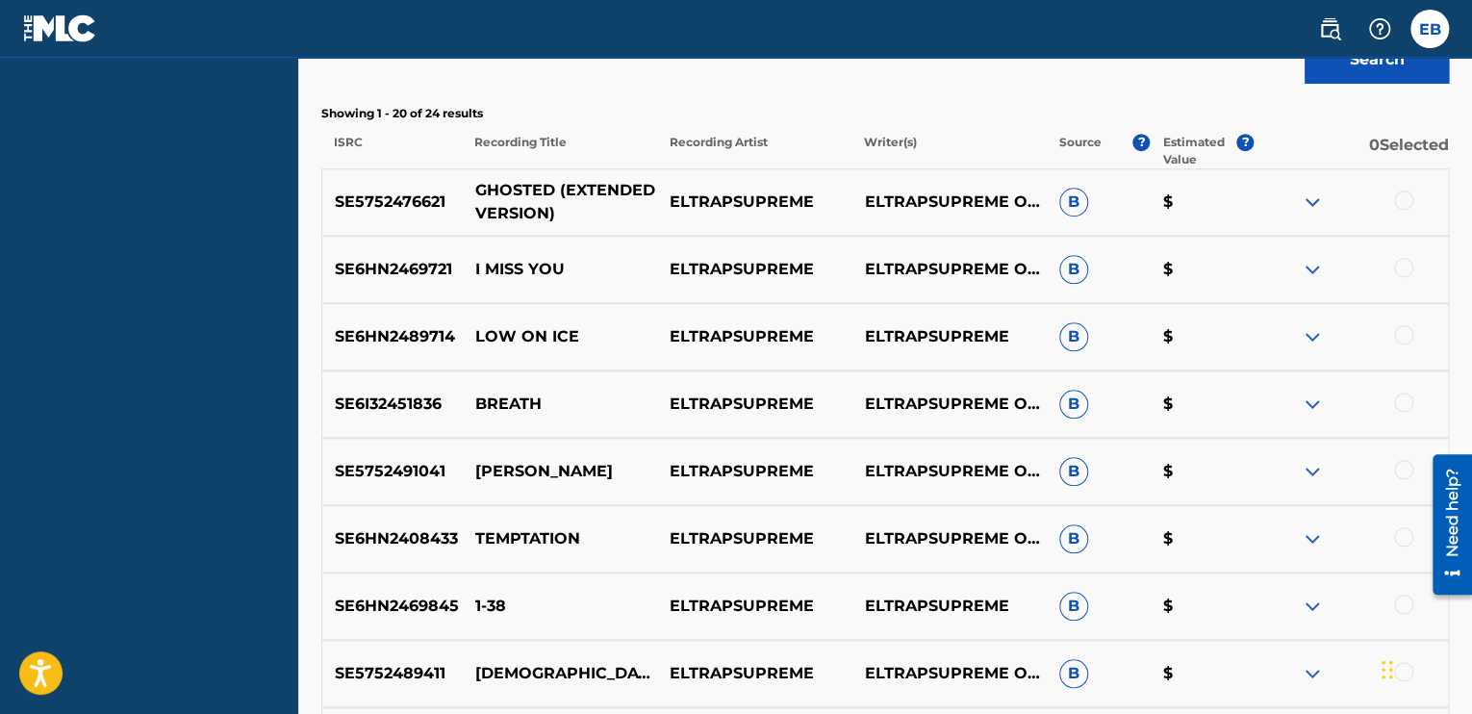
click at [556, 211] on p "GHOSTED (EXTENDED VERSION)" at bounding box center [560, 202] width 194 height 46
click at [684, 172] on div "SE5752476621 GHOSTED (EXTENDED VERSION) ELTRAPSUPREME ELTRAPSUPREME OFFICIAL B $" at bounding box center [885, 201] width 1128 height 67
click at [773, 195] on p "ELTRAPSUPREME" at bounding box center [754, 201] width 194 height 23
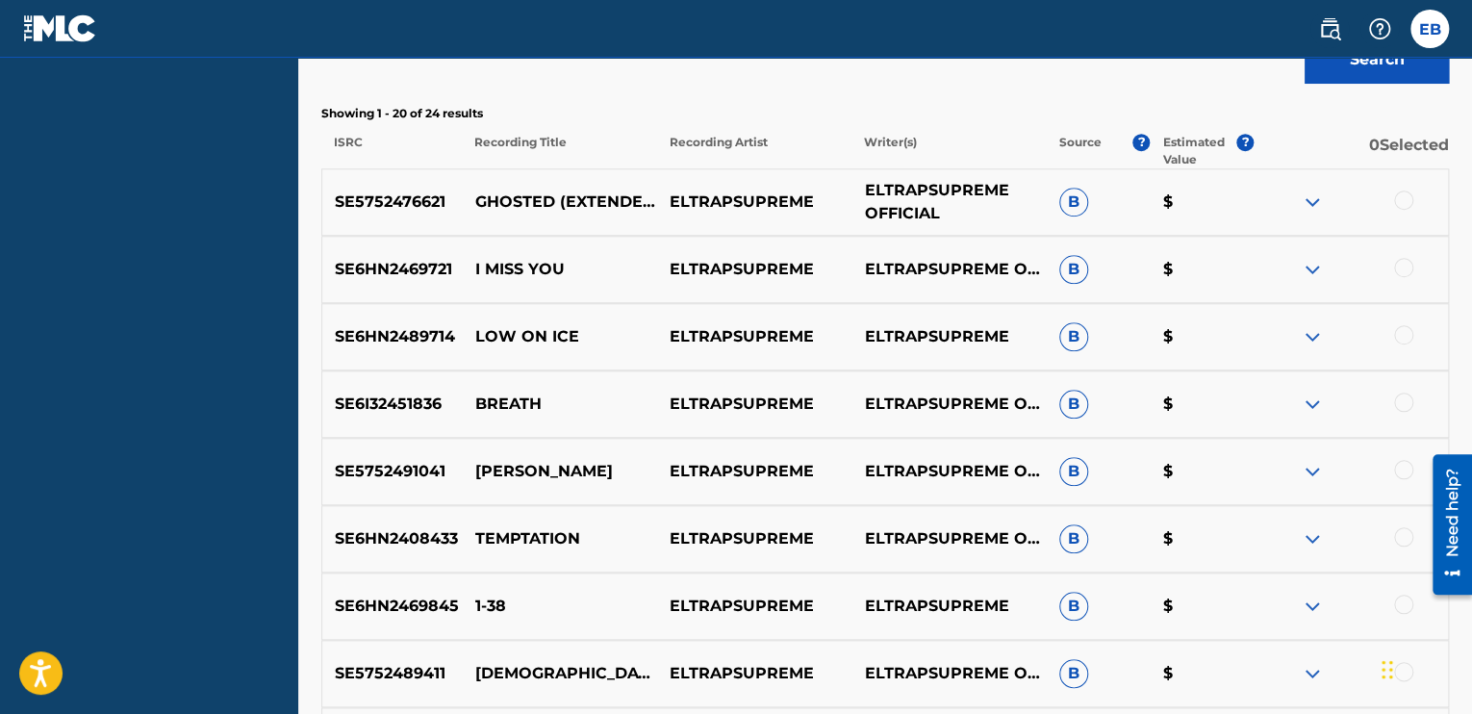
drag, startPoint x: 830, startPoint y: 207, endPoint x: 958, endPoint y: 197, distance: 128.3
click at [851, 204] on div "SE5752476621 GHOSTED (EXTENDED VERSION) ELTRAPSUPREME ELTRAPSUPREME OFFICIAL B $" at bounding box center [885, 201] width 1128 height 67
drag, startPoint x: 962, startPoint y: 197, endPoint x: 1054, endPoint y: 203, distance: 92.5
click at [962, 196] on p "ELTRAPSUPREME OFFICIAL" at bounding box center [948, 201] width 194 height 23
click at [1078, 218] on div "SE5752476621 GHOSTED (EXTENDED VERSION) ELTRAPSUPREME ELTRAPSUPREME OFFICIAL B $" at bounding box center [885, 201] width 1128 height 67
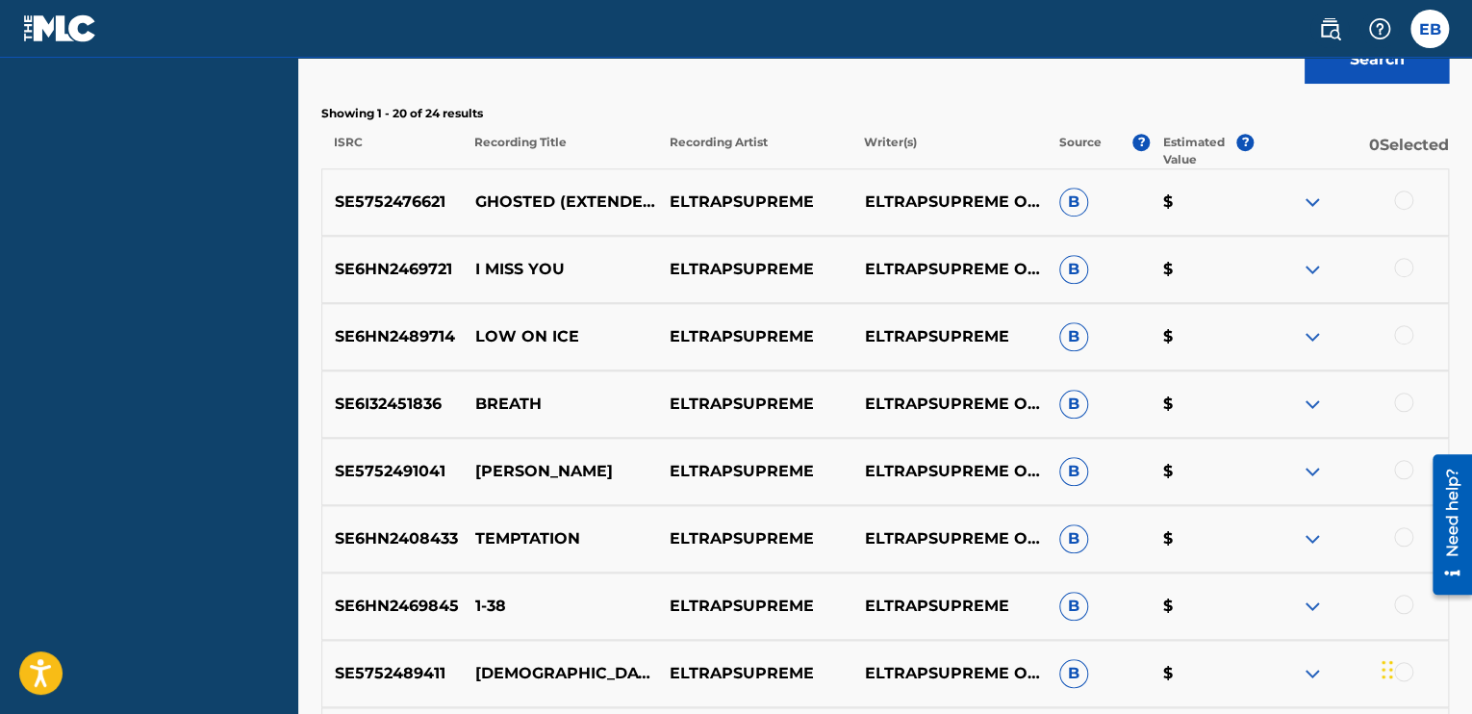
click at [1077, 216] on div "SE5752476621 GHOSTED (EXTENDED VERSION) ELTRAPSUPREME ELTRAPSUPREME OFFICIAL B $" at bounding box center [885, 201] width 1128 height 67
click at [1308, 190] on img at bounding box center [1312, 201] width 23 height 23
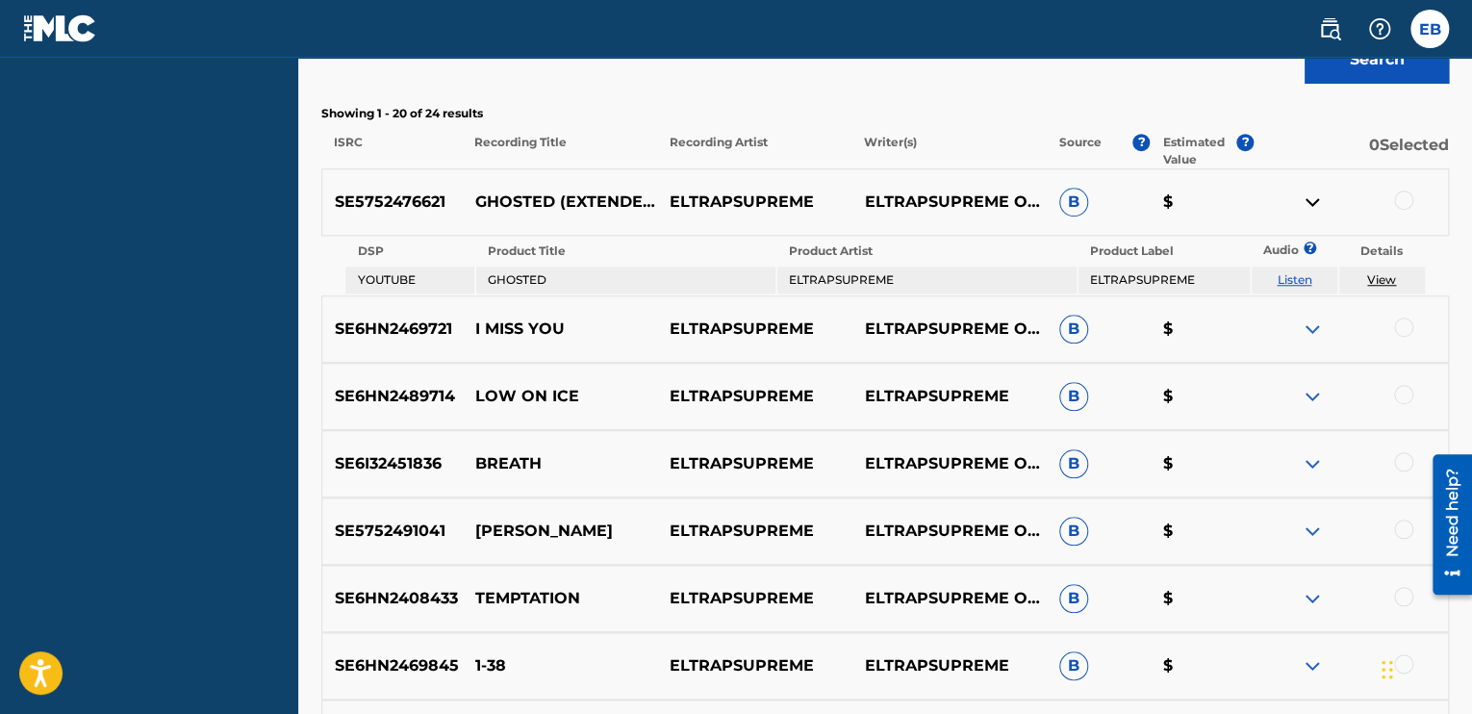
click at [1089, 280] on td "ELTRAPSUPREME" at bounding box center [1164, 280] width 171 height 27
click at [1129, 269] on td "ELTRAPSUPREME" at bounding box center [1164, 280] width 171 height 27
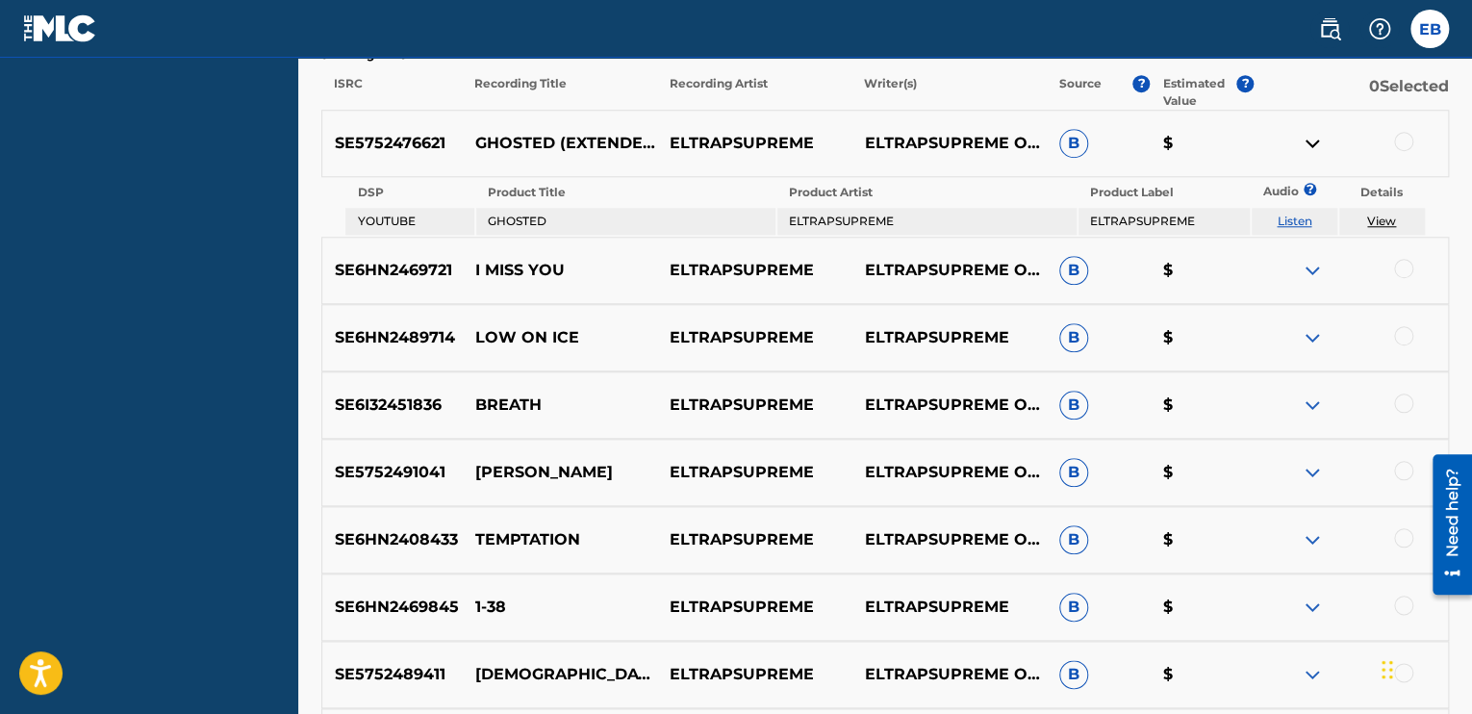
scroll to position [677, 0]
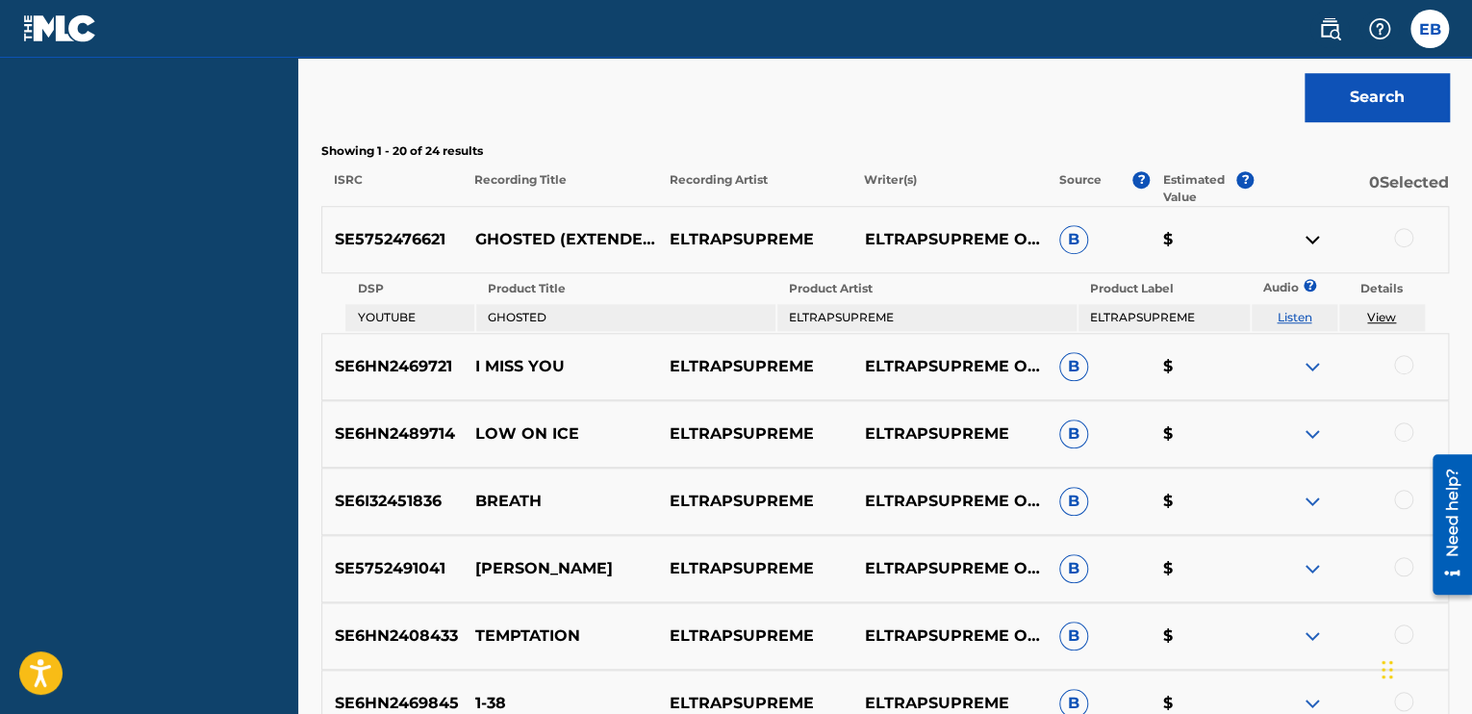
click at [1374, 315] on link "View" at bounding box center [1381, 317] width 29 height 14
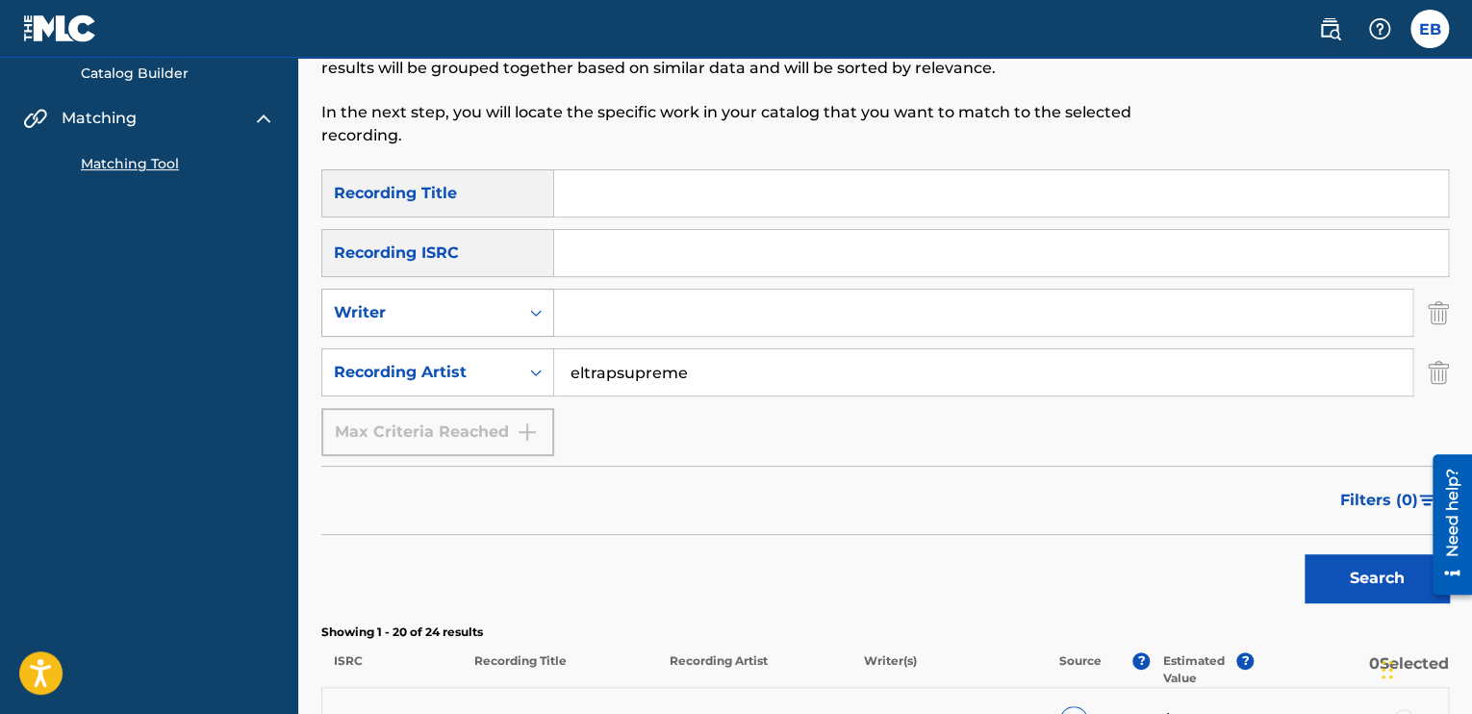
scroll to position [0, 0]
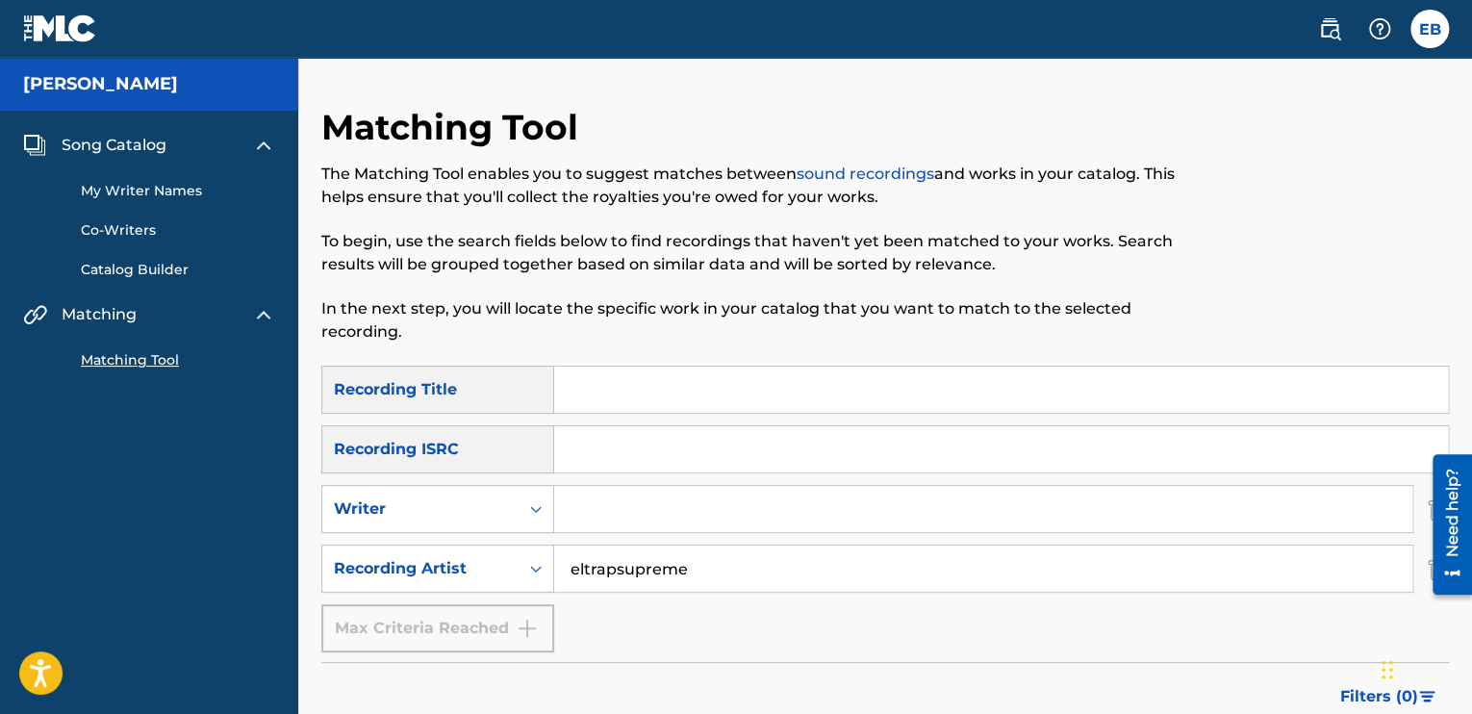
click at [142, 145] on span "Song Catalog" at bounding box center [114, 145] width 105 height 23
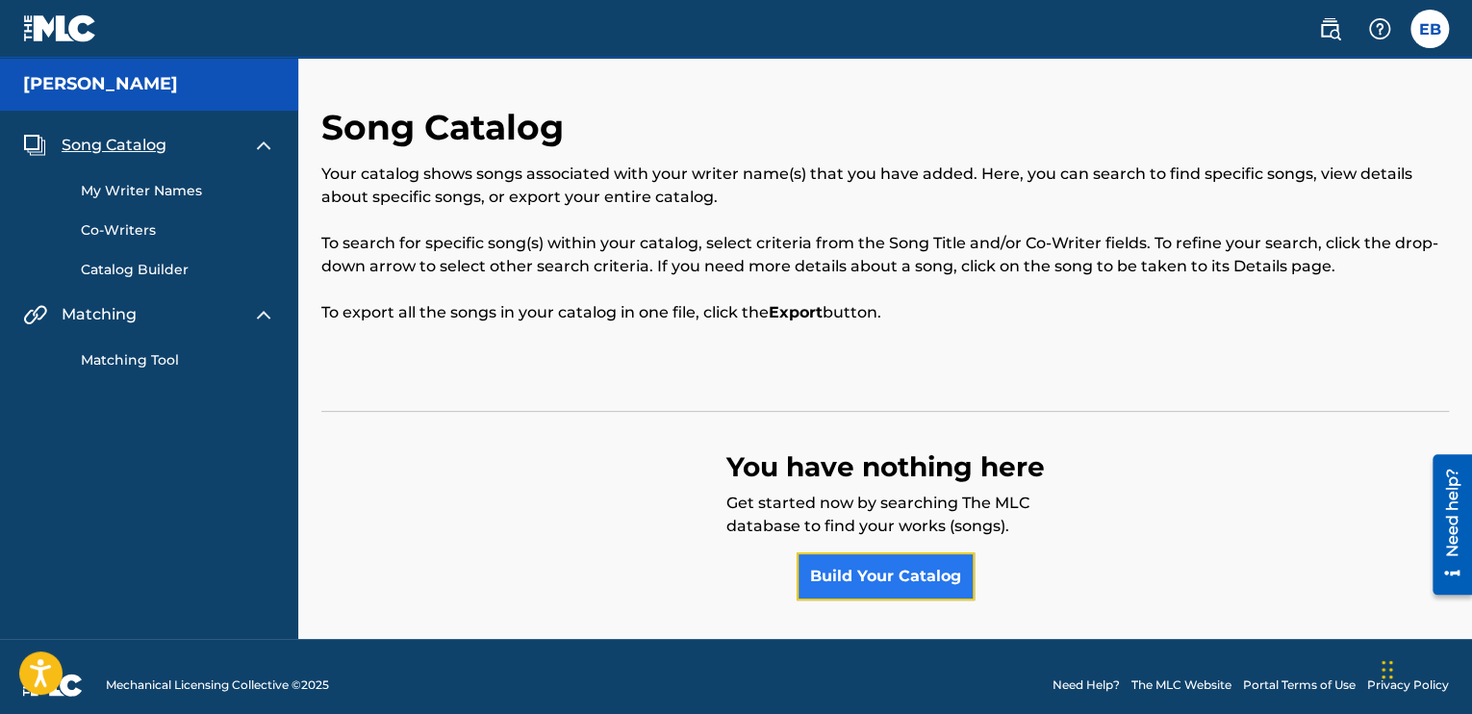
click at [858, 597] on link "Build Your Catalog" at bounding box center [886, 576] width 178 height 48
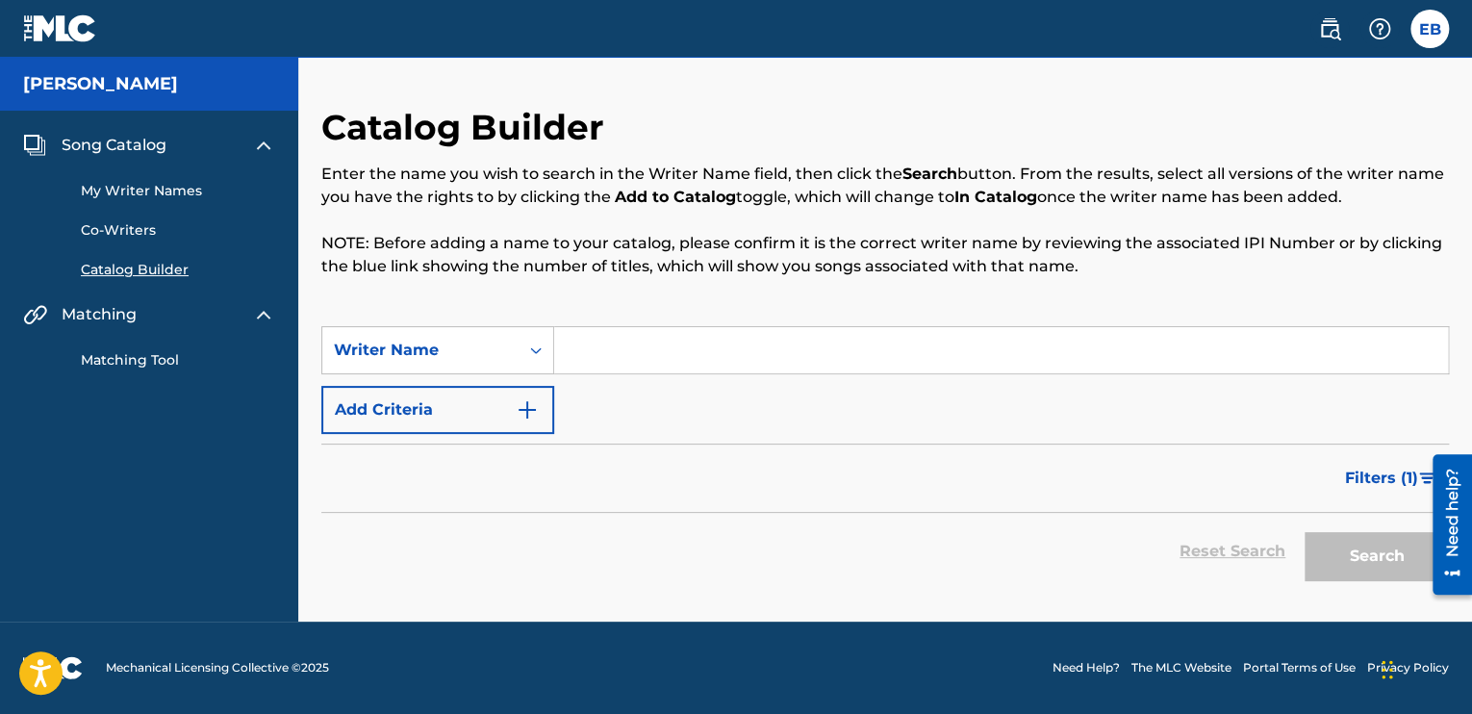
click at [672, 340] on input "Search Form" at bounding box center [1001, 350] width 894 height 46
type input "[PERSON_NAME]"
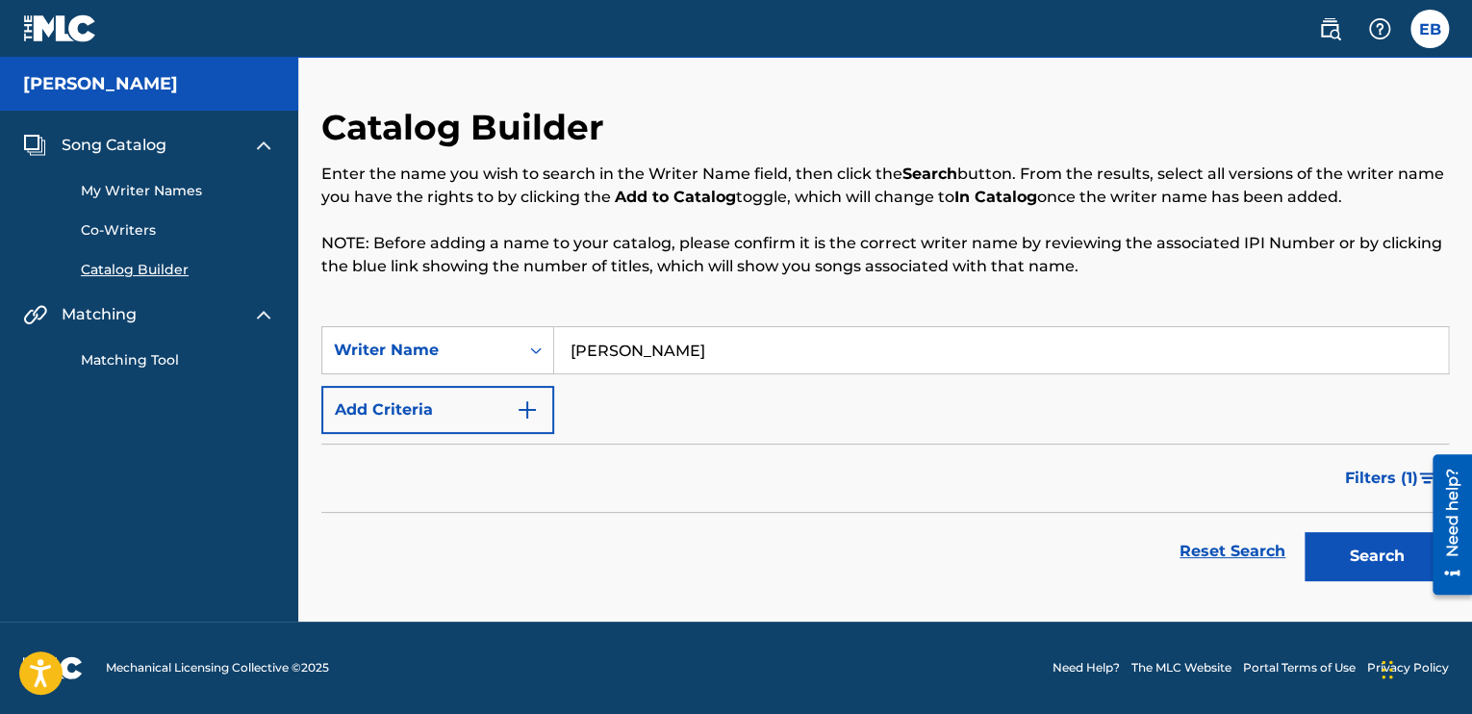
click at [650, 413] on div "SearchWithCriteria0e018a61-caab-4d81-ae58-708434fcfeee Writer Name [PERSON_NAME…" at bounding box center [885, 380] width 1128 height 108
click at [530, 408] on img "Search Form" at bounding box center [527, 409] width 23 height 23
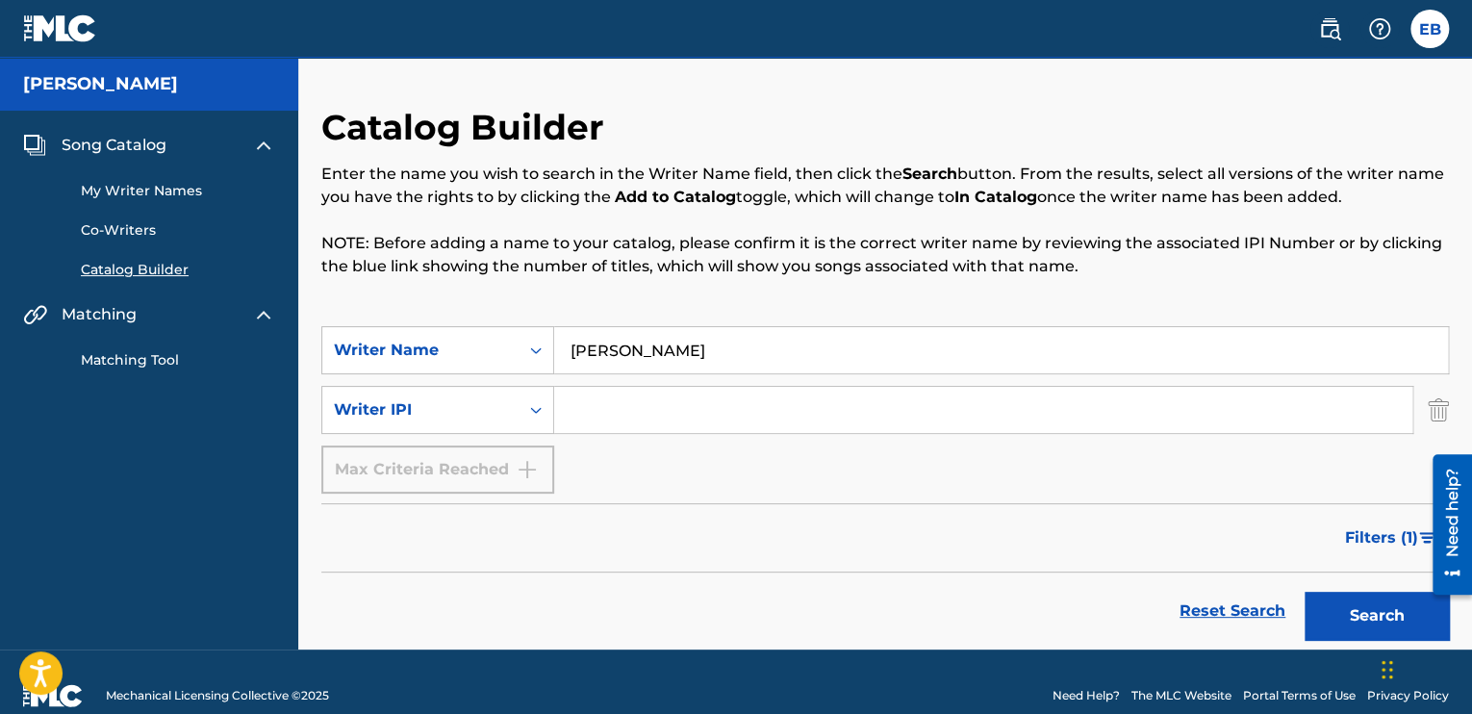
drag, startPoint x: 724, startPoint y: 356, endPoint x: 411, endPoint y: 299, distance: 318.7
click at [411, 299] on div "Catalog Builder Enter the name you wish to search in the Writer Name field, the…" at bounding box center [885, 378] width 1128 height 544
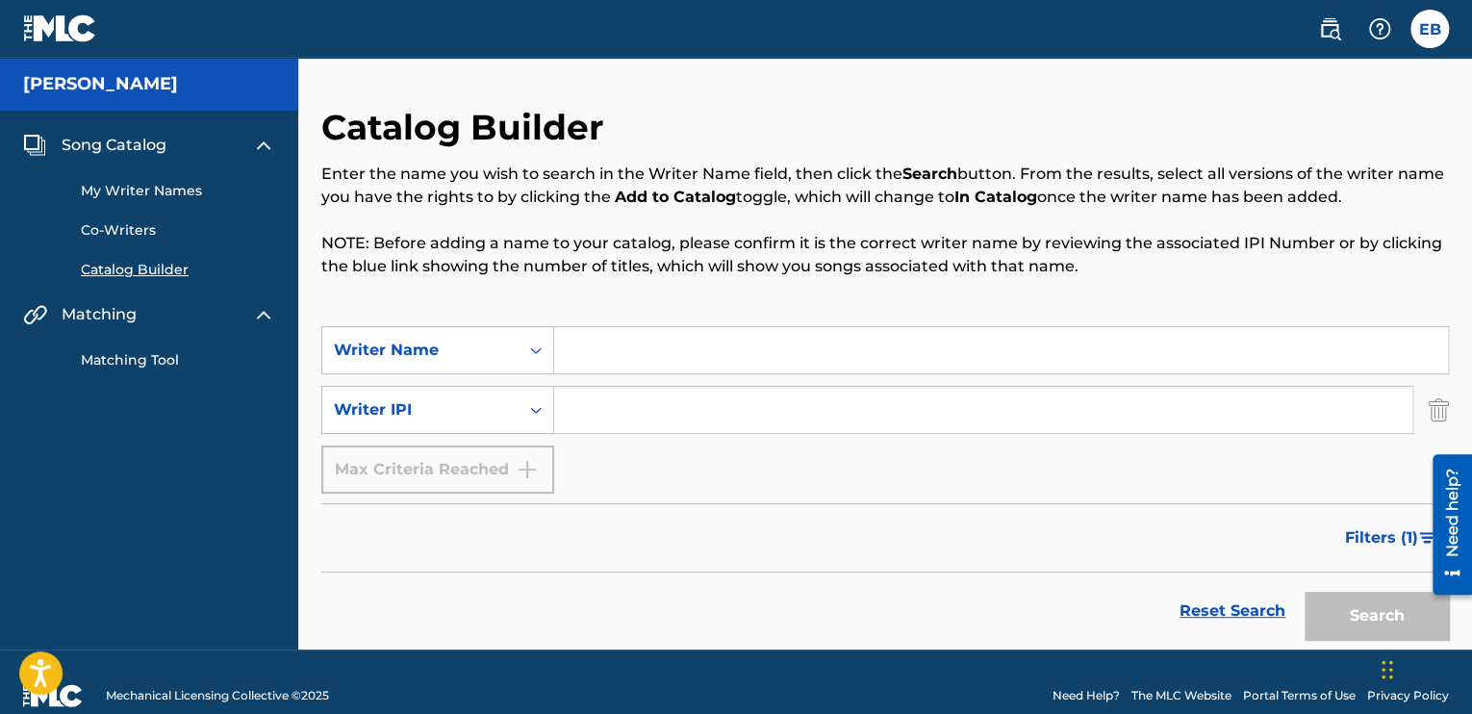
click at [161, 142] on span "Song Catalog" at bounding box center [114, 145] width 105 height 23
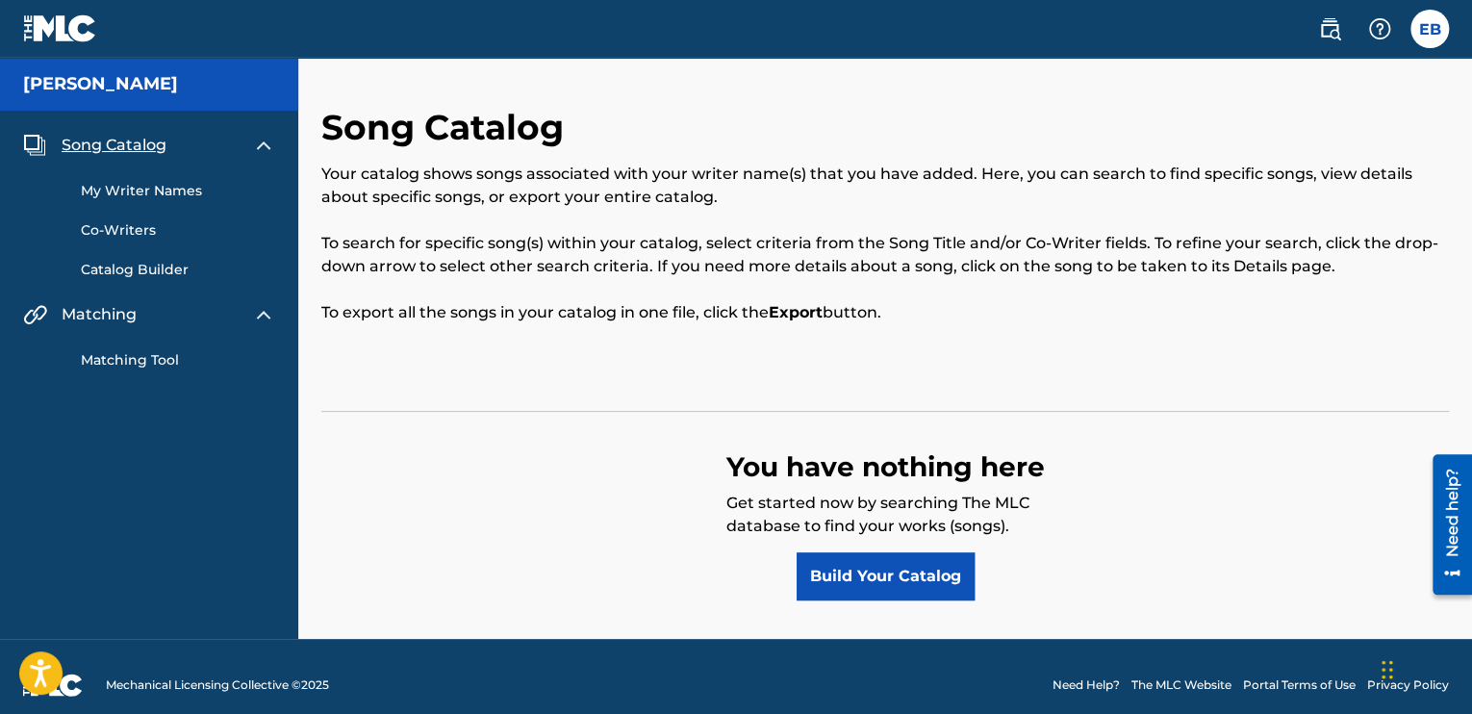
click at [135, 262] on link "Catalog Builder" at bounding box center [178, 270] width 194 height 20
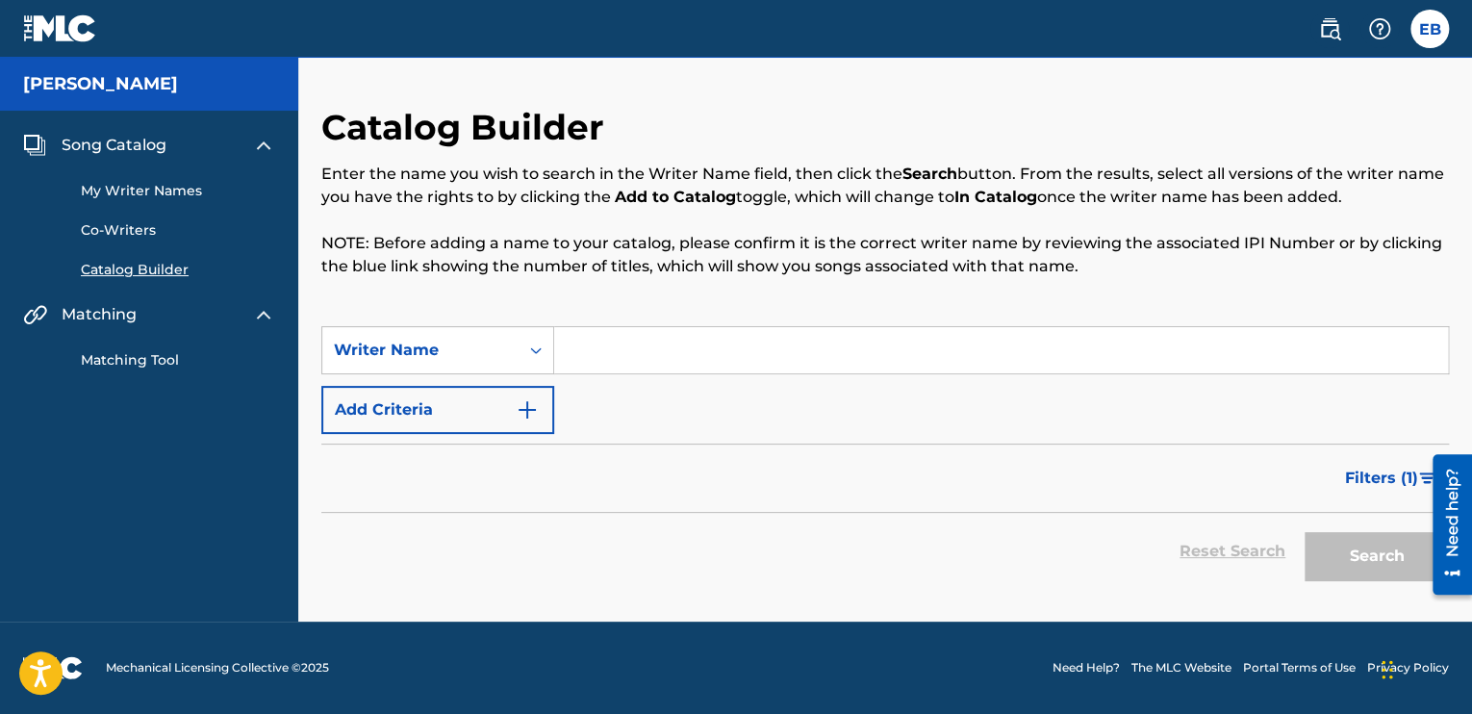
click at [129, 230] on link "Co-Writers" at bounding box center [178, 230] width 194 height 20
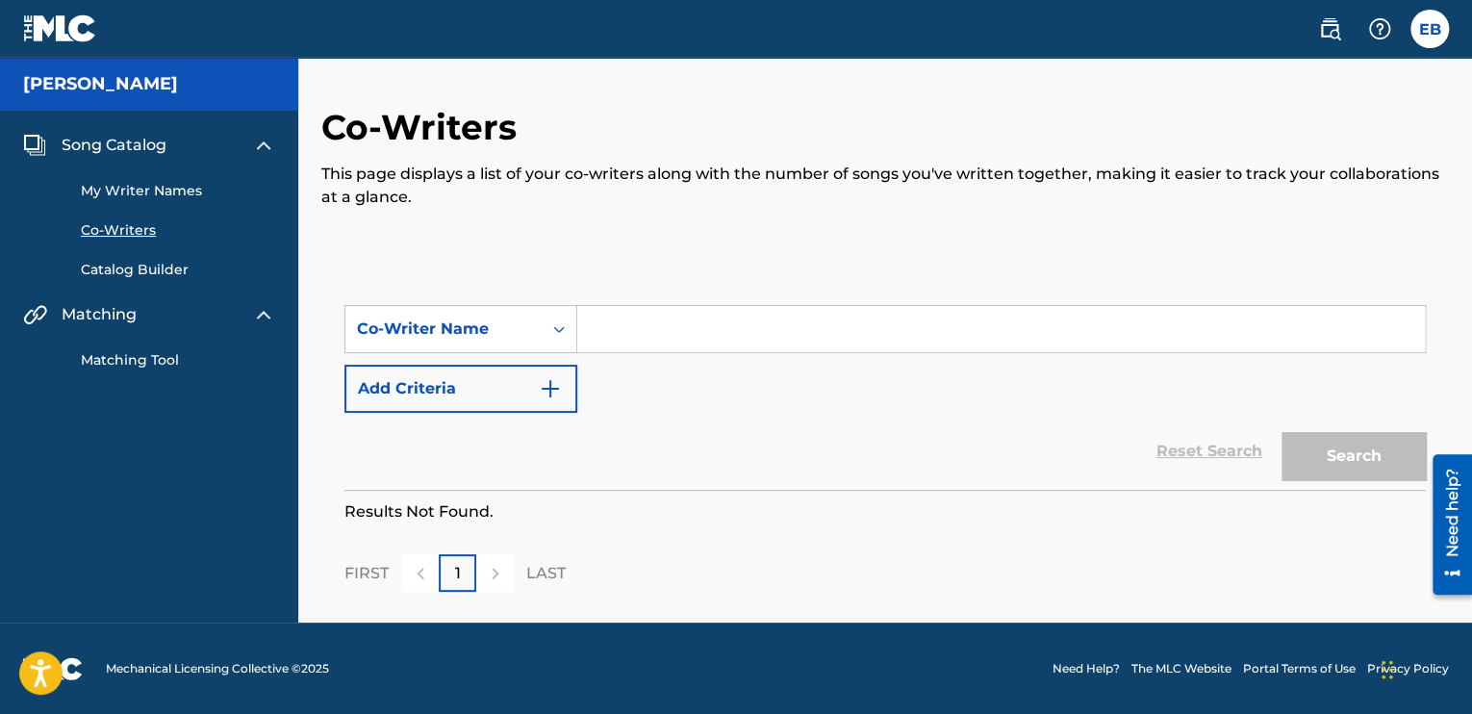
click at [137, 198] on link "My Writer Names" at bounding box center [178, 191] width 194 height 20
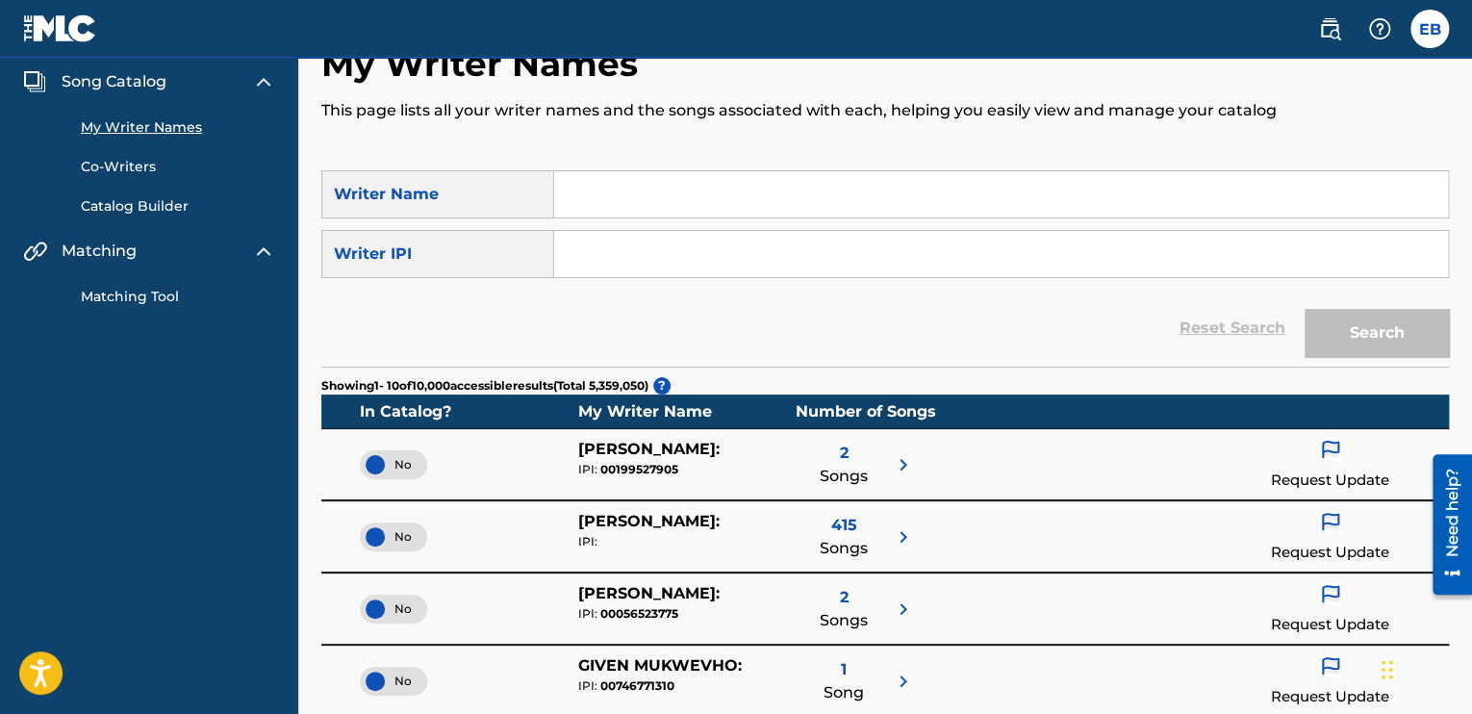
scroll to position [96, 0]
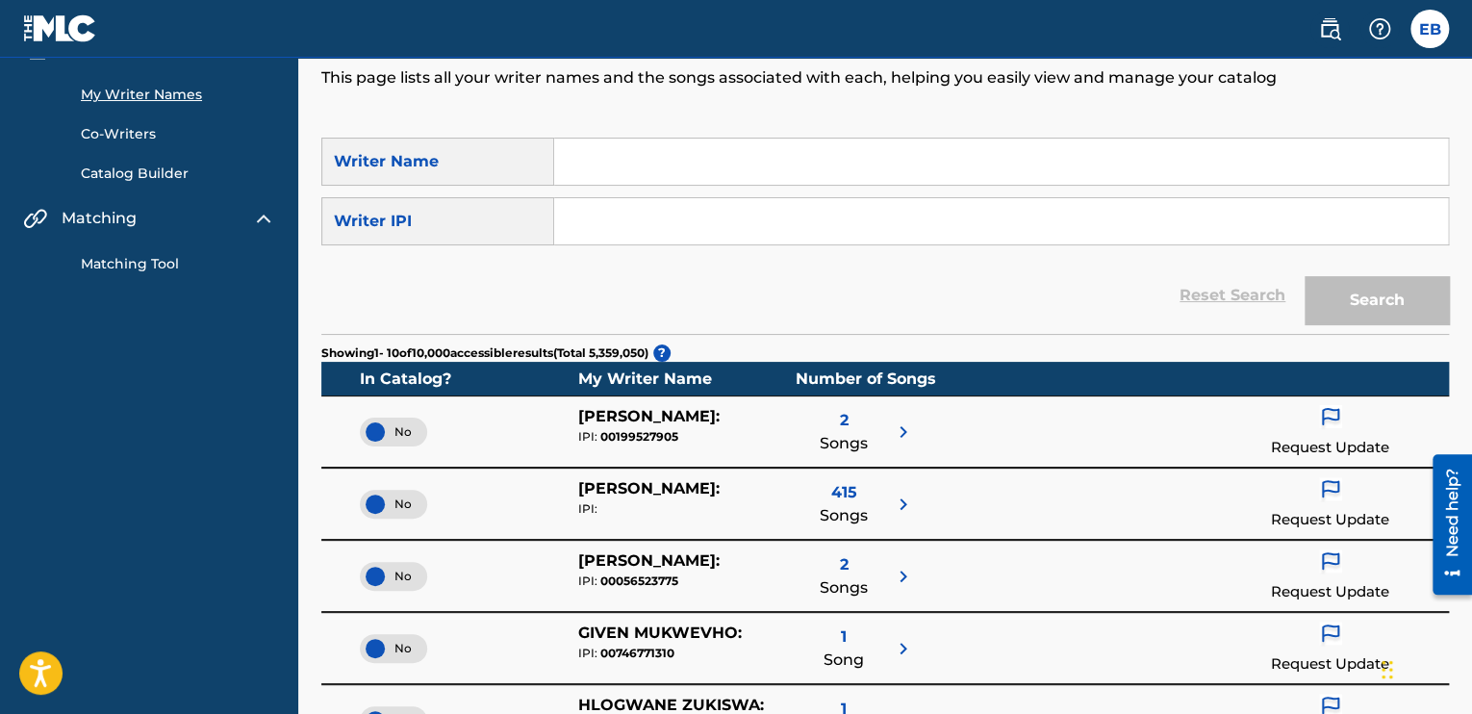
click at [613, 168] on input "Search Form" at bounding box center [1001, 162] width 894 height 46
type input "[PERSON_NAME]"
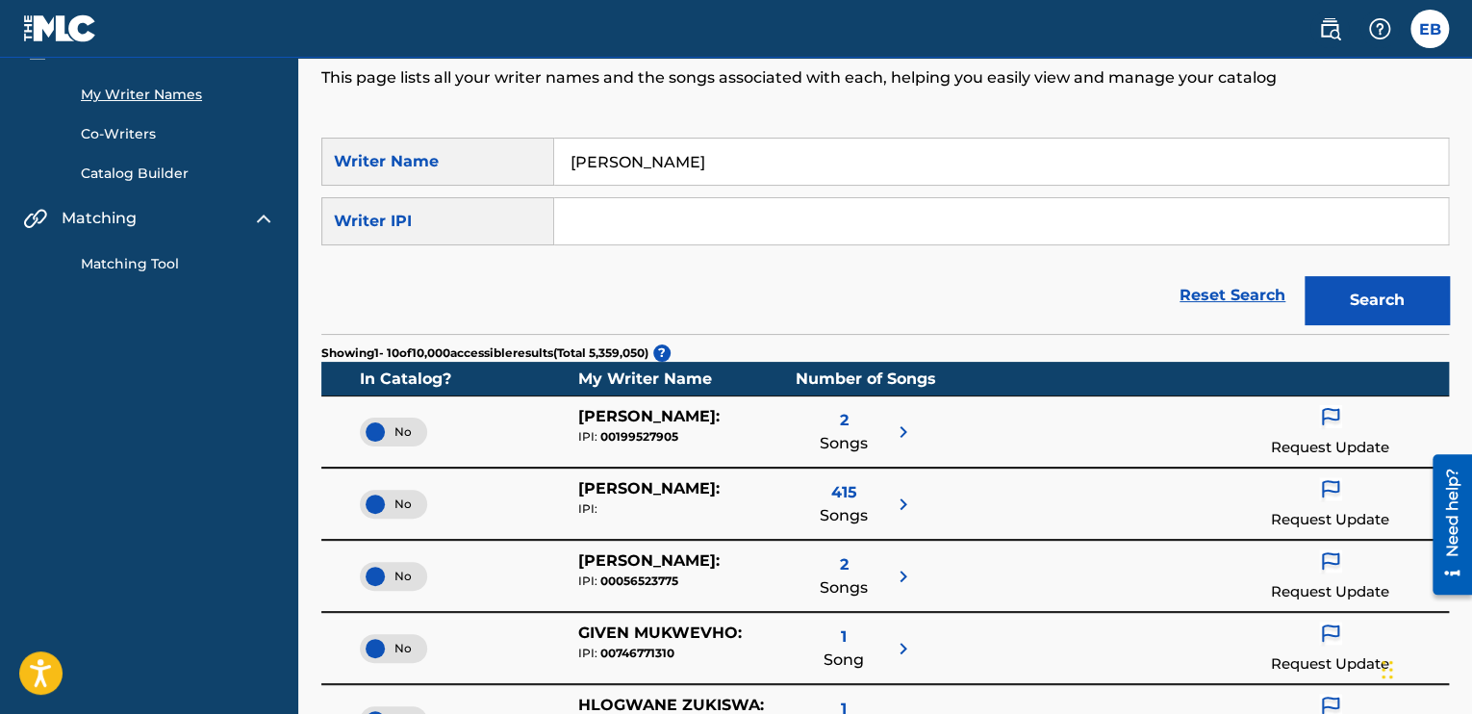
click at [654, 211] on input "Search Form" at bounding box center [1001, 221] width 894 height 46
type input "01312166002"
click at [1405, 301] on button "Search" at bounding box center [1377, 300] width 144 height 48
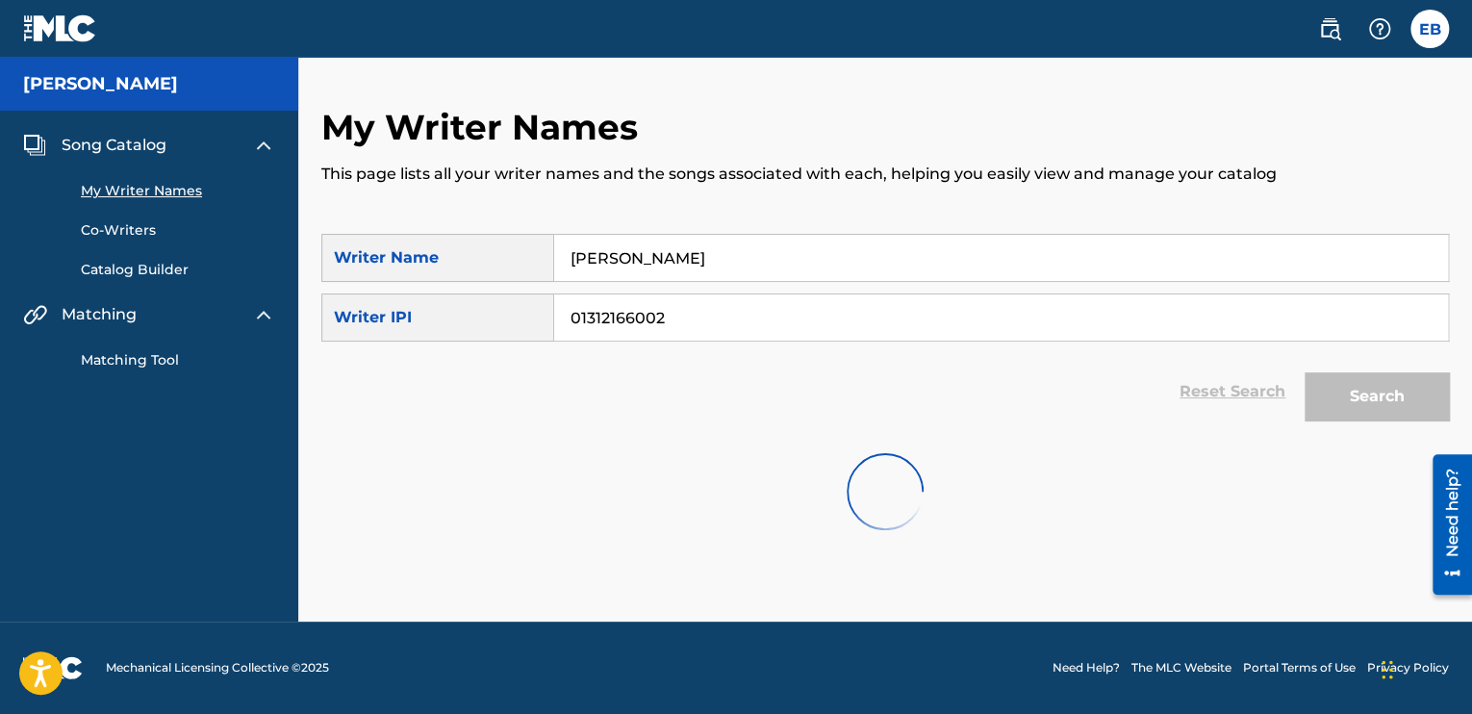
scroll to position [0, 0]
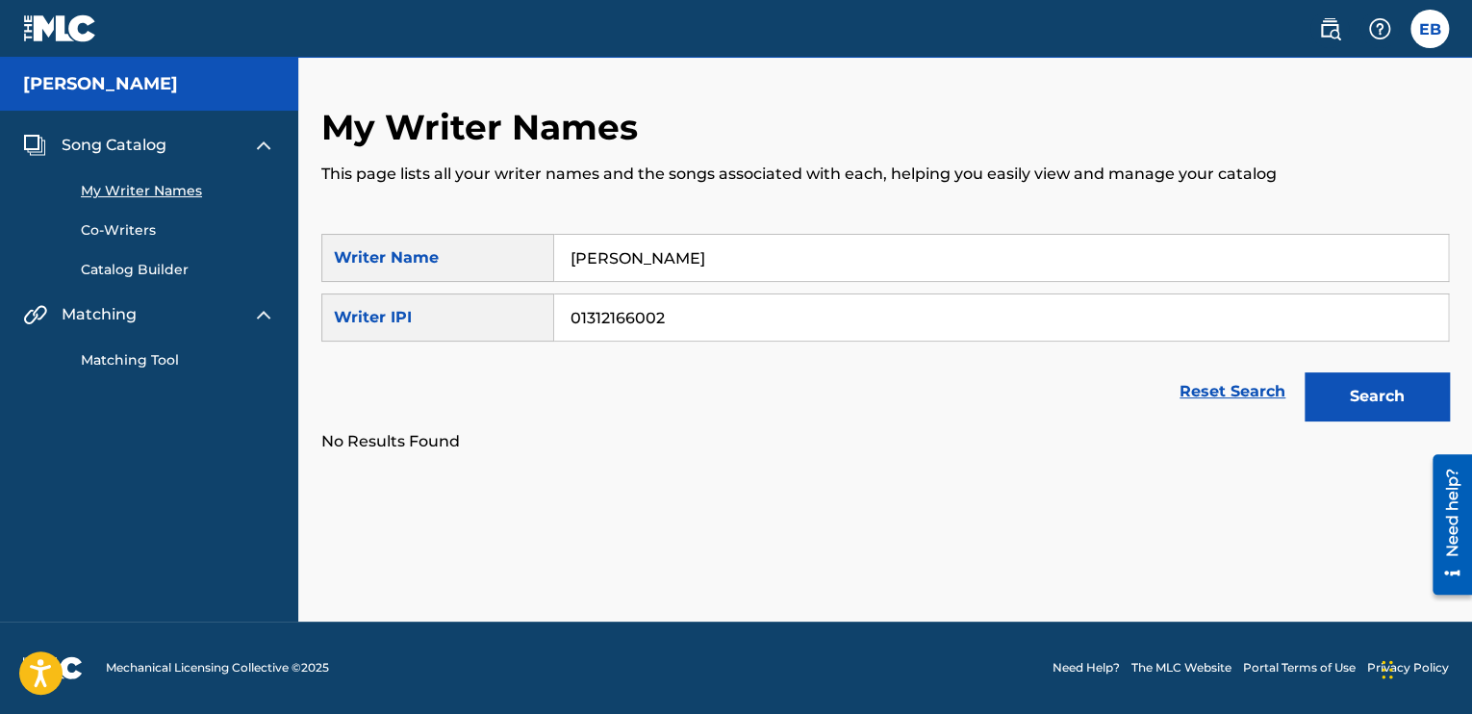
click at [746, 266] on input "[PERSON_NAME]" at bounding box center [1001, 258] width 894 height 46
drag, startPoint x: 746, startPoint y: 266, endPoint x: 491, endPoint y: 253, distance: 255.3
click at [491, 253] on div "SearchWithCriteria0e018a61-caab-4d81-ae58-708434fcfeee Writer Name [PERSON_NAME]" at bounding box center [885, 258] width 1128 height 48
click at [1358, 408] on button "Search" at bounding box center [1377, 396] width 144 height 48
drag, startPoint x: 704, startPoint y: 309, endPoint x: 608, endPoint y: 317, distance: 96.6
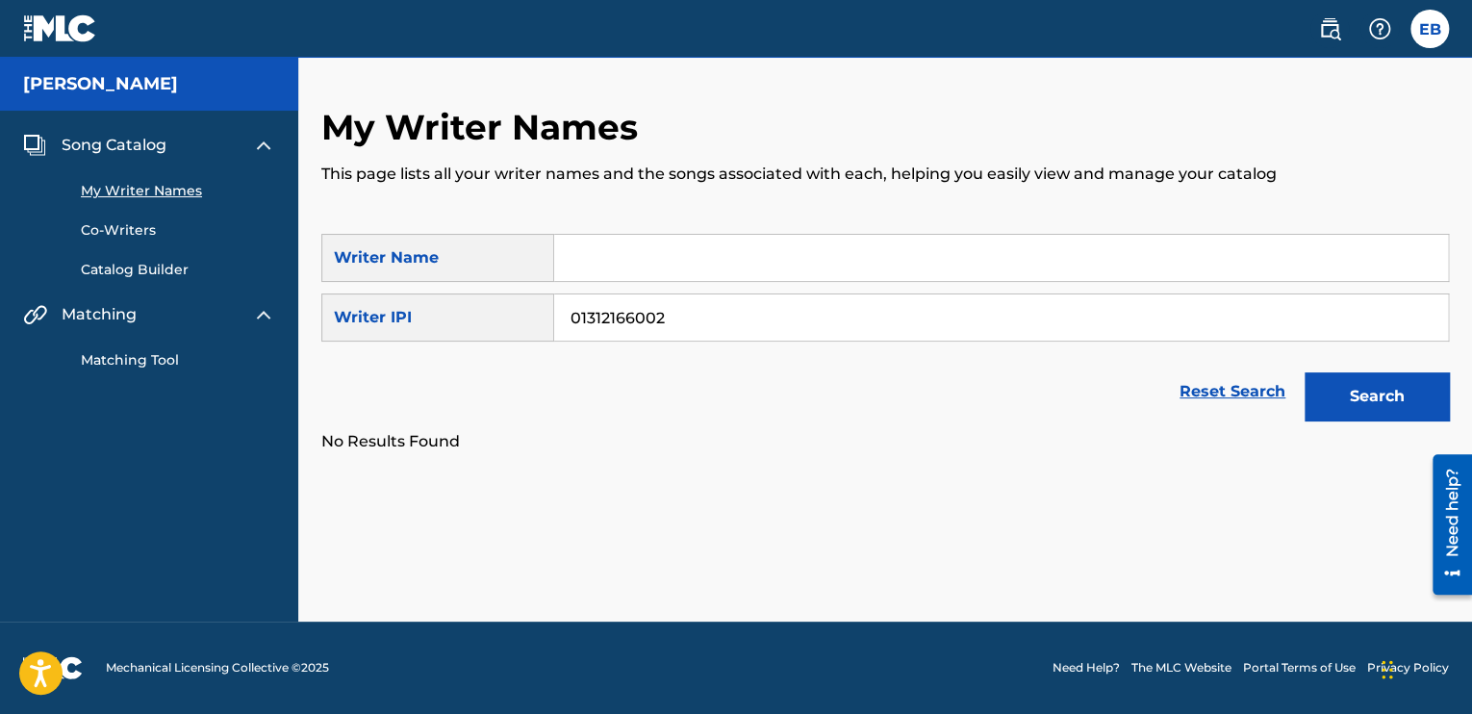
click at [608, 317] on input "01312166002" at bounding box center [1001, 317] width 894 height 46
paste input "100"
type input "01312166100"
click at [1366, 393] on button "Search" at bounding box center [1377, 396] width 144 height 48
click at [631, 272] on input "Search Form" at bounding box center [1001, 258] width 894 height 46
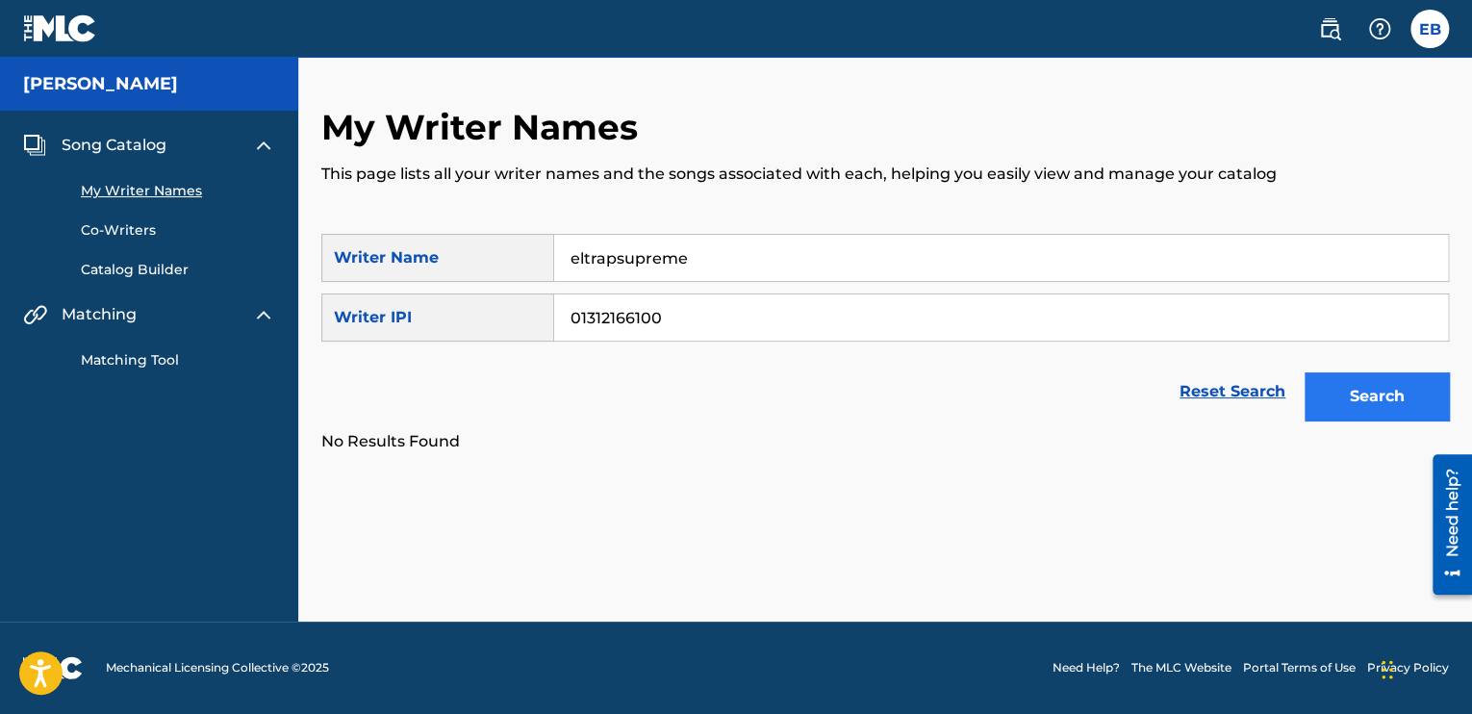
type input "eltrapsupreme"
click at [1357, 407] on button "Search" at bounding box center [1377, 396] width 144 height 48
drag, startPoint x: 711, startPoint y: 312, endPoint x: 162, endPoint y: 233, distance: 555.0
click at [162, 233] on main "[PERSON_NAME] Song Catalog My Writer Names Co-Writers Catalog Builder Matching …" at bounding box center [736, 340] width 1472 height 564
click at [1335, 418] on button "Search" at bounding box center [1377, 396] width 144 height 48
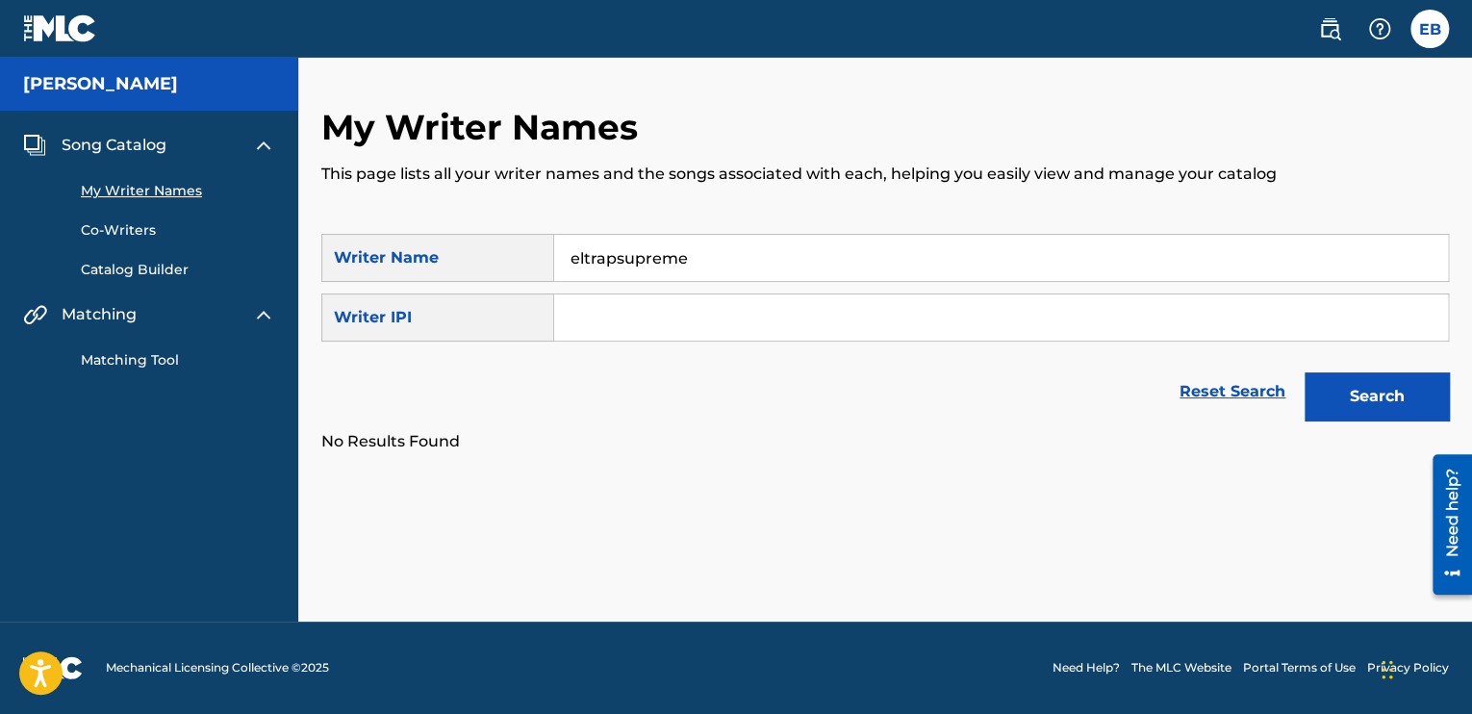
click at [729, 259] on input "eltrapsupreme" at bounding box center [1001, 258] width 894 height 46
click at [577, 267] on input "eltrapsupreme" at bounding box center [1001, 258] width 894 height 46
click at [562, 263] on input "eltrapsupreme" at bounding box center [1001, 258] width 894 height 46
click at [733, 248] on input "eltrapsupreme" at bounding box center [1001, 258] width 894 height 46
click at [1305, 372] on button "Search" at bounding box center [1377, 396] width 144 height 48
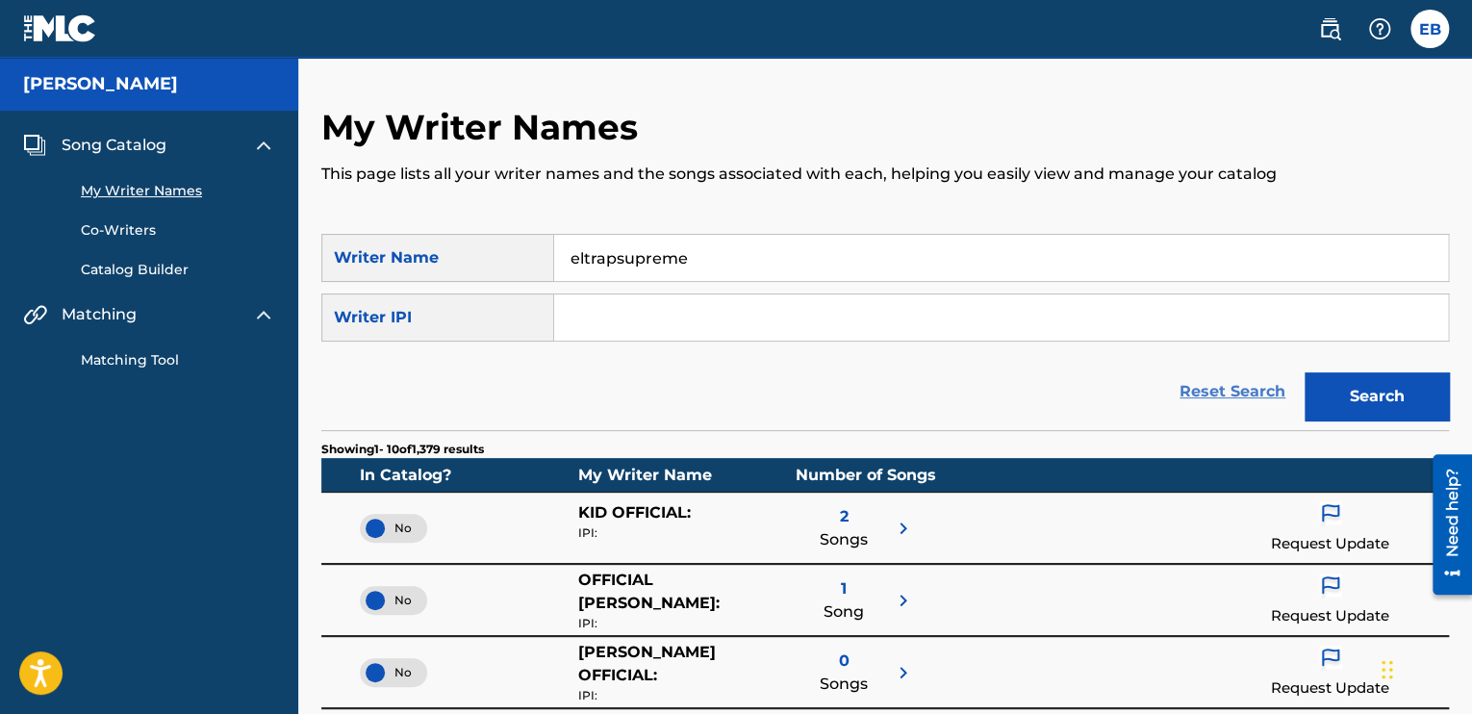
type input "eltrapsupreme"
click at [1264, 403] on link "Reset Search" at bounding box center [1232, 391] width 125 height 42
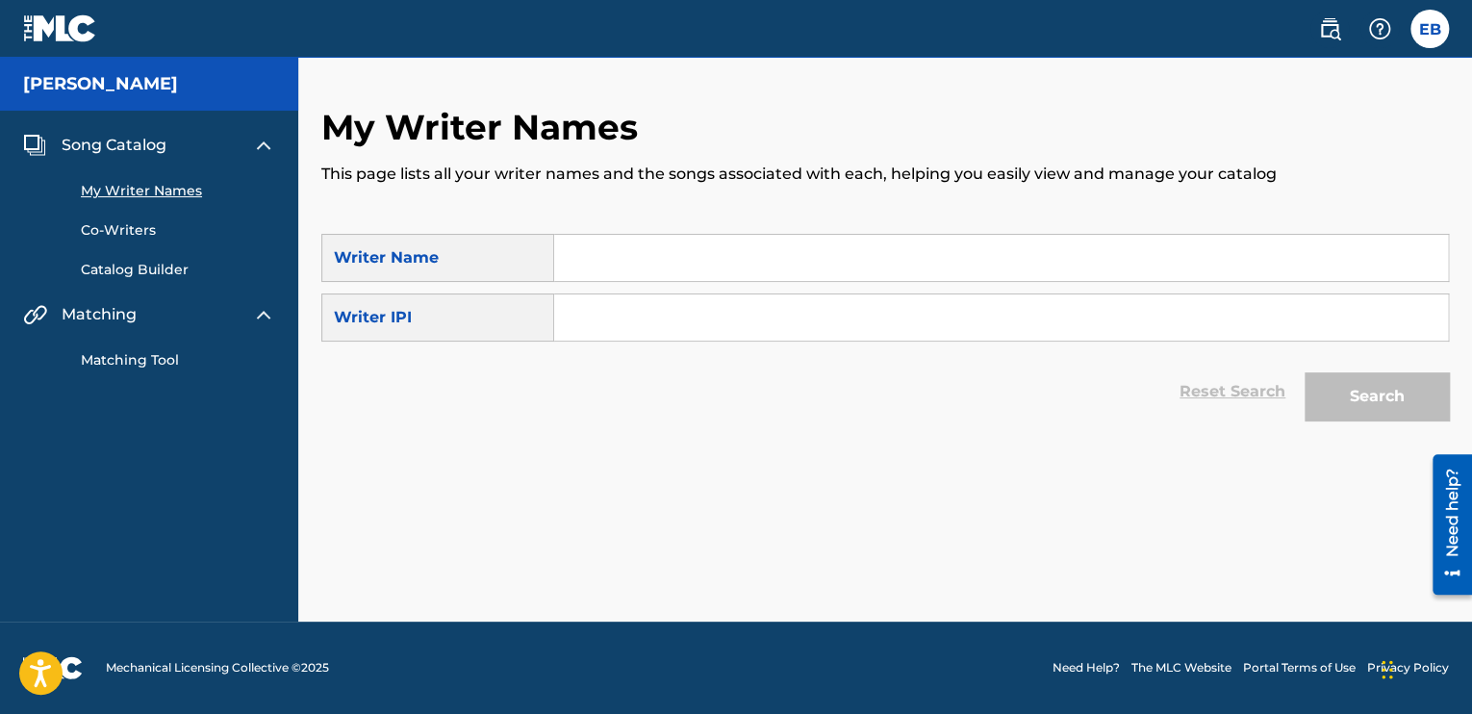
click at [1106, 241] on input "Search Form" at bounding box center [1001, 258] width 894 height 46
type input "[PERSON_NAME]"
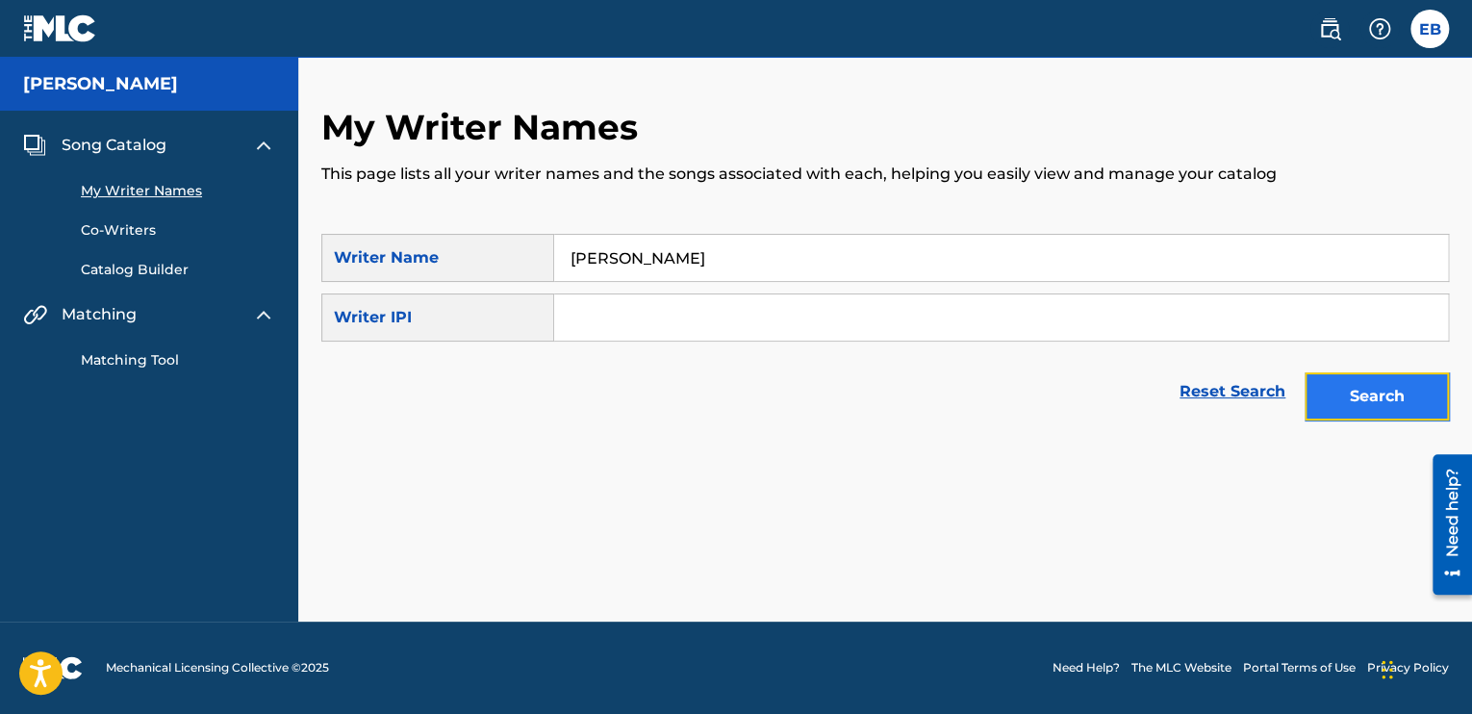
click at [1358, 407] on button "Search" at bounding box center [1377, 396] width 144 height 48
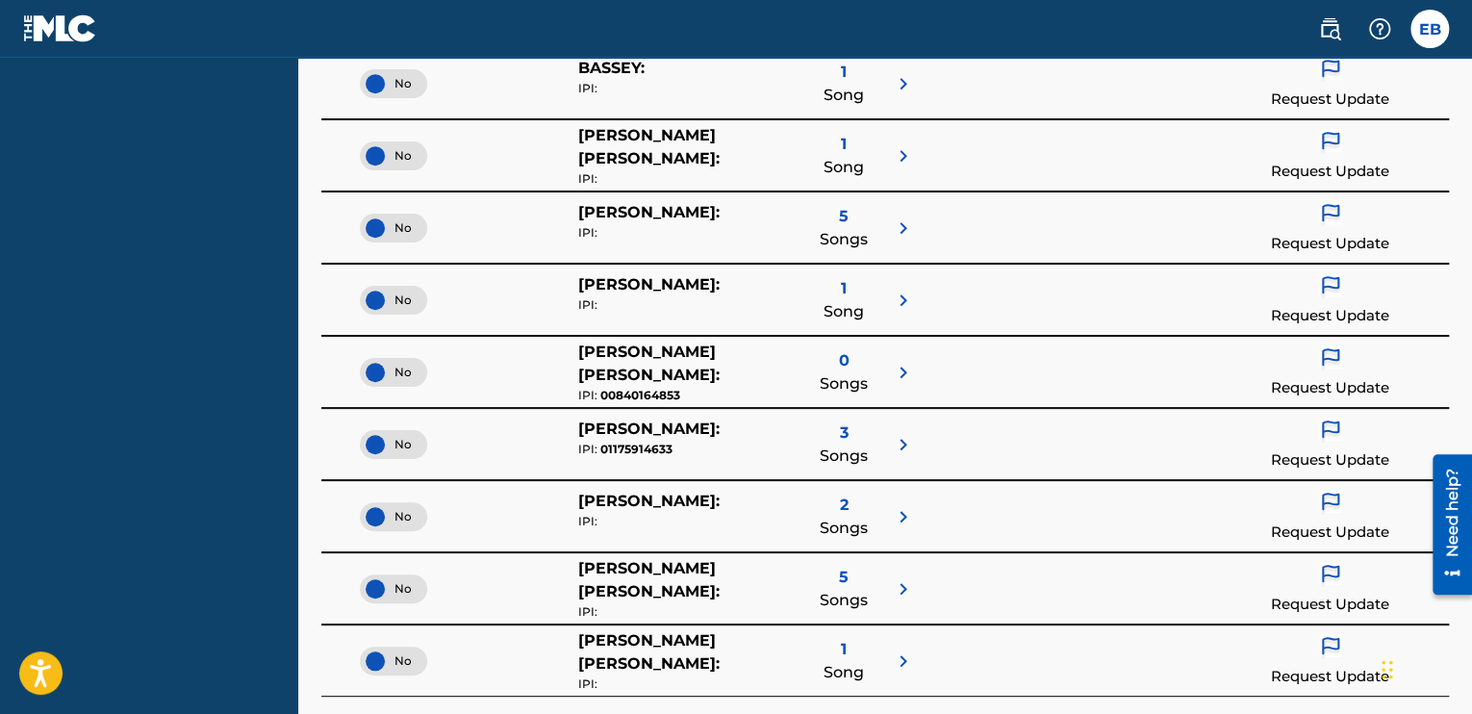
scroll to position [577, 0]
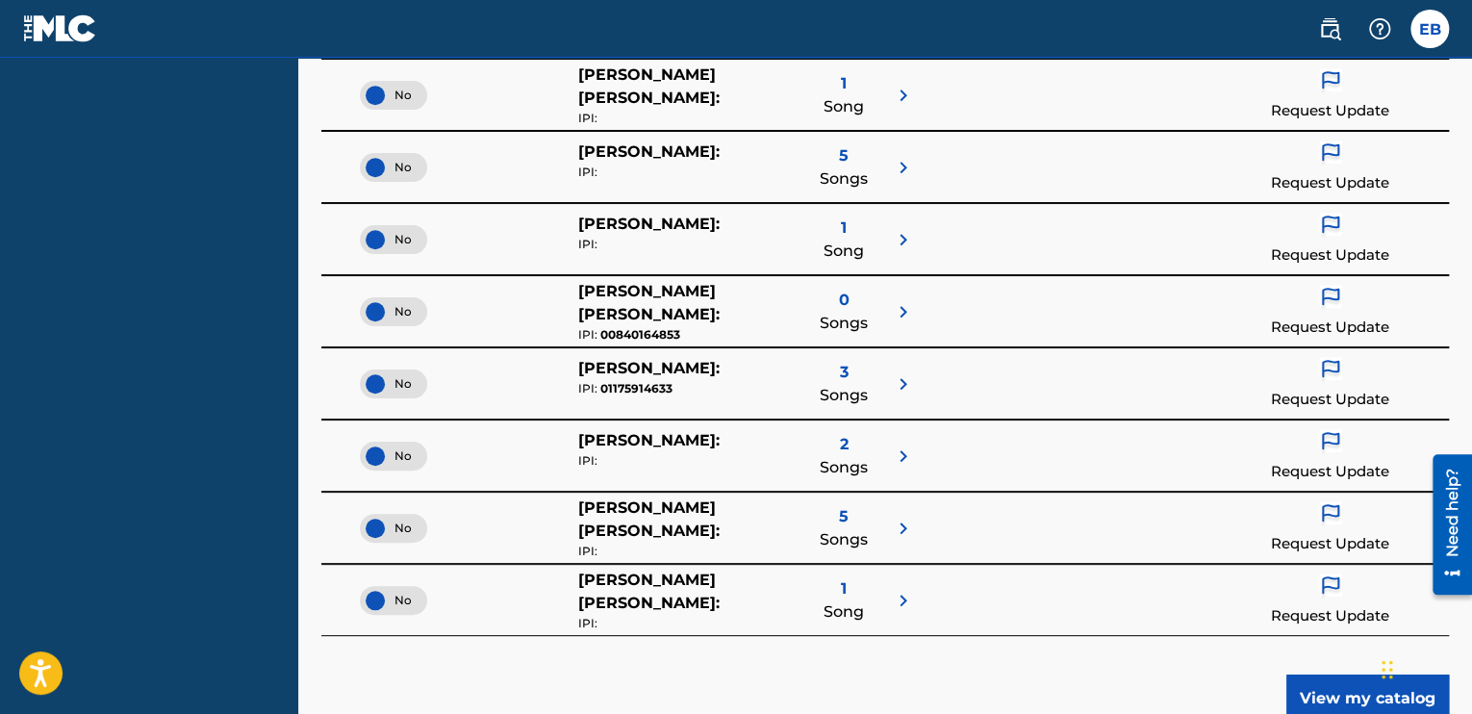
click at [856, 451] on div "2 Songs" at bounding box center [844, 456] width 48 height 54
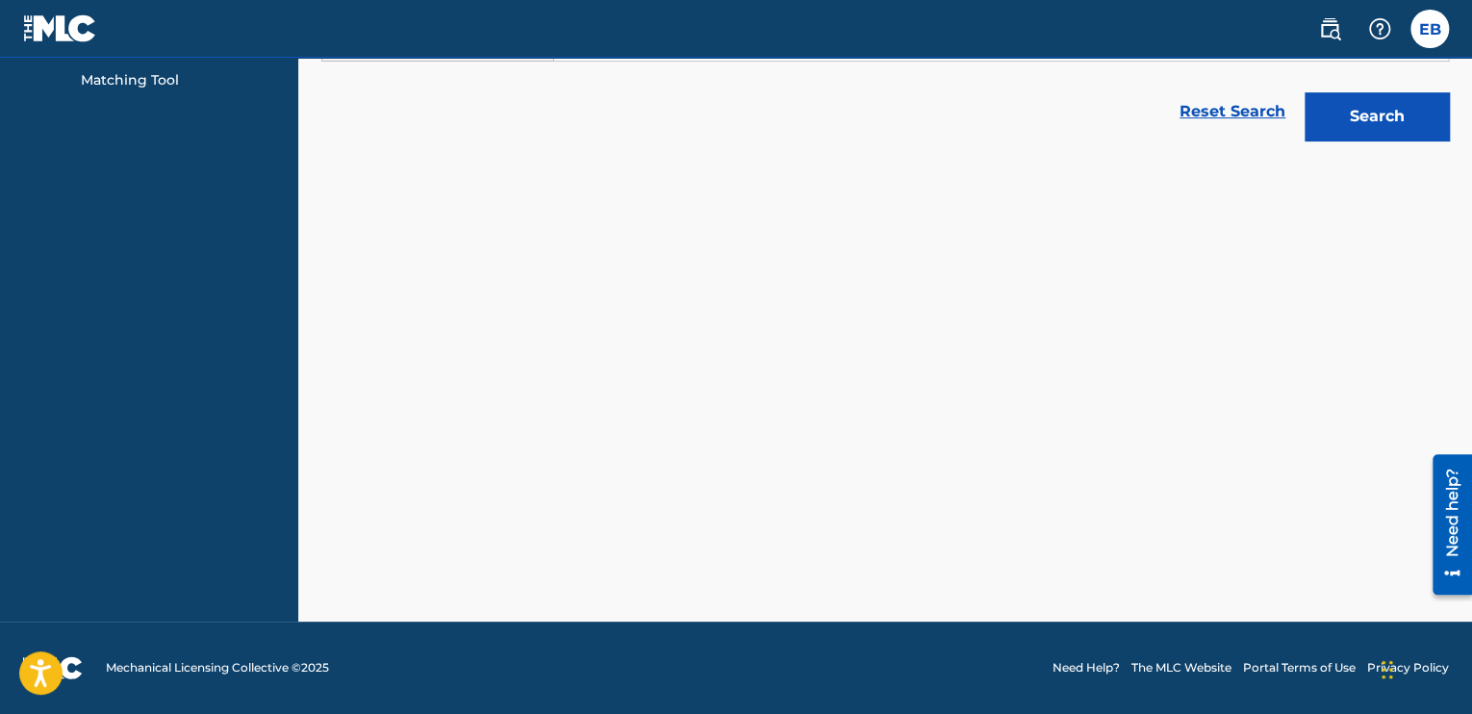
scroll to position [279, 0]
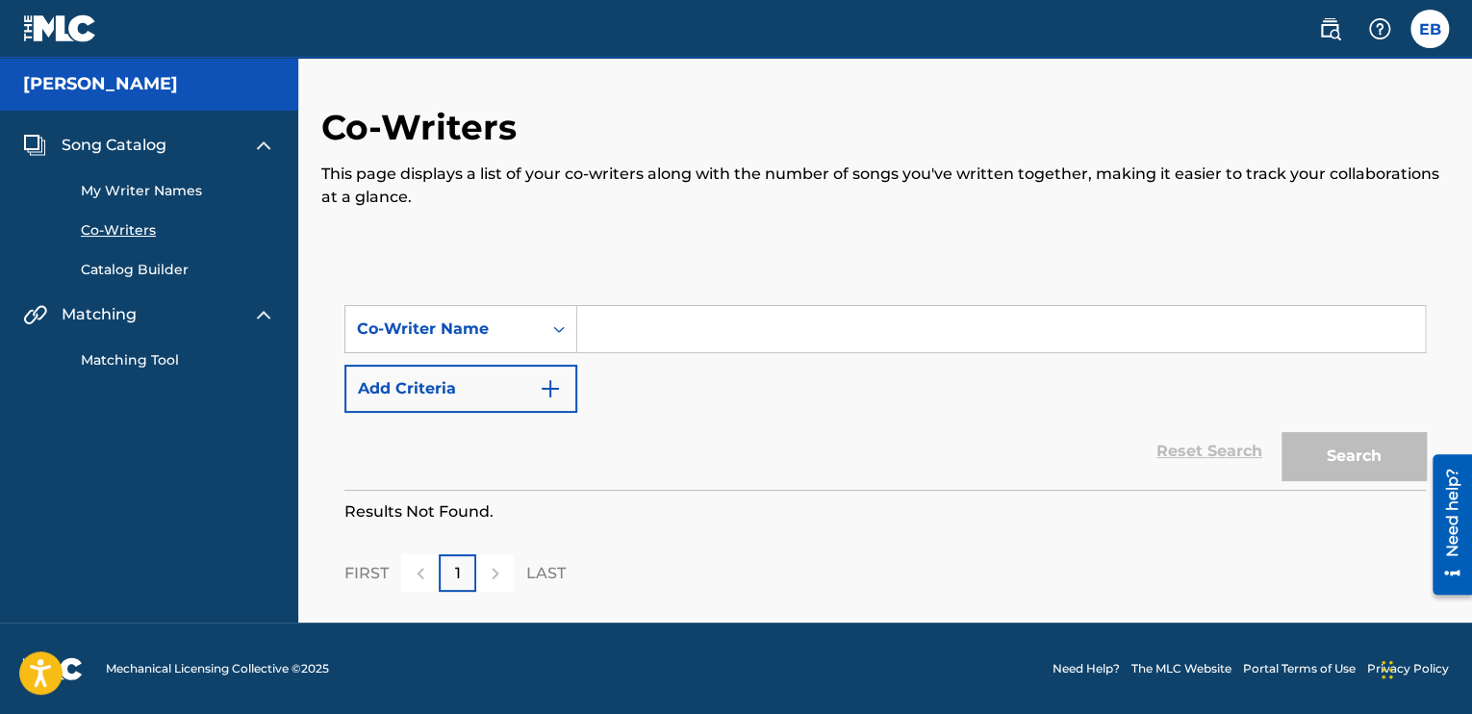
click at [636, 341] on input "Search Form" at bounding box center [1001, 329] width 848 height 46
click at [139, 148] on span "Song Catalog" at bounding box center [114, 145] width 105 height 23
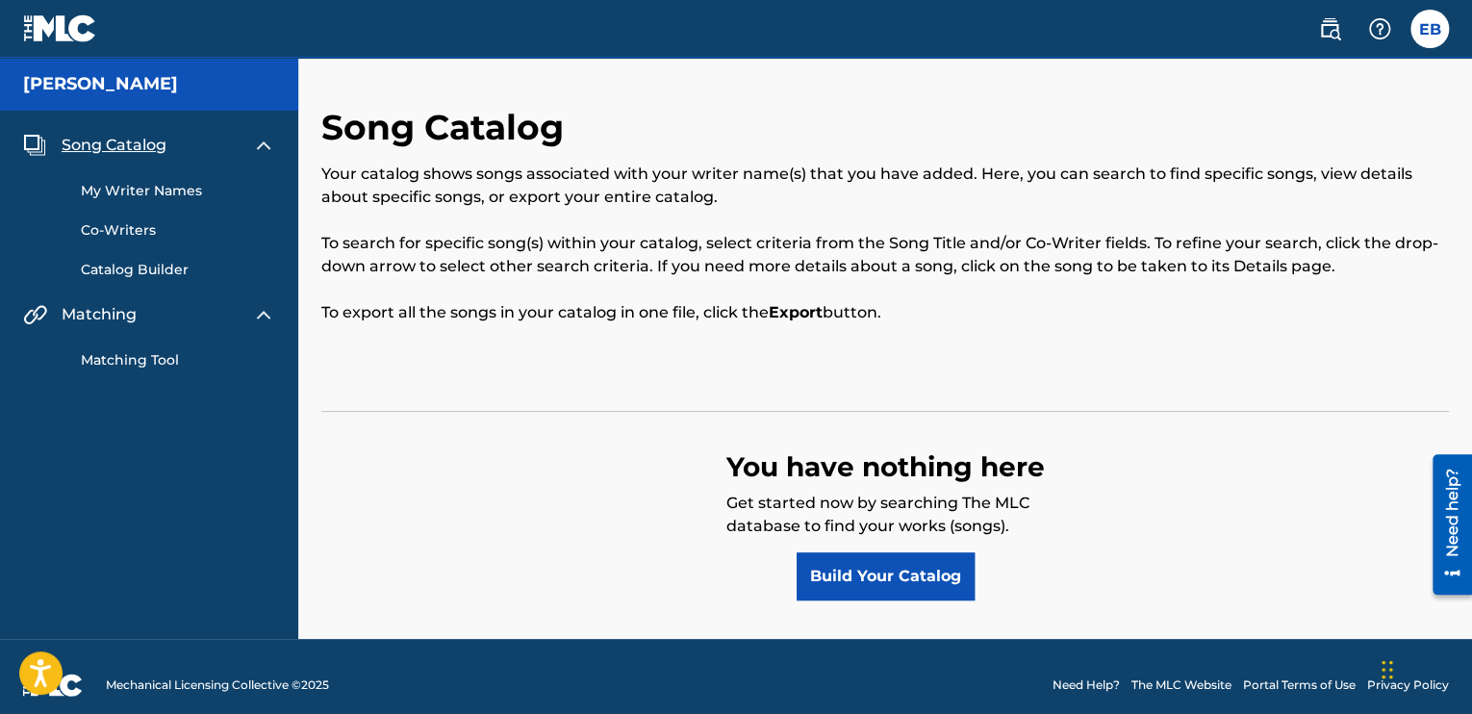
click at [148, 76] on h5 "[PERSON_NAME]" at bounding box center [100, 84] width 155 height 22
drag, startPoint x: 1444, startPoint y: 21, endPoint x: 1422, endPoint y: 31, distance: 24.1
click at [1442, 22] on label at bounding box center [1429, 29] width 38 height 38
click at [1430, 29] on input "EB [PERSON_NAME] [EMAIL_ADDRESS][DOMAIN_NAME] Notification Preferences Profile …" at bounding box center [1430, 29] width 0 height 0
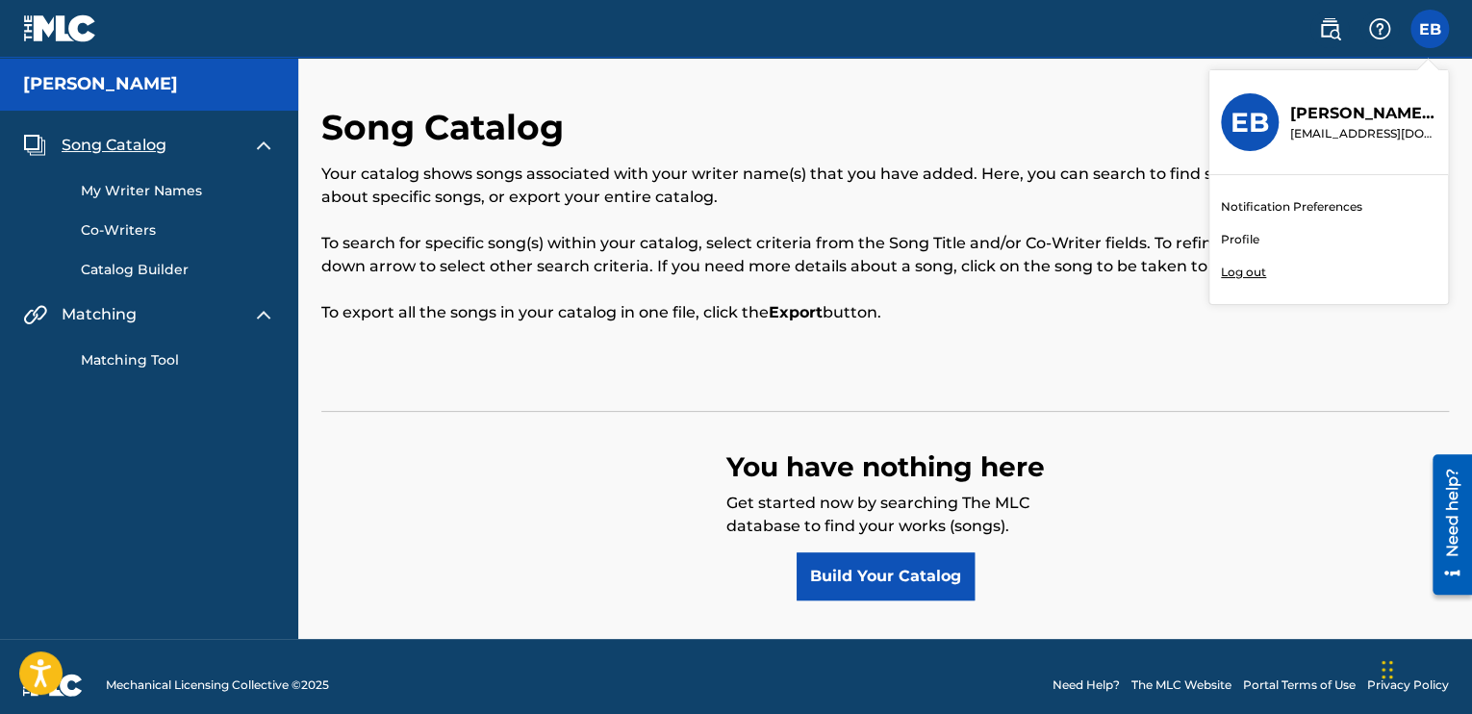
click at [1339, 193] on div "Notification Preferences Profile Log out" at bounding box center [1328, 239] width 239 height 129
click at [1430, 29] on input "EB [PERSON_NAME] [EMAIL_ADDRESS][DOMAIN_NAME] Notification Preferences Profile …" at bounding box center [1430, 29] width 0 height 0
click at [1323, 216] on div "Notification Preferences Profile Log out" at bounding box center [1328, 239] width 239 height 129
click at [1430, 29] on input "EB [PERSON_NAME] [EMAIL_ADDRESS][DOMAIN_NAME] Notification Preferences Profile …" at bounding box center [1430, 29] width 0 height 0
click at [1324, 203] on link "Notification Preferences" at bounding box center [1291, 206] width 141 height 17
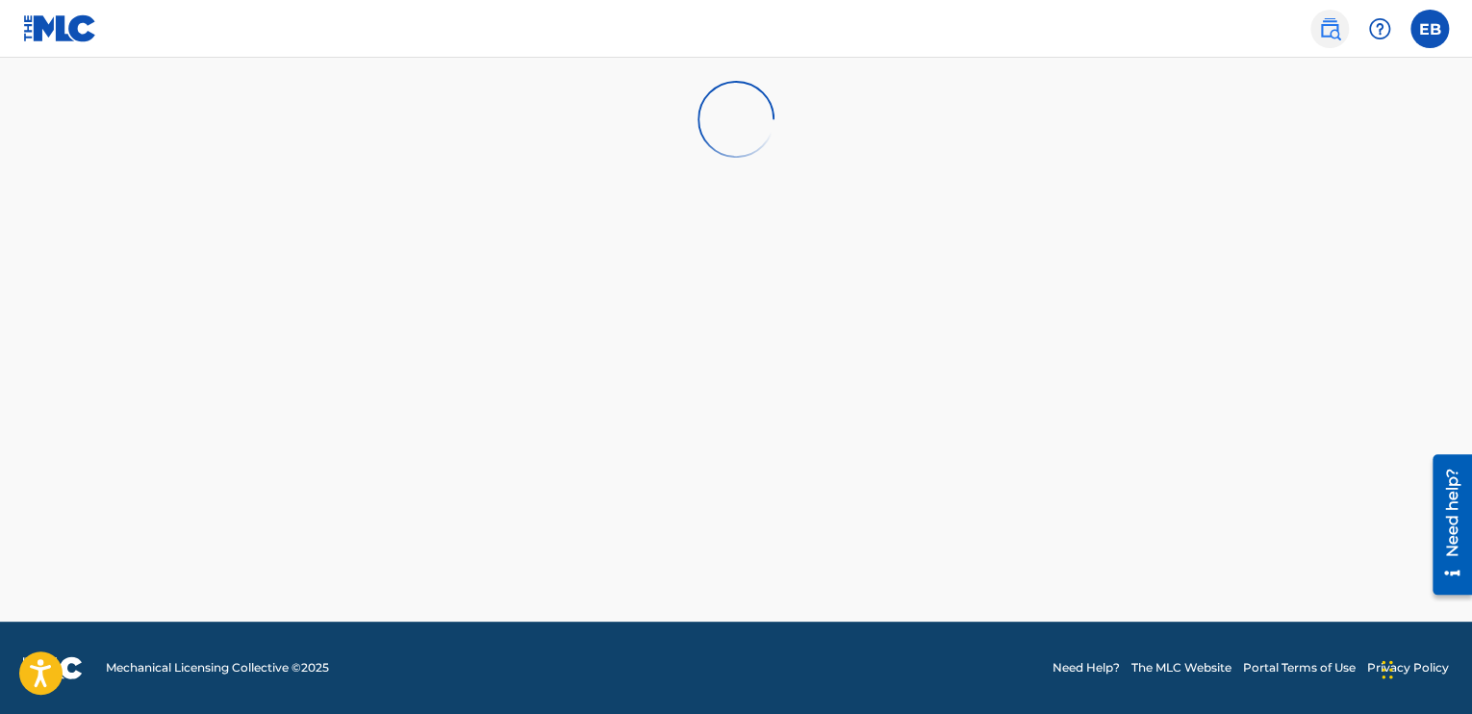
click at [1324, 33] on img at bounding box center [1329, 28] width 23 height 23
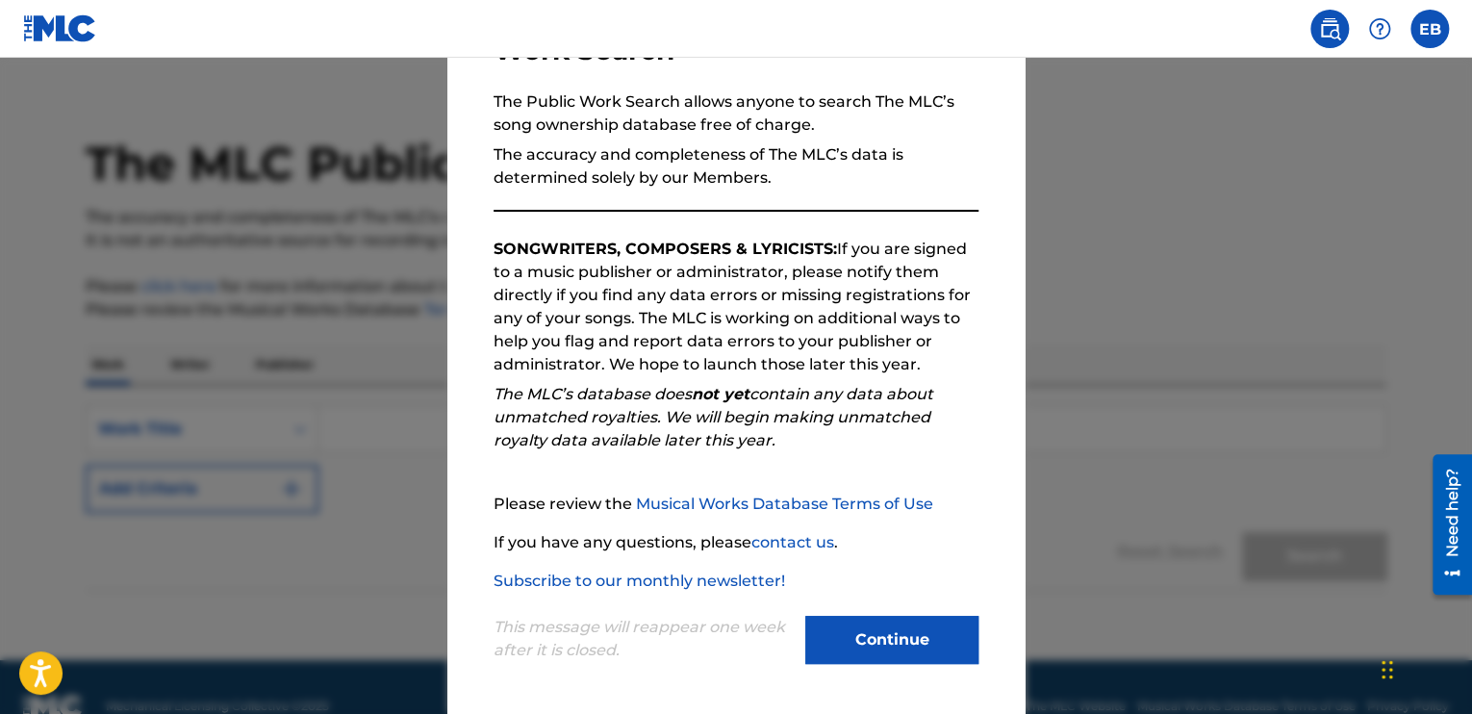
scroll to position [61, 0]
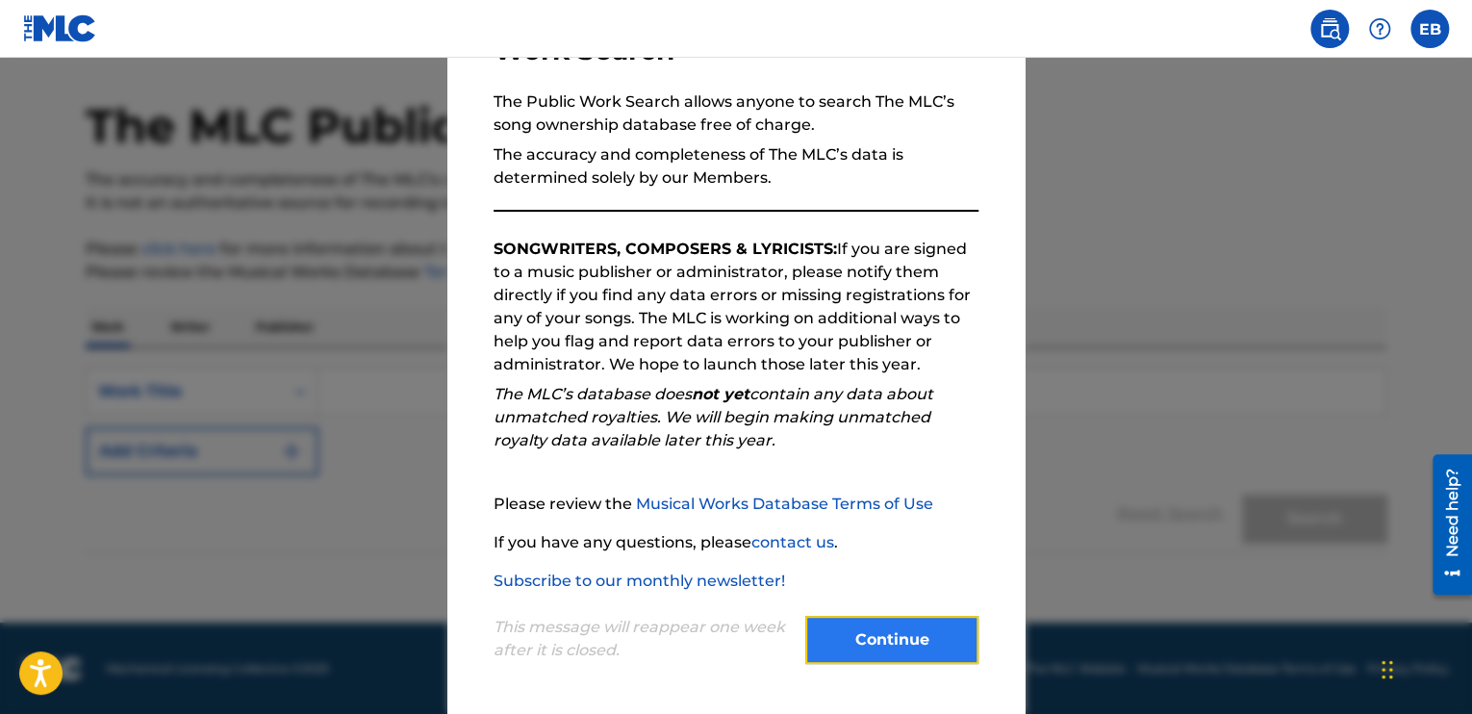
click at [893, 639] on button "Continue" at bounding box center [891, 640] width 173 height 48
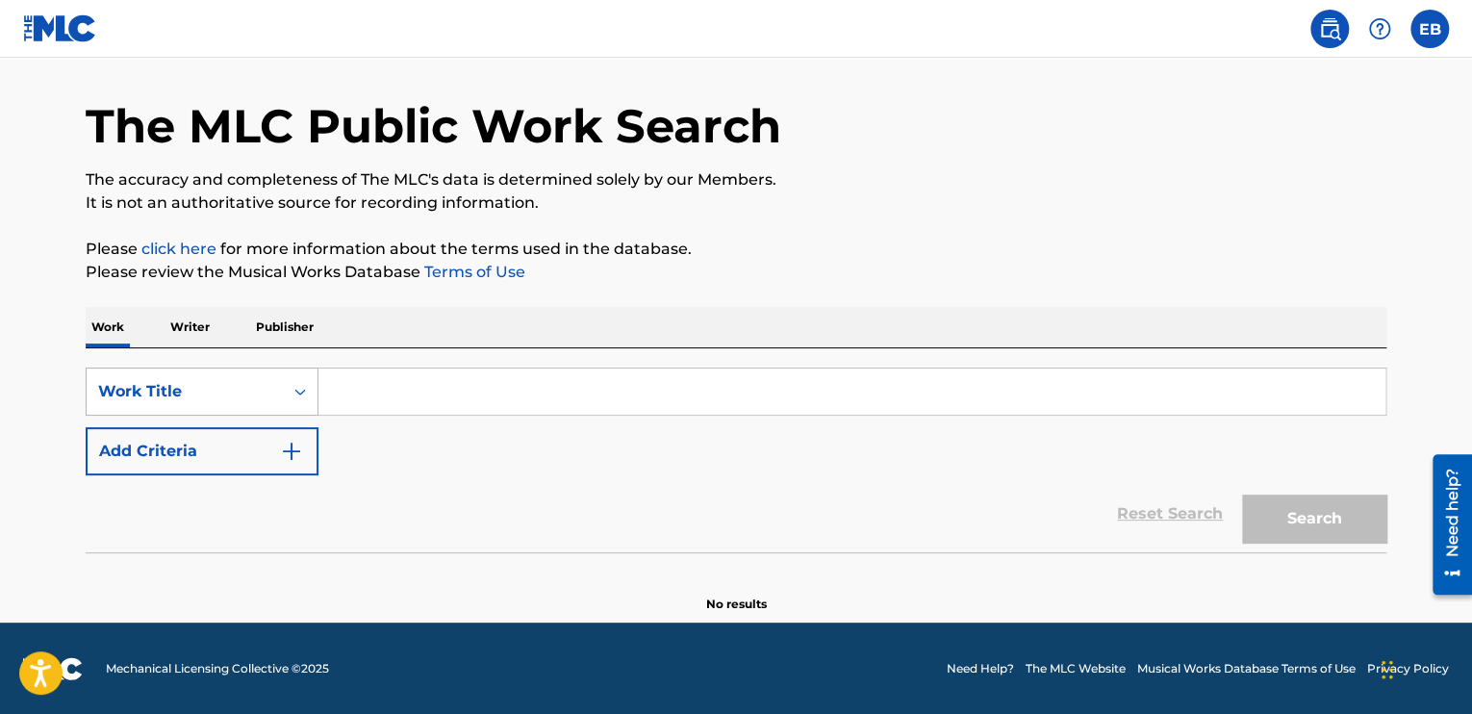
click at [304, 400] on div "Search Form" at bounding box center [300, 391] width 35 height 35
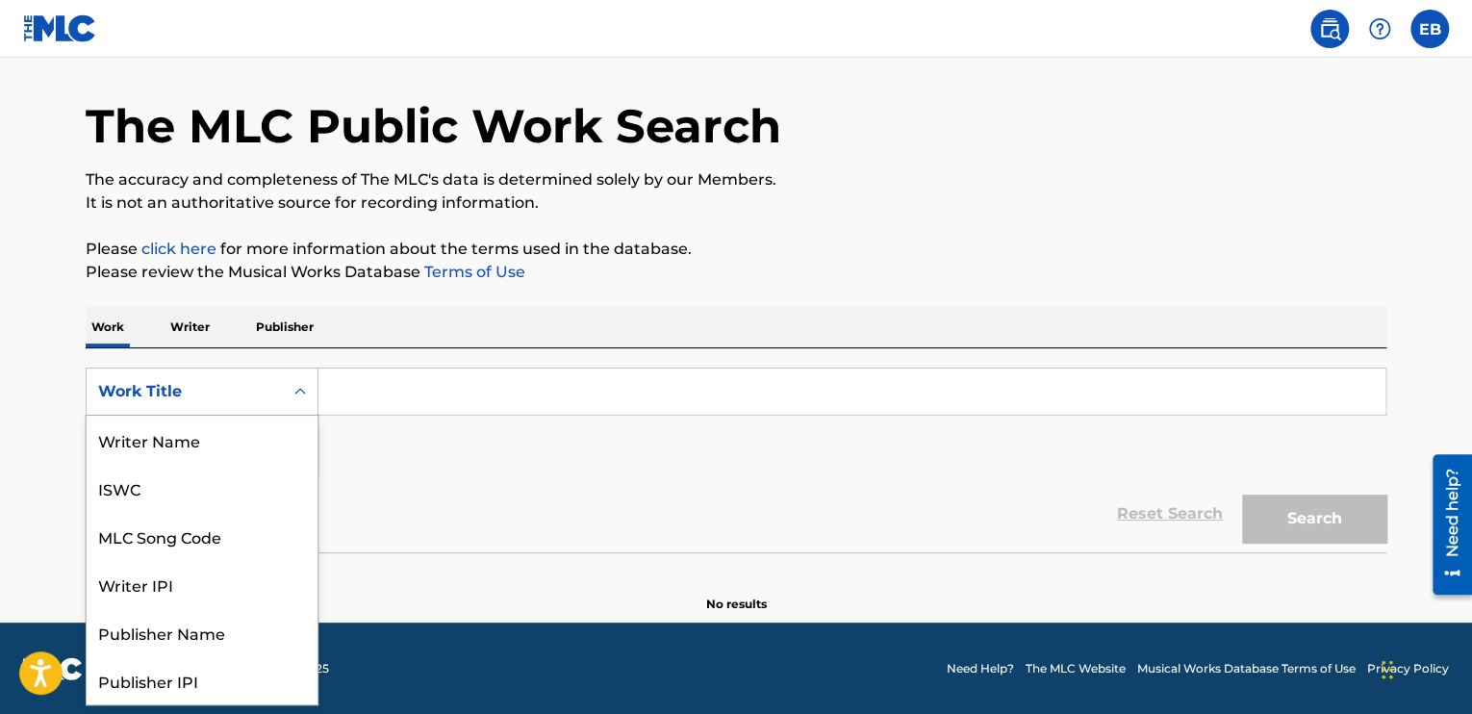
scroll to position [96, 0]
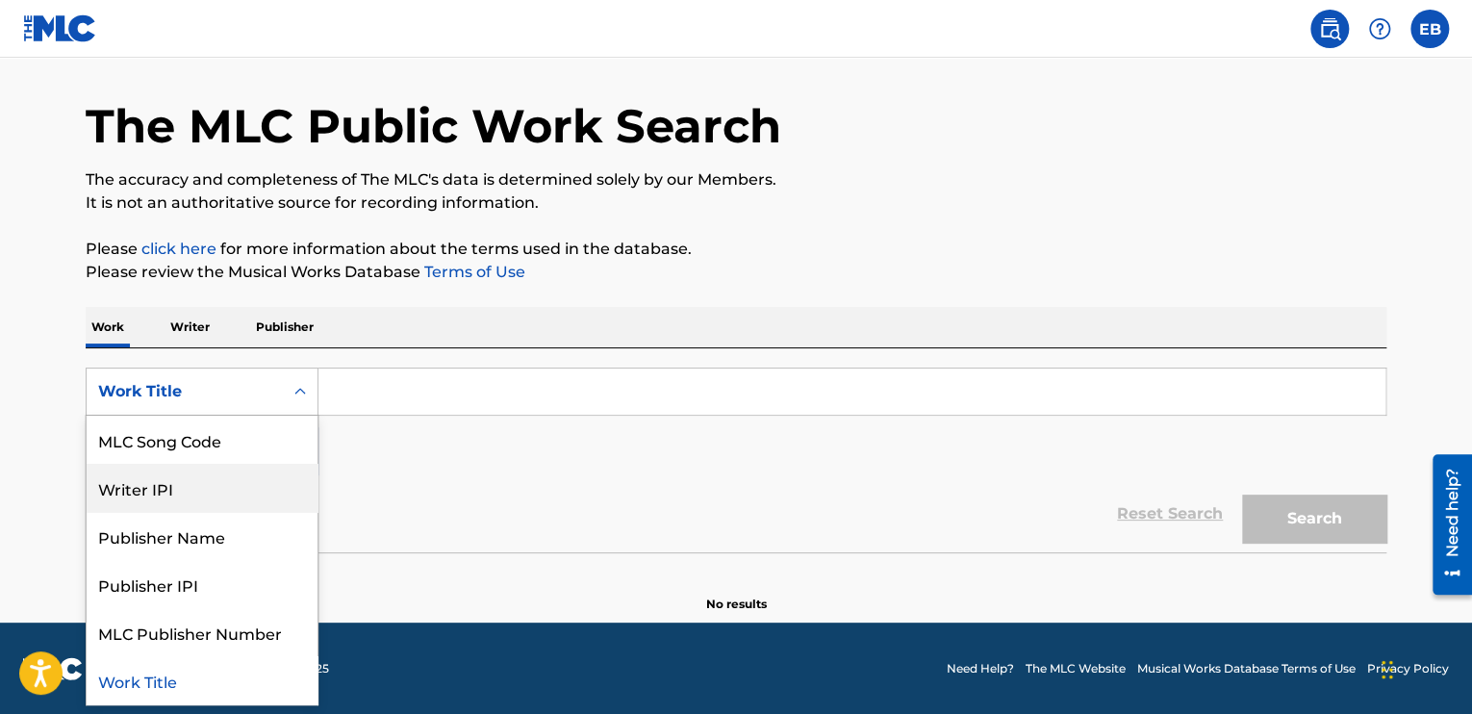
click at [187, 491] on div "Writer IPI" at bounding box center [202, 488] width 231 height 48
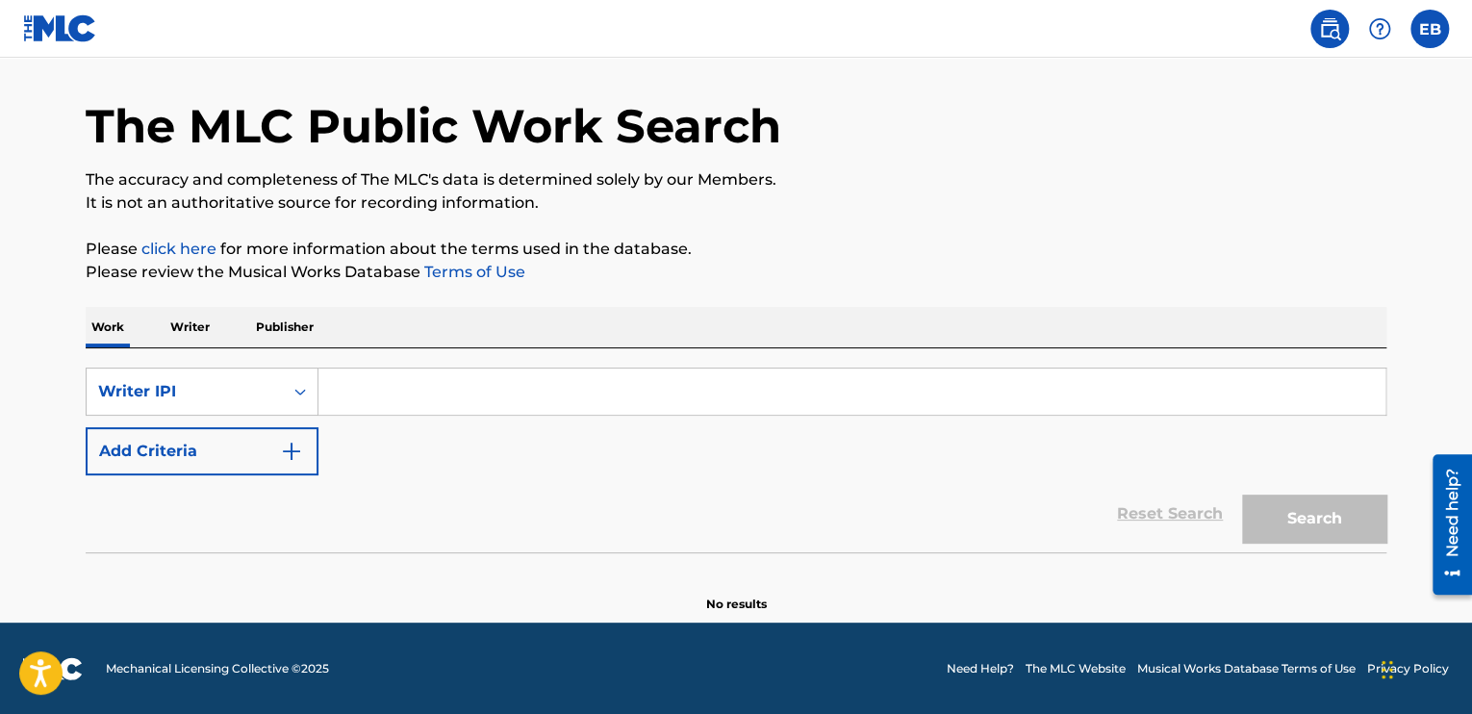
click at [368, 403] on input "Search Form" at bounding box center [851, 391] width 1067 height 46
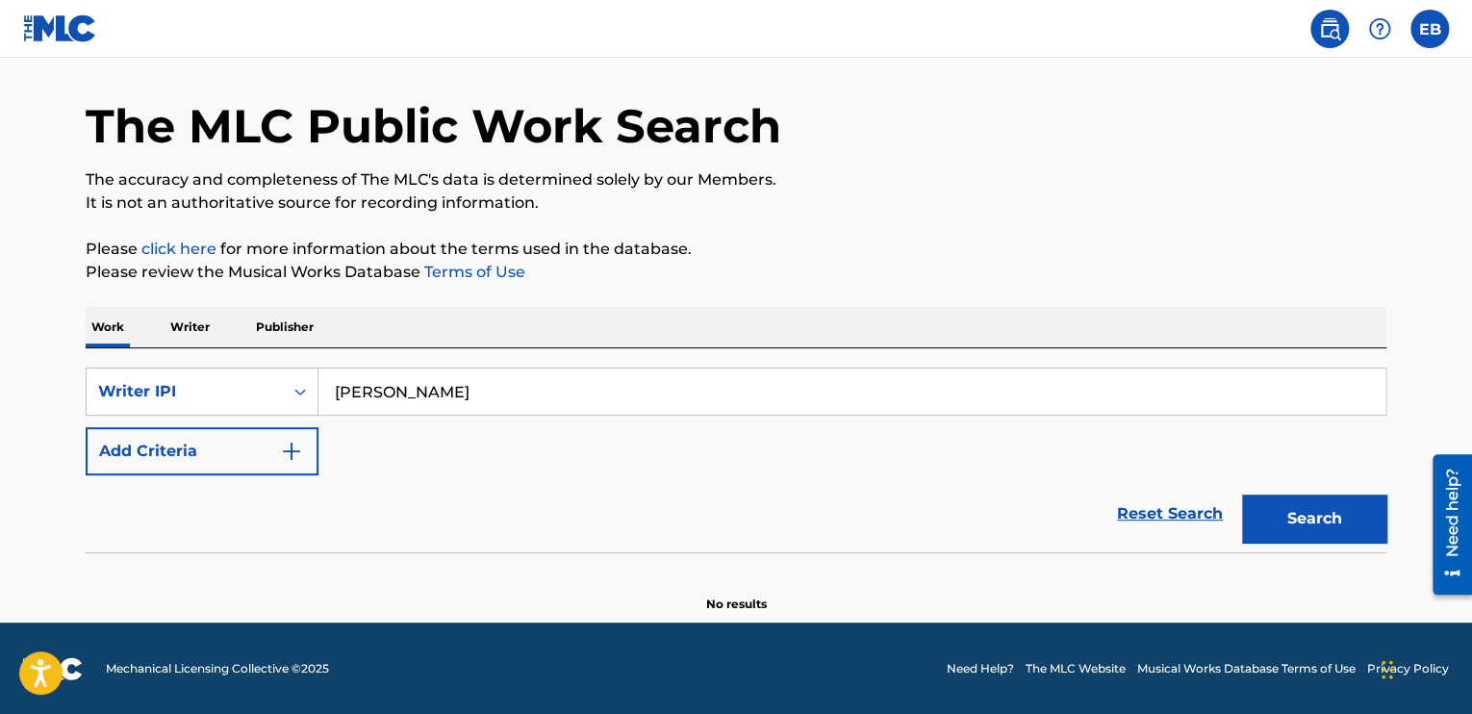
drag, startPoint x: 498, startPoint y: 388, endPoint x: 184, endPoint y: 354, distance: 316.4
click at [241, 366] on div "SearchWithCriteria0c02d054-e3e5-44ce-8049-dee6c53ad804 Writer IPI [PERSON_NAME]…" at bounding box center [736, 450] width 1301 height 204
click at [1242, 495] on button "Search" at bounding box center [1314, 519] width 144 height 48
click at [467, 394] on input "eltrapsupreme" at bounding box center [851, 391] width 1067 height 46
drag, startPoint x: 508, startPoint y: 379, endPoint x: 114, endPoint y: 323, distance: 398.4
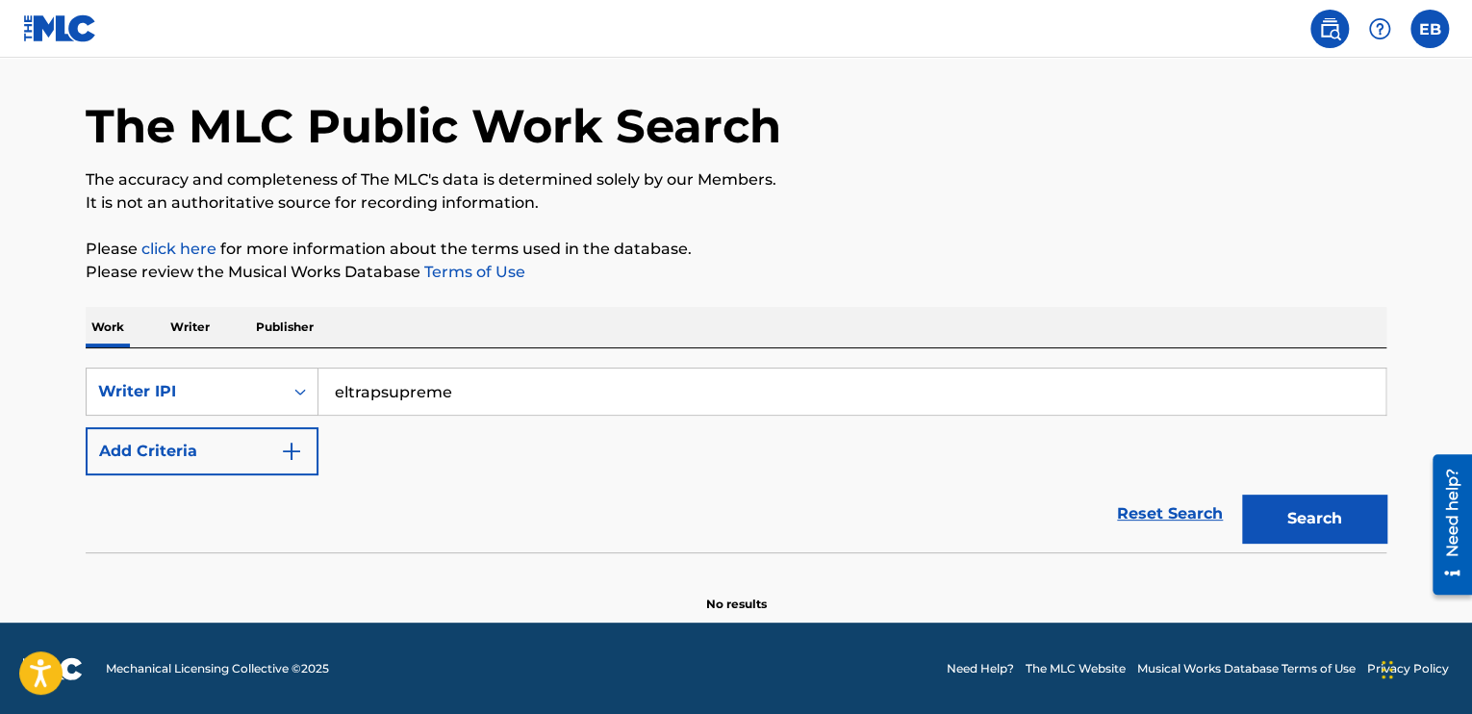
click at [123, 328] on div "Work Writer Publisher SearchWithCriteria0c02d054-e3e5-44ce-8049-dee6c53ad804 Wr…" at bounding box center [736, 460] width 1301 height 306
paste input "01312166100"
click at [1335, 520] on button "Search" at bounding box center [1314, 519] width 144 height 48
click at [542, 402] on input "01312166100" at bounding box center [851, 391] width 1067 height 46
click at [1285, 510] on button "Search" at bounding box center [1314, 519] width 144 height 48
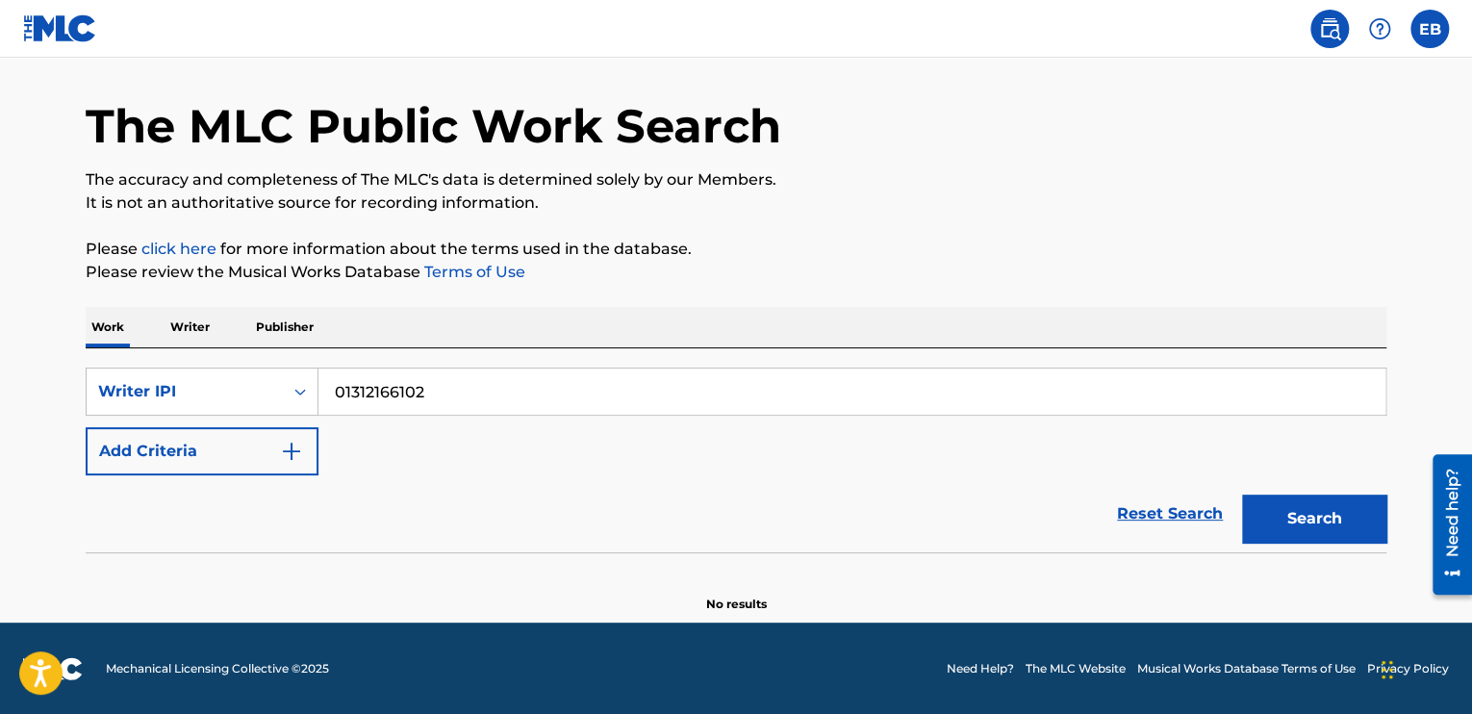
click at [439, 392] on input "01312166102" at bounding box center [851, 391] width 1067 height 46
click at [1338, 528] on button "Search" at bounding box center [1314, 519] width 144 height 48
click at [528, 391] on input "01312166002" at bounding box center [851, 391] width 1067 height 46
click at [396, 389] on input "0131216600" at bounding box center [851, 391] width 1067 height 46
type input "01312166100"
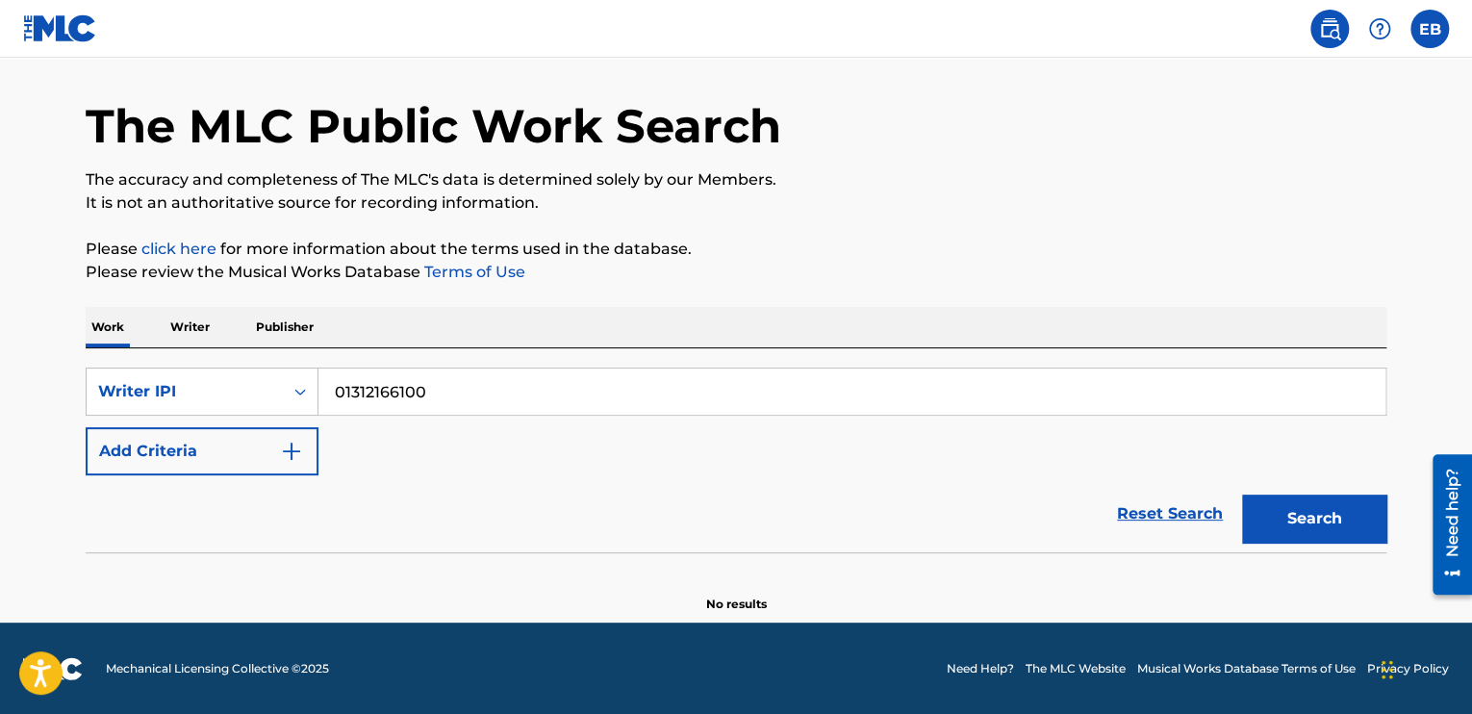
click at [1242, 495] on button "Search" at bounding box center [1314, 519] width 144 height 48
click at [297, 455] on img "Search Form" at bounding box center [291, 451] width 23 height 23
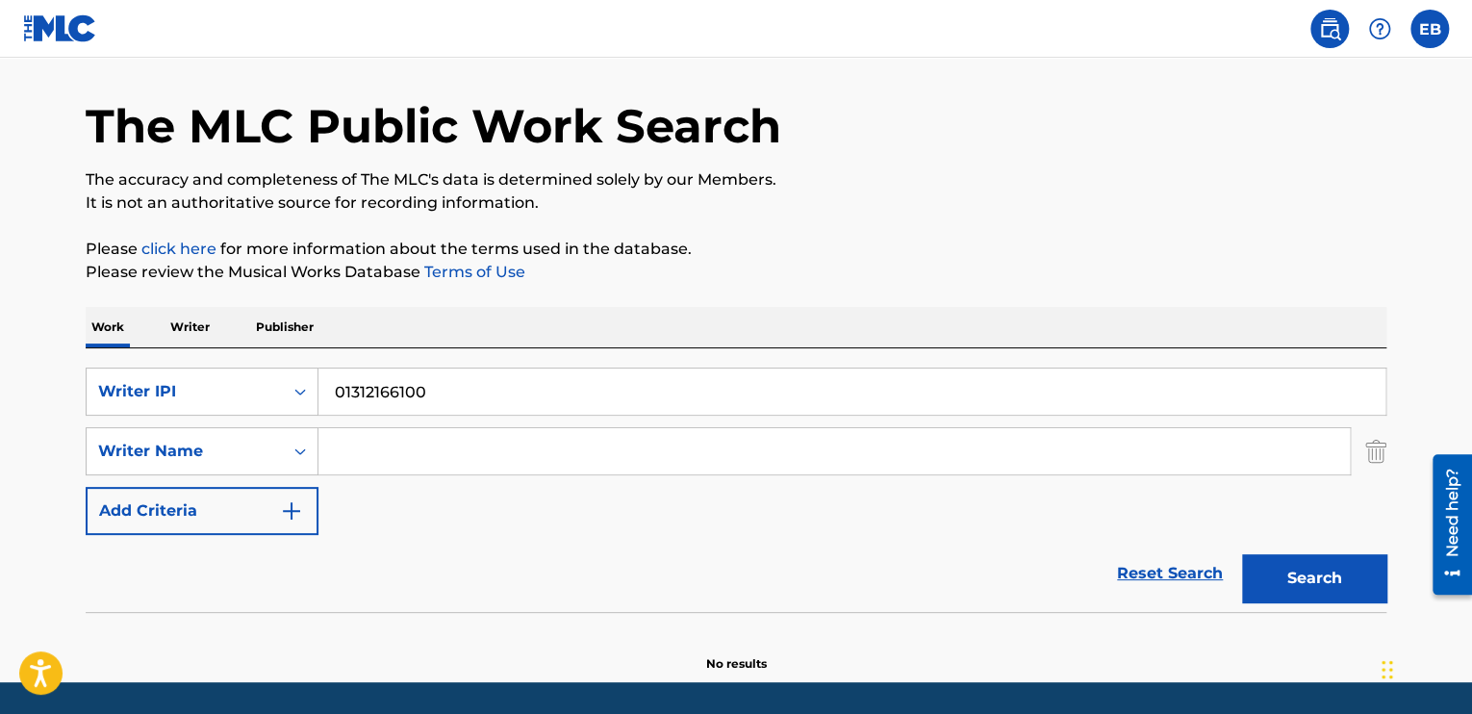
drag, startPoint x: 459, startPoint y: 395, endPoint x: 316, endPoint y: 359, distance: 147.9
click at [317, 360] on div "SearchWithCriteria0c02d054-e3e5-44ce-8049-dee6c53ad804 Writer IPI 01312166100 S…" at bounding box center [736, 480] width 1301 height 264
click at [409, 461] on input "Search Form" at bounding box center [833, 451] width 1031 height 46
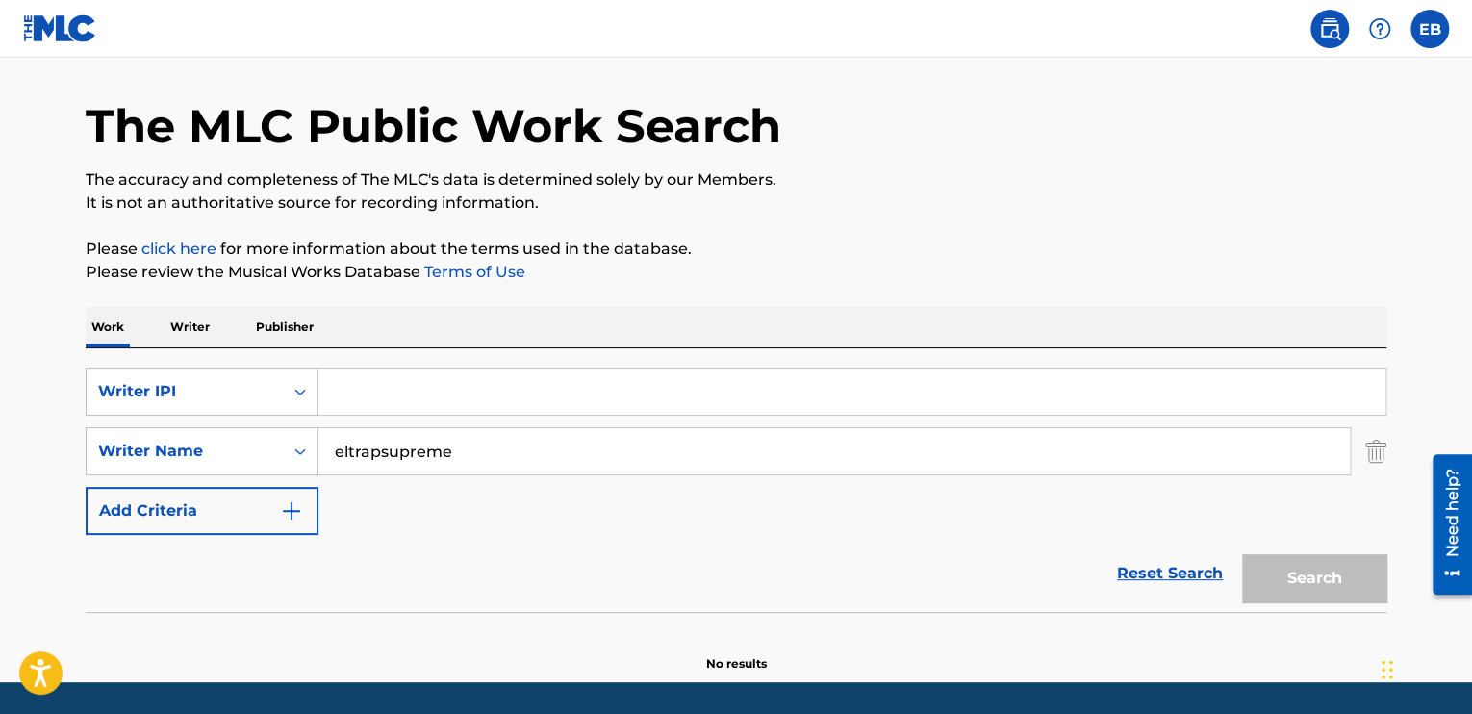
type input "eltrapsupreme"
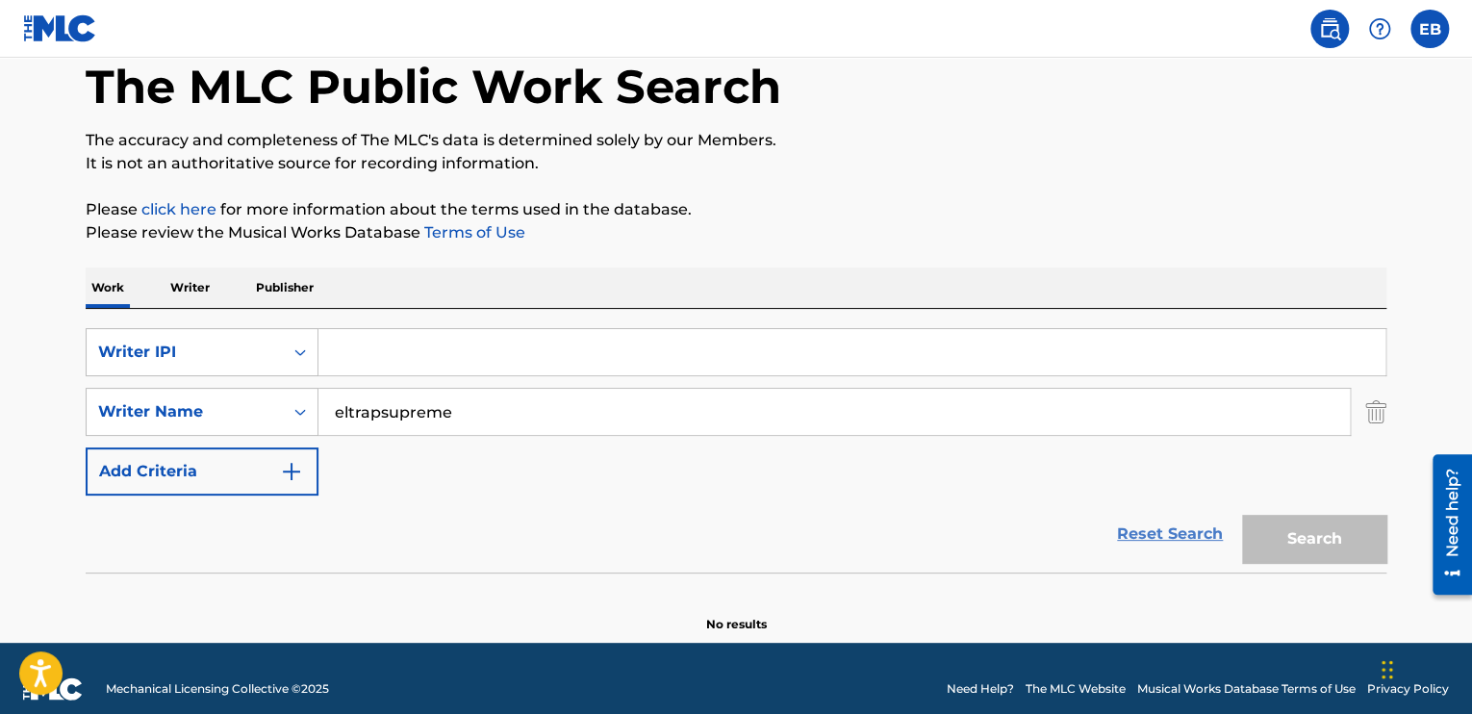
scroll to position [120, 0]
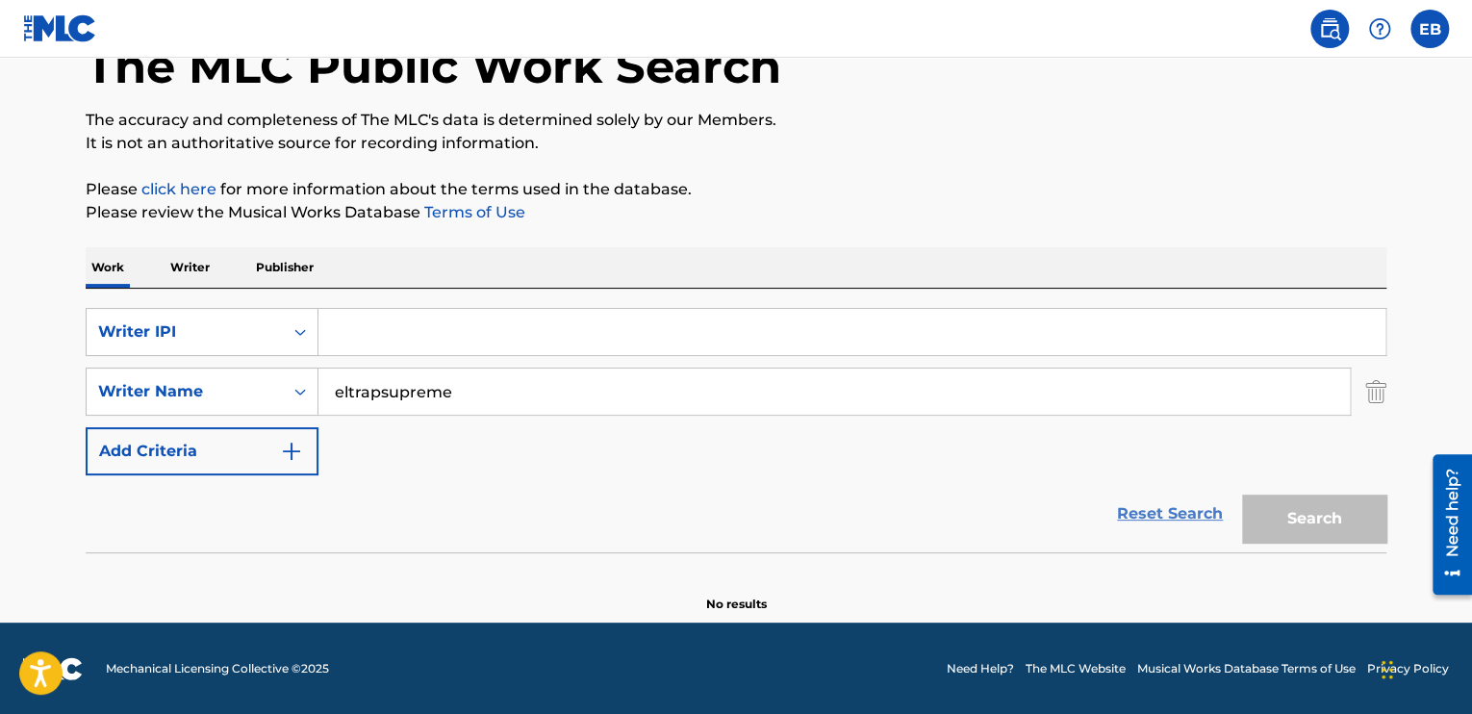
click at [1165, 565] on section "No results" at bounding box center [736, 588] width 1301 height 50
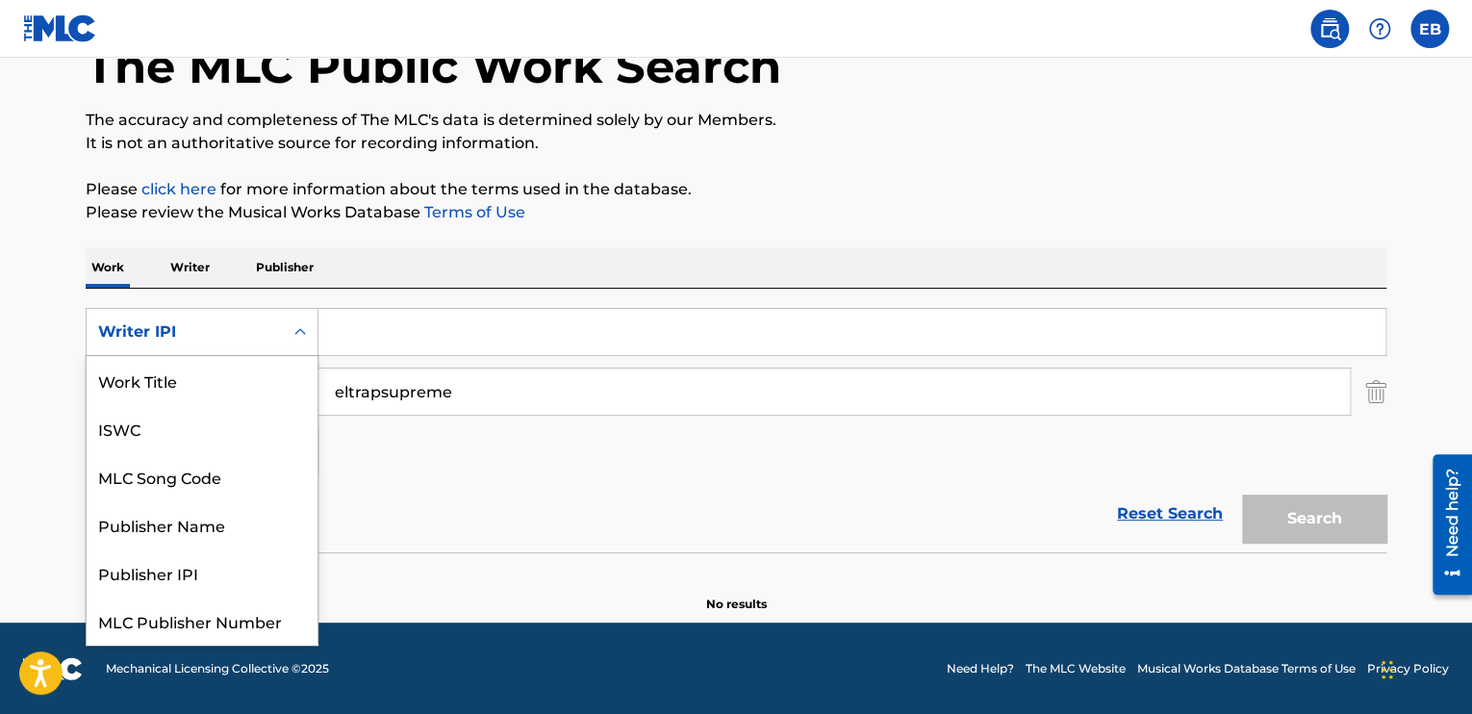
click at [292, 322] on icon "Search Form" at bounding box center [300, 331] width 19 height 19
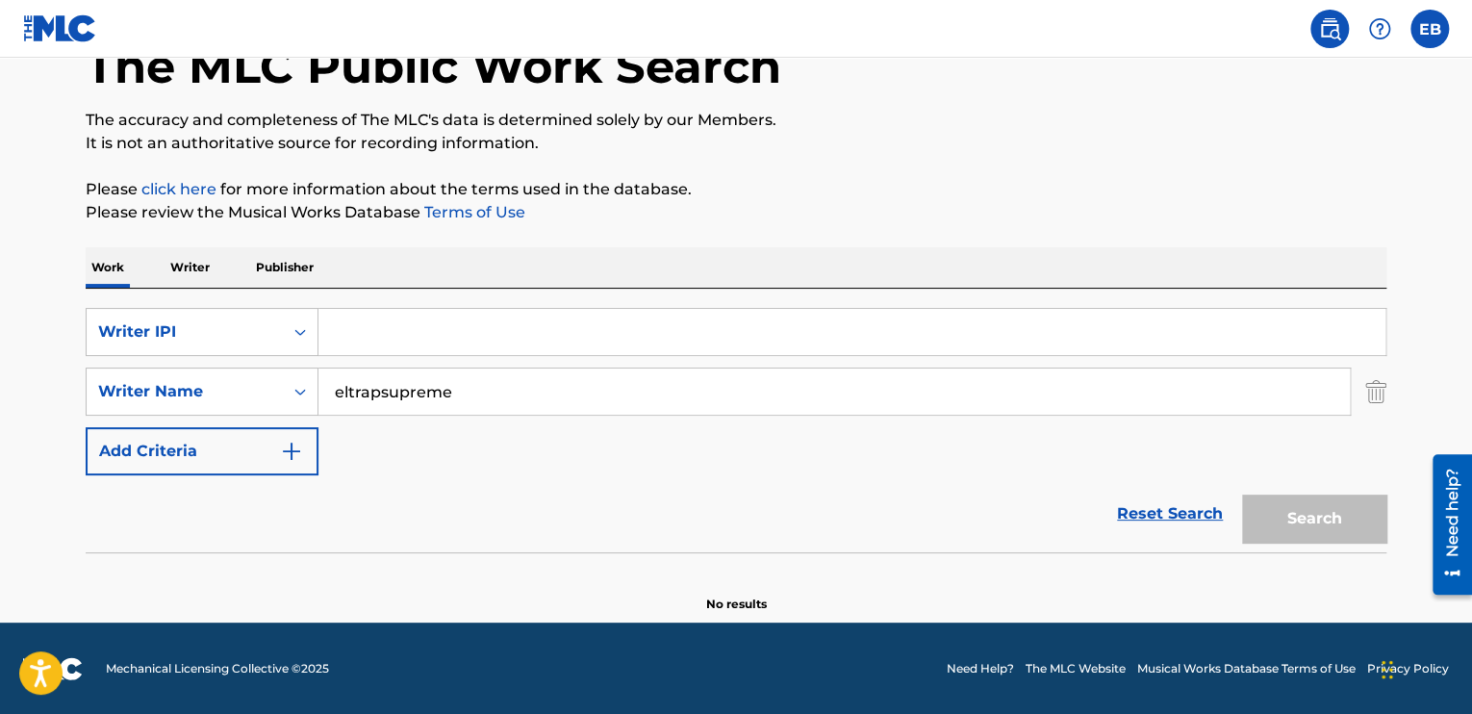
click at [396, 510] on div "Reset Search Search" at bounding box center [736, 513] width 1301 height 77
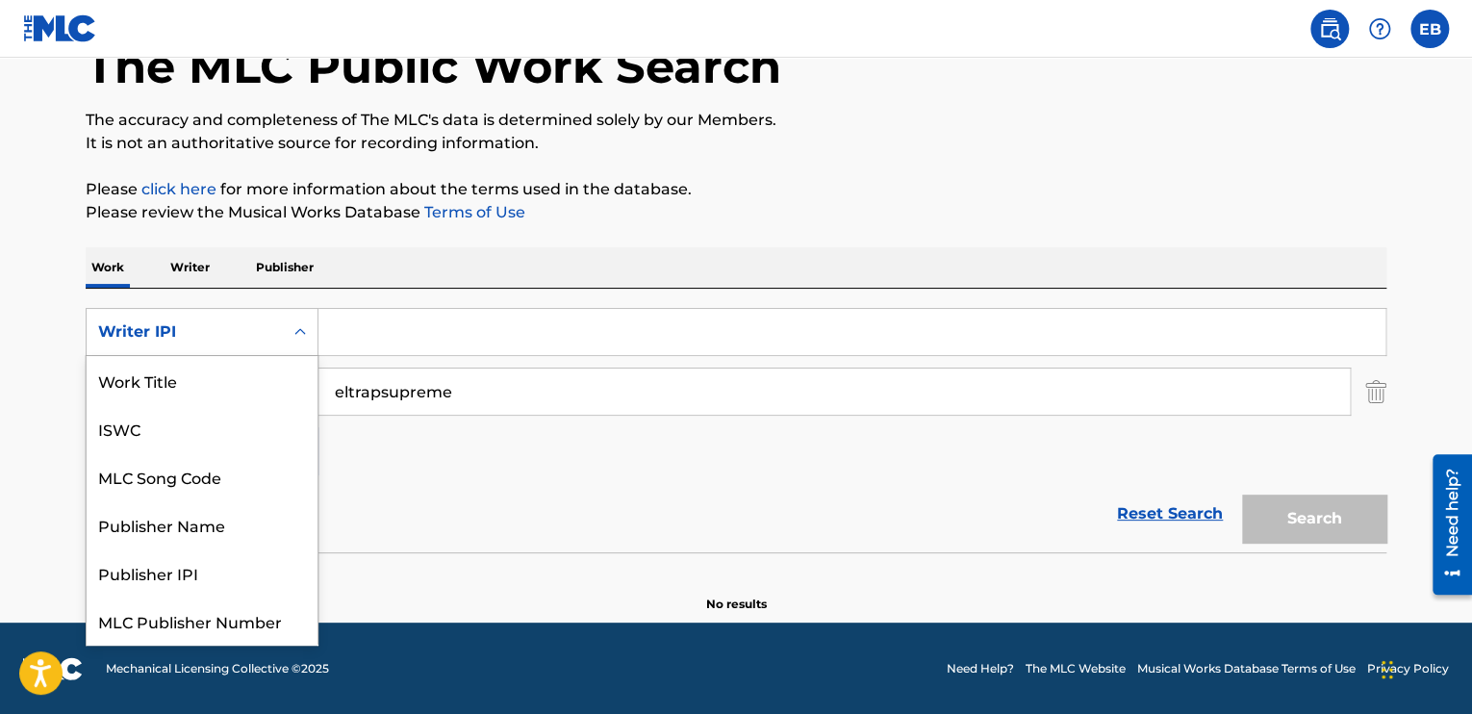
click at [288, 327] on div "Search Form" at bounding box center [300, 332] width 35 height 35
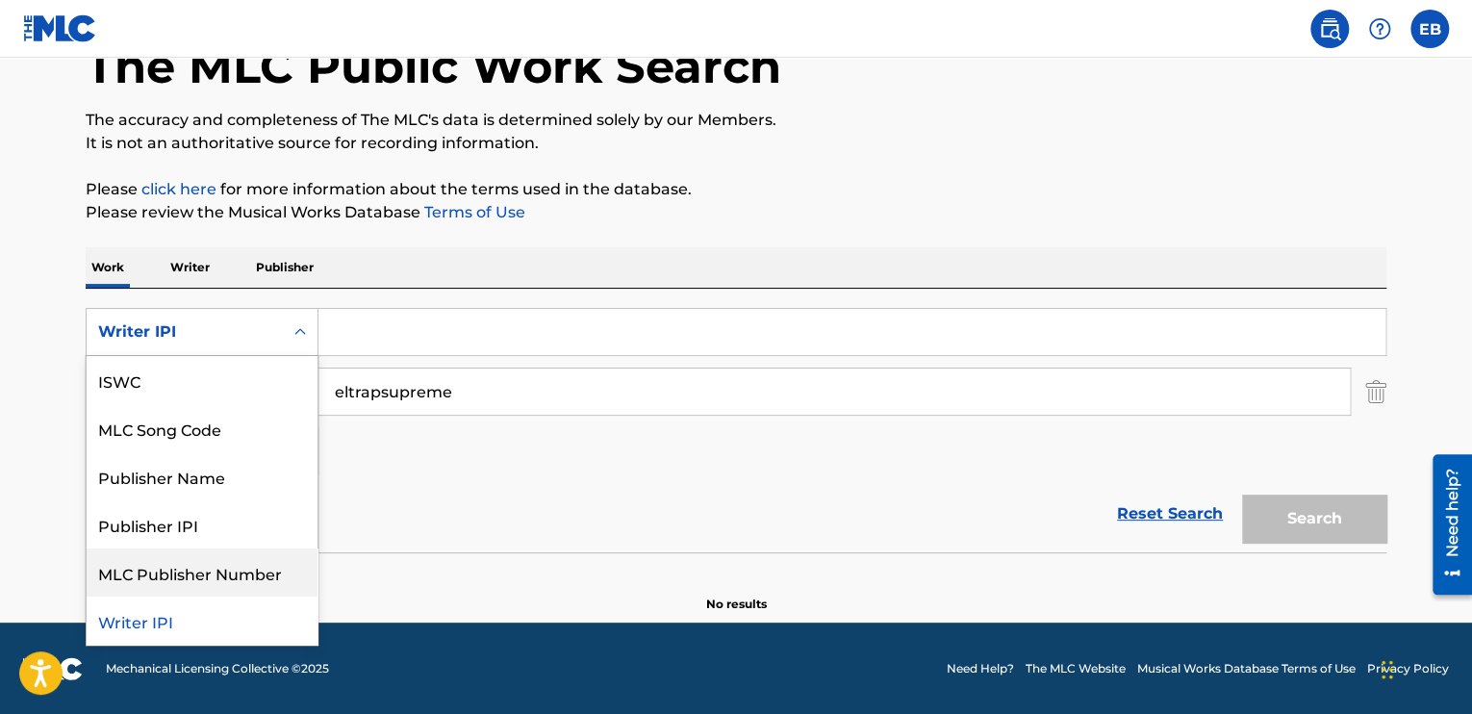
scroll to position [0, 0]
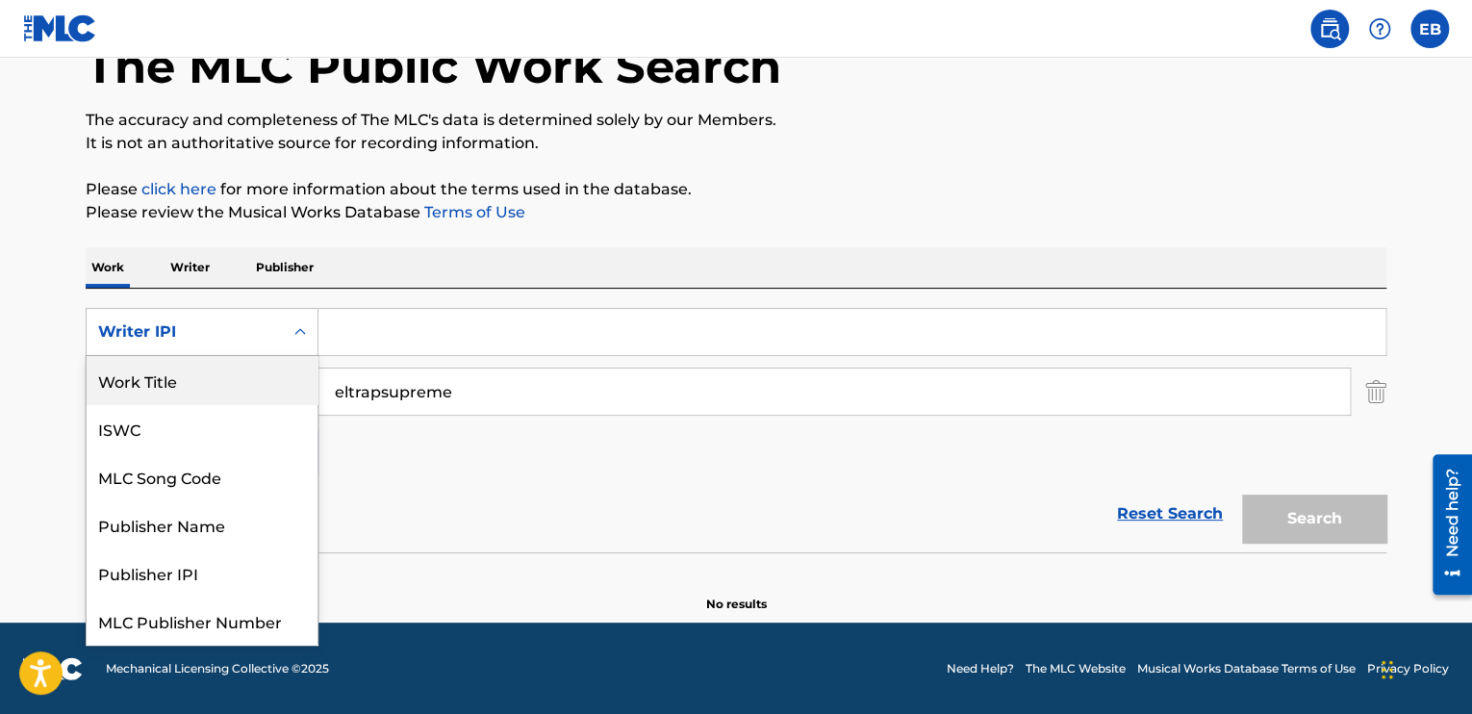
click at [207, 366] on div "Work Title" at bounding box center [202, 380] width 231 height 48
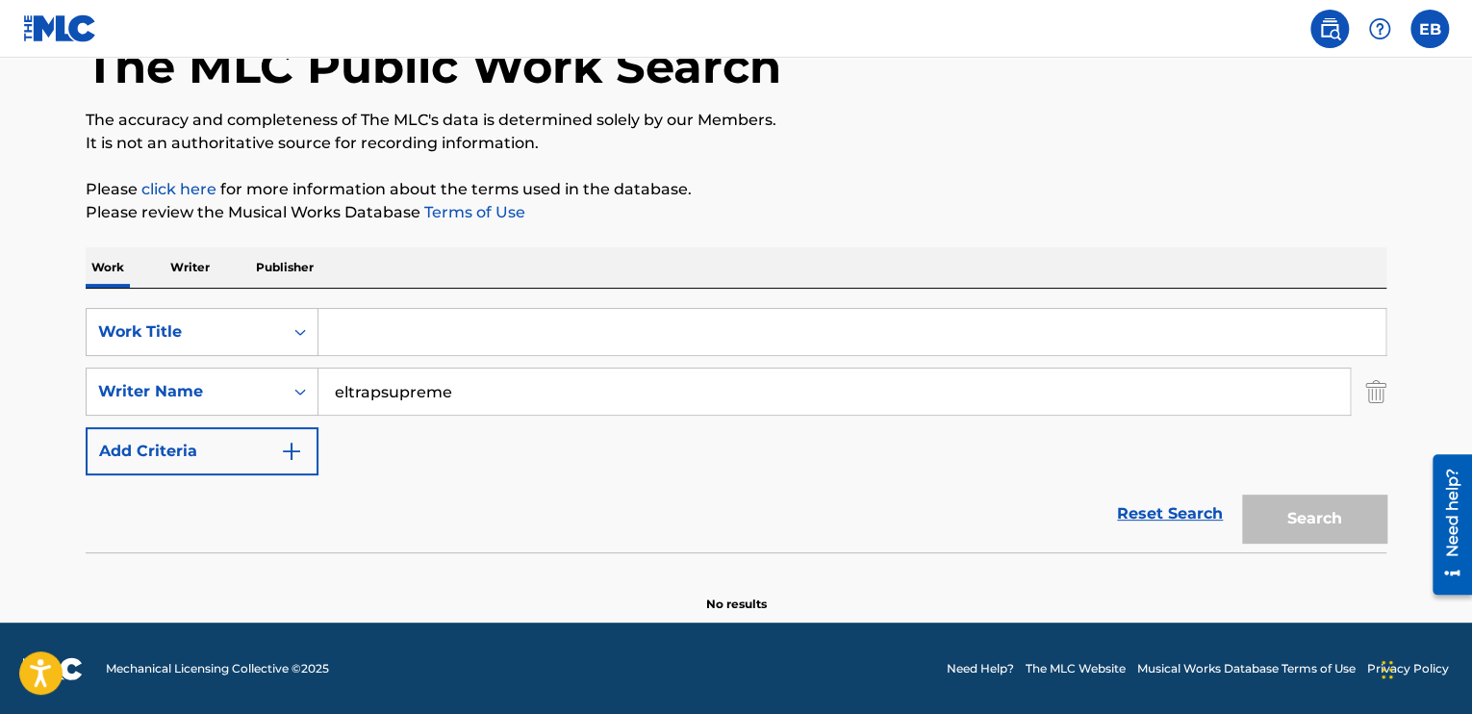
click at [353, 345] on input "Search Form" at bounding box center [851, 332] width 1067 height 46
drag, startPoint x: 503, startPoint y: 403, endPoint x: 181, endPoint y: 357, distance: 325.6
click at [212, 362] on div "SearchWithCriteriaf9a9e53a-27bc-4f55-a1b8-a4bd9c47ed51 Work Title SearchWithCri…" at bounding box center [736, 391] width 1301 height 167
click at [223, 351] on div "Work Title" at bounding box center [202, 332] width 233 height 48
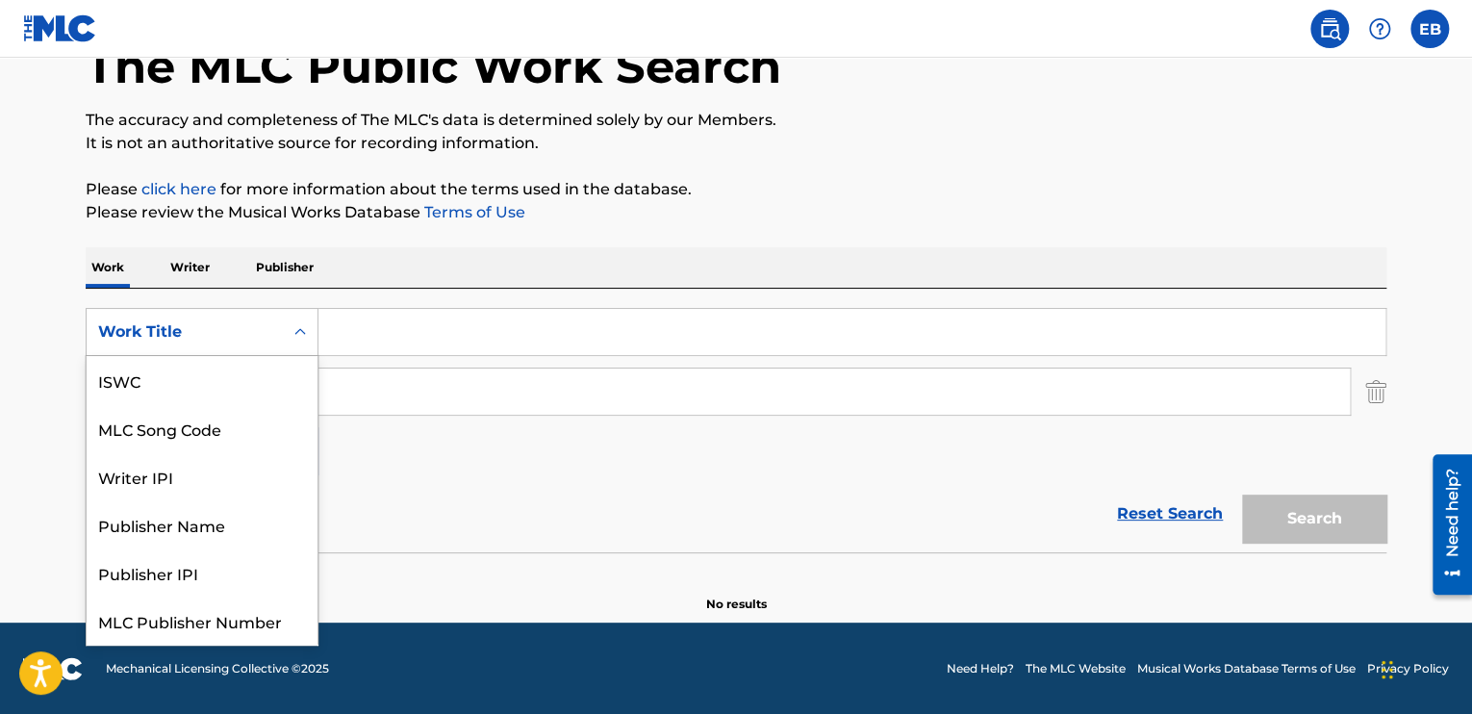
scroll to position [48, 0]
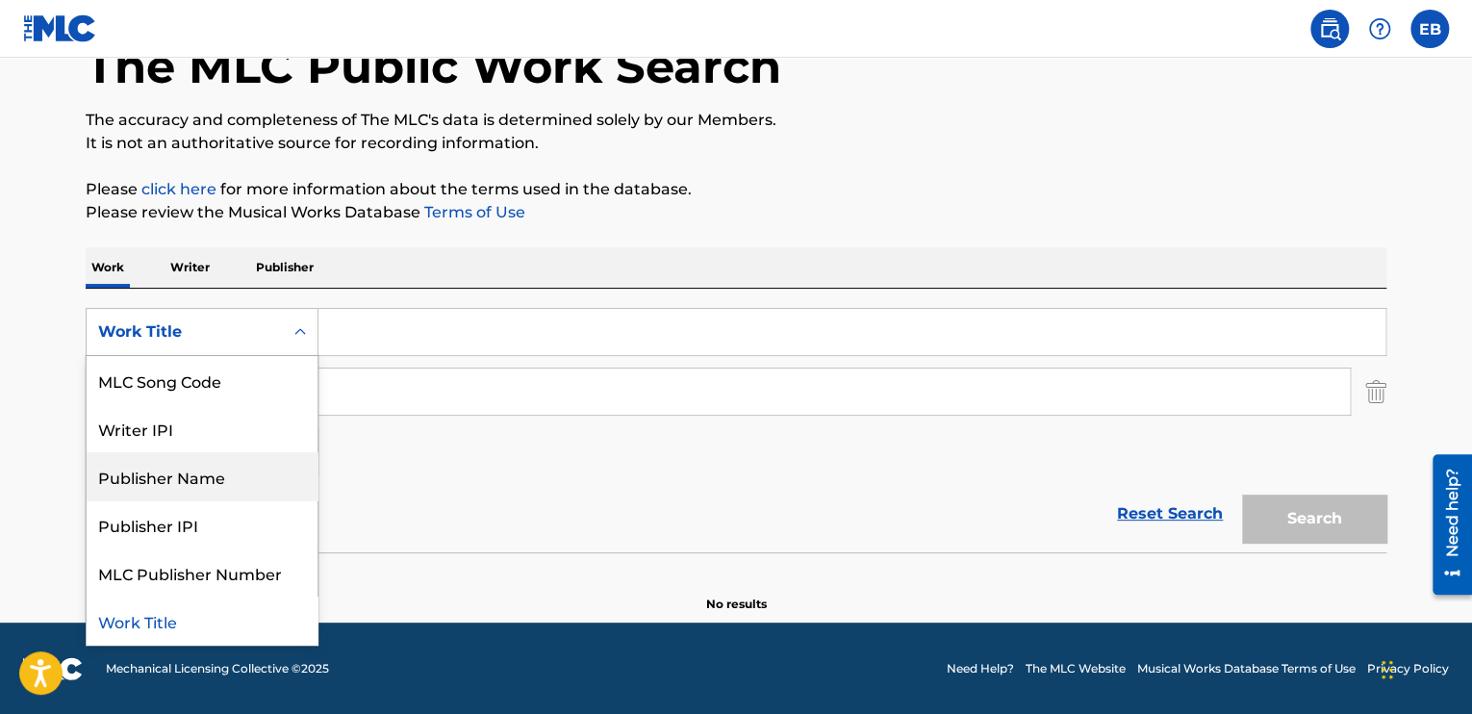
drag, startPoint x: 227, startPoint y: 457, endPoint x: 227, endPoint y: 470, distance: 12.5
click at [227, 458] on div "Publisher Name" at bounding box center [202, 476] width 231 height 48
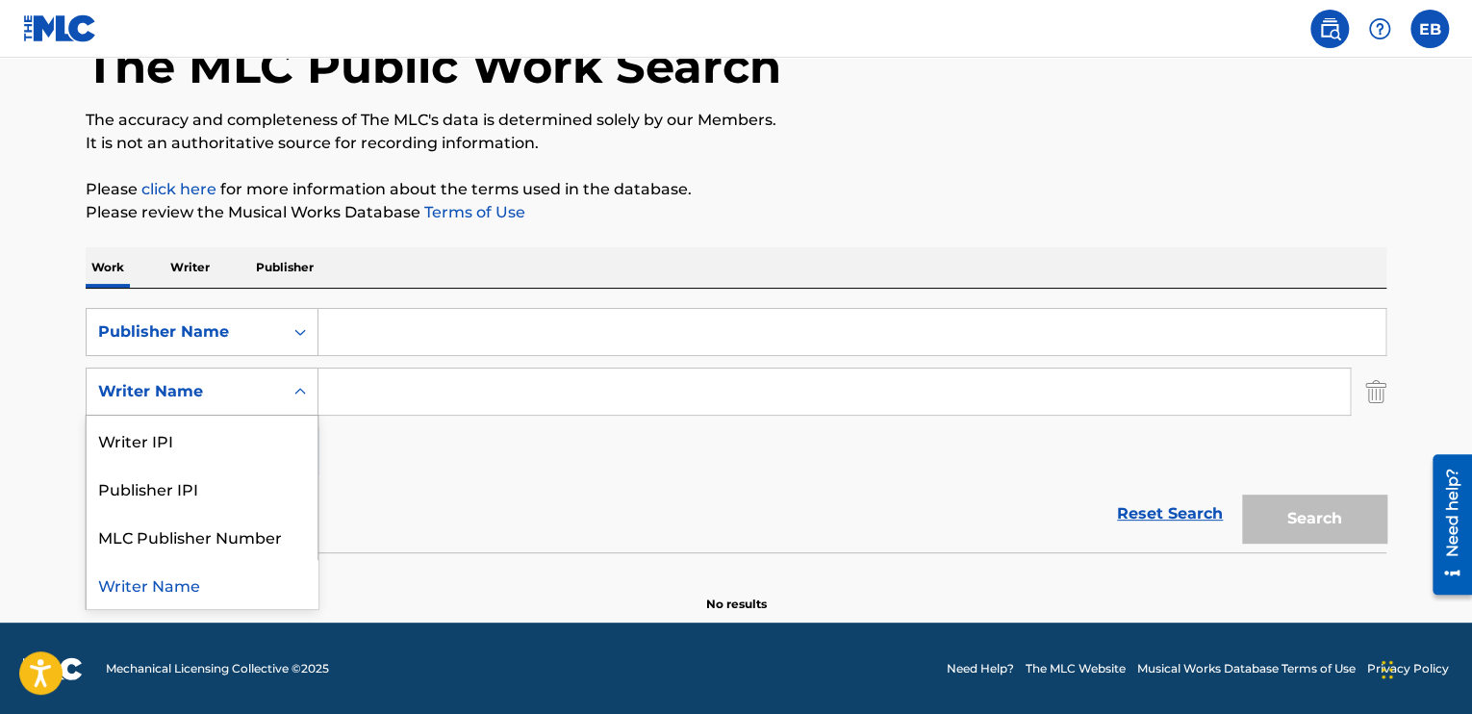
click at [308, 394] on icon "Search Form" at bounding box center [300, 391] width 19 height 19
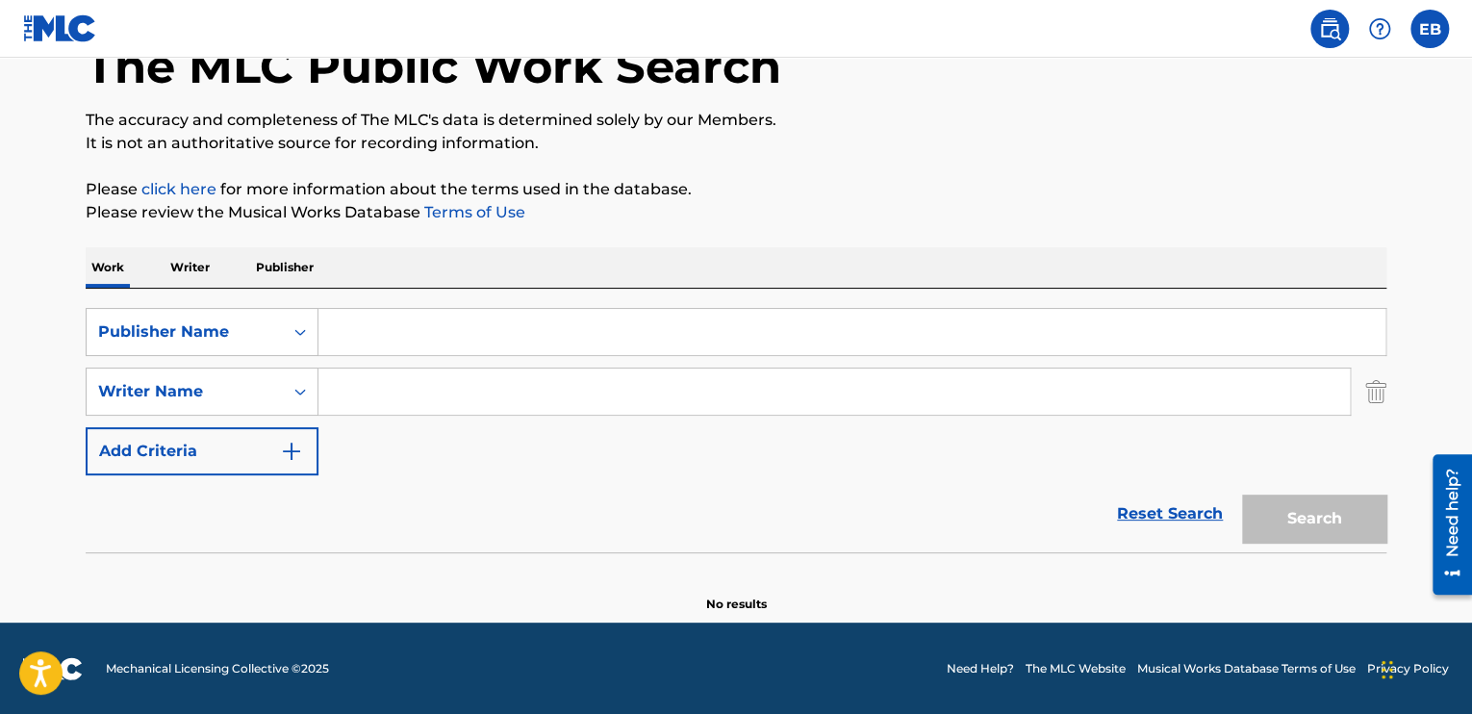
click at [303, 392] on icon "Search Form" at bounding box center [300, 392] width 12 height 7
click at [1175, 499] on link "Reset Search" at bounding box center [1169, 514] width 125 height 42
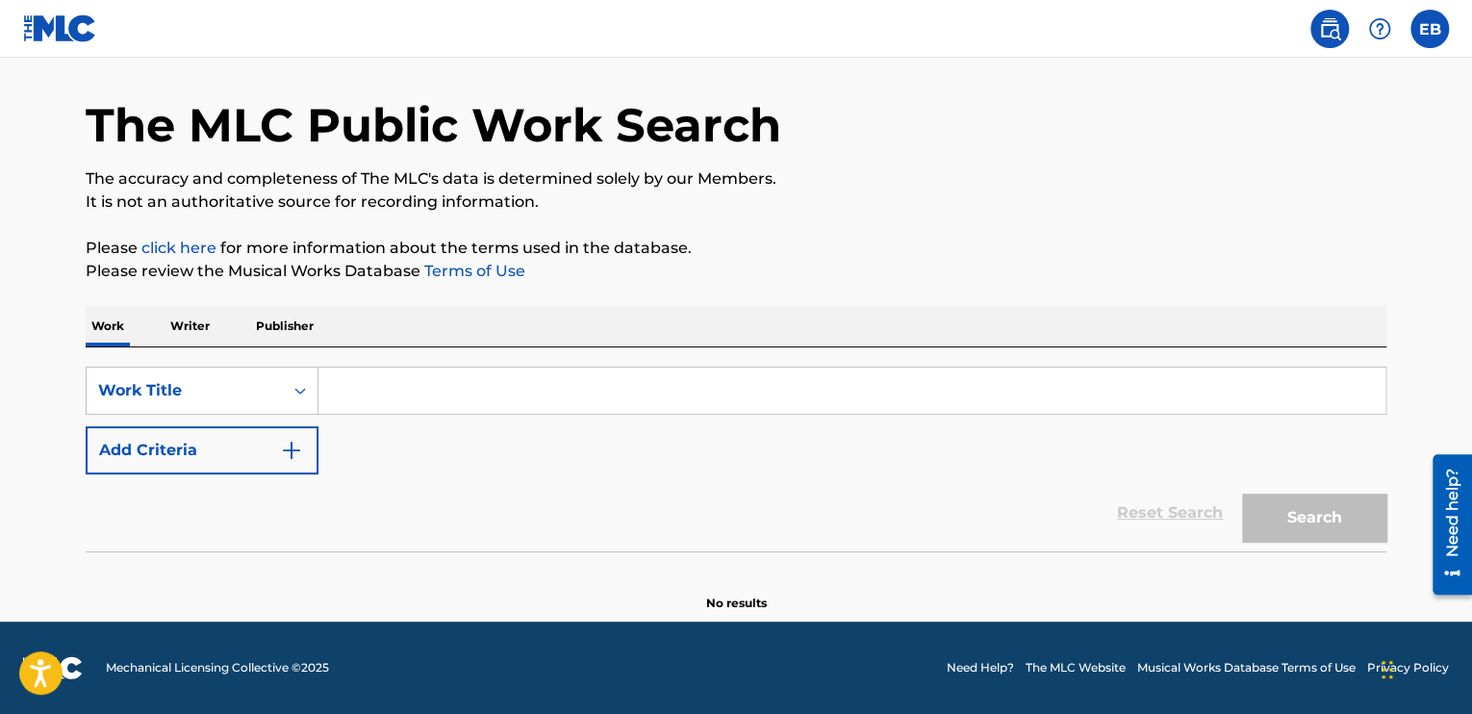
scroll to position [61, 0]
click at [262, 399] on div "Work Title" at bounding box center [184, 391] width 173 height 23
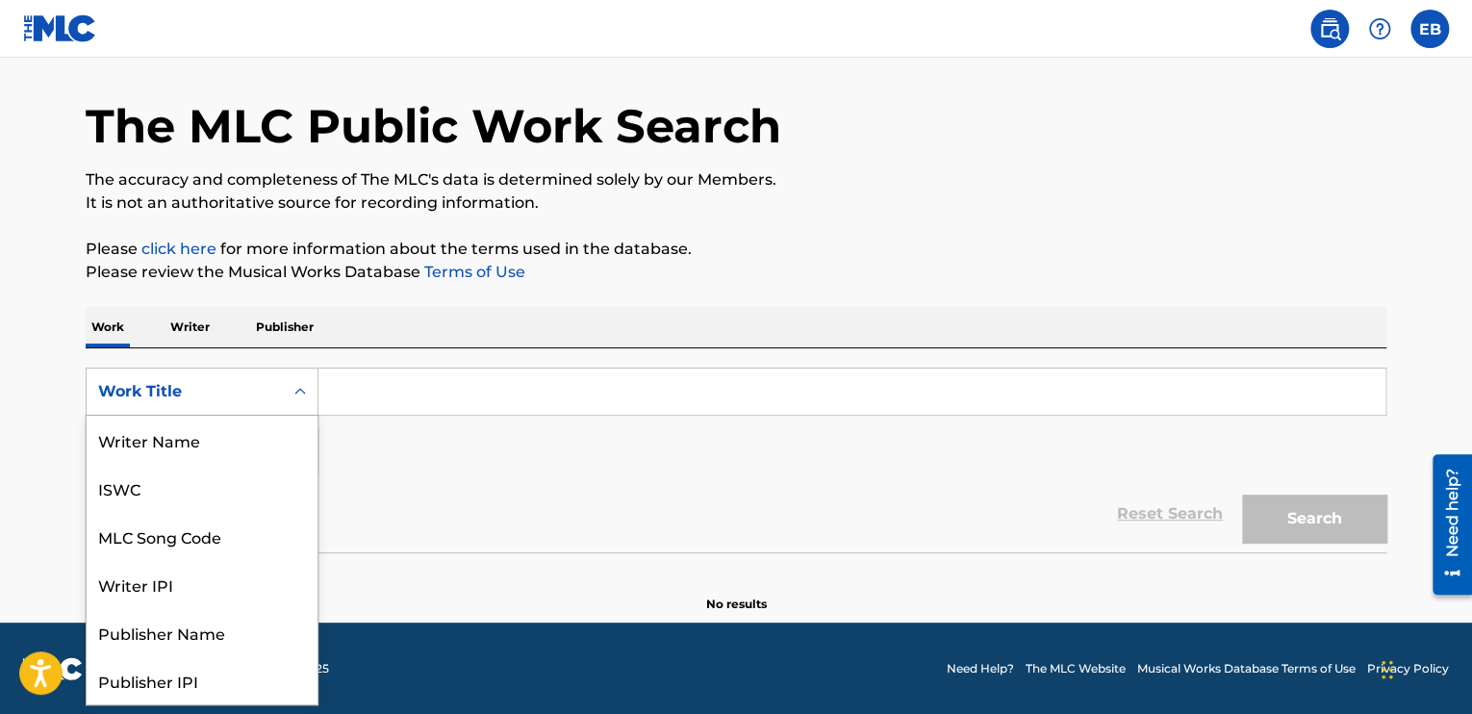
scroll to position [96, 0]
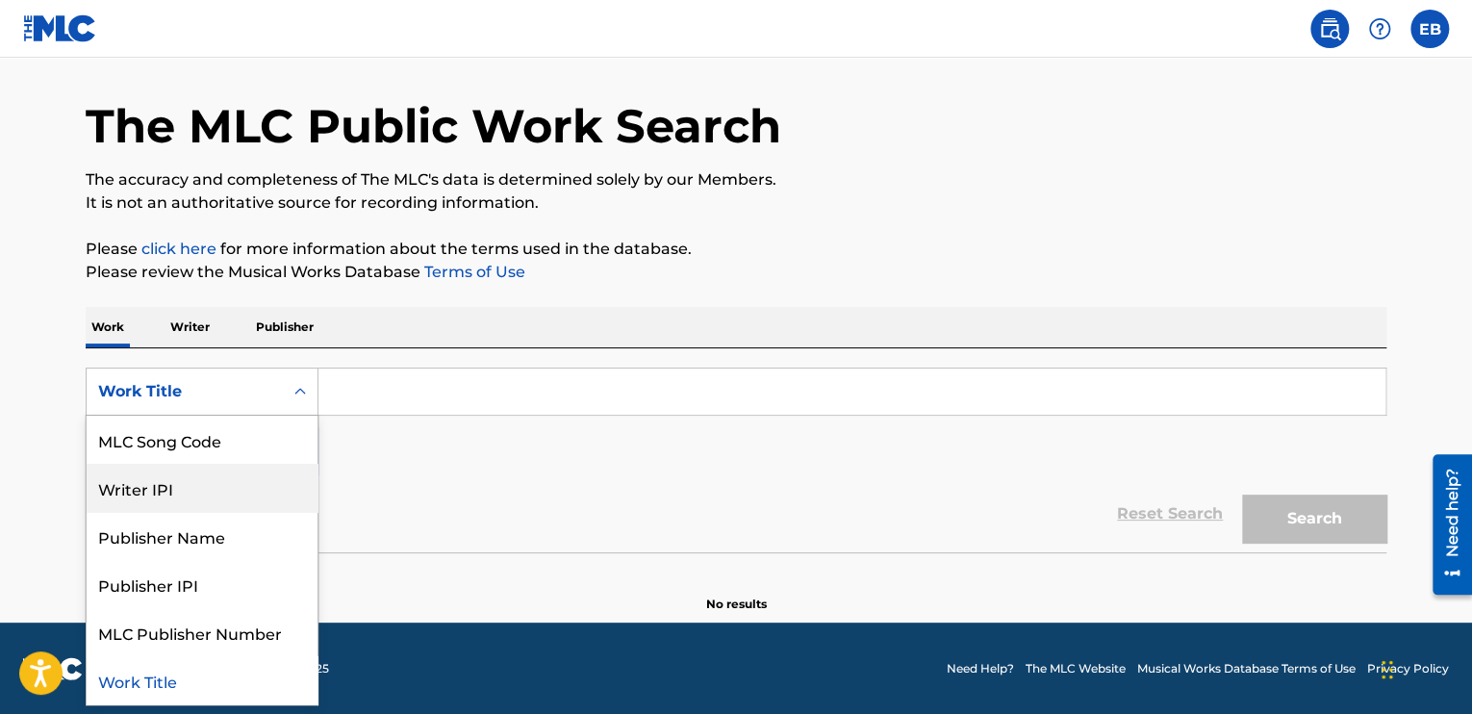
click at [431, 469] on div "SearchWithCriteria517fbf96-d46d-4872-8952-f5e0c57e7b62 8 results available. Use…" at bounding box center [736, 422] width 1301 height 108
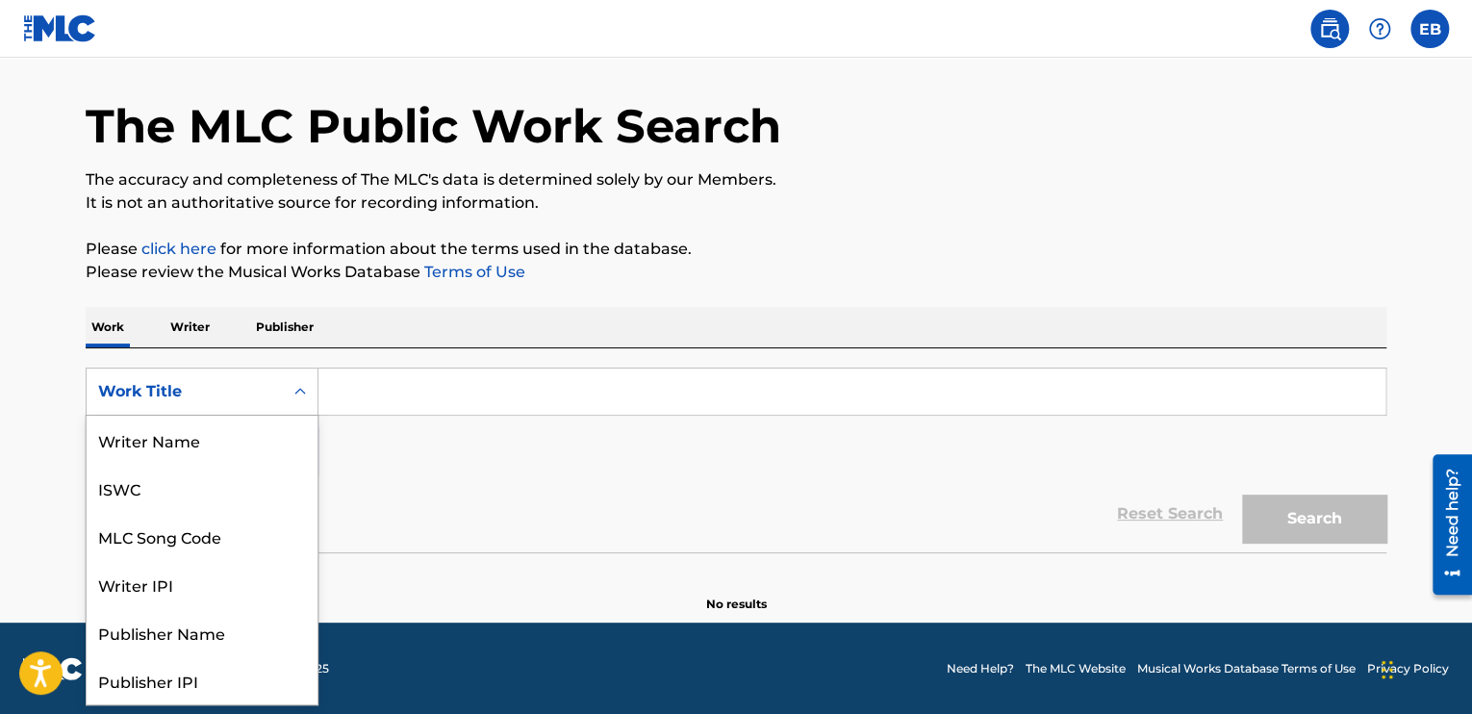
click at [258, 378] on div "Work Title" at bounding box center [185, 391] width 196 height 37
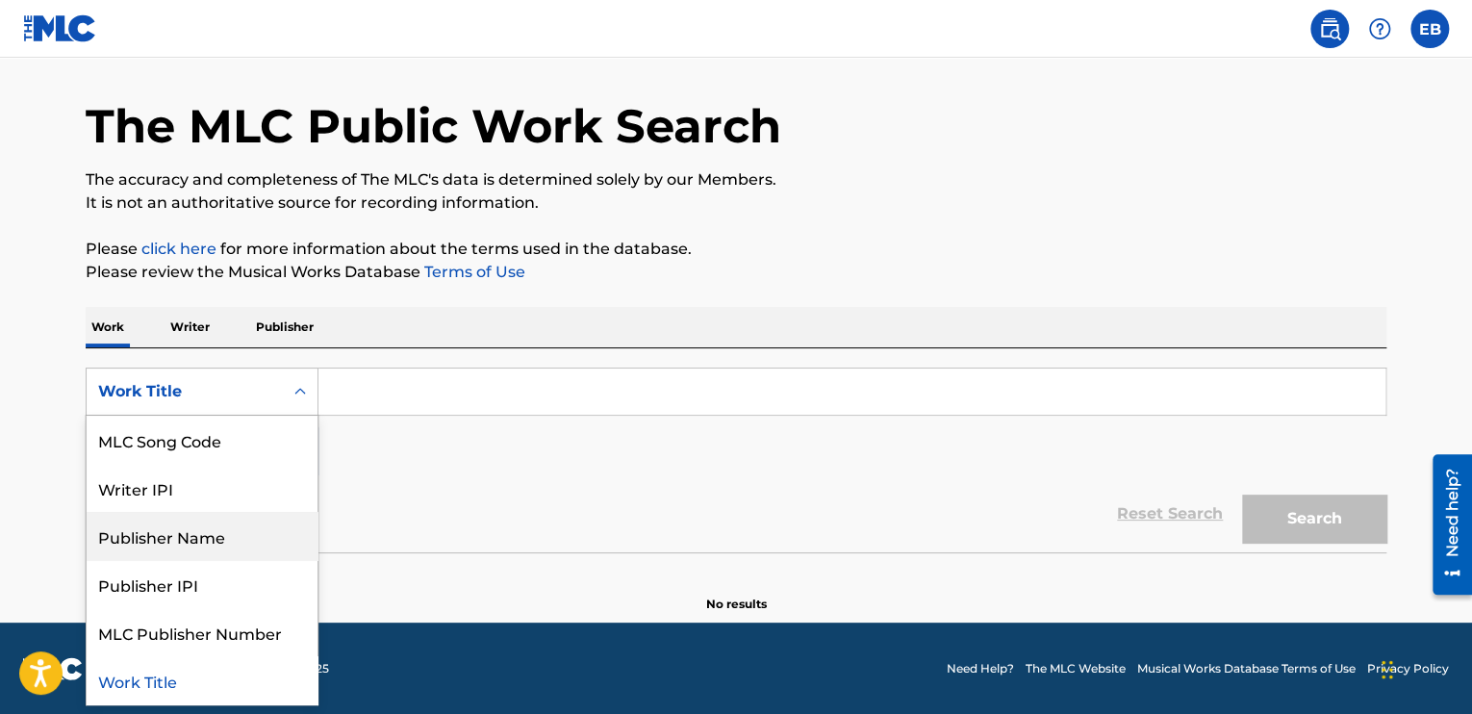
click at [208, 540] on div "Publisher Name" at bounding box center [202, 536] width 231 height 48
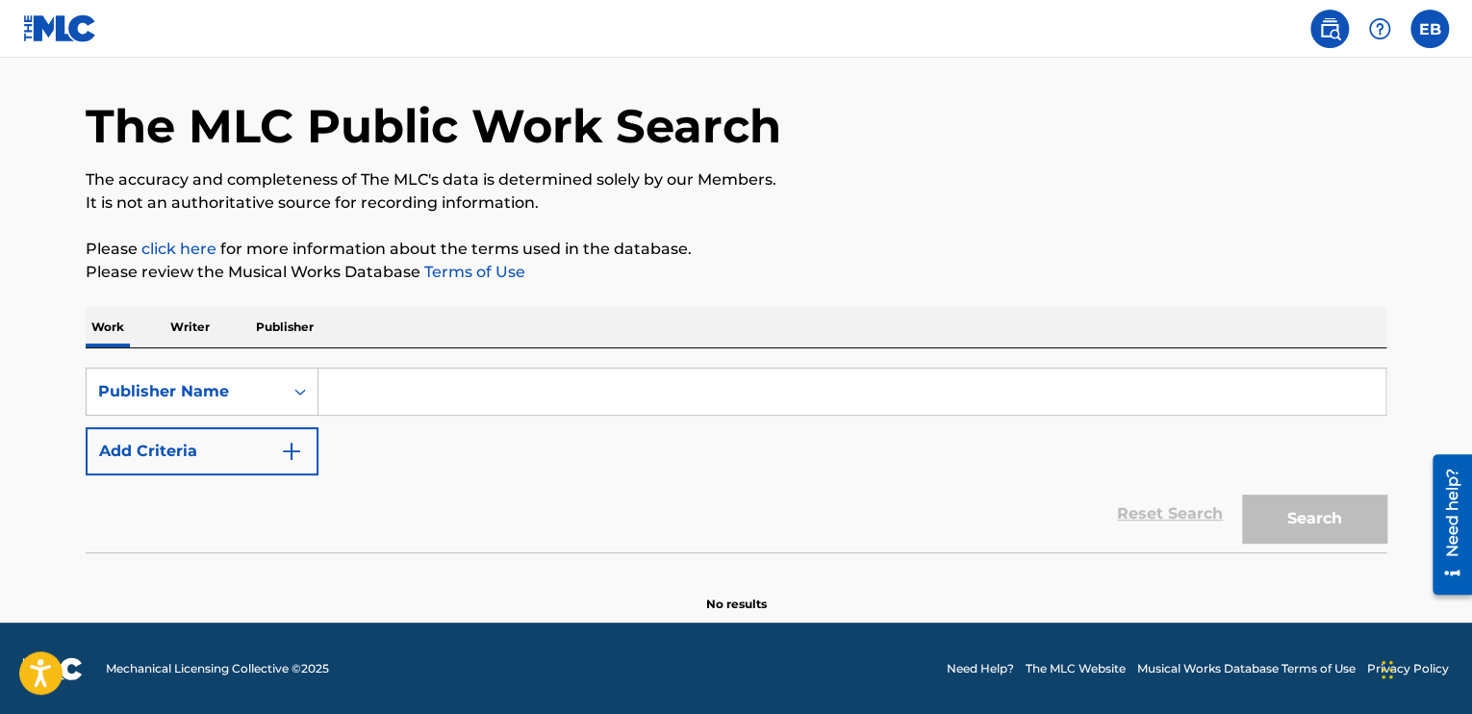
click at [355, 392] on input "Search Form" at bounding box center [851, 391] width 1067 height 46
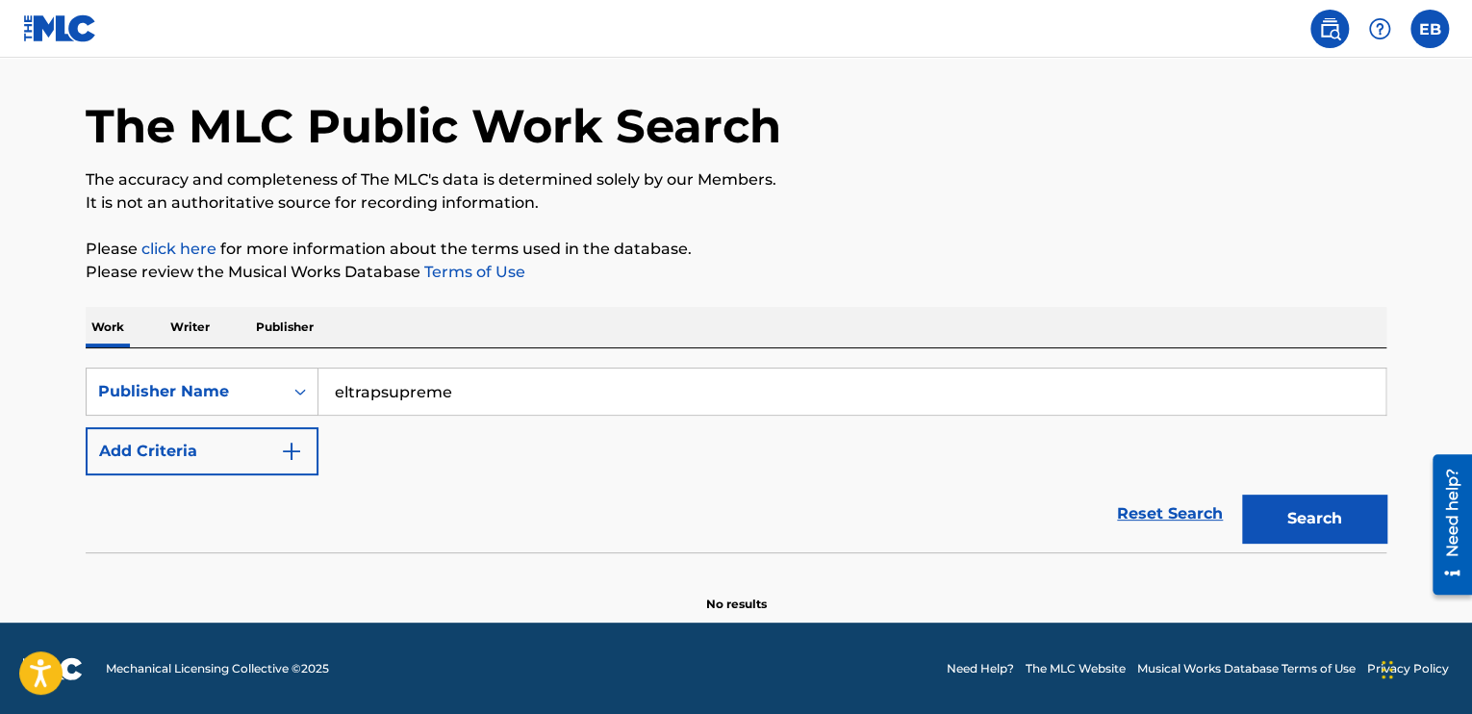
type input "eltrapsupreme"
click at [1242, 495] on button "Search" at bounding box center [1314, 519] width 144 height 48
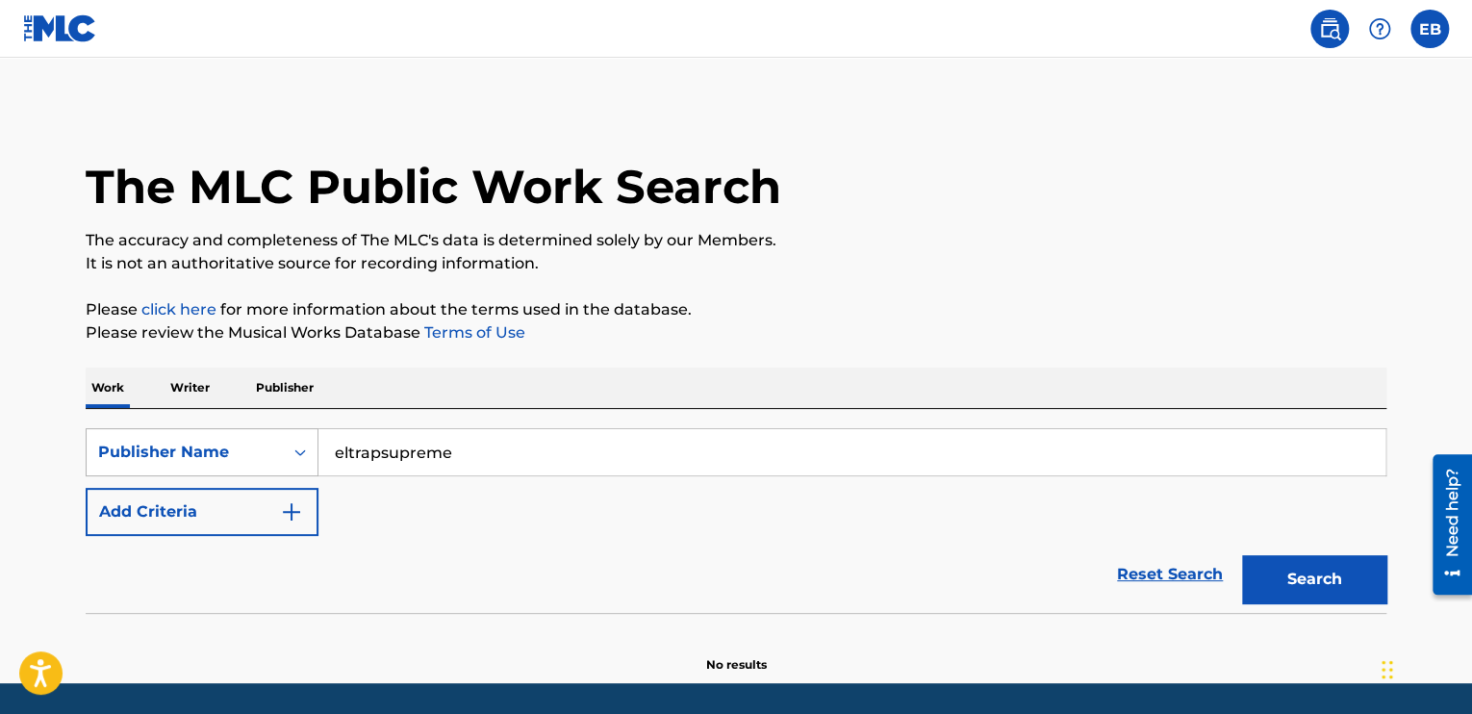
click at [283, 455] on div "Publisher Name" at bounding box center [202, 452] width 233 height 48
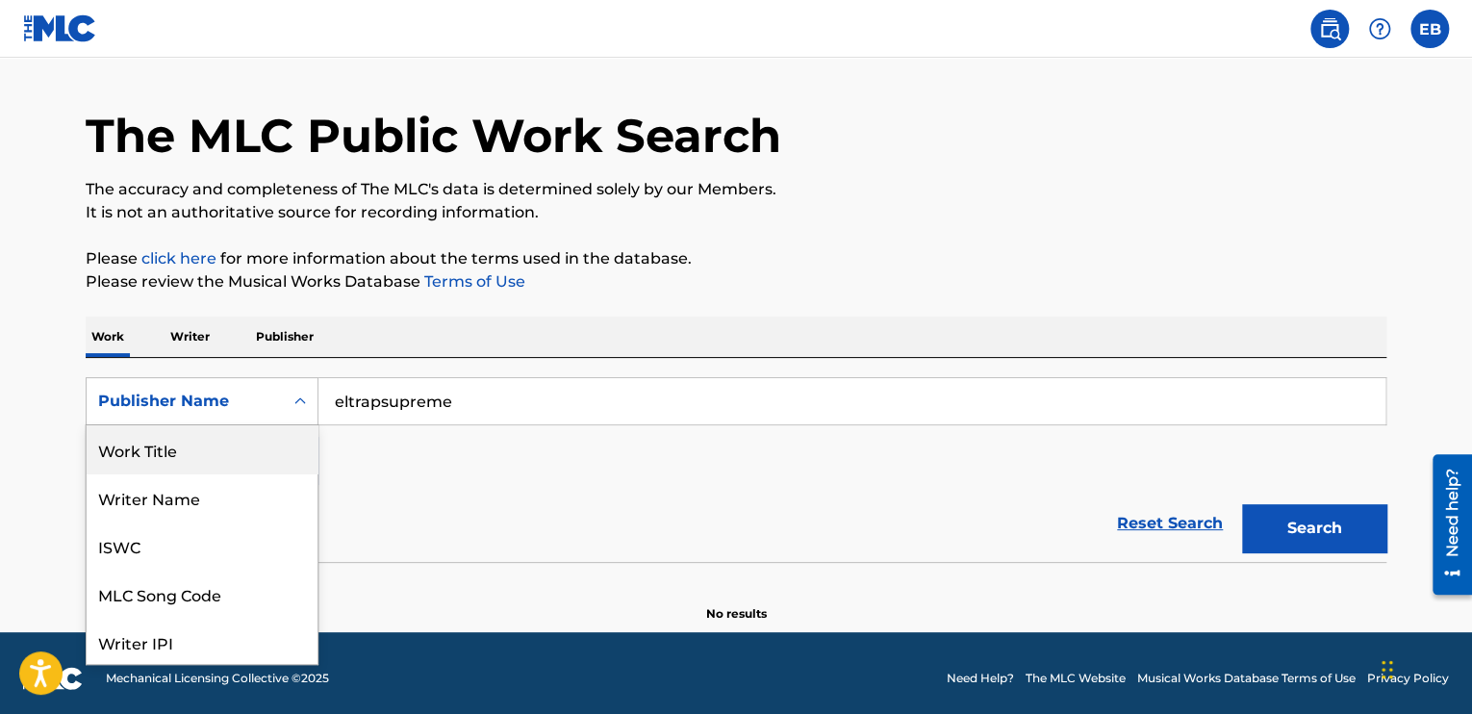
click at [246, 449] on div "Work Title" at bounding box center [202, 449] width 231 height 48
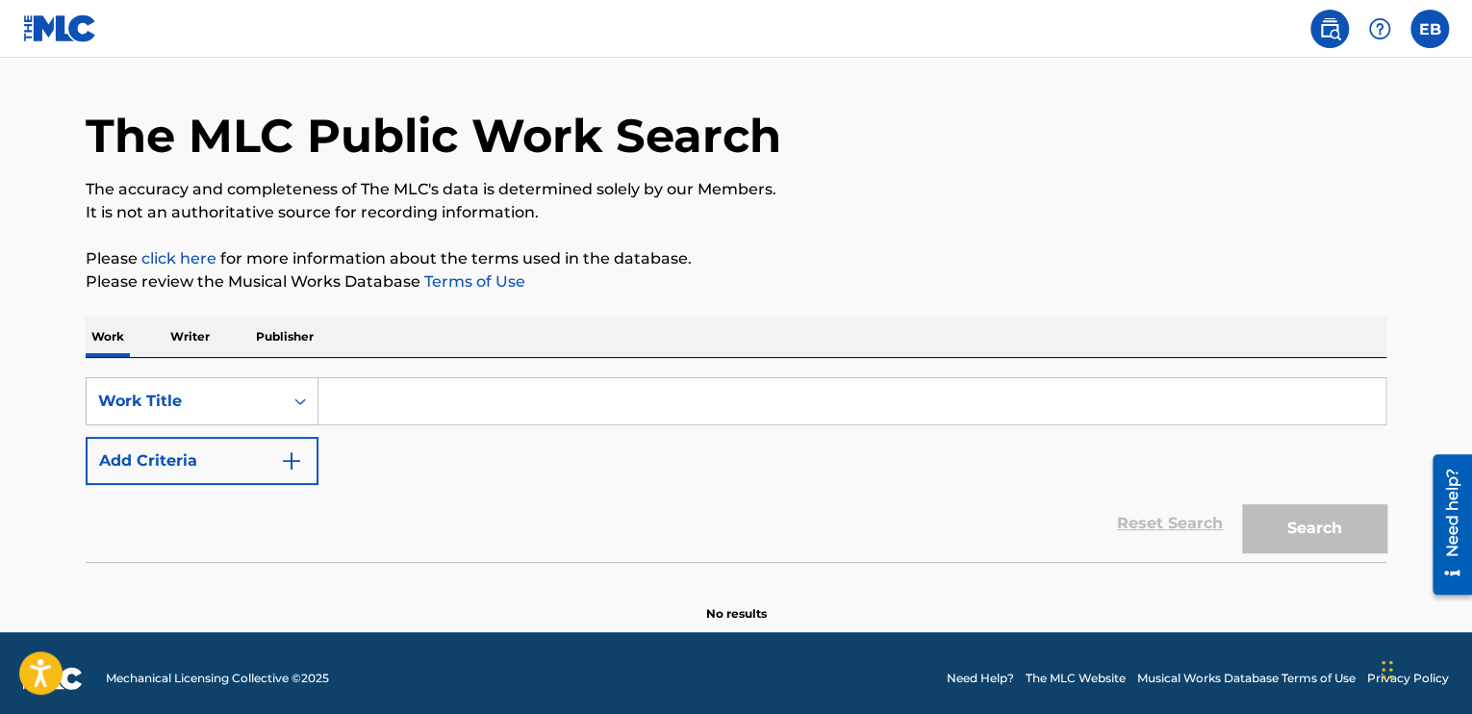
click at [434, 399] on input "Search Form" at bounding box center [851, 401] width 1067 height 46
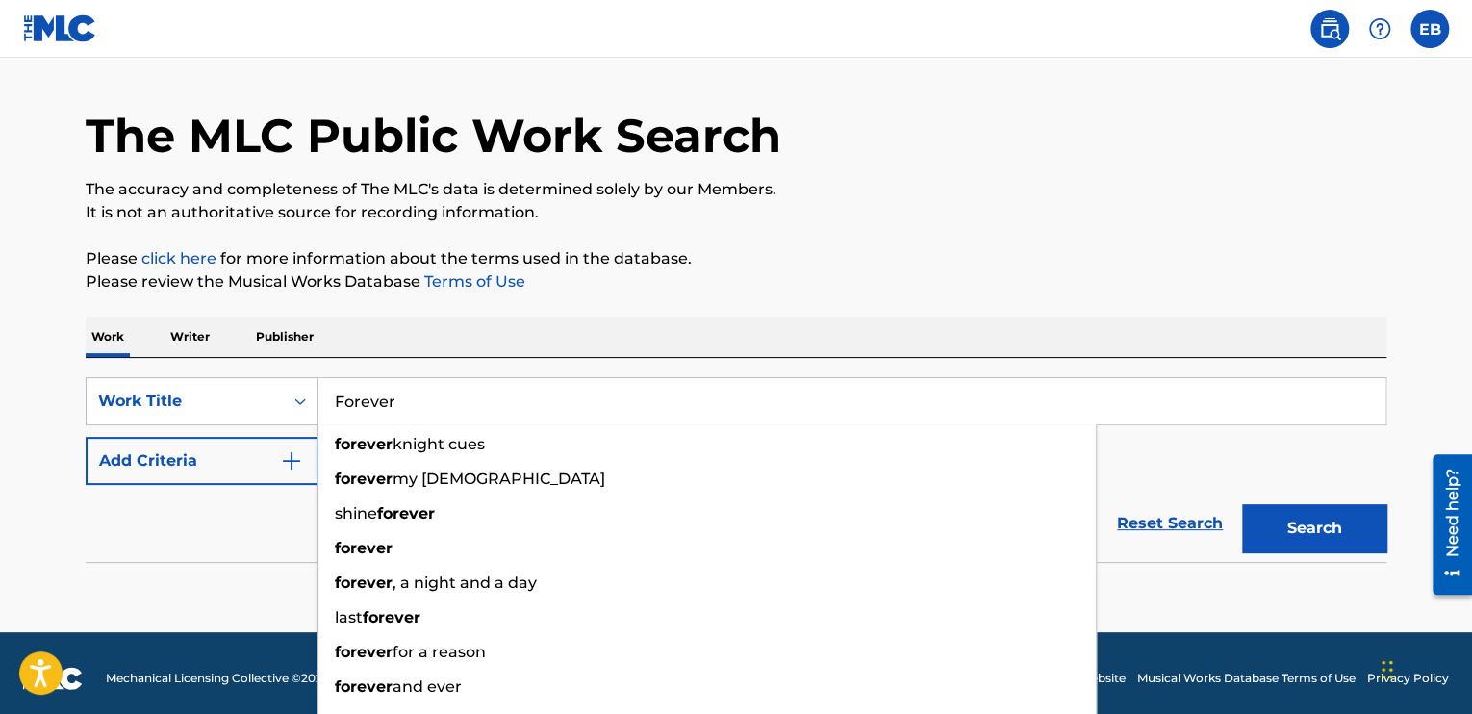
click at [1242, 504] on button "Search" at bounding box center [1314, 528] width 144 height 48
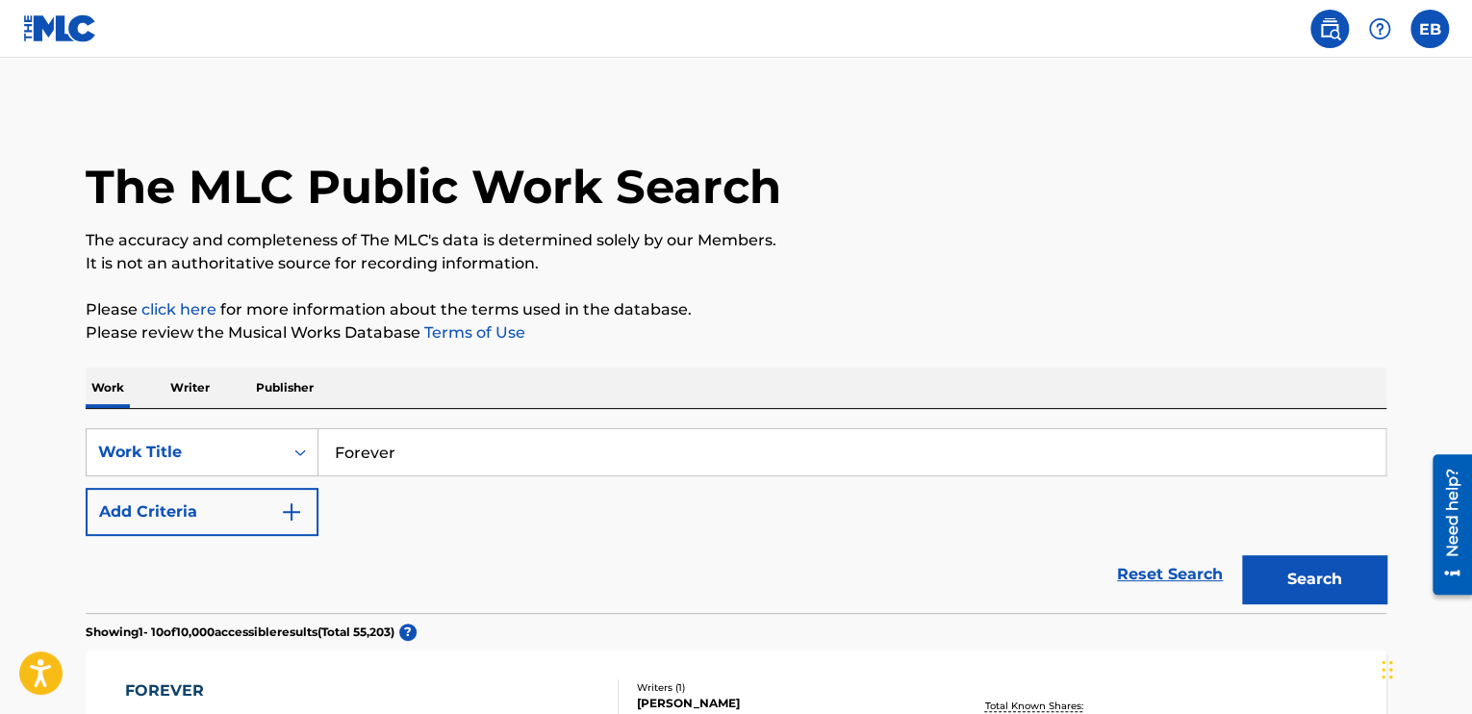
drag, startPoint x: 437, startPoint y: 448, endPoint x: 24, endPoint y: 342, distance: 426.3
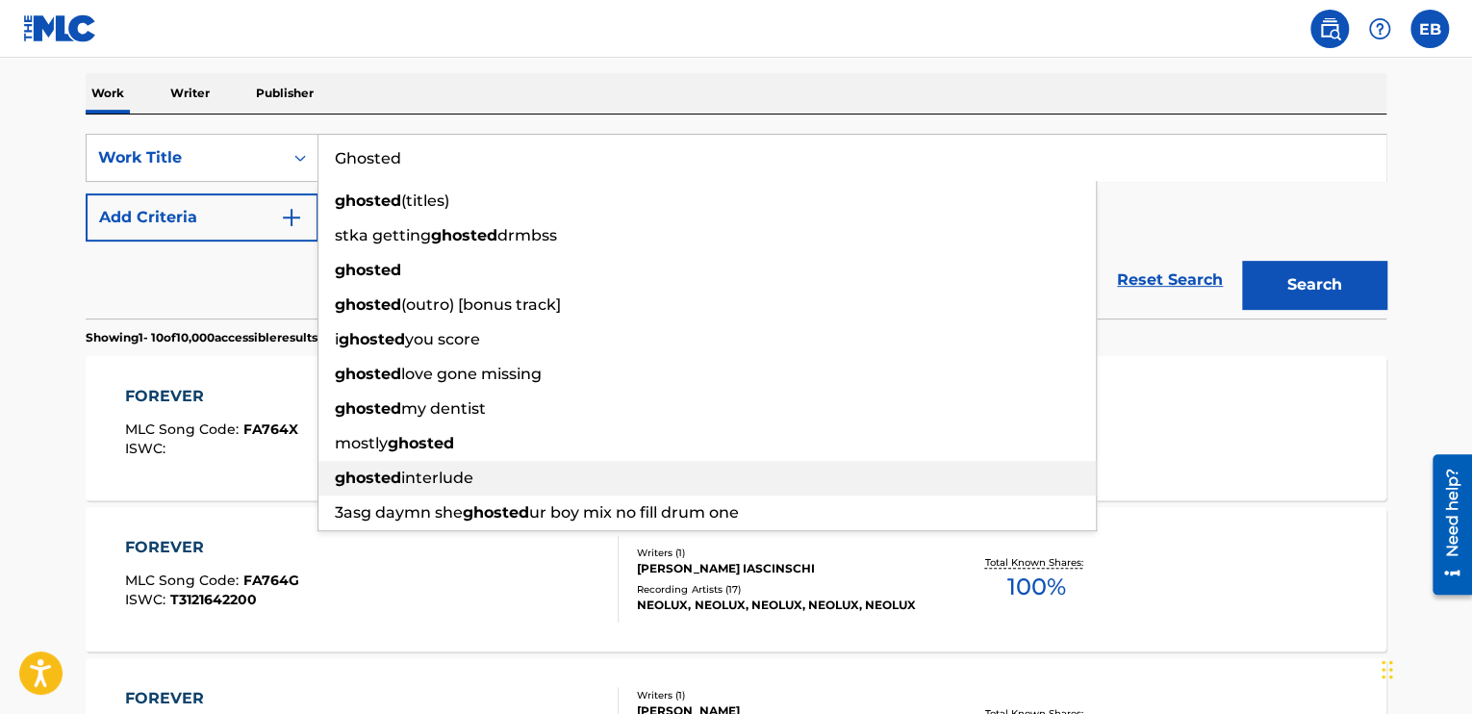
scroll to position [192, 0]
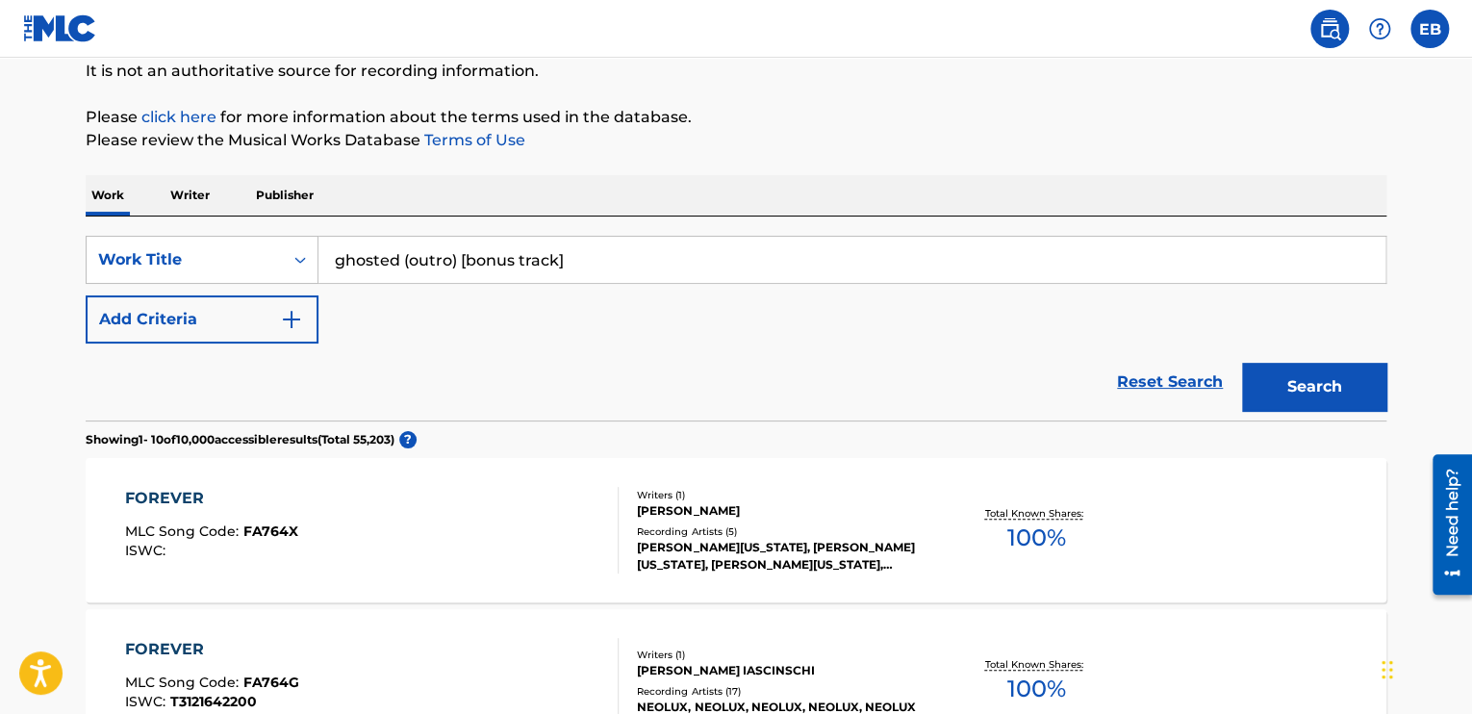
drag, startPoint x: 597, startPoint y: 265, endPoint x: 407, endPoint y: 261, distance: 189.6
click at [407, 261] on input "ghosted (outro) [bonus track]" at bounding box center [851, 260] width 1067 height 46
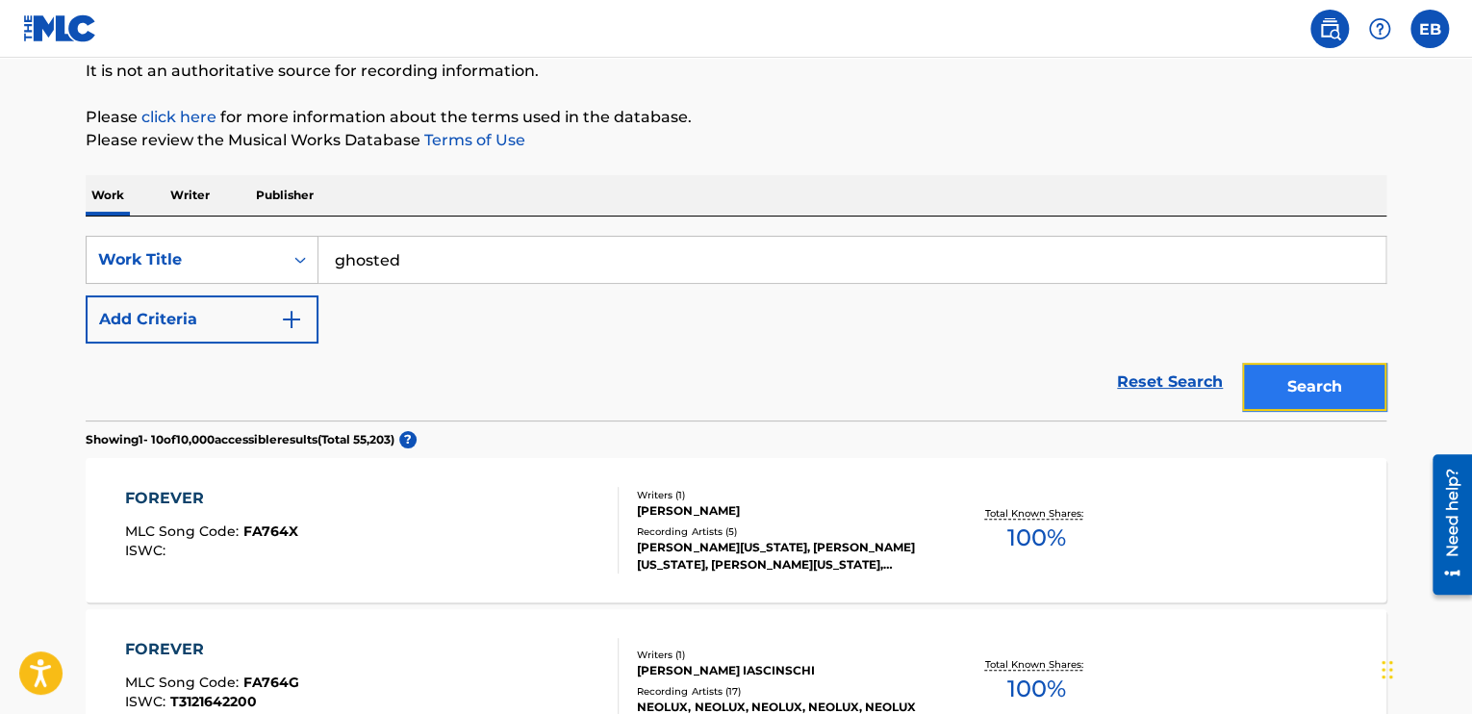
click at [1302, 381] on button "Search" at bounding box center [1314, 387] width 144 height 48
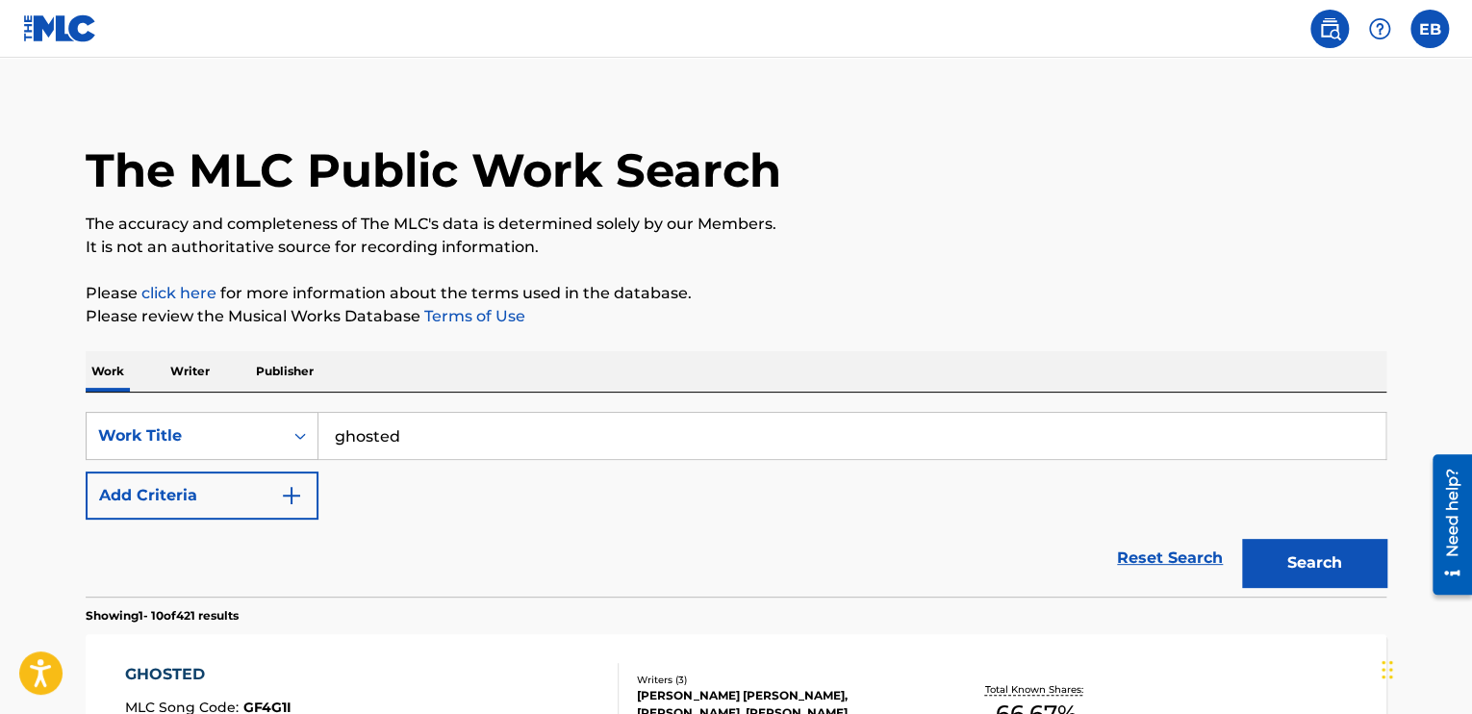
scroll to position [5, 0]
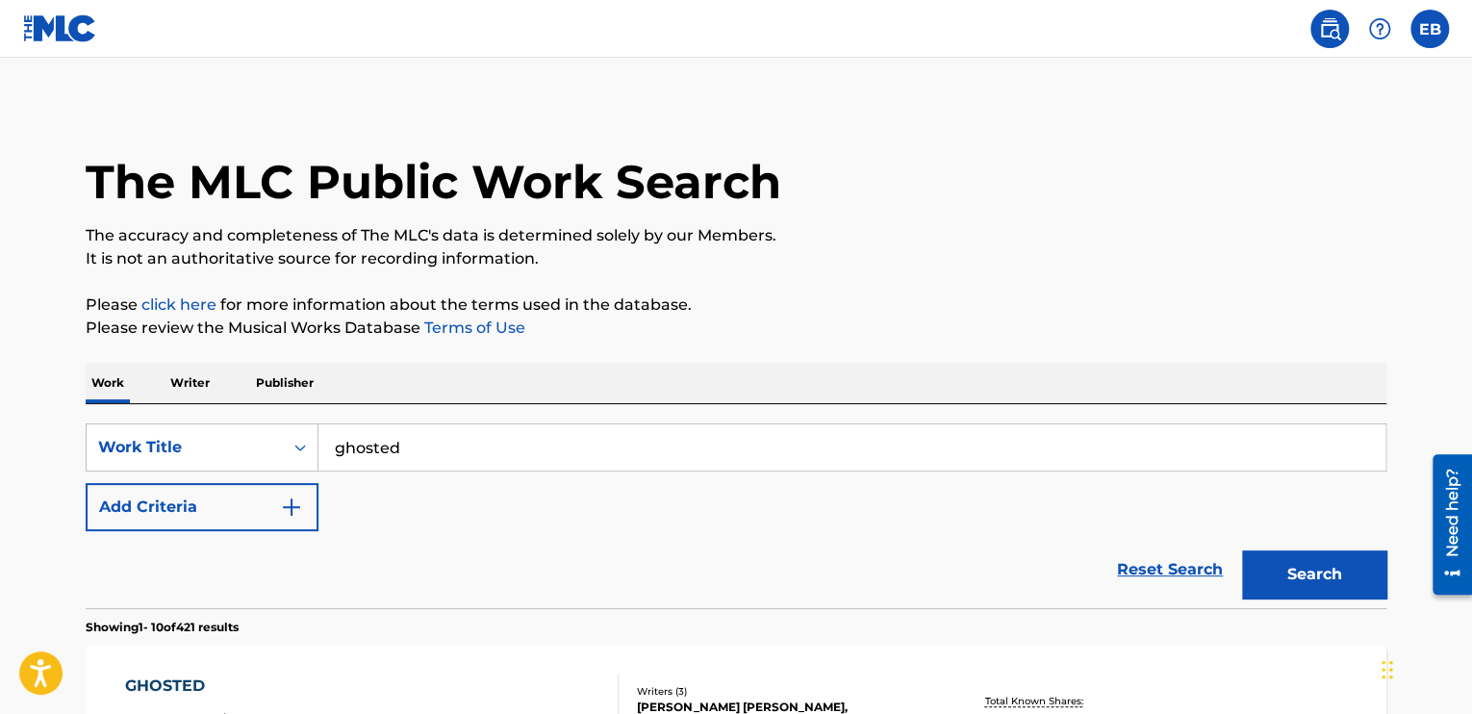
click at [431, 454] on input "ghosted" at bounding box center [851, 447] width 1067 height 46
click at [1242, 550] on button "Search" at bounding box center [1314, 574] width 144 height 48
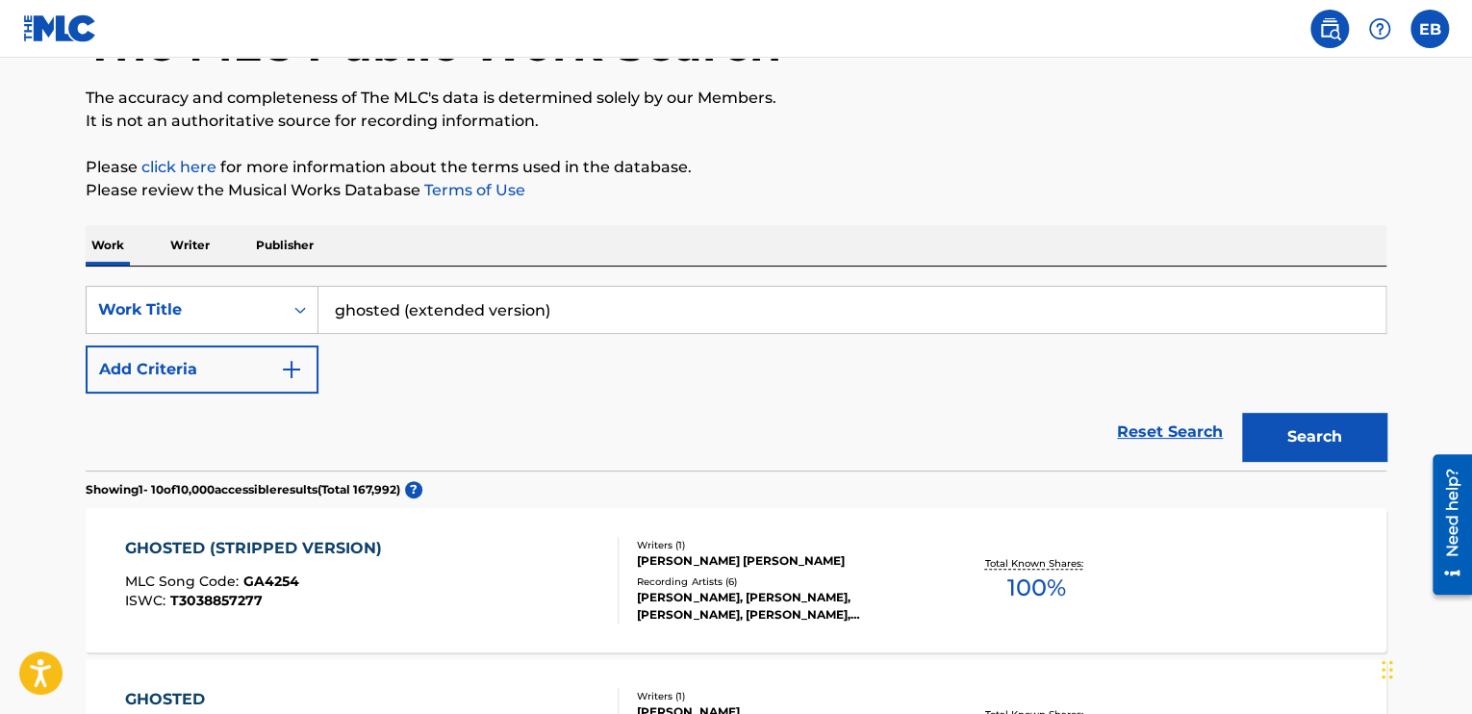
scroll to position [0, 0]
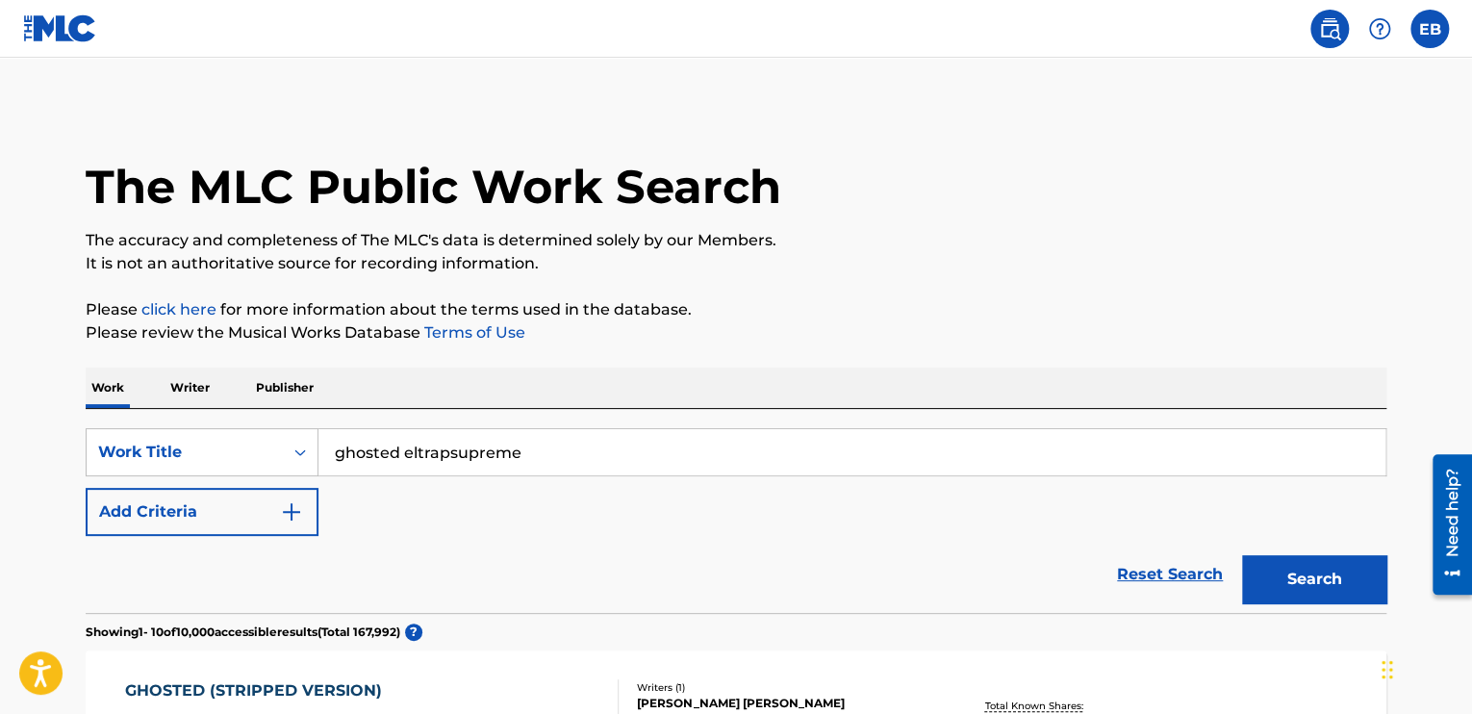
click at [1242, 555] on button "Search" at bounding box center [1314, 579] width 144 height 48
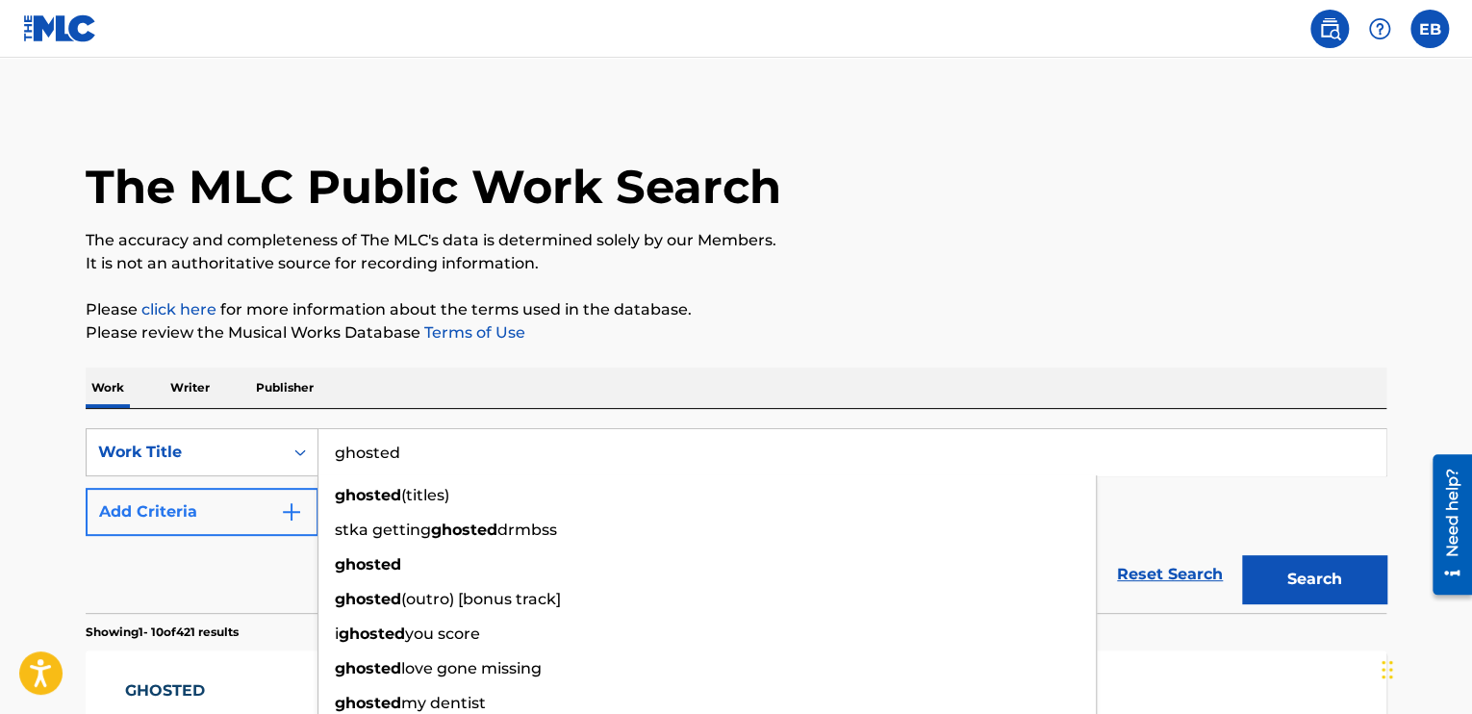
type input "ghosted"
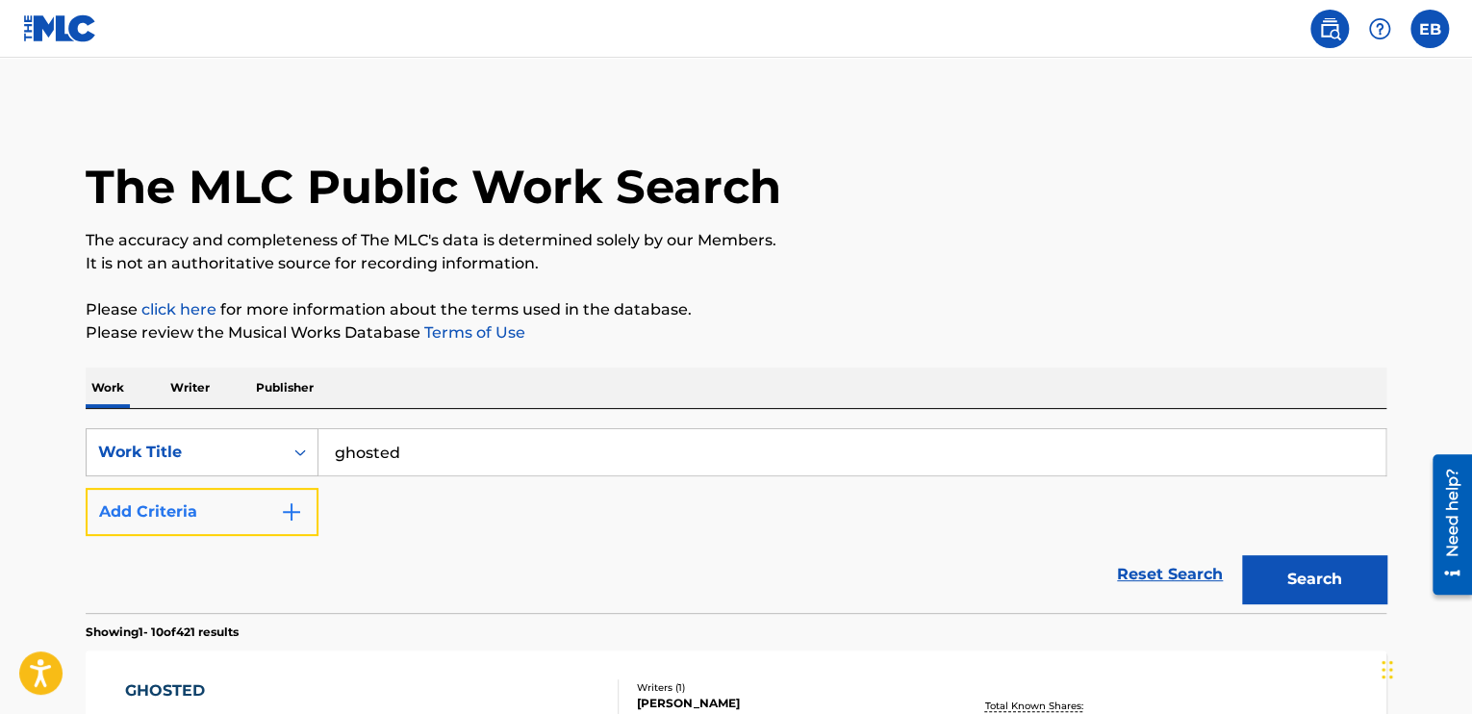
click at [199, 503] on button "Add Criteria" at bounding box center [202, 512] width 233 height 48
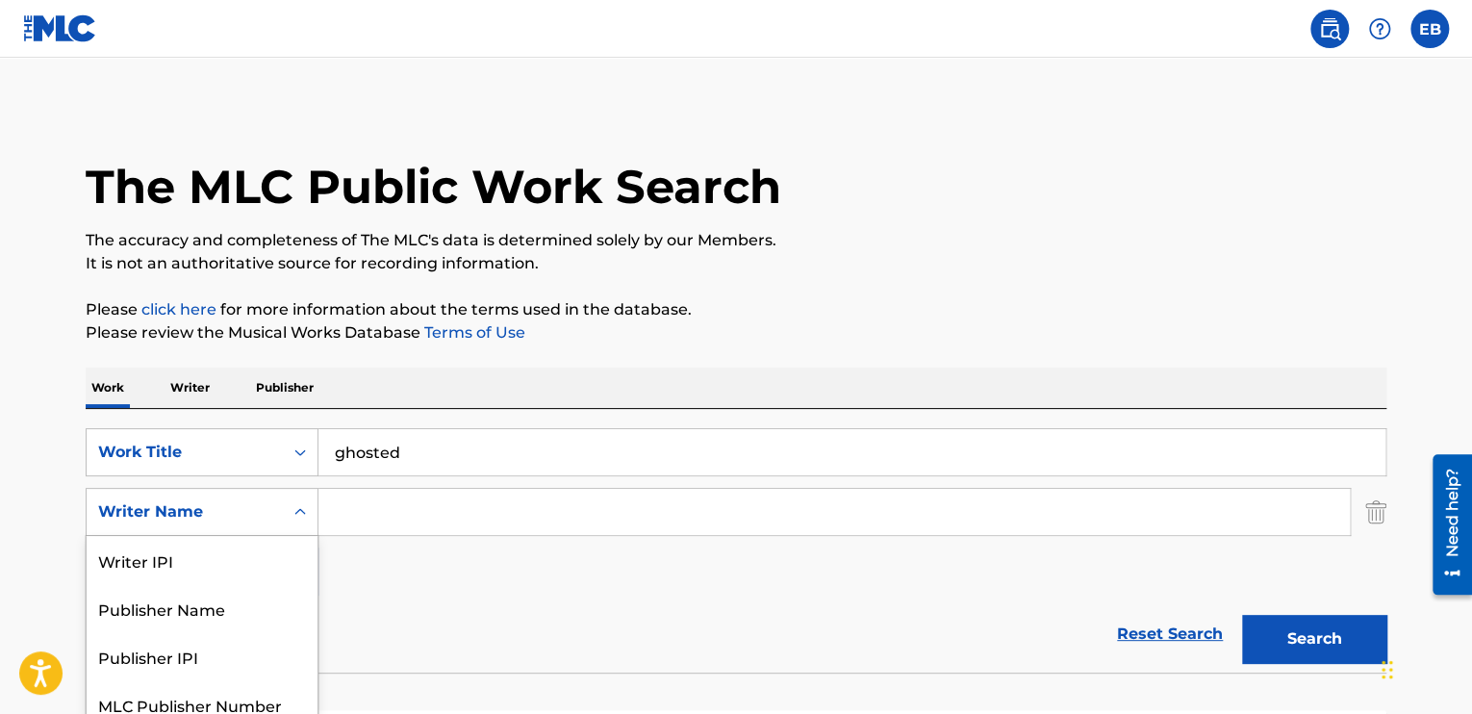
scroll to position [63, 0]
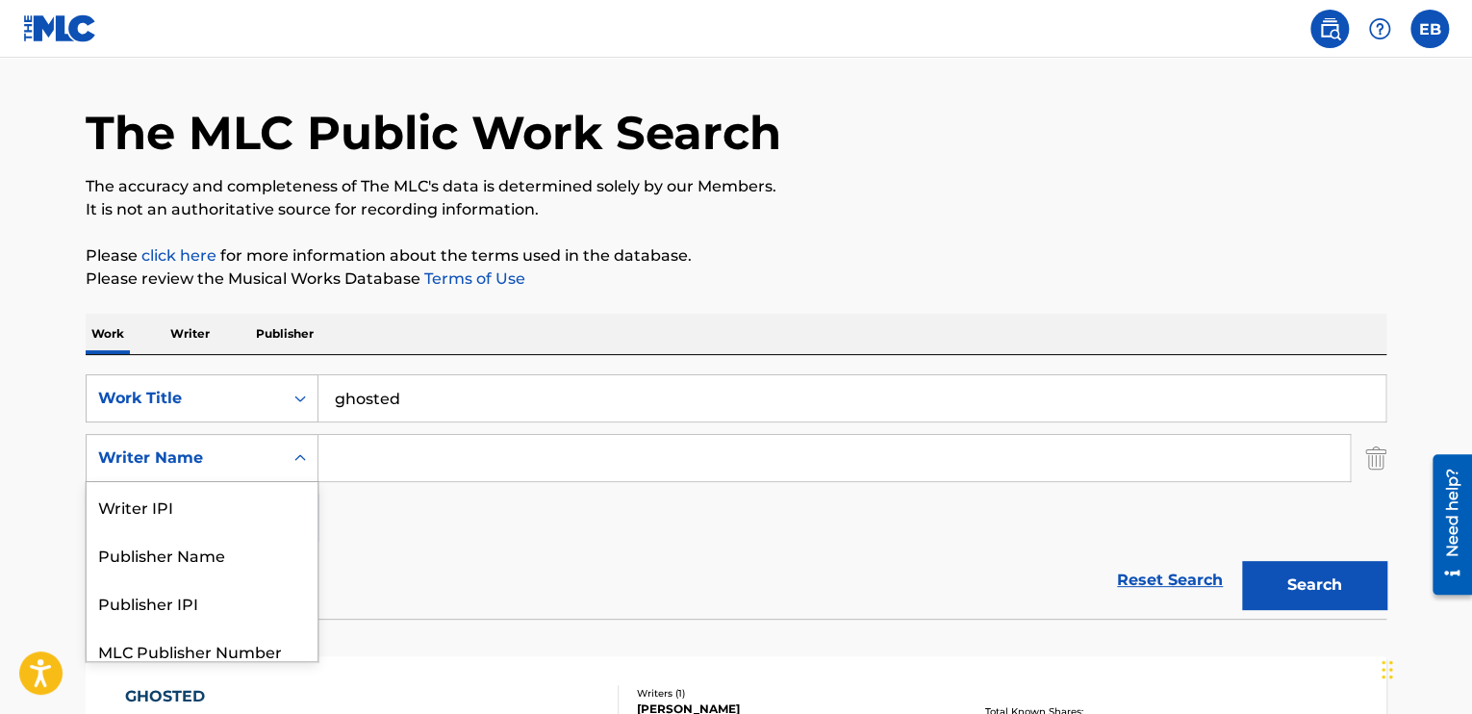
click at [203, 482] on div "5 results available. Use Up and Down to choose options, press Enter to select t…" at bounding box center [202, 458] width 233 height 48
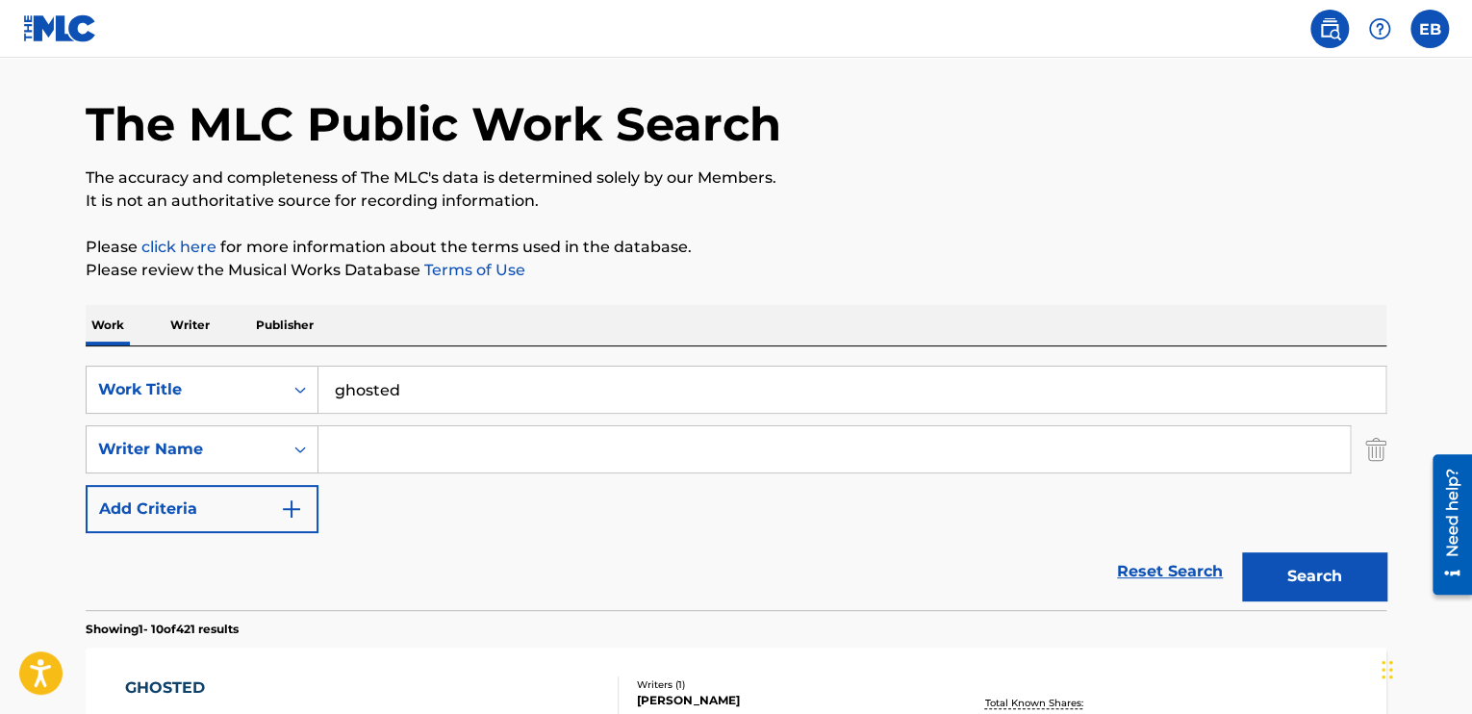
click at [341, 448] on input "Search Form" at bounding box center [833, 449] width 1031 height 46
type input "eltrapsupreme"
click at [1242, 552] on button "Search" at bounding box center [1314, 576] width 144 height 48
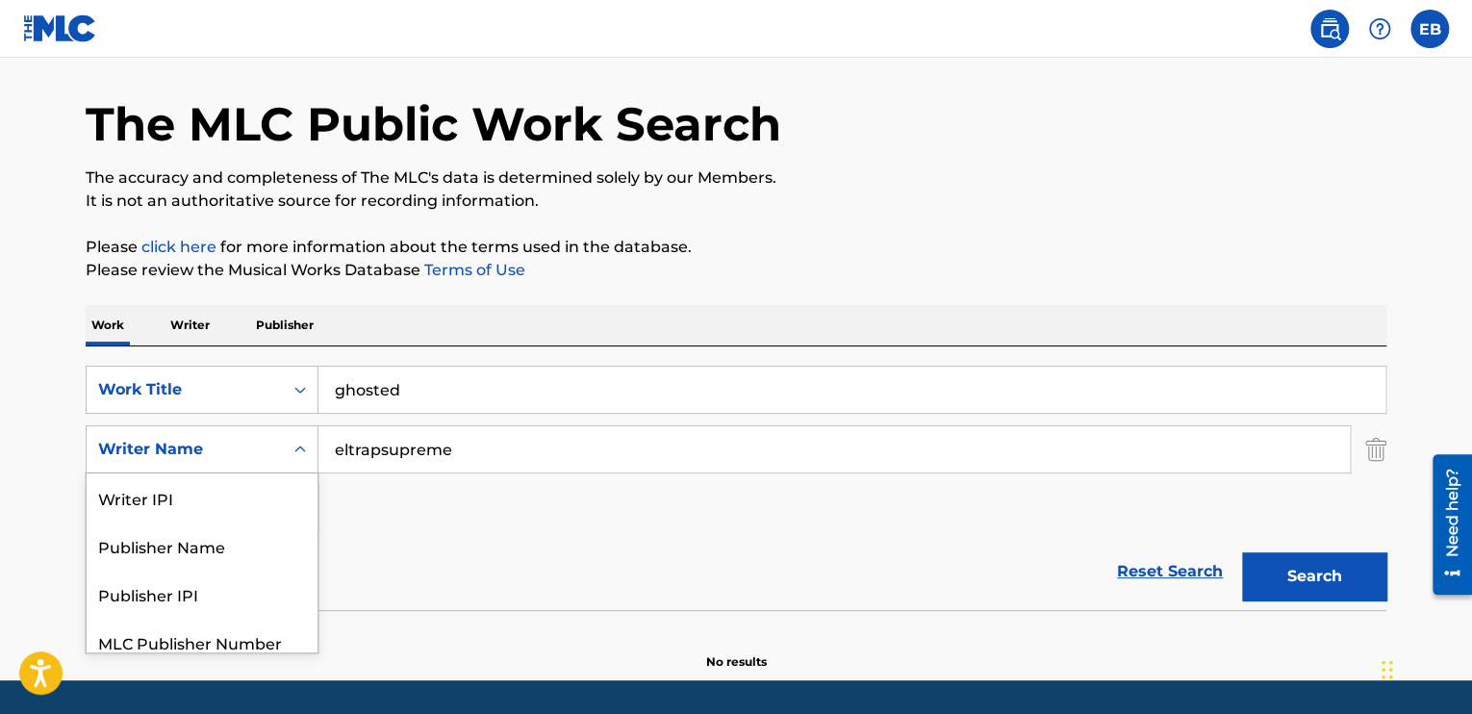
click at [281, 442] on div "Writer Name" at bounding box center [185, 449] width 196 height 37
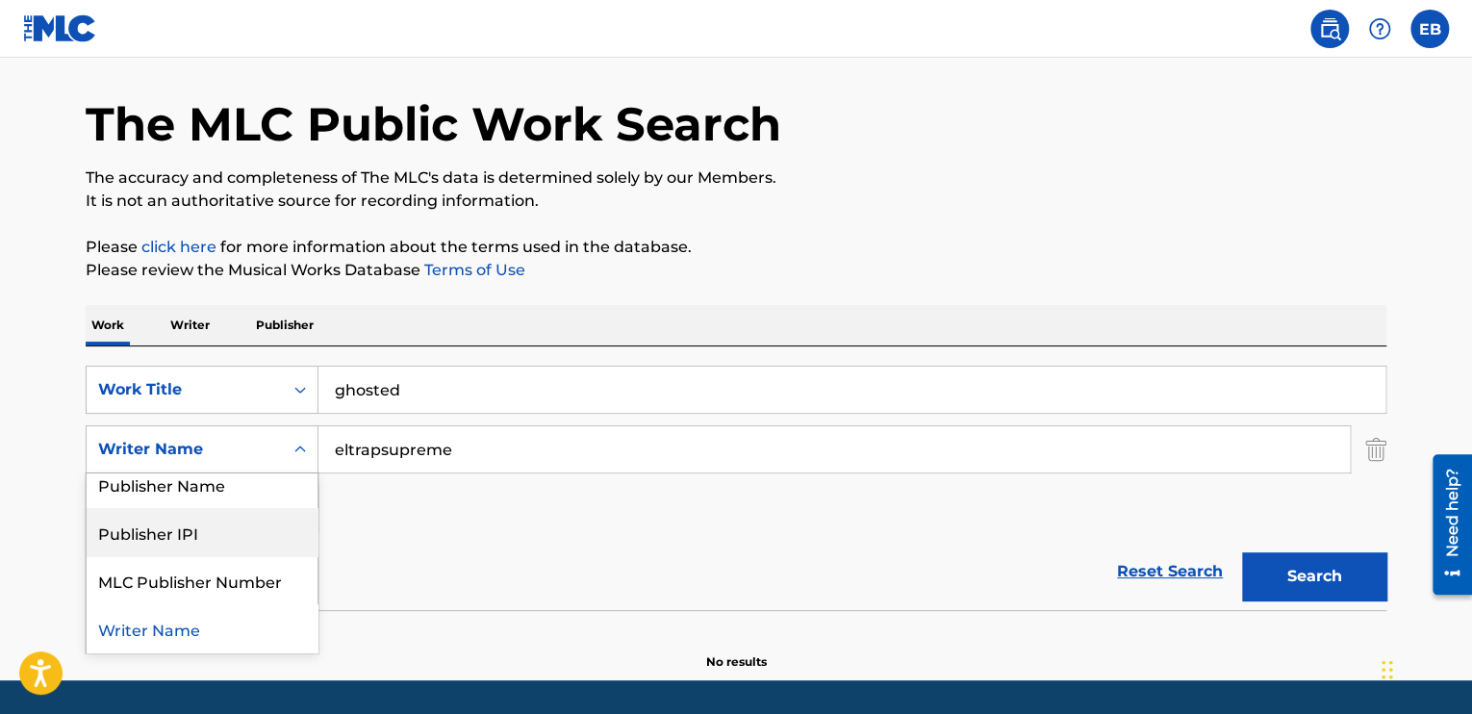
scroll to position [0, 0]
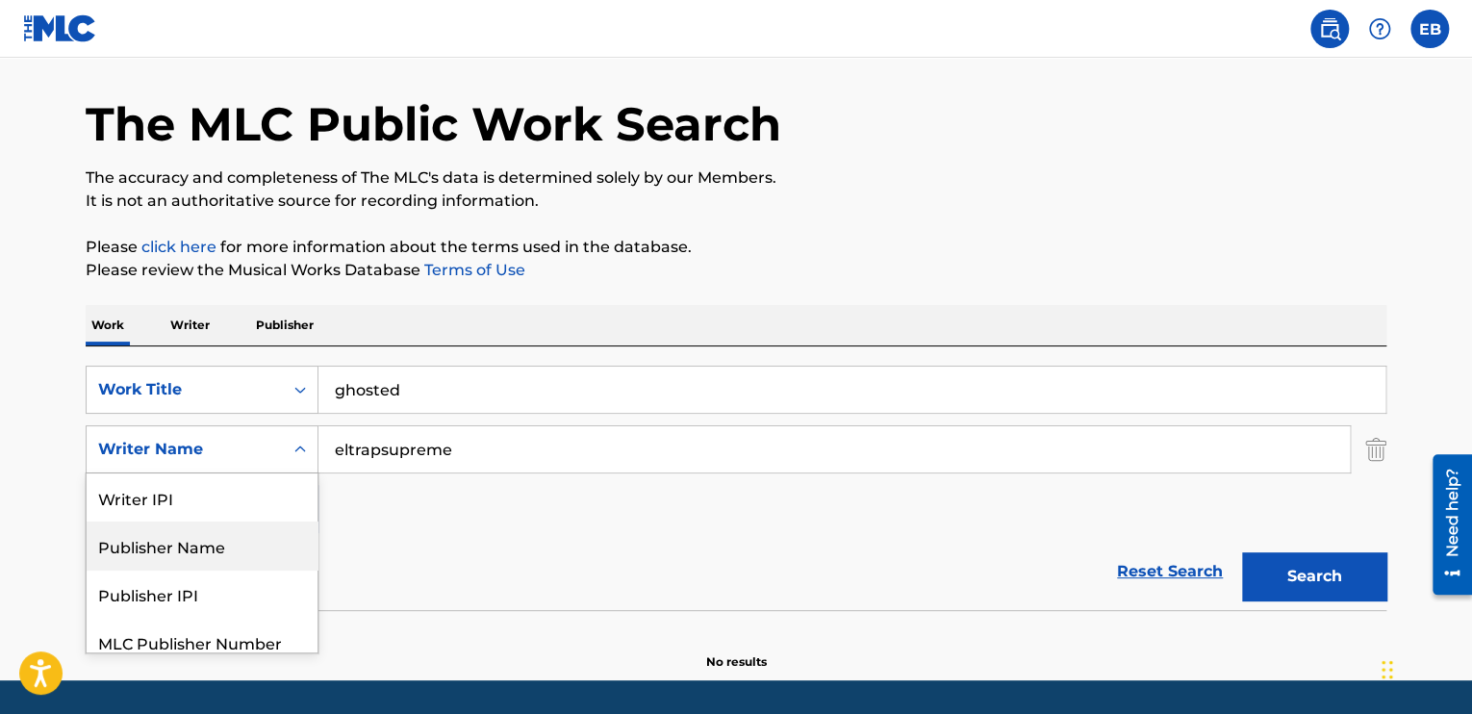
click at [229, 541] on div "Publisher Name" at bounding box center [202, 545] width 231 height 48
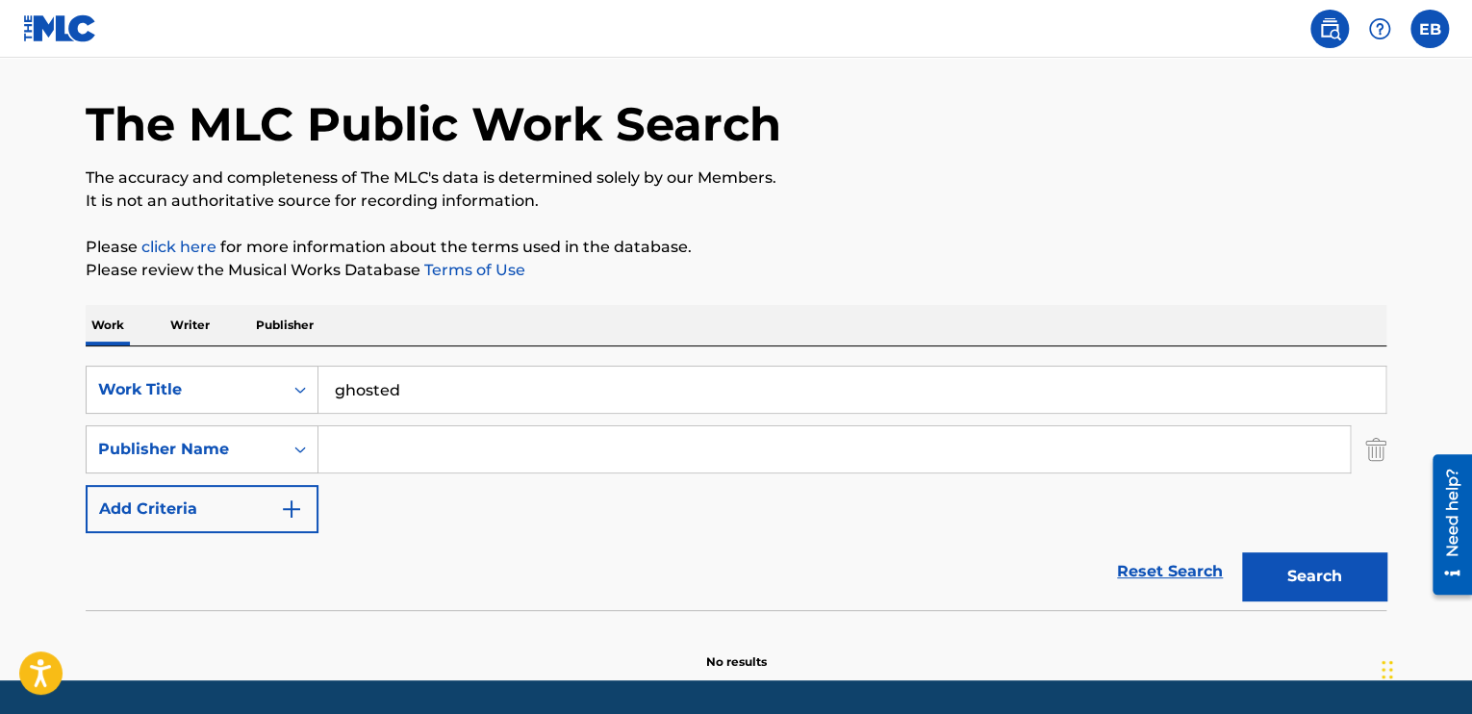
click at [435, 463] on input "Search Form" at bounding box center [833, 449] width 1031 height 46
type input "eltrapsupreme"
click at [1242, 552] on button "Search" at bounding box center [1314, 576] width 144 height 48
click at [235, 449] on div "Publisher Name" at bounding box center [184, 449] width 173 height 23
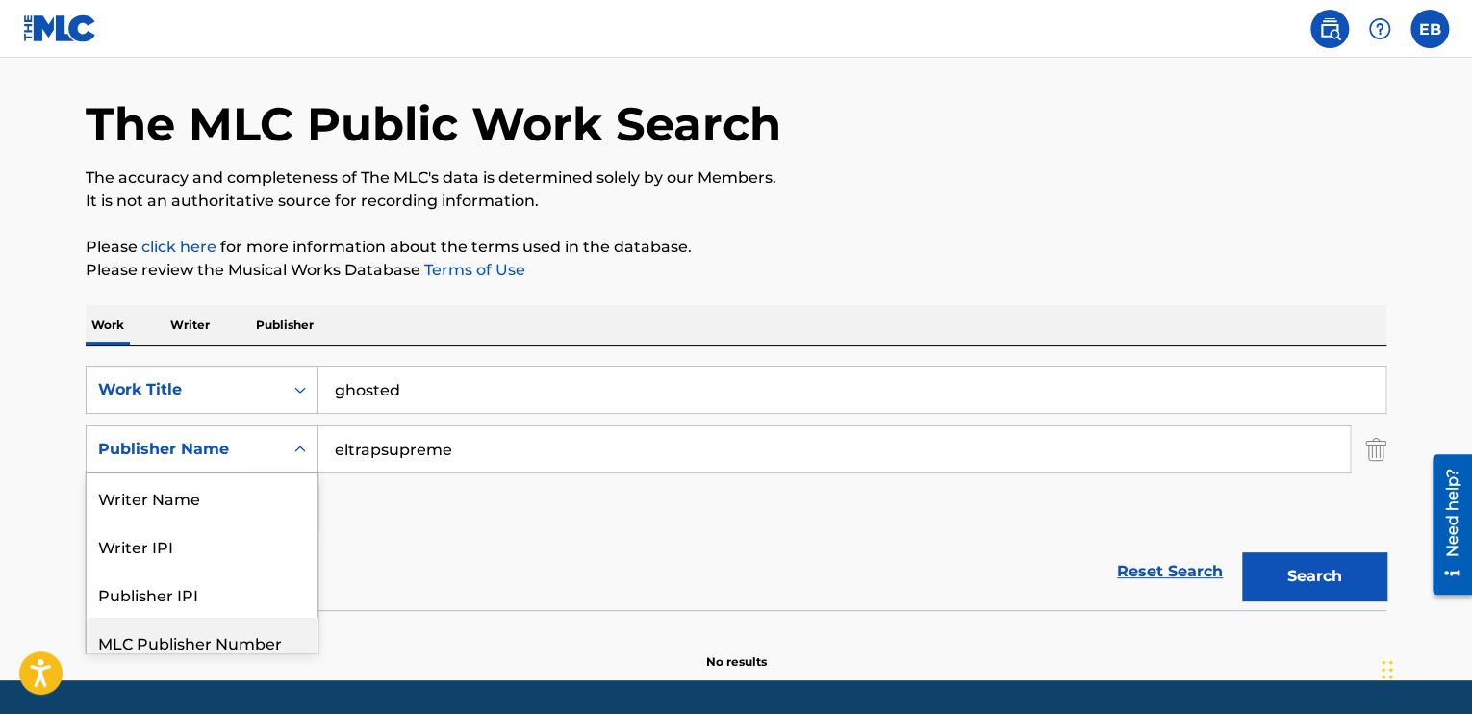
scroll to position [62, 0]
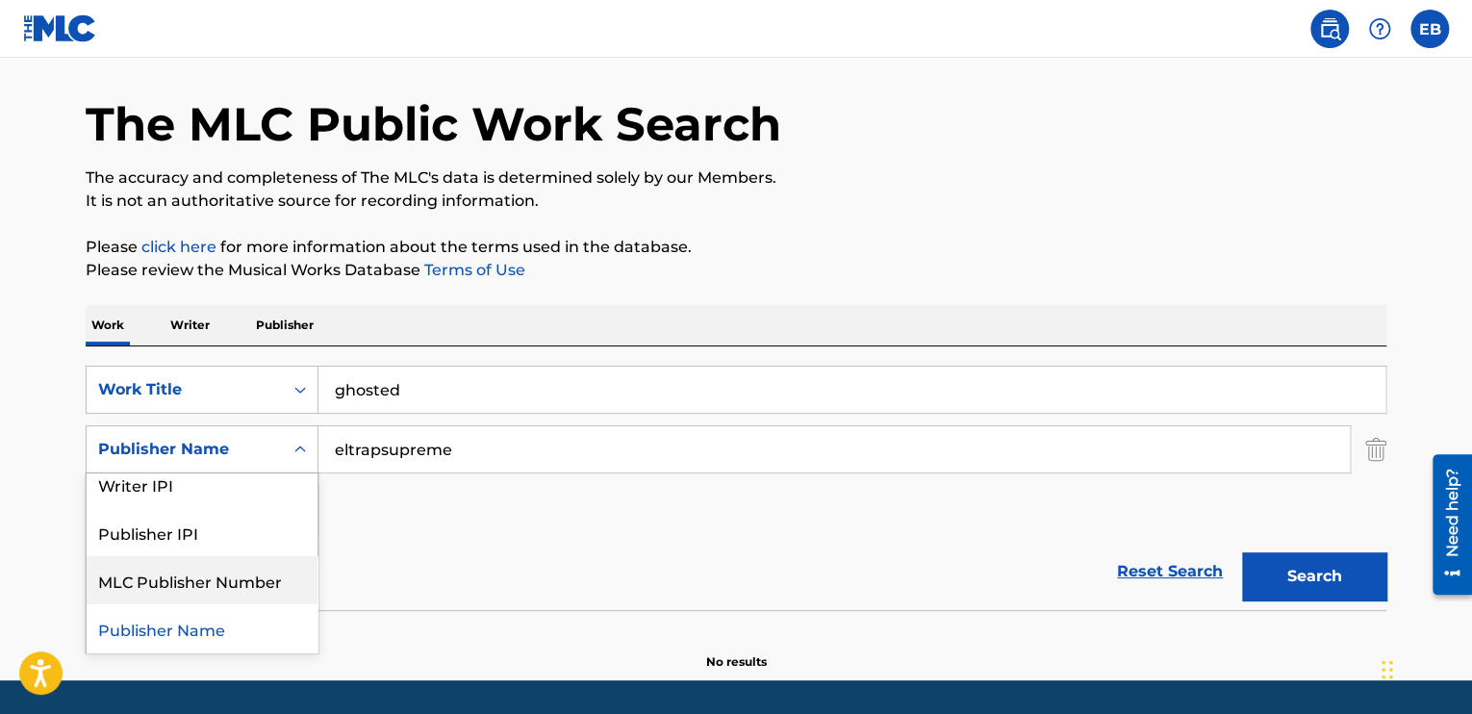
click at [387, 566] on div "Reset Search Search" at bounding box center [736, 571] width 1301 height 77
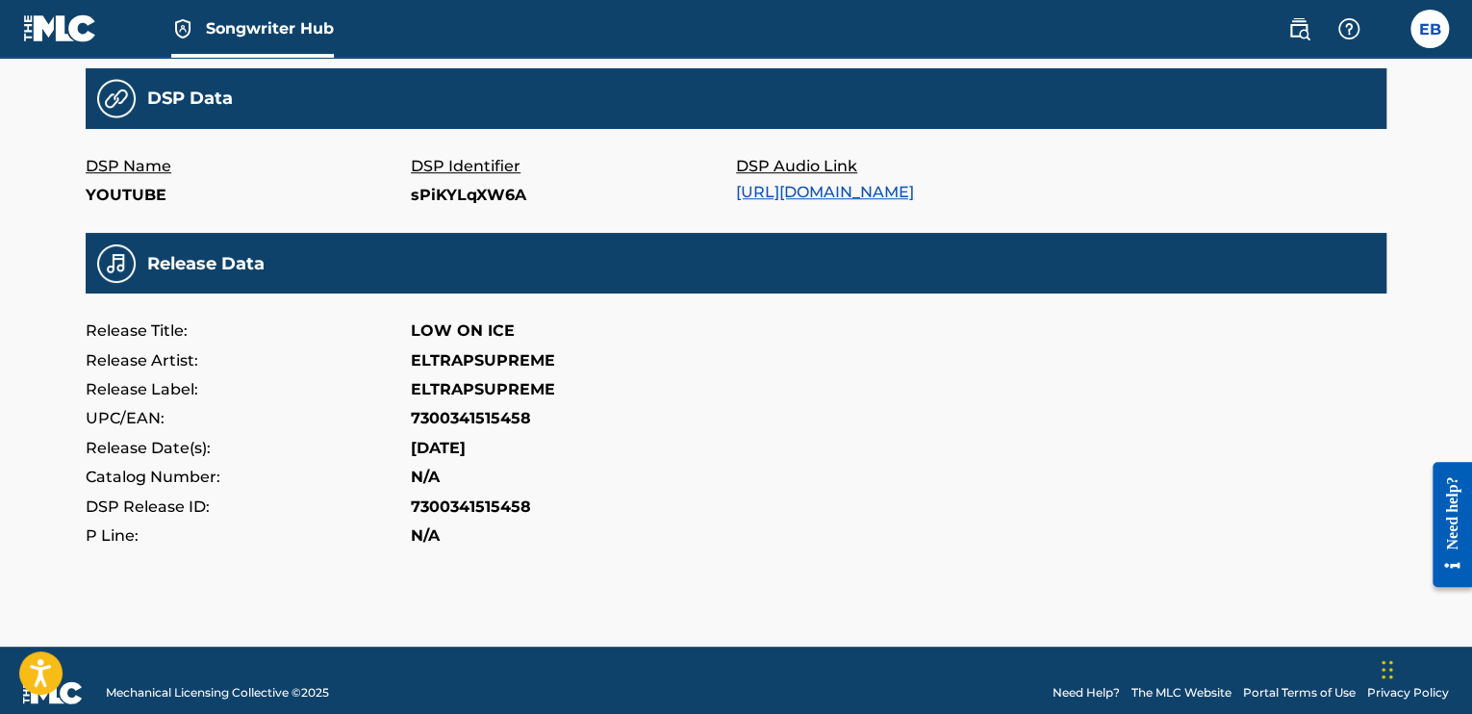
scroll to position [659, 0]
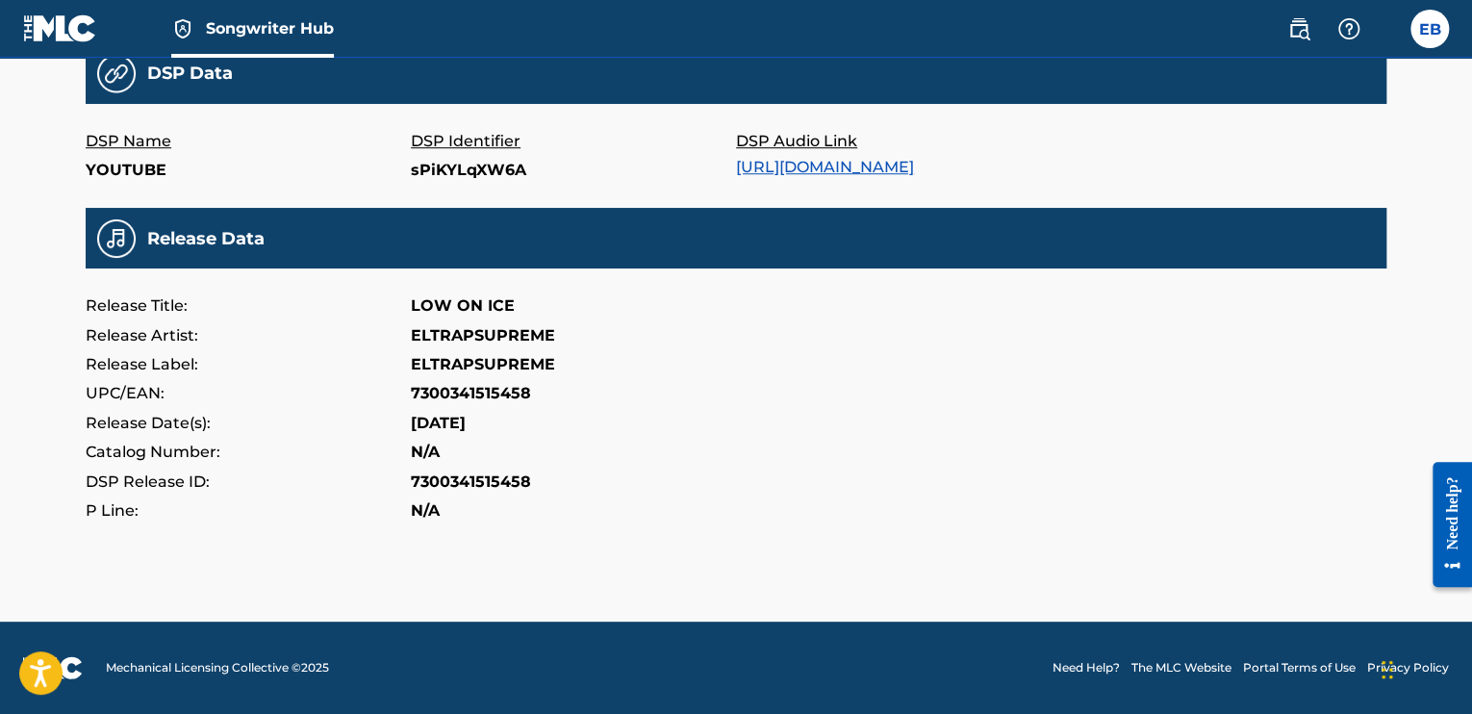
click at [438, 485] on p "7300341515458" at bounding box center [471, 482] width 120 height 29
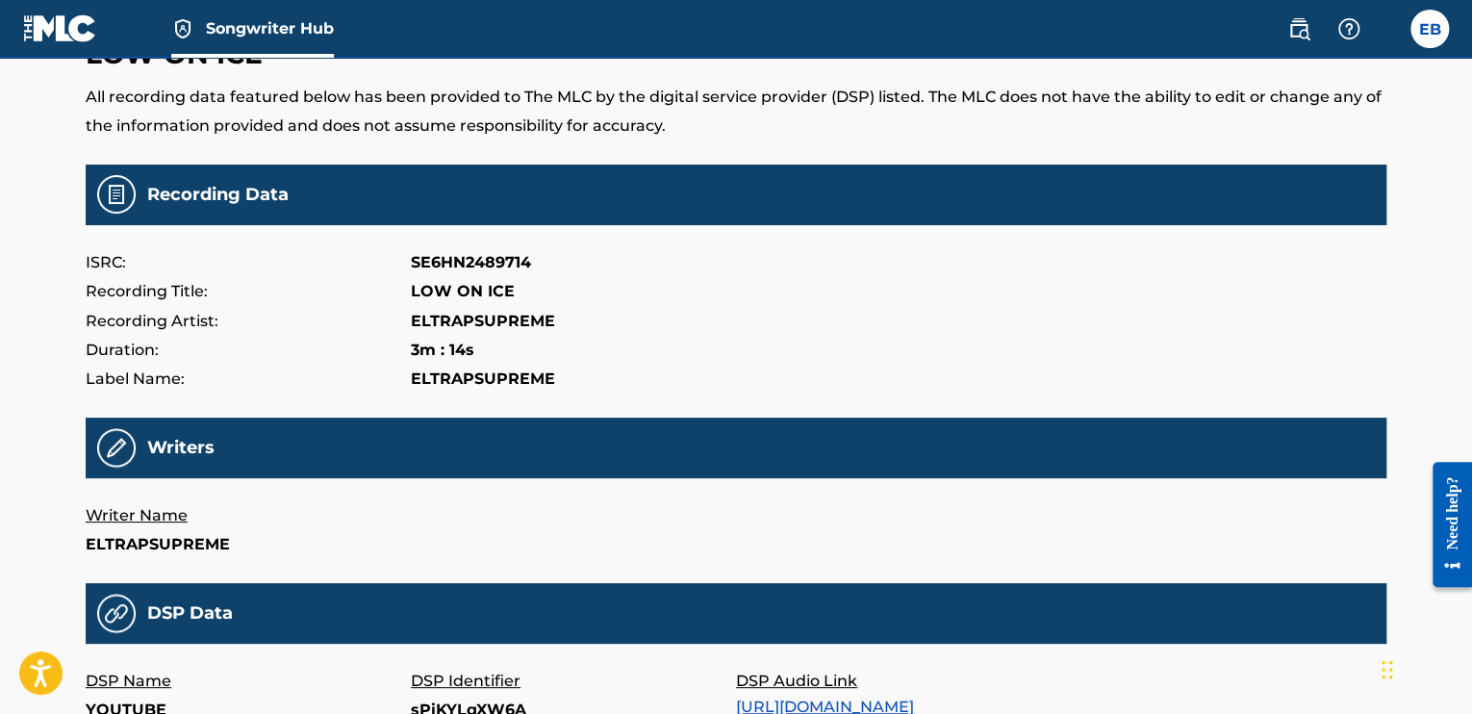
scroll to position [0, 0]
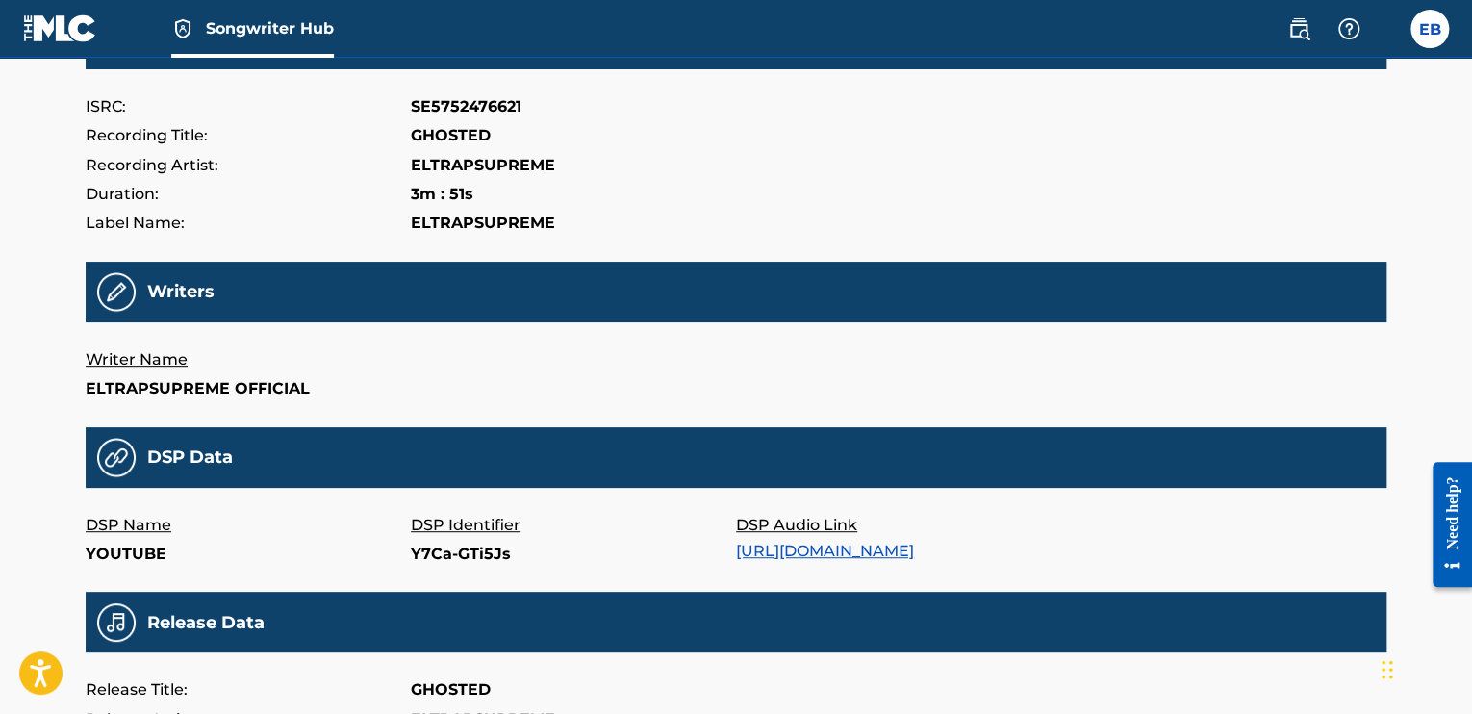
scroll to position [289, 0]
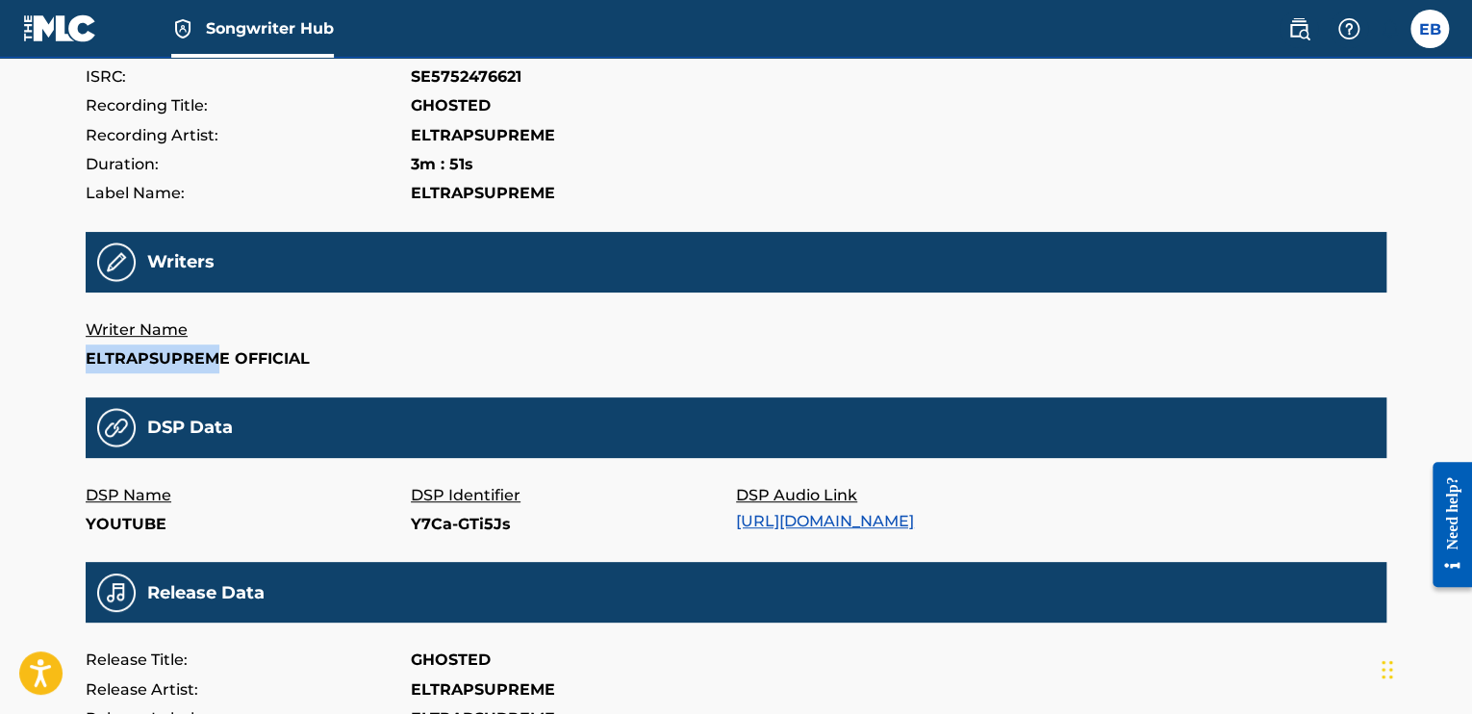
drag, startPoint x: 217, startPoint y: 357, endPoint x: 73, endPoint y: 368, distance: 144.7
click at [73, 368] on div "GHOSTED All recording data featured below has been provided to The MLC by the d…" at bounding box center [736, 367] width 1347 height 1216
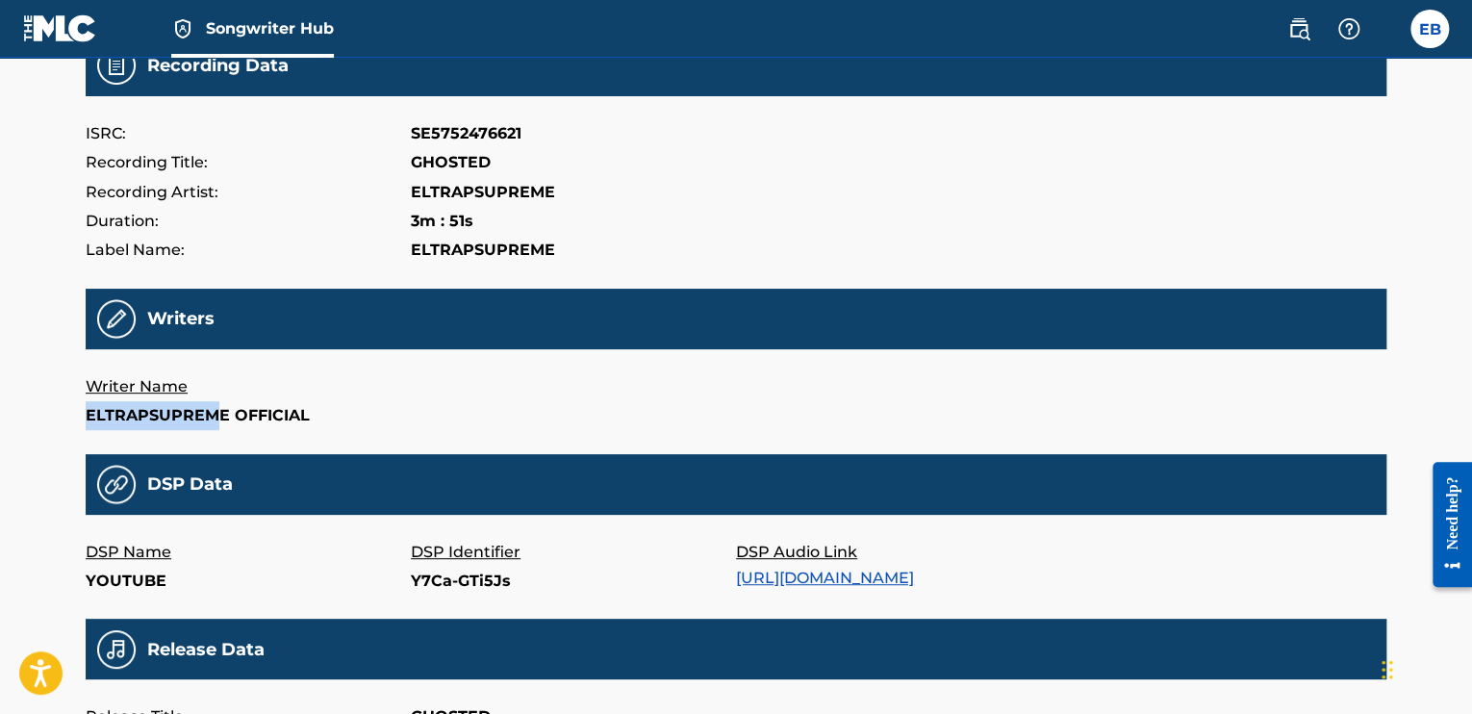
scroll to position [0, 0]
